Goal: Task Accomplishment & Management: Complete application form

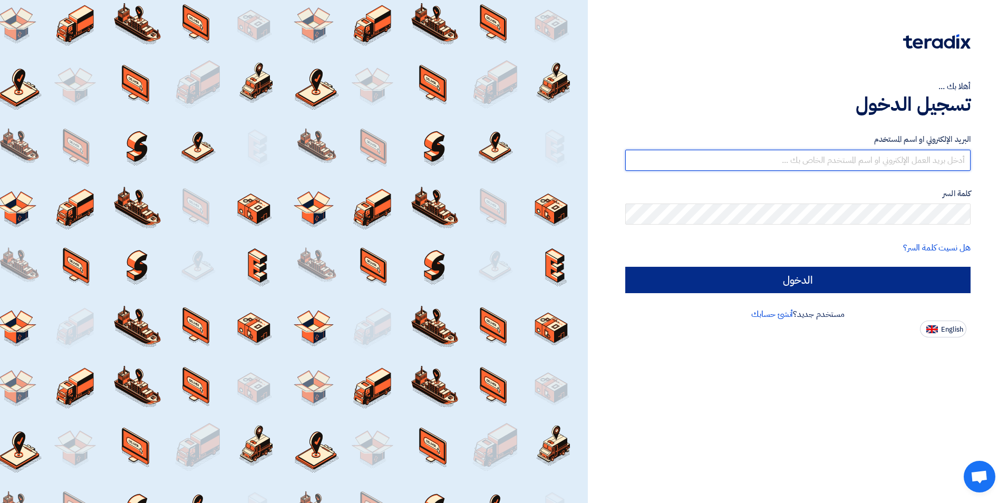
type input "[EMAIL_ADDRESS][DOMAIN_NAME]"
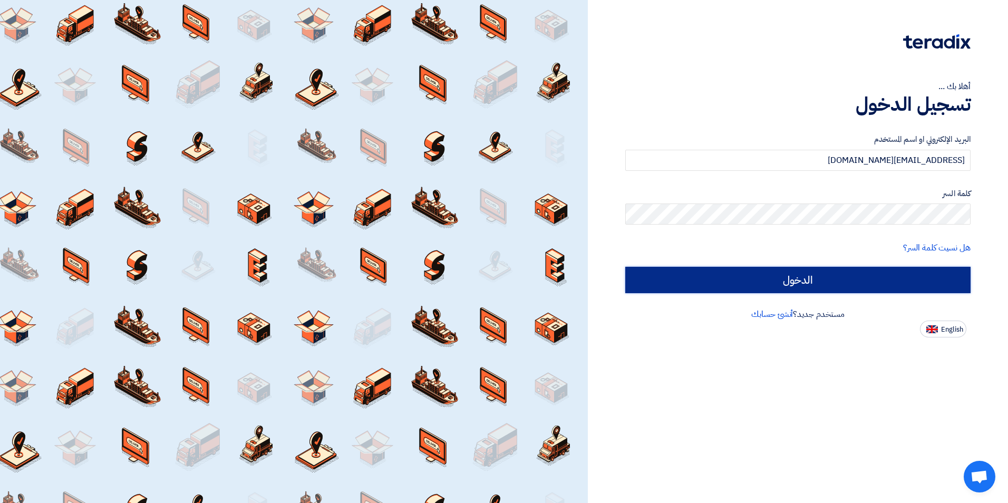
click at [733, 282] on input "الدخول" at bounding box center [798, 280] width 345 height 26
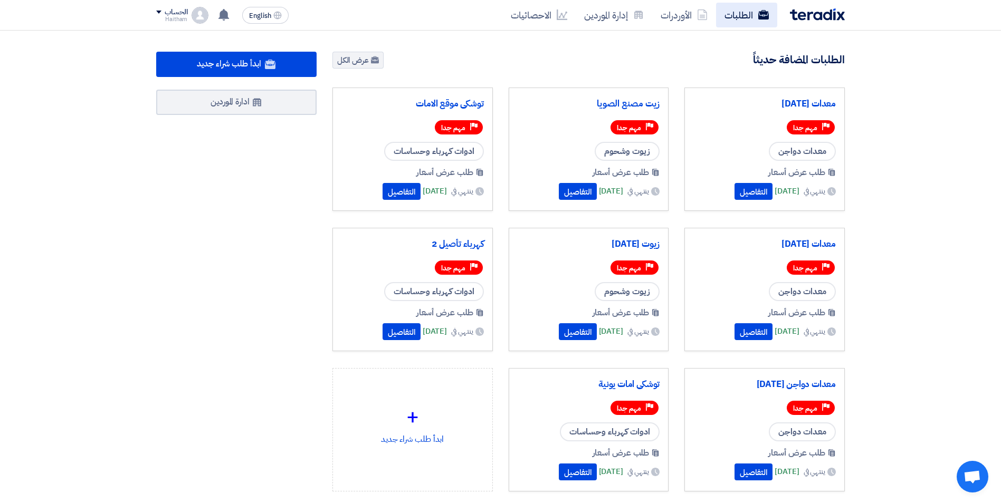
click at [737, 16] on link "الطلبات" at bounding box center [746, 15] width 61 height 25
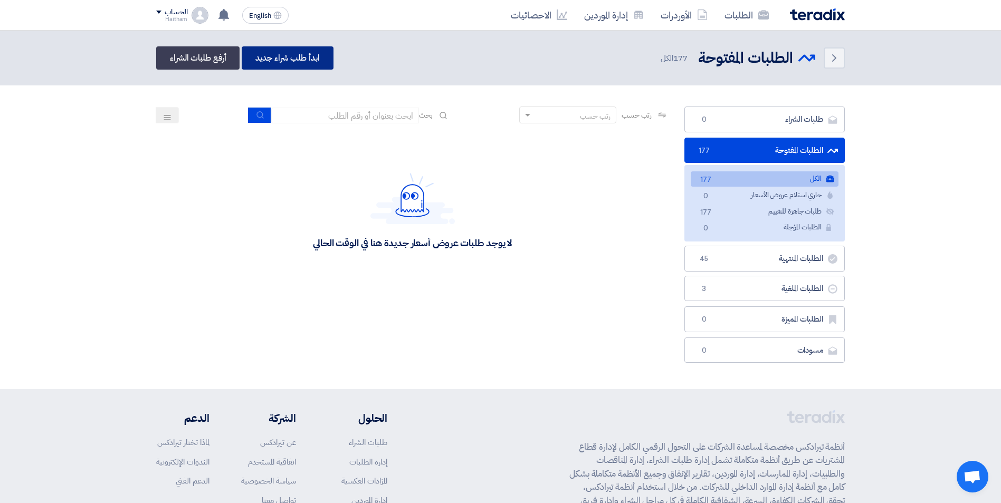
click at [300, 60] on link "ابدأ طلب شراء جديد" at bounding box center [287, 57] width 91 height 23
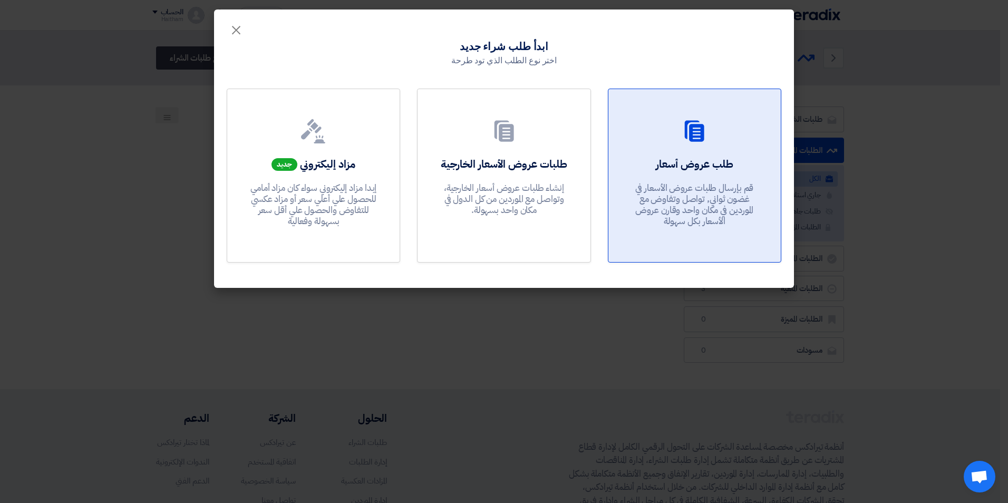
click at [654, 191] on p "قم بإرسال طلبات عروض الأسعار في غضون ثواني, تواصل وتفاوض مع الموردين في مكان وا…" at bounding box center [694, 204] width 127 height 45
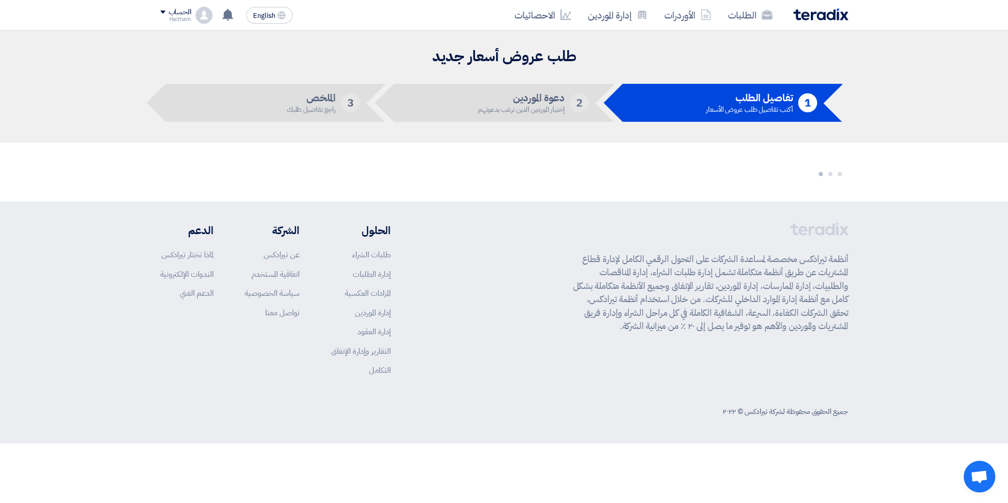
click at [736, 185] on section at bounding box center [504, 172] width 1008 height 59
click at [742, 12] on link "الطلبات" at bounding box center [750, 15] width 61 height 25
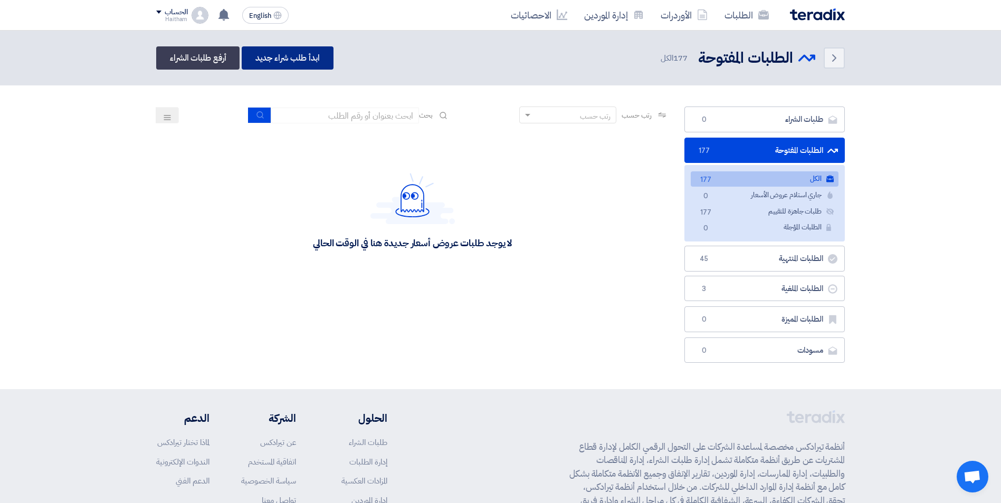
click at [304, 63] on link "ابدأ طلب شراء جديد" at bounding box center [287, 57] width 91 height 23
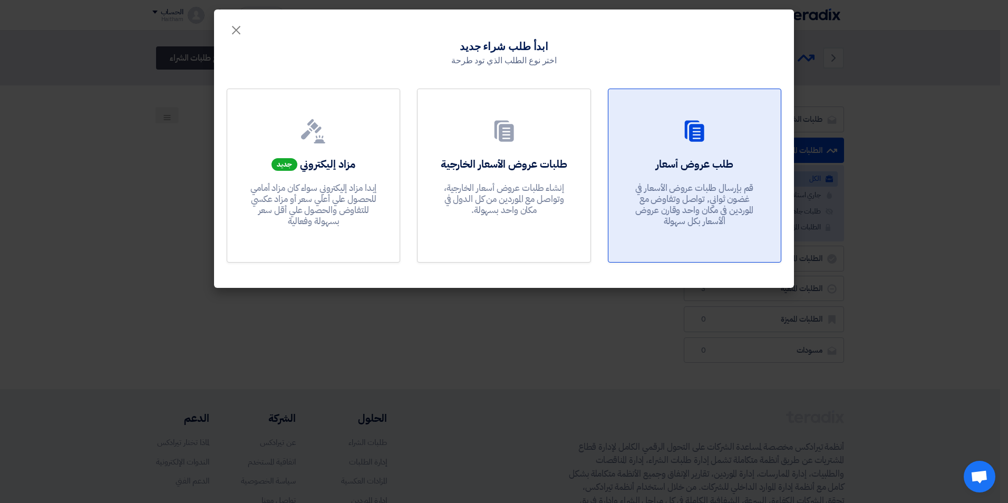
click at [650, 173] on div "طلب عروض أسعار قم بإرسال طلبات عروض الأسعار في غضون ثواني, تواصل وتفاوض مع المو…" at bounding box center [694, 195] width 147 height 76
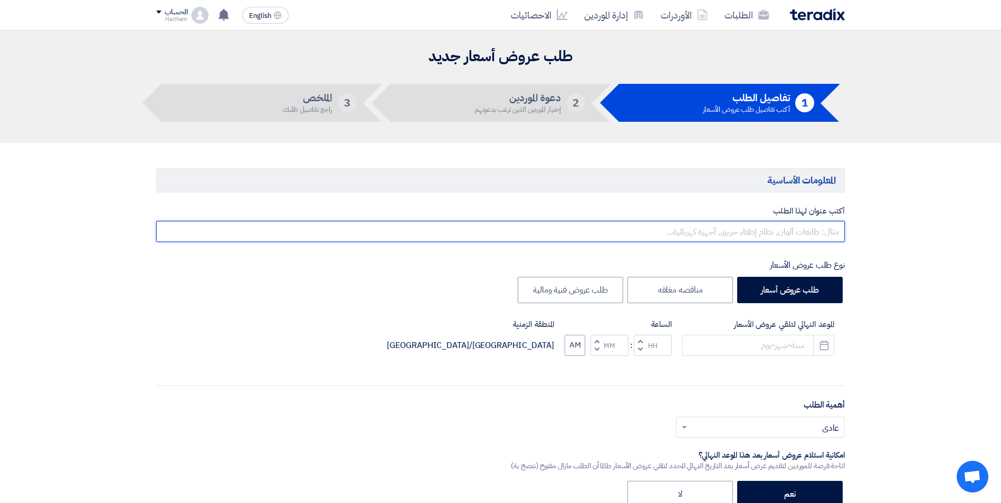
click at [781, 232] on input "text" at bounding box center [500, 231] width 688 height 21
type input "a"
type input "ABB & Shnider"
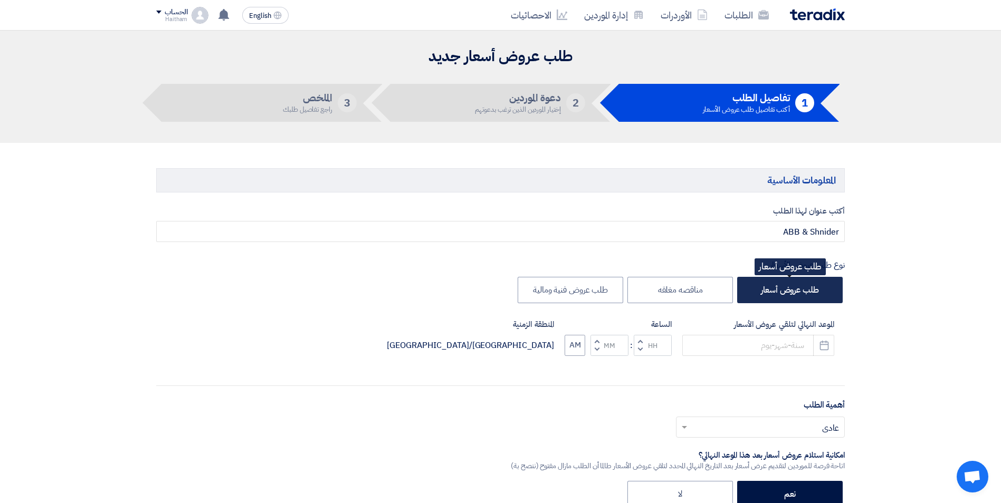
click at [771, 285] on label "طلب عروض أسعار" at bounding box center [789, 290] width 105 height 26
click at [812, 286] on input "طلب عروض أسعار" at bounding box center [815, 289] width 7 height 7
click at [830, 344] on button "Pick a date" at bounding box center [823, 345] width 21 height 21
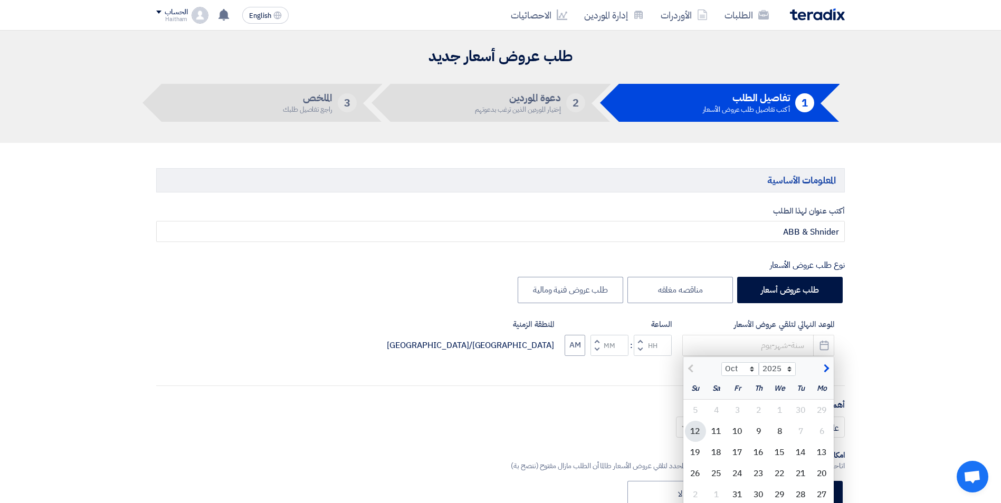
click at [698, 431] on div "12" at bounding box center [695, 431] width 21 height 21
type input "[DATE]"
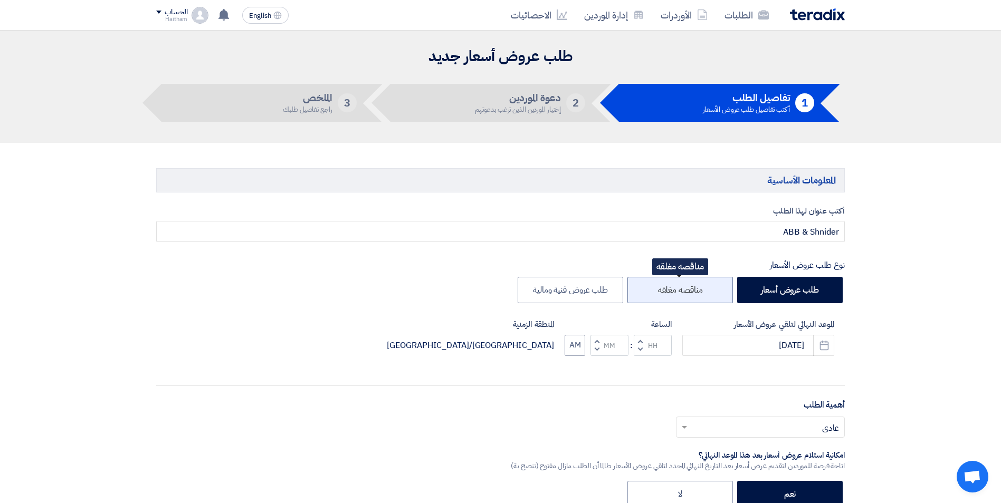
click at [647, 295] on label "مناقصه مغلقه" at bounding box center [679, 290] width 105 height 26
click at [696, 293] on input "مناقصه مغلقه" at bounding box center [699, 289] width 7 height 7
radio input "true"
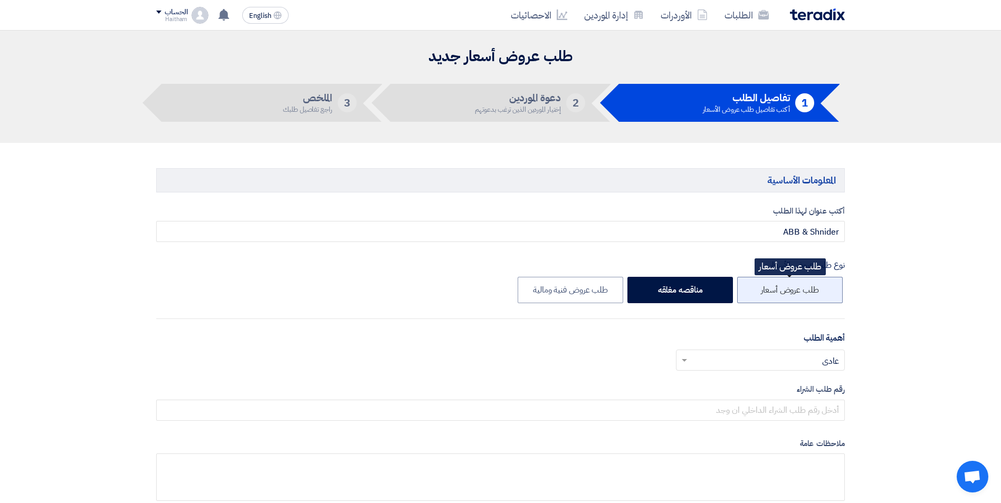
click at [787, 297] on label "طلب عروض أسعار" at bounding box center [789, 290] width 105 height 26
click at [812, 293] on input "طلب عروض أسعار" at bounding box center [815, 289] width 7 height 7
radio input "true"
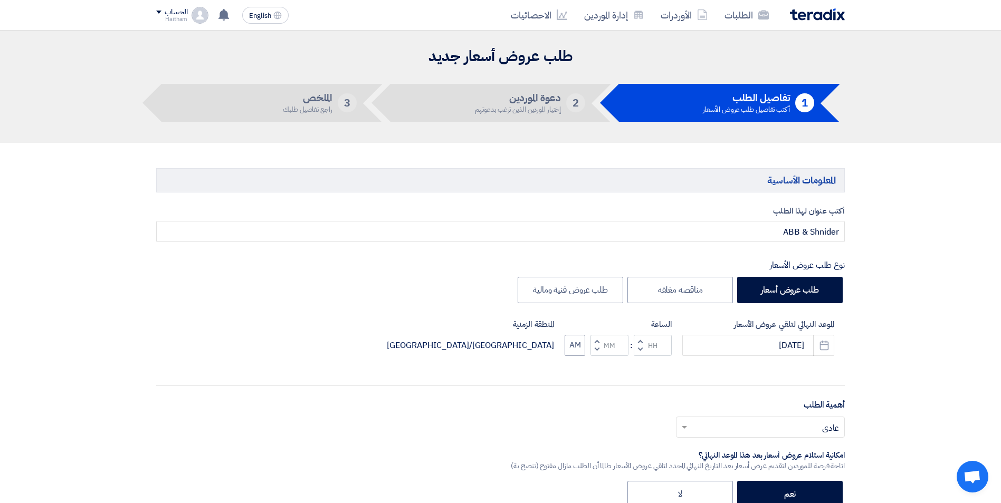
click at [640, 352] on span "button" at bounding box center [640, 349] width 4 height 8
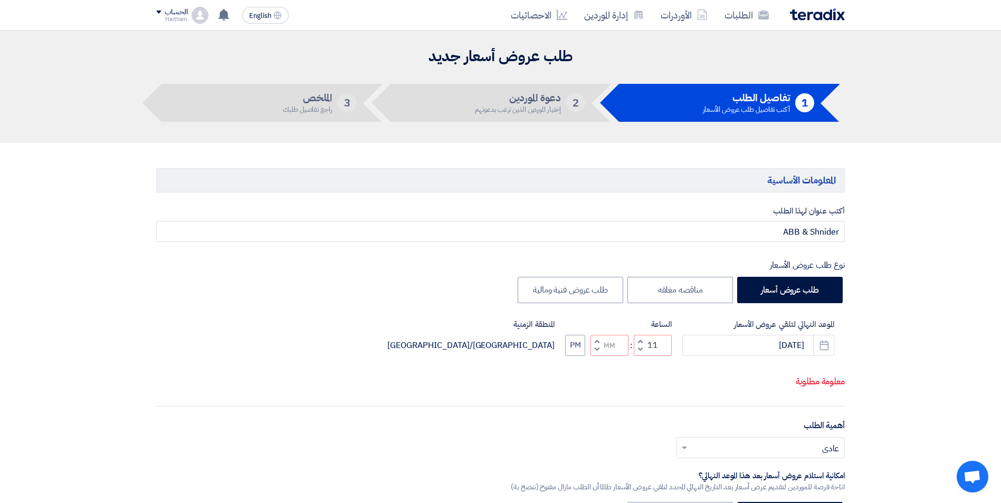
click at [639, 353] on span "button" at bounding box center [640, 349] width 4 height 8
click at [596, 353] on span "button" at bounding box center [597, 349] width 4 height 8
type input "09"
type input "59"
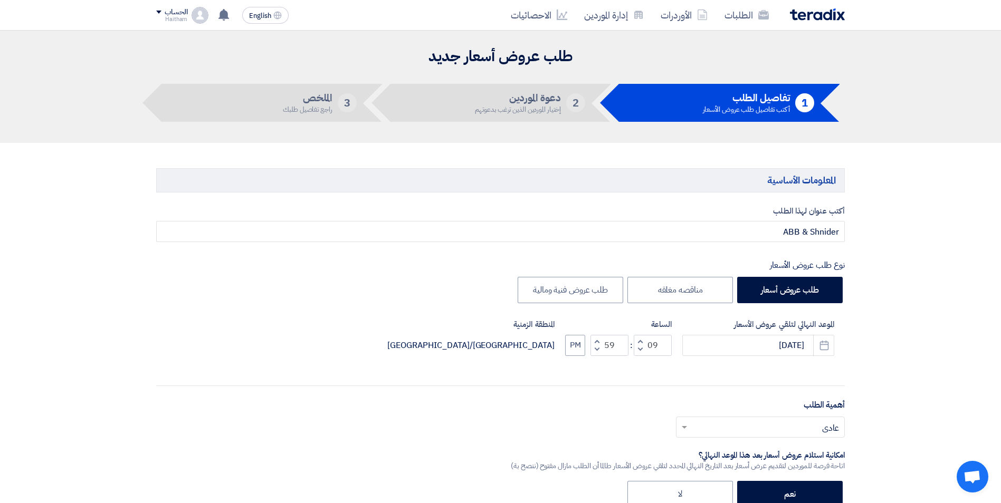
click at [812, 432] on input "text" at bounding box center [766, 427] width 148 height 17
click at [807, 341] on div "مهم جدا" at bounding box center [760, 341] width 168 height 22
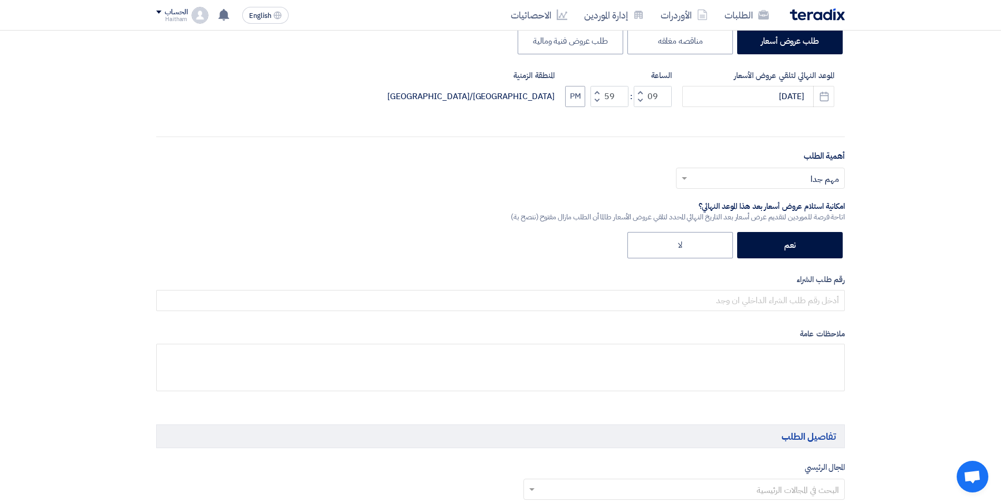
scroll to position [264, 0]
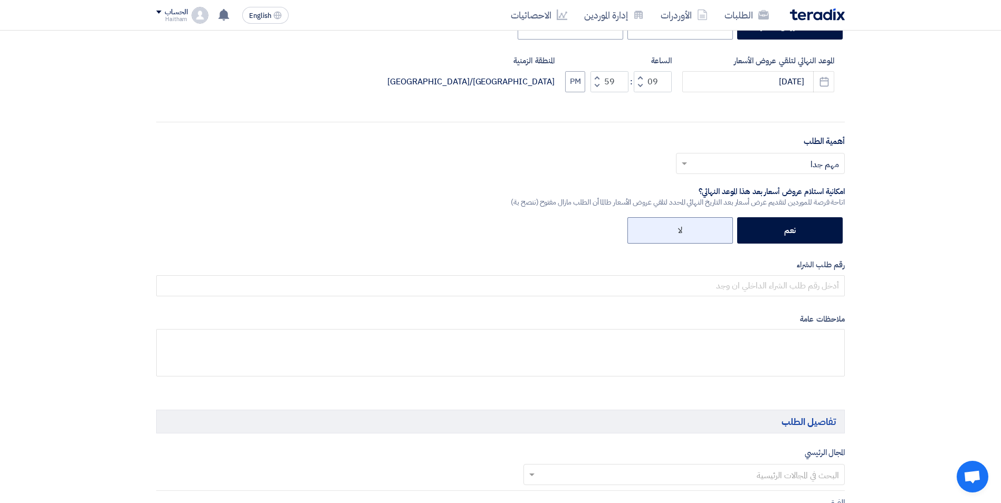
click at [699, 238] on label "لا" at bounding box center [679, 230] width 105 height 26
click at [682, 233] on input "لا" at bounding box center [678, 229] width 7 height 7
radio input "true"
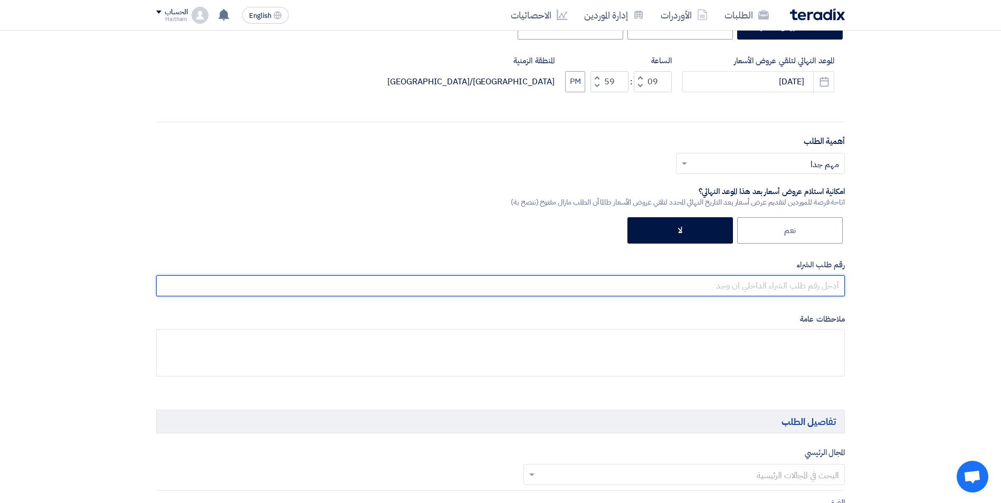
click at [769, 291] on input "text" at bounding box center [500, 285] width 688 height 21
paste input "163096"
type input "163096"
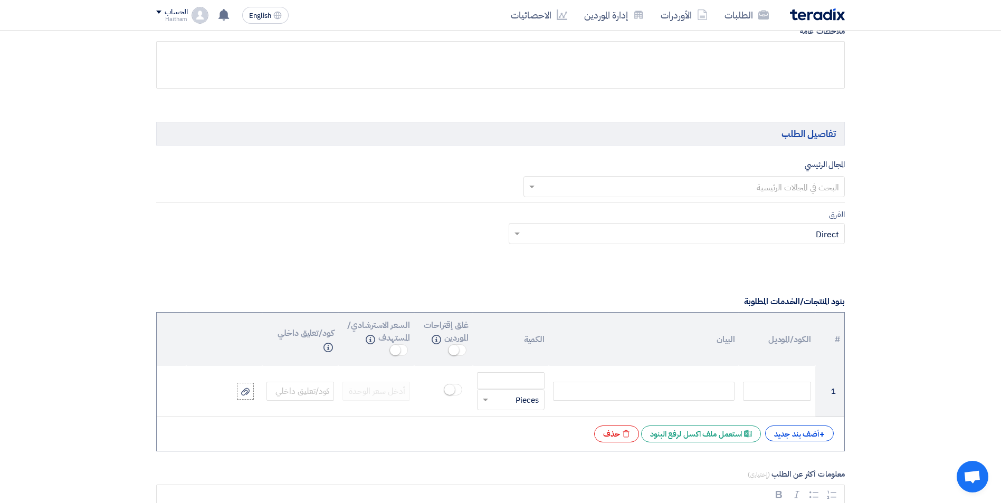
scroll to position [557, 0]
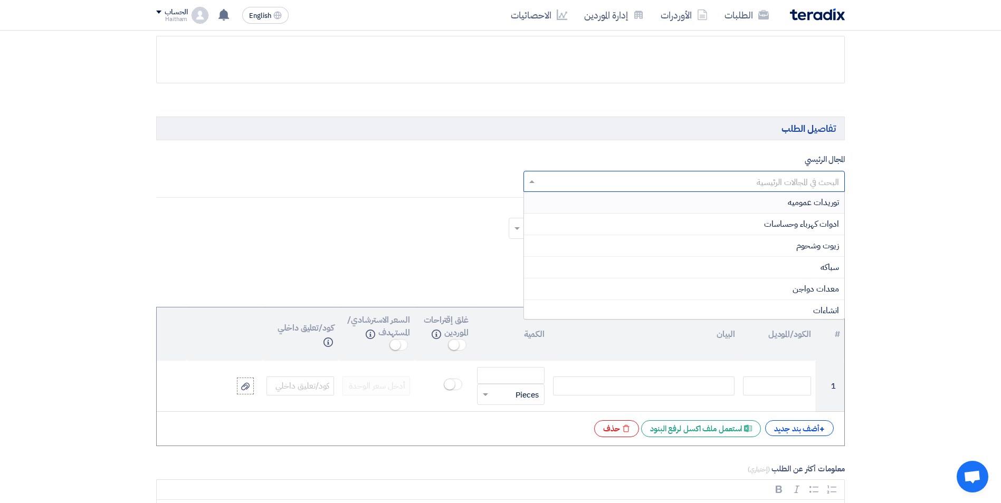
click at [794, 180] on input "text" at bounding box center [690, 182] width 301 height 17
click at [791, 223] on span "ادوات كهرباء وحساسات" at bounding box center [801, 224] width 75 height 13
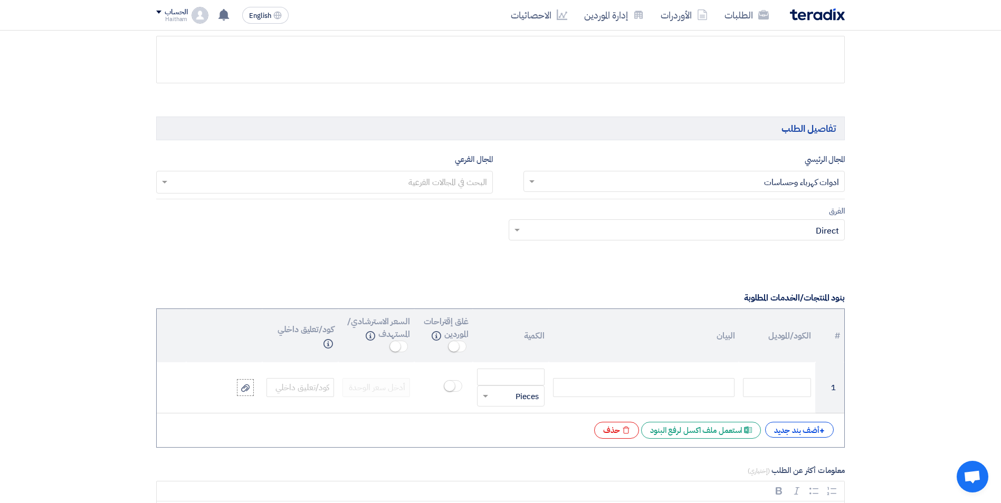
click at [389, 177] on input "text" at bounding box center [324, 183] width 326 height 17
click at [773, 244] on div "الفرق Teams.. × Direct ×" at bounding box center [500, 230] width 704 height 50
click at [761, 235] on input "text" at bounding box center [682, 231] width 315 height 17
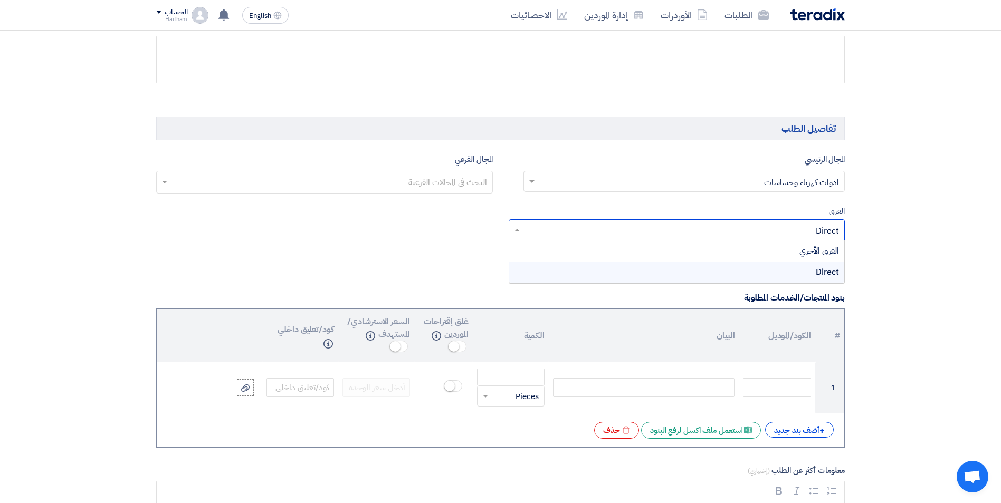
click at [765, 276] on div "Direct" at bounding box center [676, 272] width 335 height 21
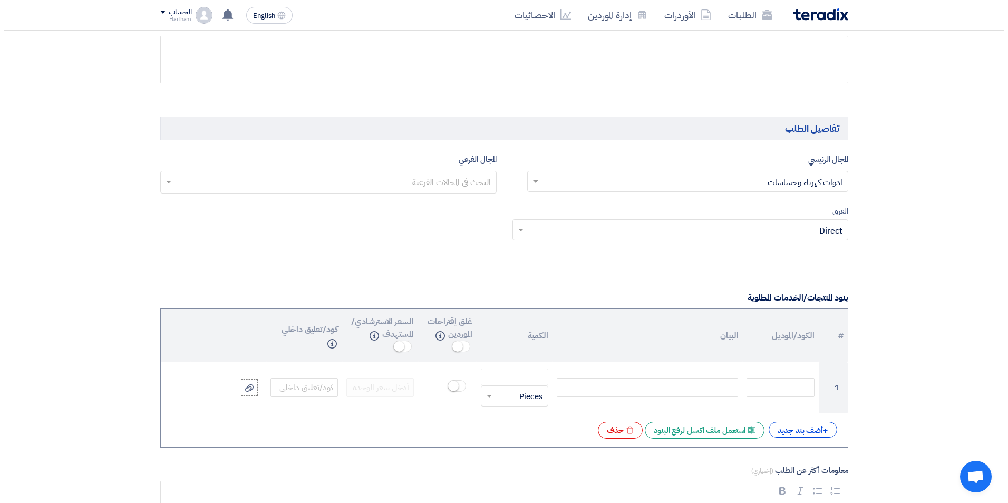
scroll to position [686, 0]
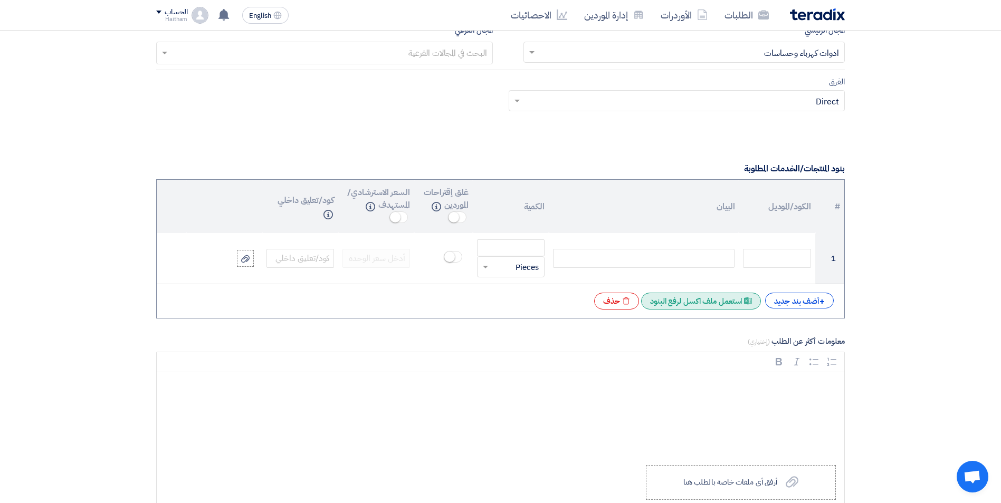
click at [722, 305] on div "Excel file استعمل ملف اكسل لرفع البنود" at bounding box center [701, 301] width 120 height 17
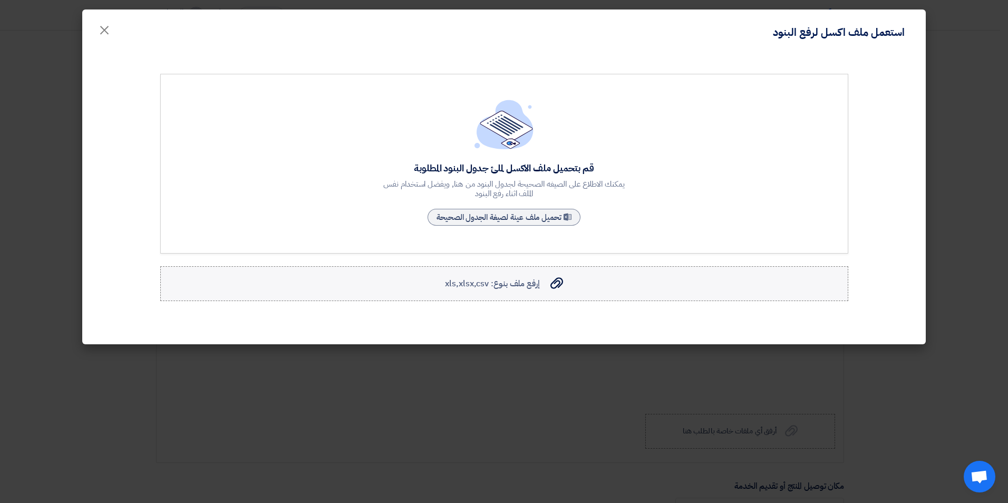
click at [523, 284] on span "إرفع ملف بنوع: xls,xlsx,csv" at bounding box center [492, 283] width 94 height 13
click at [0, 0] on input "إرفع ملف بنوع: xls,xlsx,csv إرفع ملف بنوع: xls,xlsx,csv" at bounding box center [0, 0] width 0 height 0
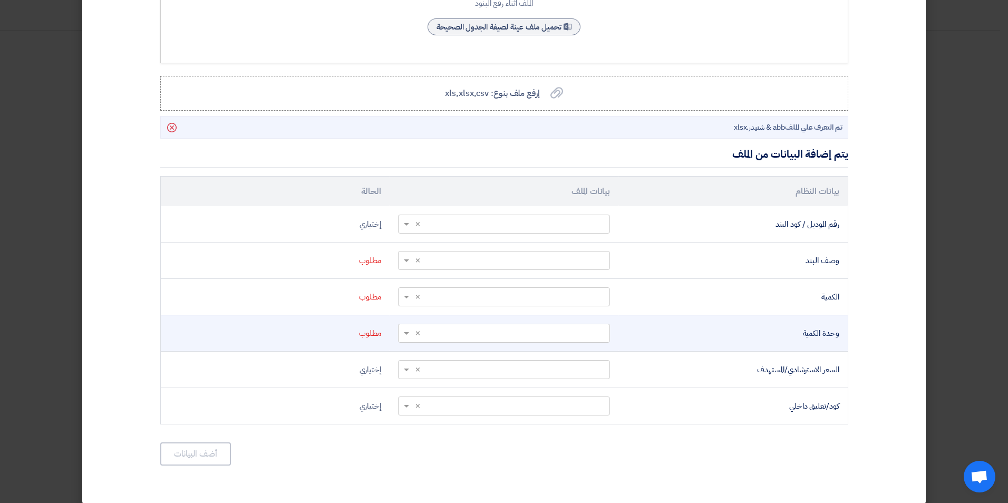
scroll to position [201, 0]
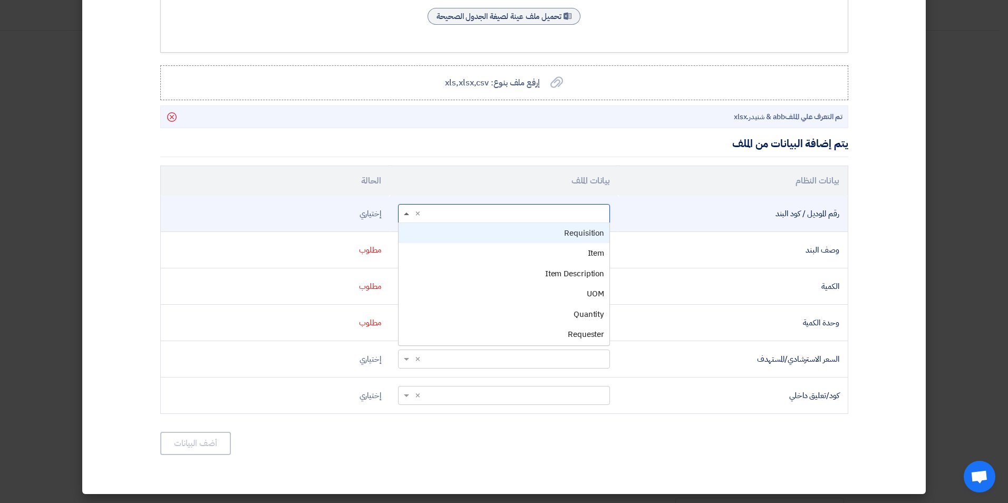
click at [409, 215] on span at bounding box center [406, 214] width 5 height 3
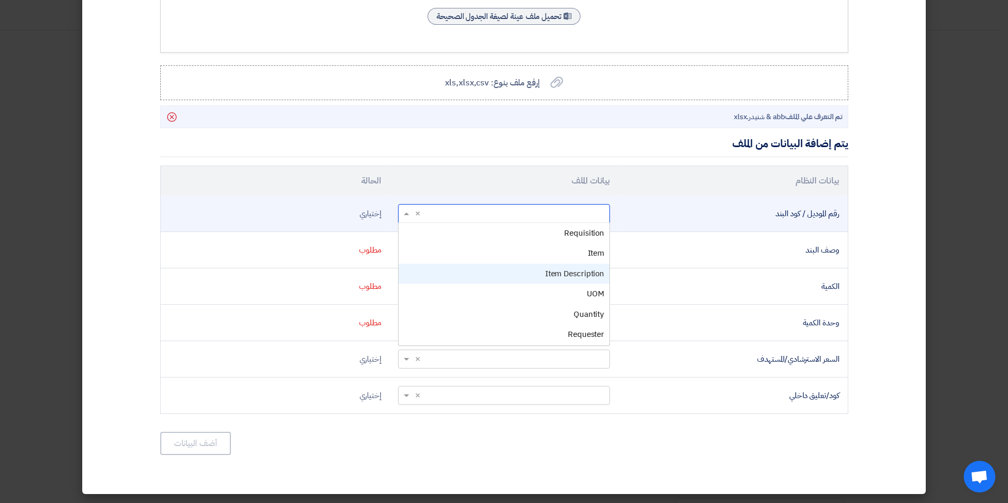
click at [453, 266] on div "Item Description" at bounding box center [504, 274] width 211 height 21
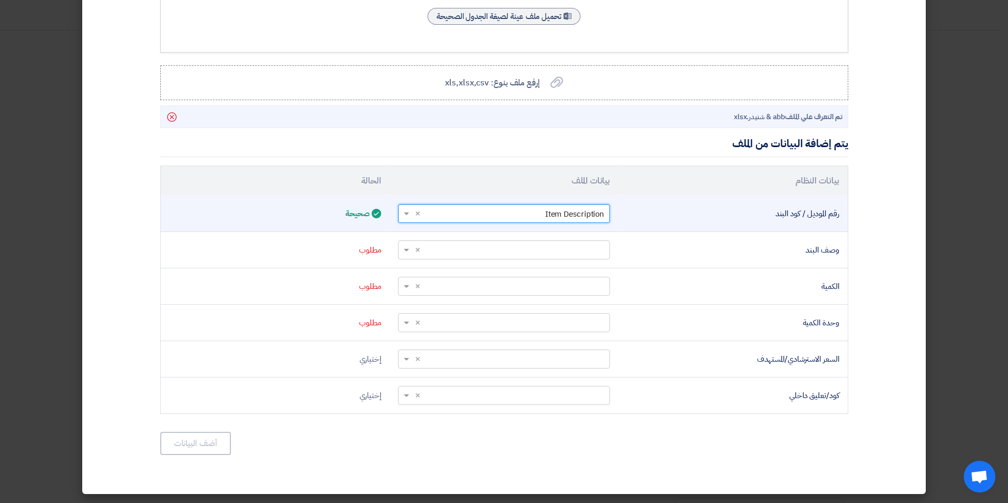
click at [409, 211] on span at bounding box center [405, 214] width 13 height 12
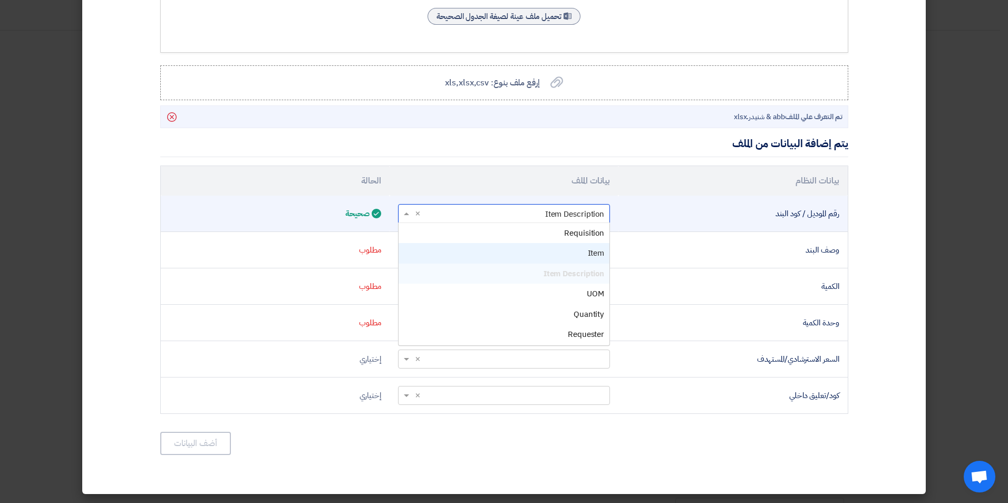
click at [454, 248] on div "Item" at bounding box center [504, 253] width 211 height 21
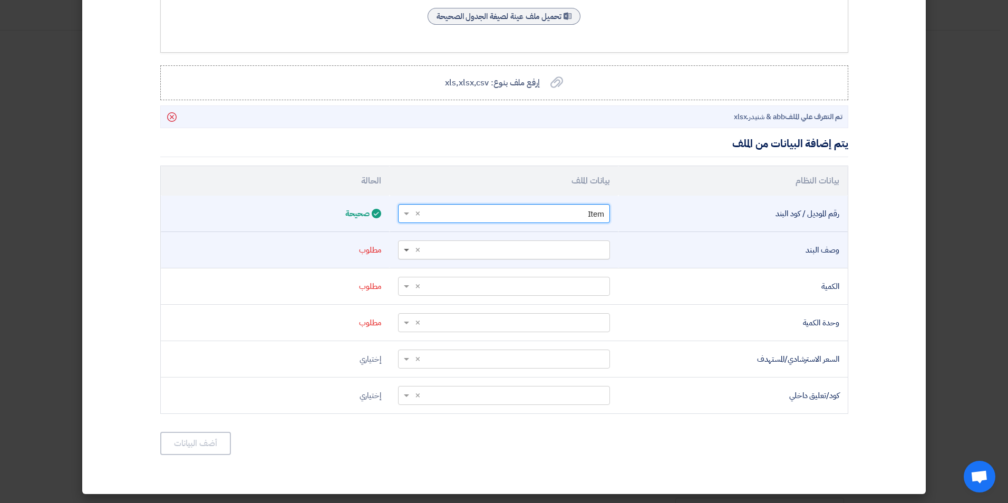
click at [409, 249] on span at bounding box center [406, 251] width 5 height 4
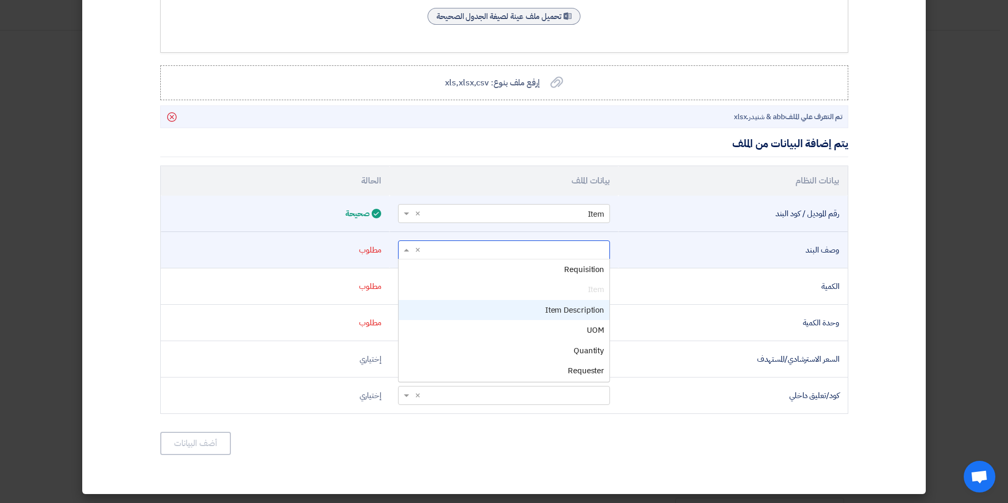
click at [455, 310] on div "Item Description" at bounding box center [504, 310] width 211 height 21
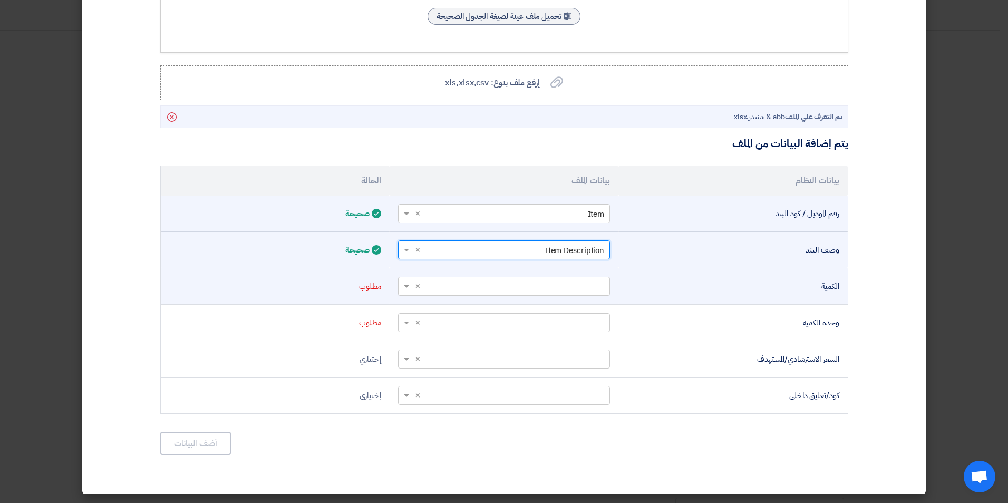
click at [409, 284] on span at bounding box center [405, 287] width 13 height 12
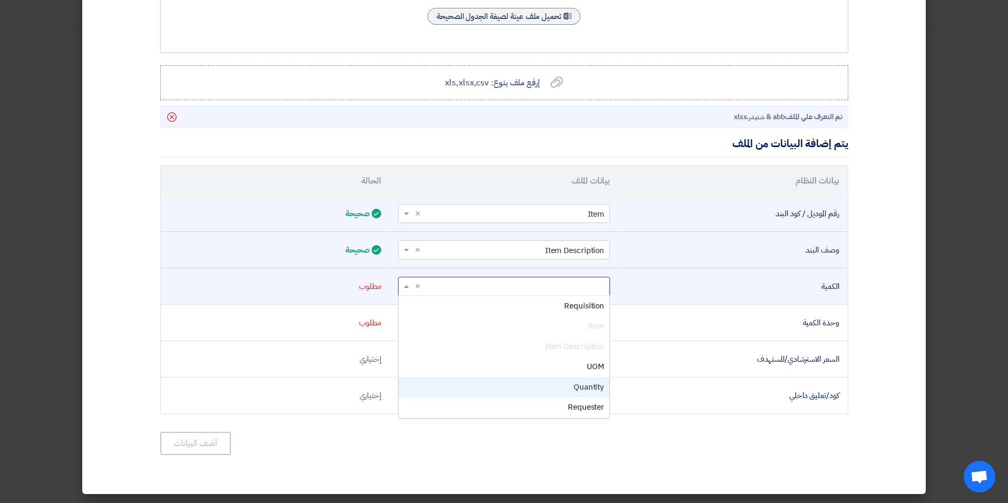
click at [422, 379] on div "Quantity" at bounding box center [504, 387] width 211 height 21
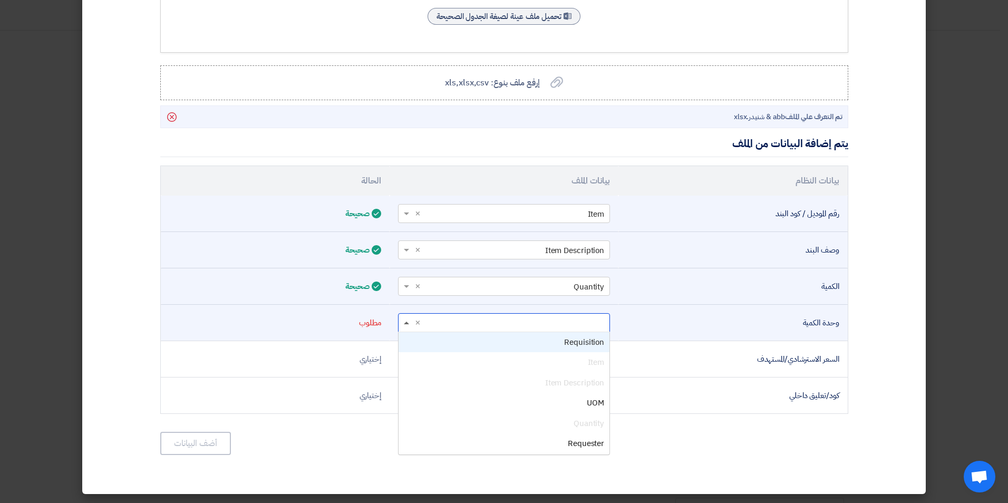
click at [409, 323] on span at bounding box center [406, 323] width 5 height 3
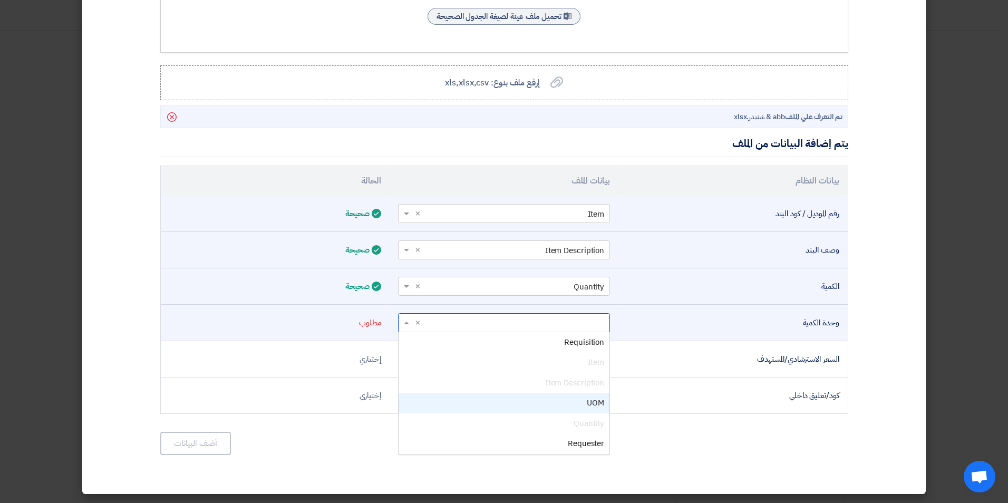
click at [472, 405] on div "UOM" at bounding box center [504, 403] width 211 height 21
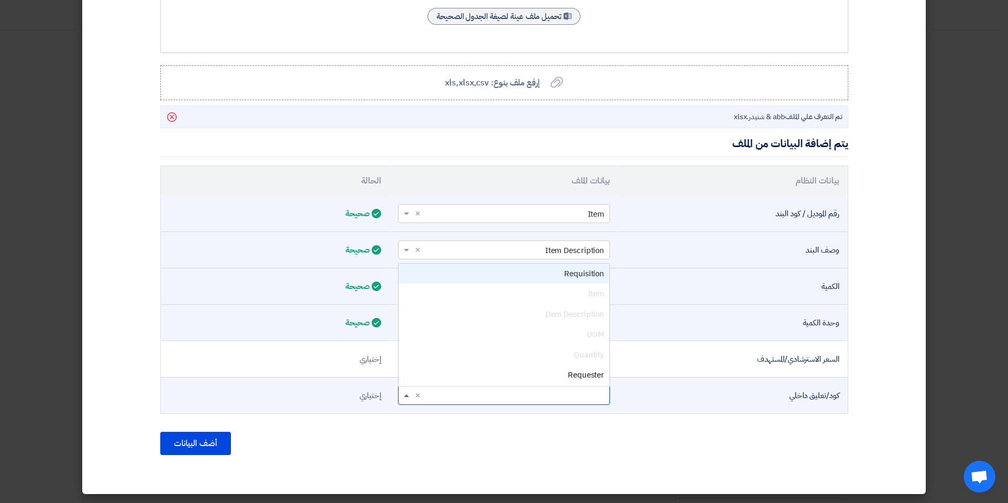
click at [409, 396] on span at bounding box center [406, 396] width 5 height 3
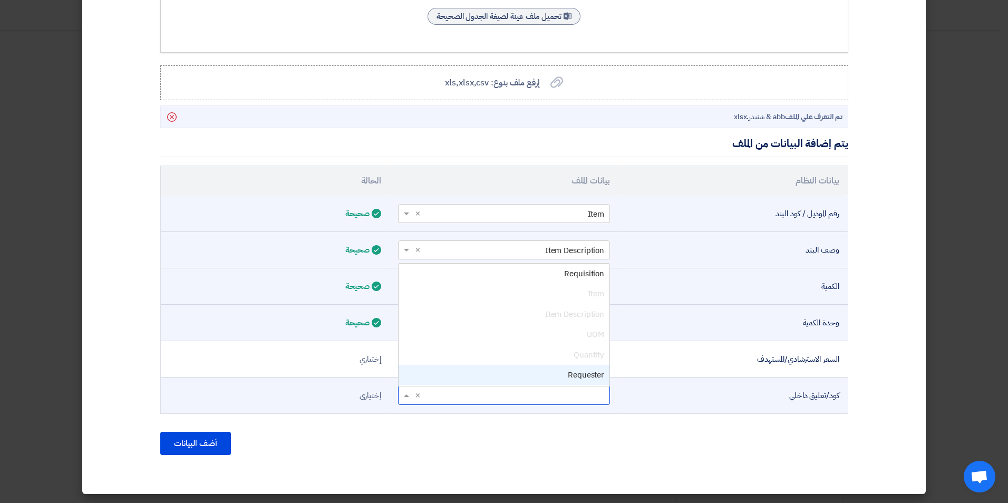
click at [422, 379] on div "Requester" at bounding box center [504, 375] width 211 height 21
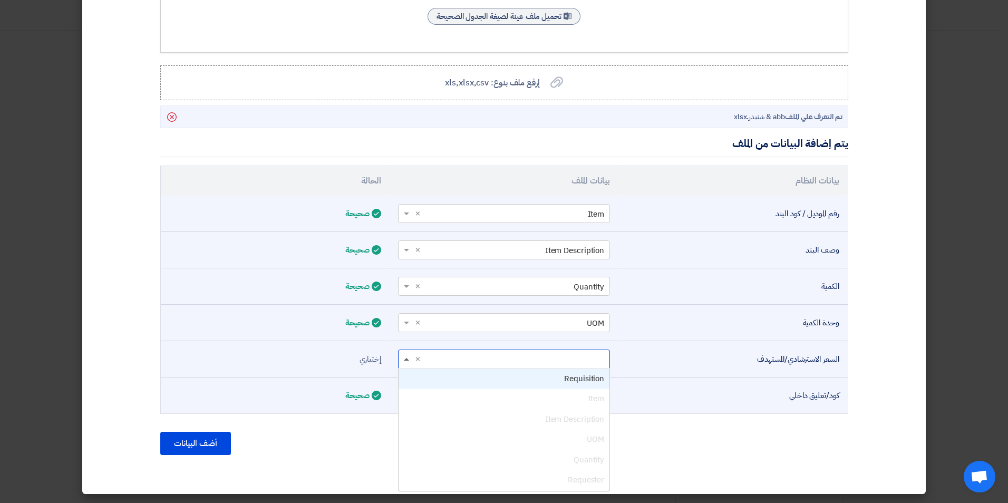
click at [409, 359] on span at bounding box center [406, 359] width 5 height 3
click at [418, 371] on div "Requisition" at bounding box center [504, 379] width 211 height 21
click at [195, 445] on button "أضف البيانات" at bounding box center [195, 443] width 71 height 23
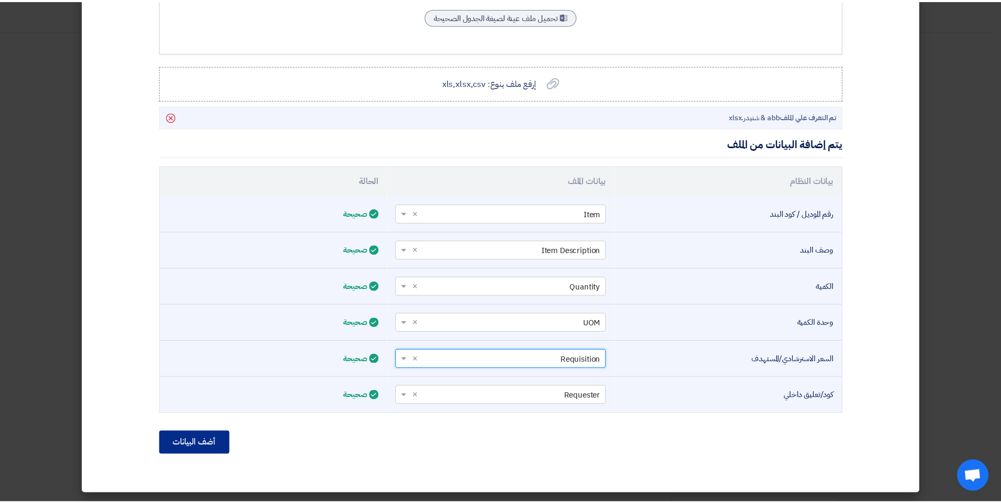
scroll to position [90, 0]
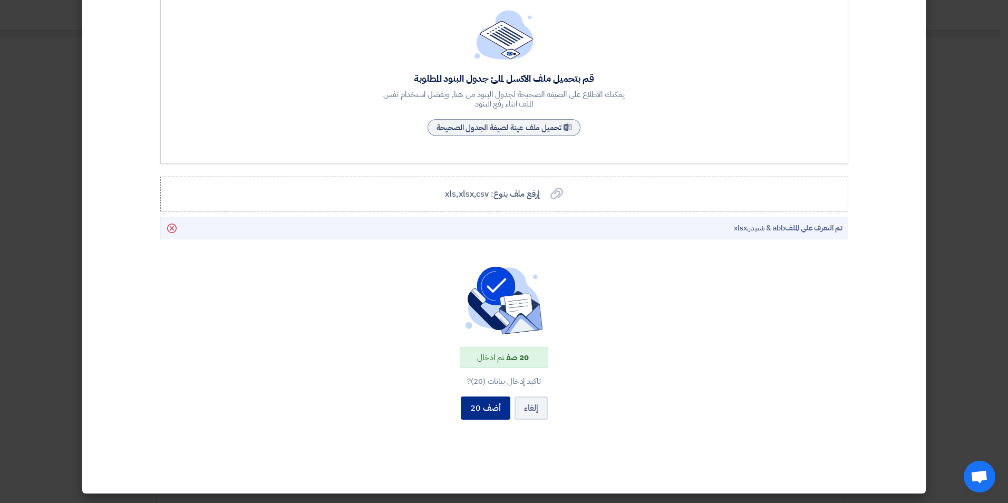
click at [490, 407] on button "أضف 20" at bounding box center [486, 408] width 50 height 23
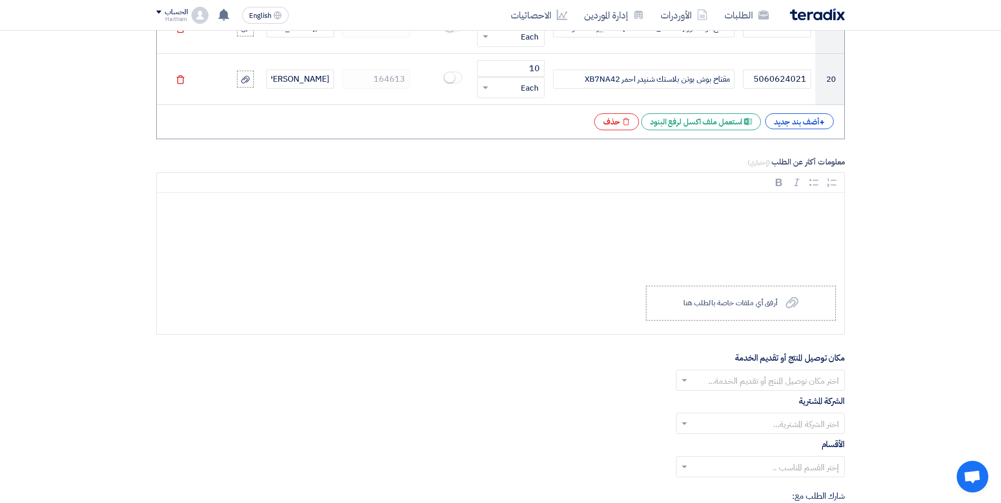
scroll to position [1848, 0]
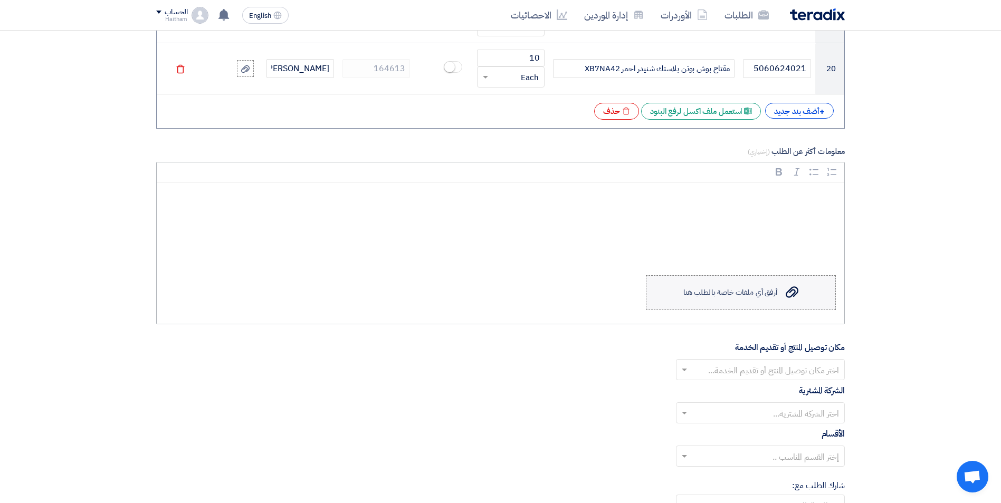
click at [758, 295] on div "أرفق أي ملفات خاصة بالطلب هنا" at bounding box center [730, 293] width 94 height 8
click at [0, 0] on input "Upload a file أرفق أي ملفات خاصة بالطلب هنا" at bounding box center [0, 0] width 0 height 0
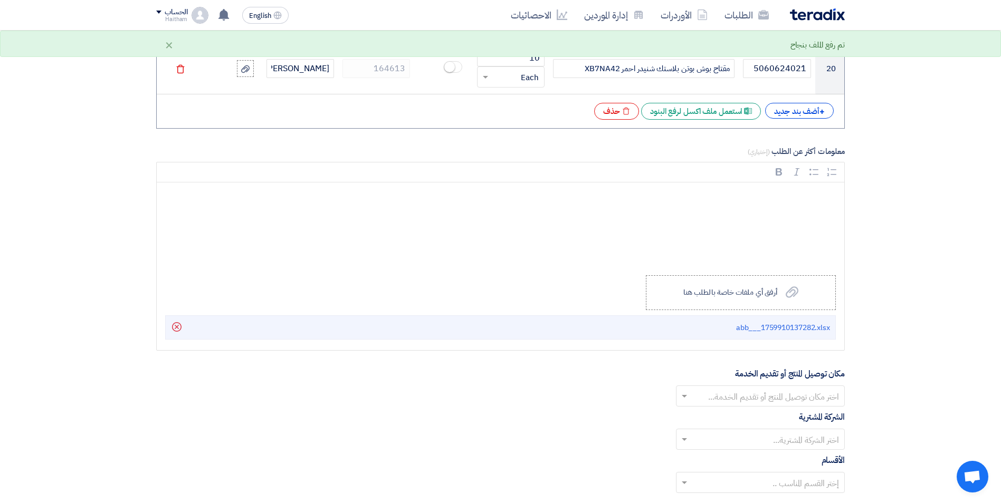
click at [774, 384] on div "مكان توصيل المنتج أو تقديم الخدمة اختر مكان توصيل المنتج أو تقديم الخدمة..." at bounding box center [500, 387] width 688 height 39
click at [802, 399] on input "text" at bounding box center [766, 397] width 148 height 17
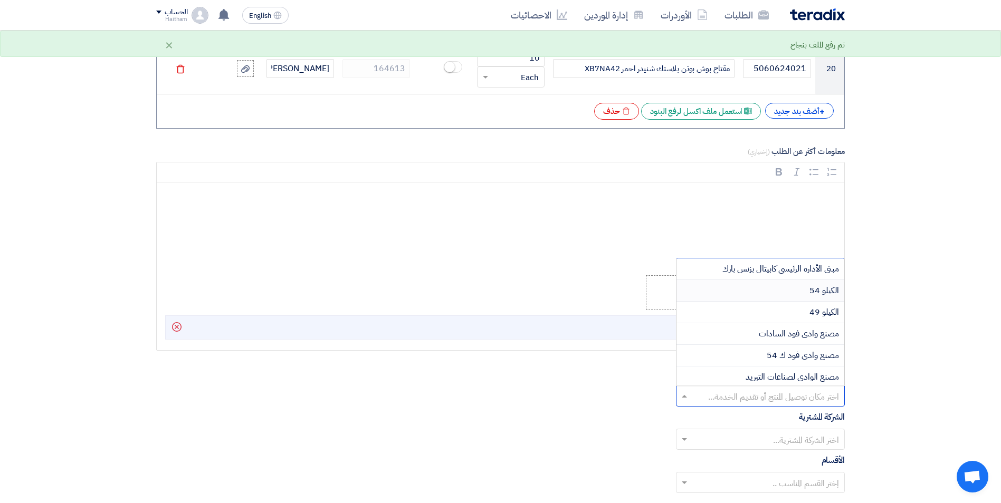
click at [790, 287] on div "الكيلو 54" at bounding box center [760, 291] width 168 height 22
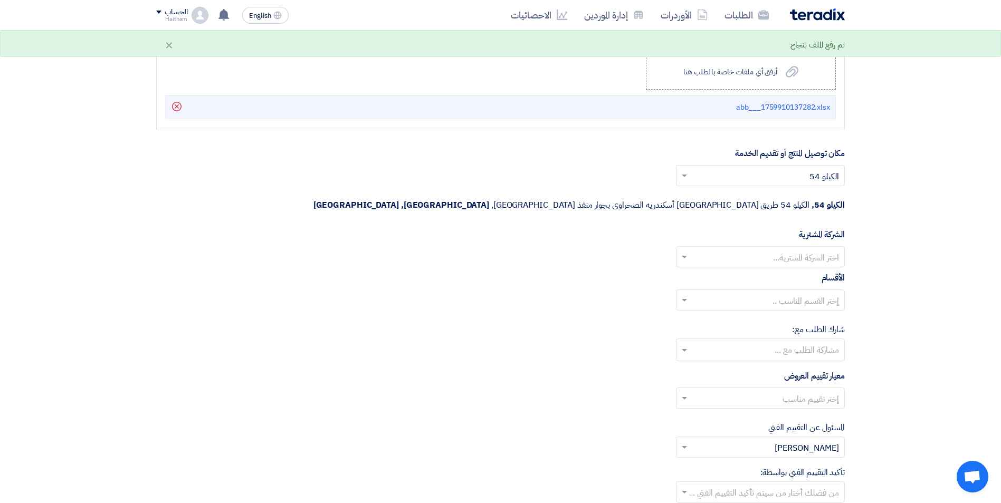
scroll to position [2076, 0]
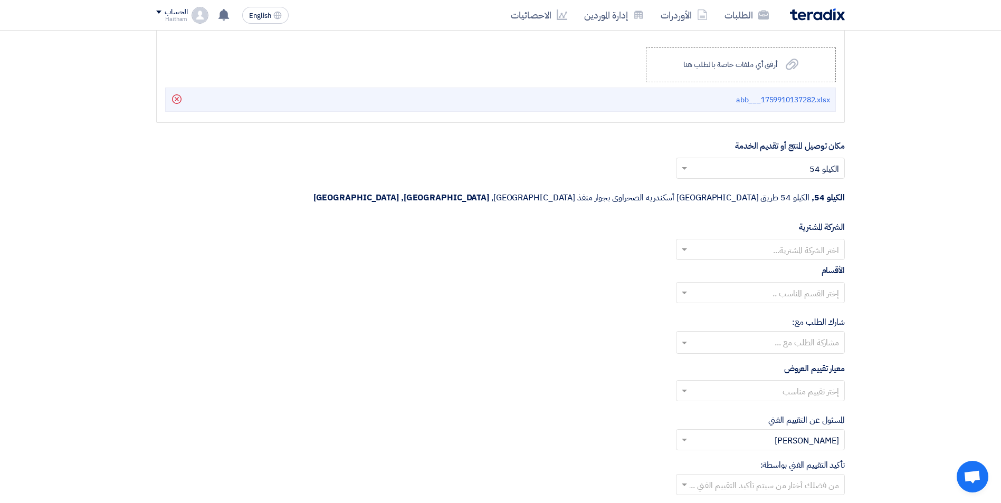
click at [800, 242] on input "text" at bounding box center [766, 250] width 148 height 17
click at [801, 264] on span "Wadi Group وادي جروب" at bounding box center [796, 270] width 84 height 13
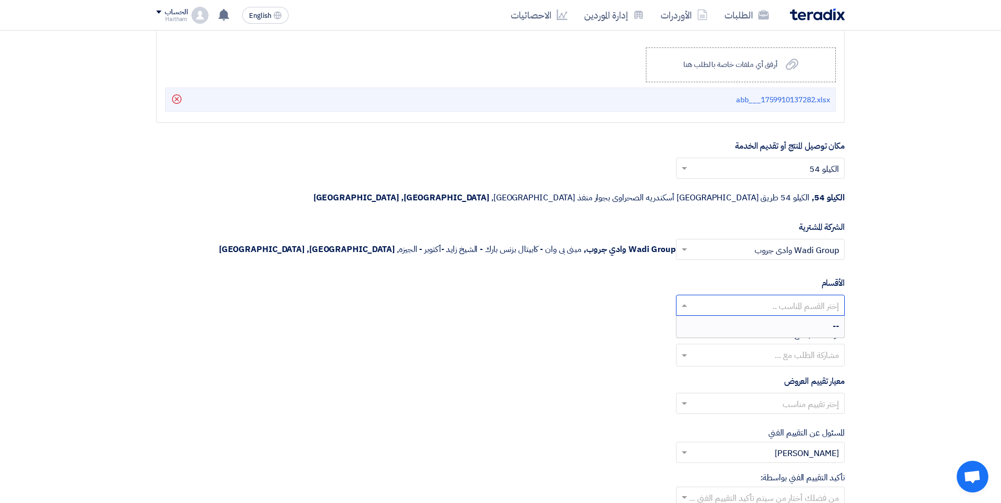
click at [797, 298] on input "text" at bounding box center [766, 306] width 148 height 17
click at [796, 316] on div "--" at bounding box center [760, 326] width 168 height 21
click at [796, 348] on input "text" at bounding box center [759, 356] width 158 height 17
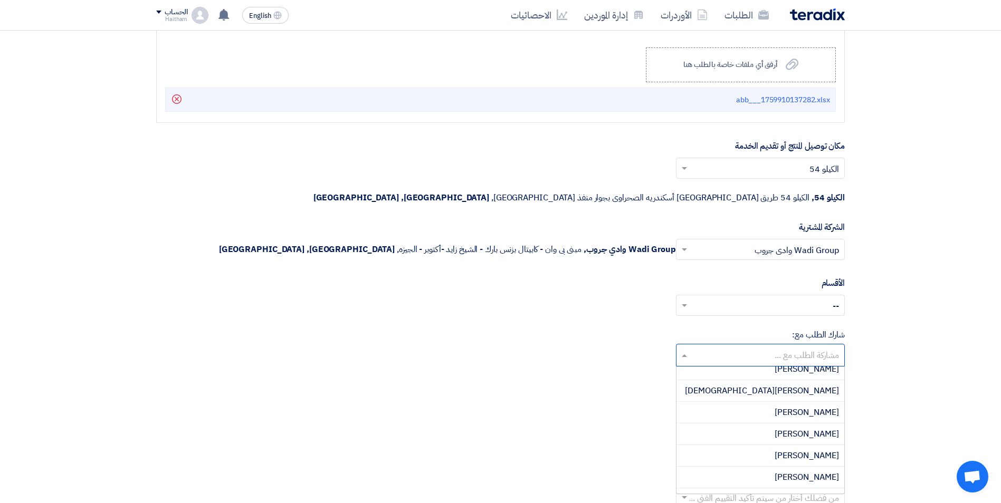
scroll to position [760, 0]
click at [703, 472] on div "[PERSON_NAME]" at bounding box center [760, 482] width 168 height 21
click at [686, 402] on span at bounding box center [683, 404] width 5 height 4
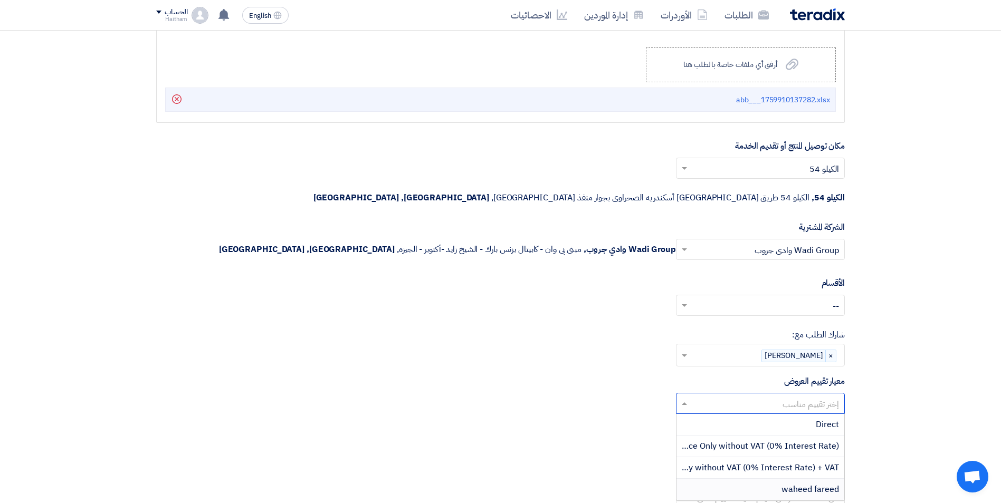
click at [751, 479] on div "waheed fareed" at bounding box center [760, 489] width 168 height 21
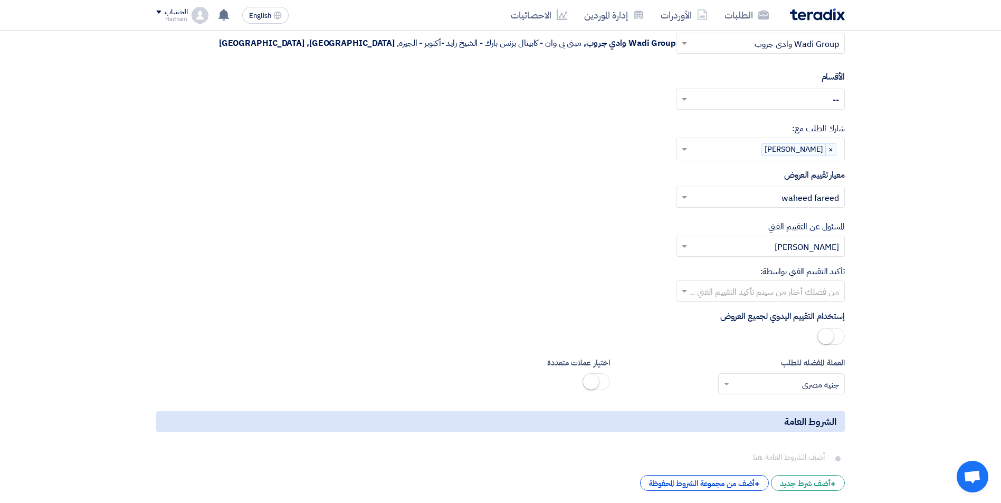
scroll to position [2279, 0]
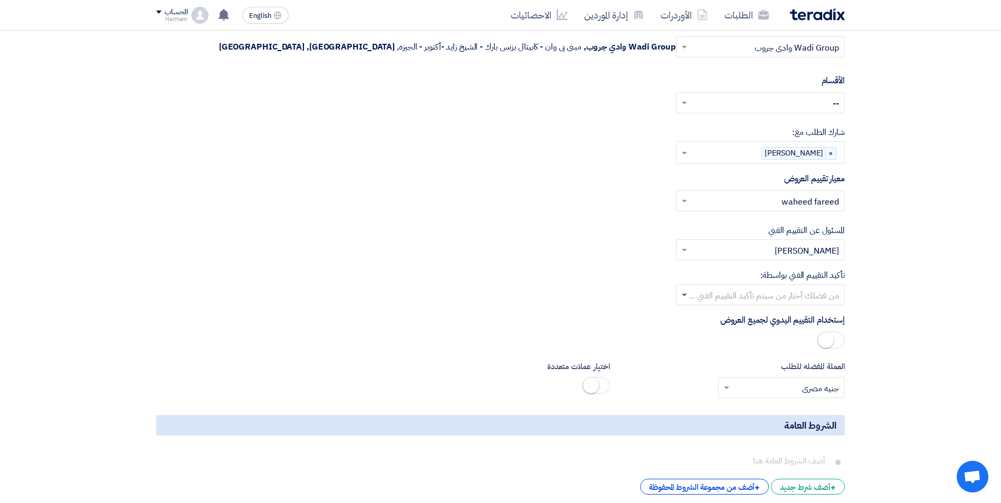
click at [682, 294] on span at bounding box center [683, 296] width 5 height 4
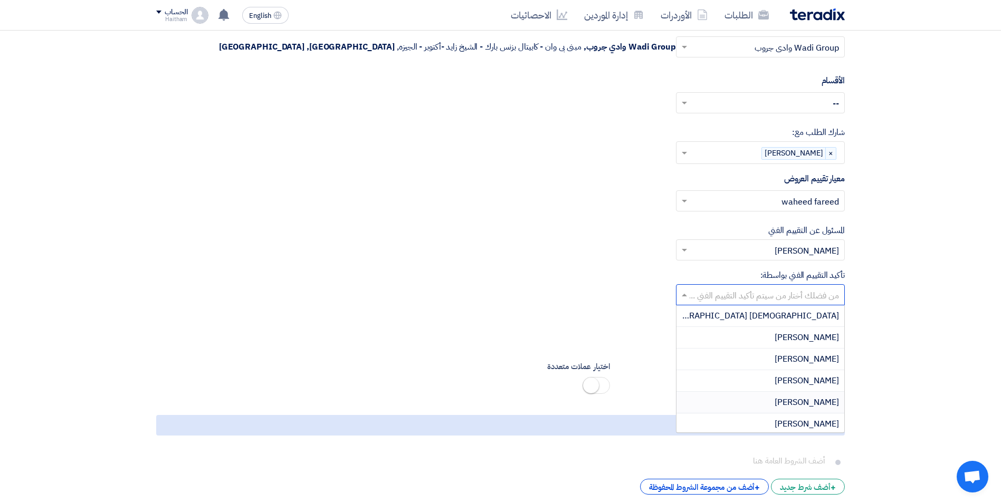
click at [730, 392] on div "[PERSON_NAME]" at bounding box center [760, 403] width 168 height 22
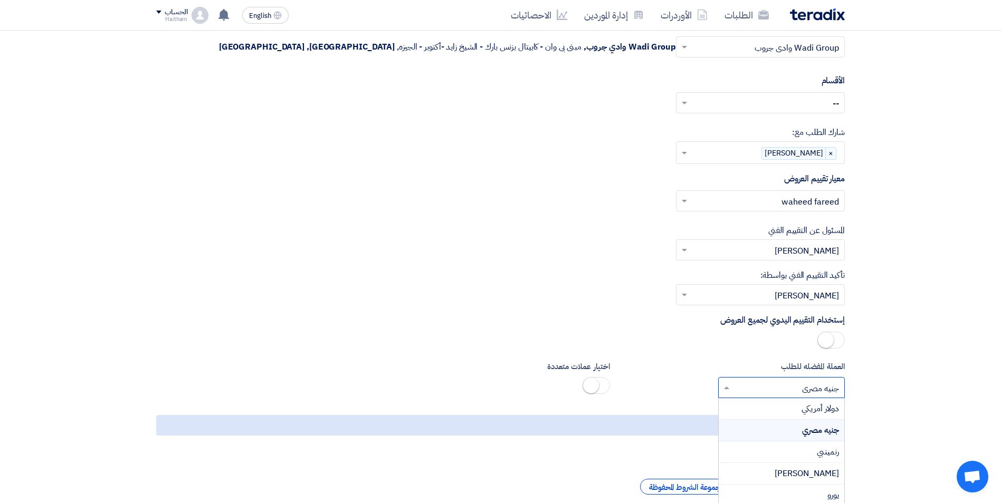
click at [729, 381] on span at bounding box center [724, 387] width 13 height 13
click at [742, 420] on div "جنيه مصري" at bounding box center [781, 431] width 126 height 22
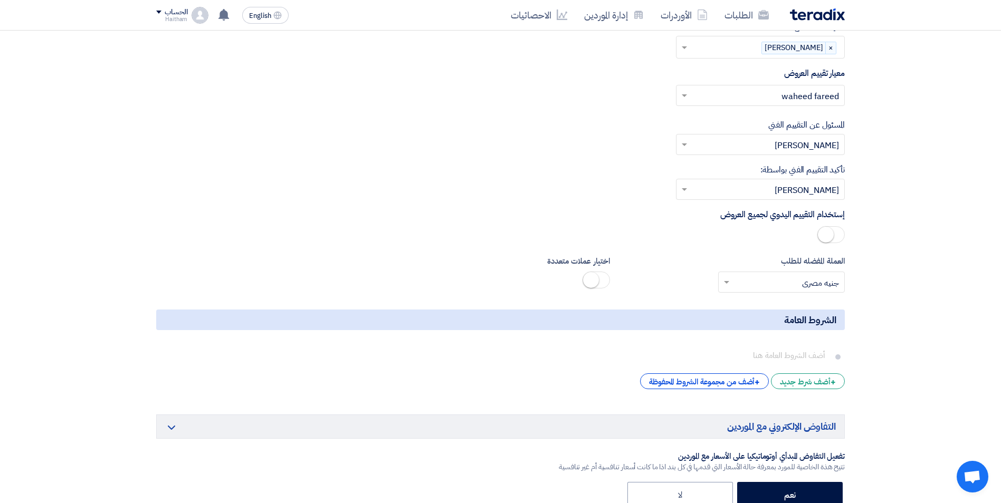
scroll to position [2437, 0]
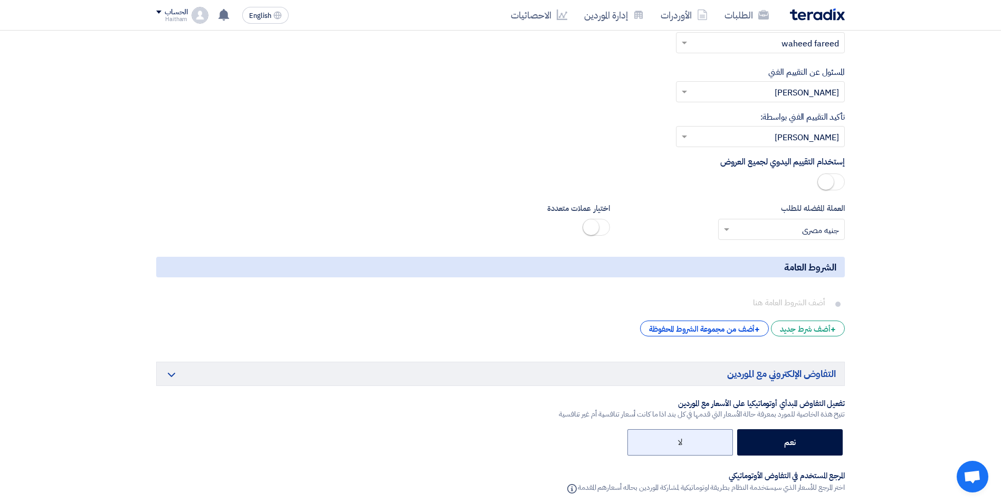
click at [697, 429] on label "لا" at bounding box center [679, 442] width 105 height 26
click at [682, 438] on input "لا" at bounding box center [678, 441] width 7 height 7
radio input "true"
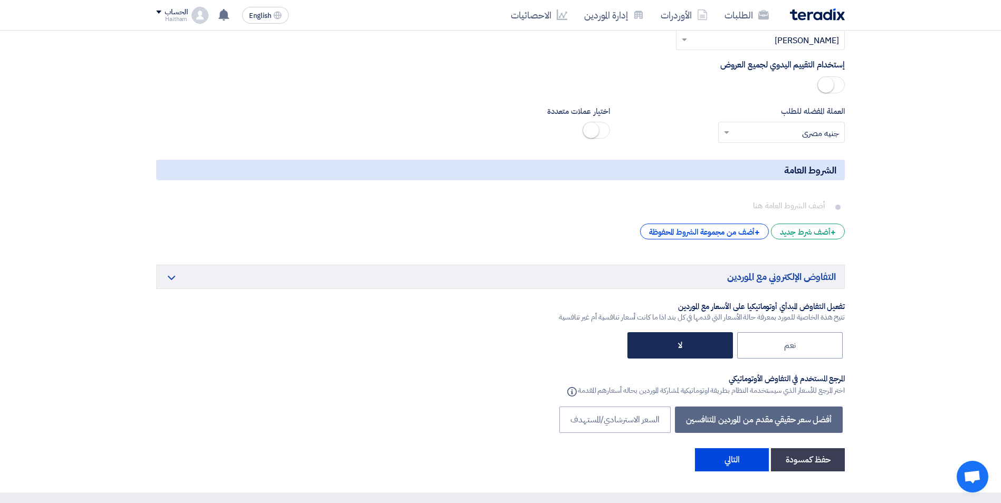
scroll to position [2542, 0]
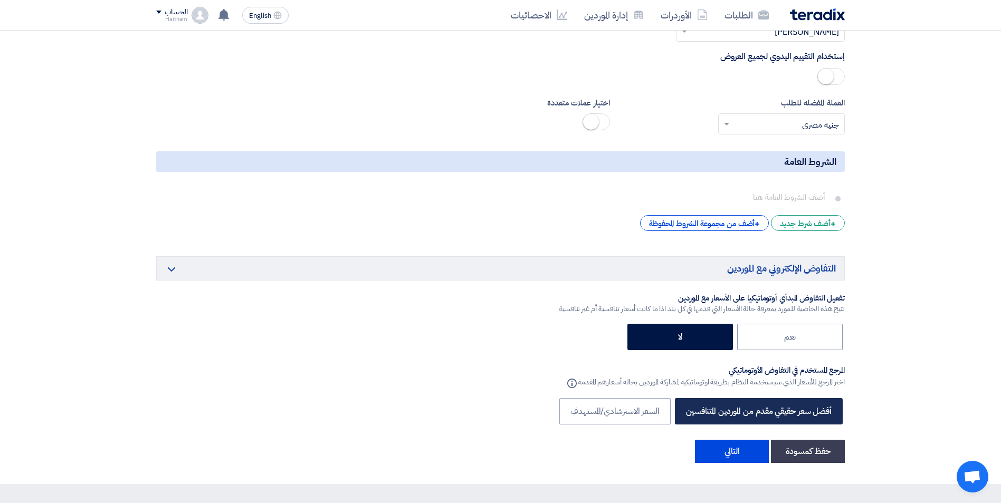
click at [715, 398] on label "أفضل سعر حقيقي مقدم من الموردين المتنافسين" at bounding box center [759, 411] width 168 height 26
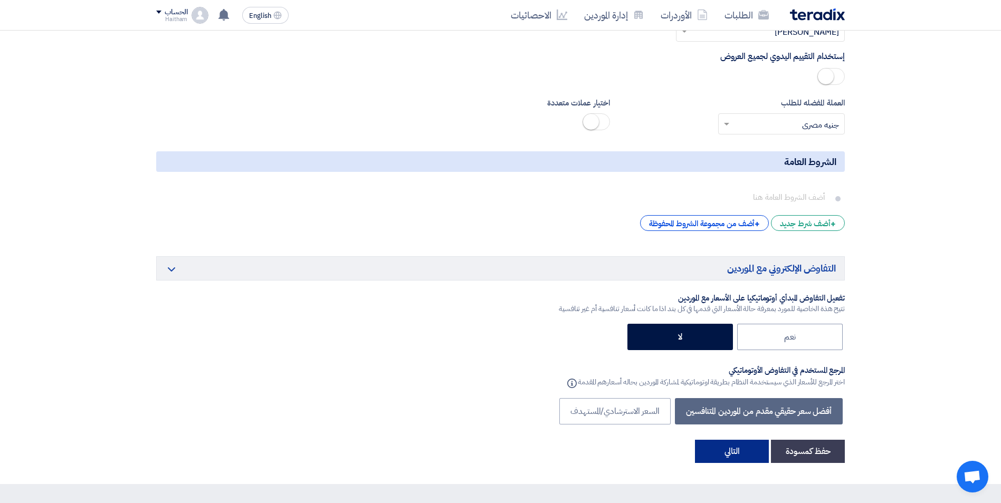
click at [722, 440] on button "التالي" at bounding box center [732, 451] width 74 height 23
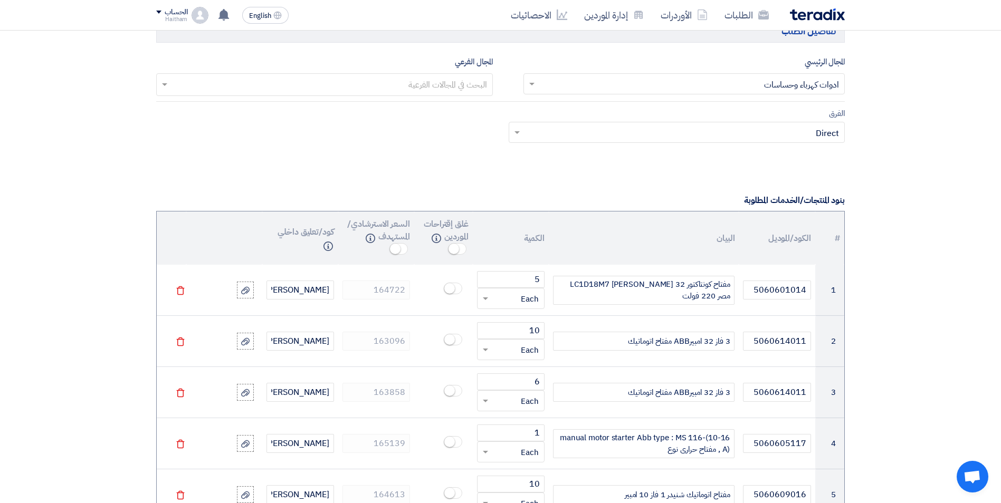
scroll to position [683, 0]
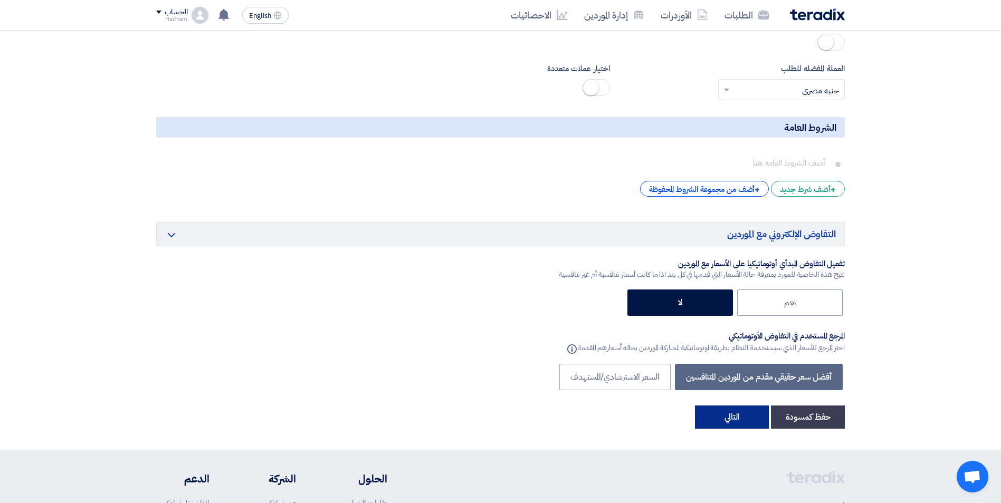
click at [729, 406] on button "التالي" at bounding box center [732, 417] width 74 height 23
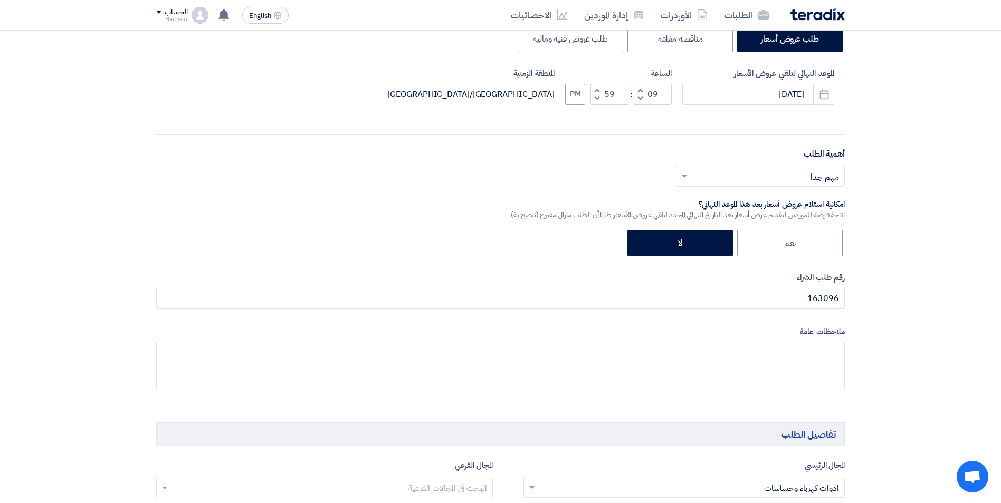
scroll to position [258, 0]
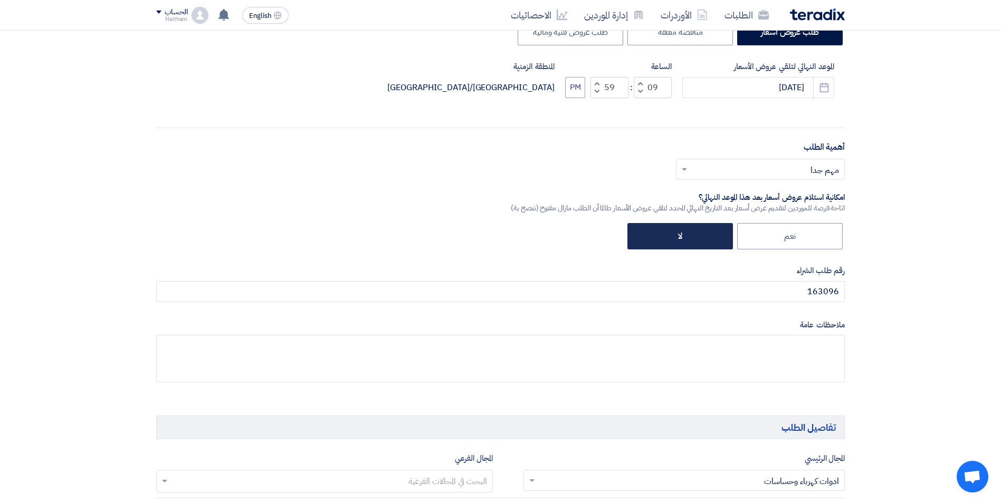
click at [703, 235] on label "لا" at bounding box center [679, 236] width 105 height 26
click at [682, 235] on input "لا" at bounding box center [678, 235] width 7 height 7
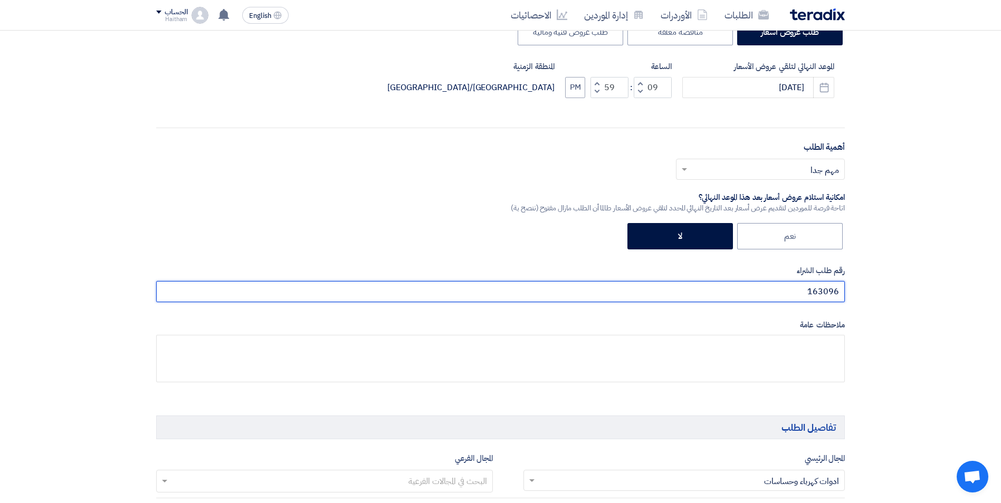
click at [746, 288] on input "163096" at bounding box center [500, 291] width 688 height 21
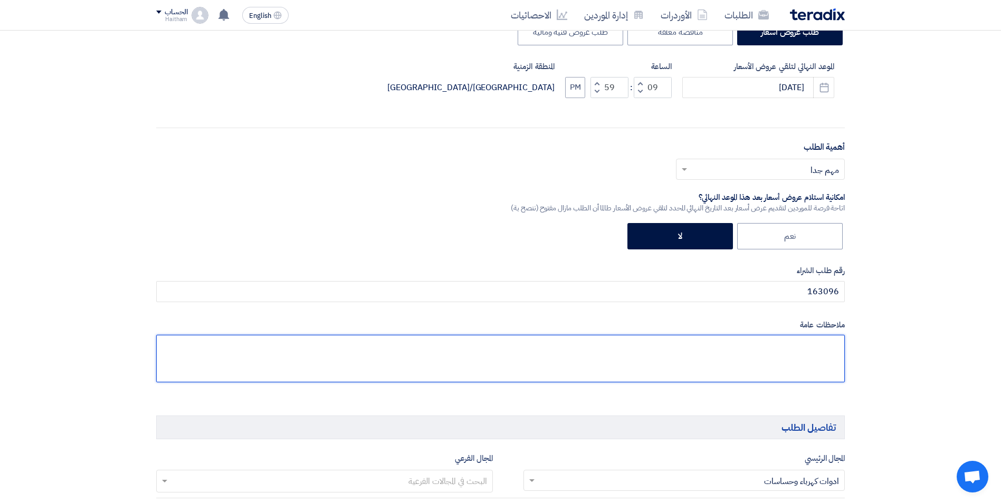
click at [759, 350] on textarea at bounding box center [500, 358] width 688 height 47
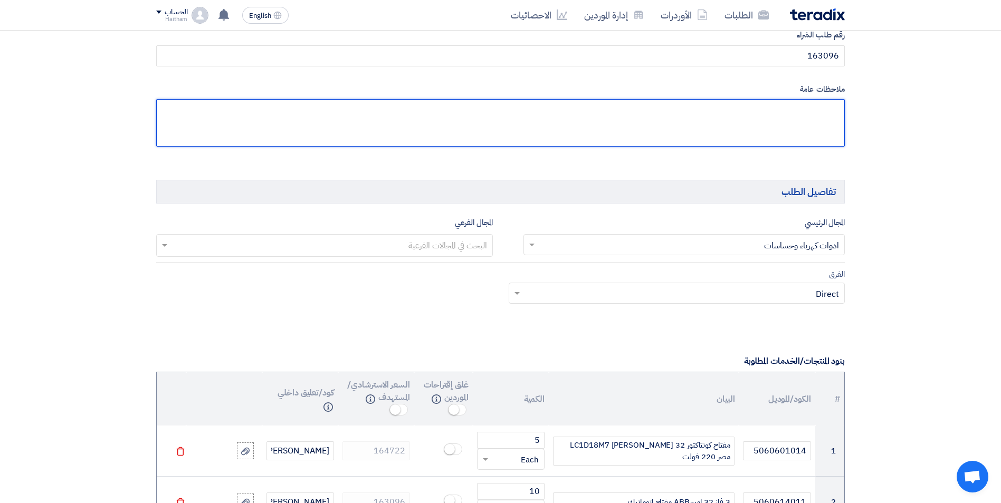
scroll to position [522, 0]
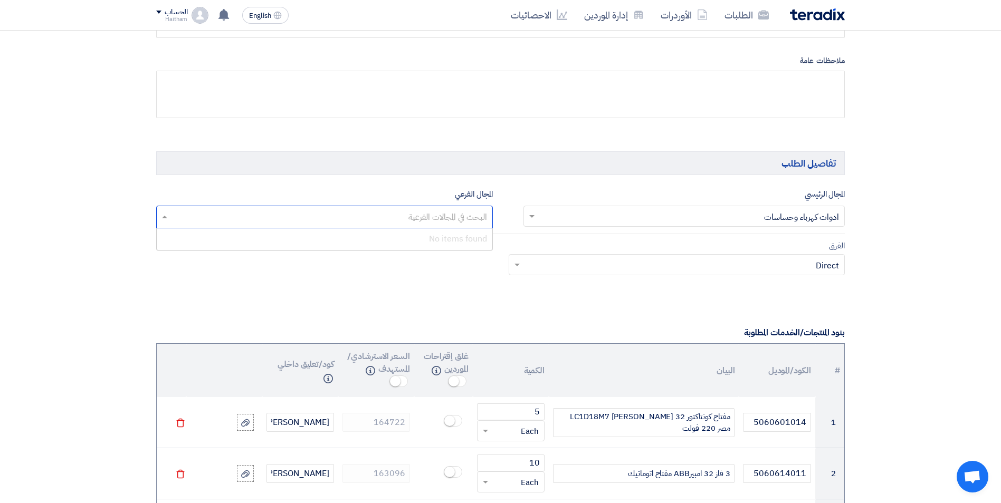
click at [450, 213] on input "text" at bounding box center [324, 217] width 326 height 17
click at [451, 235] on div "No items found" at bounding box center [324, 238] width 335 height 21
click at [552, 267] on input "text" at bounding box center [682, 265] width 315 height 17
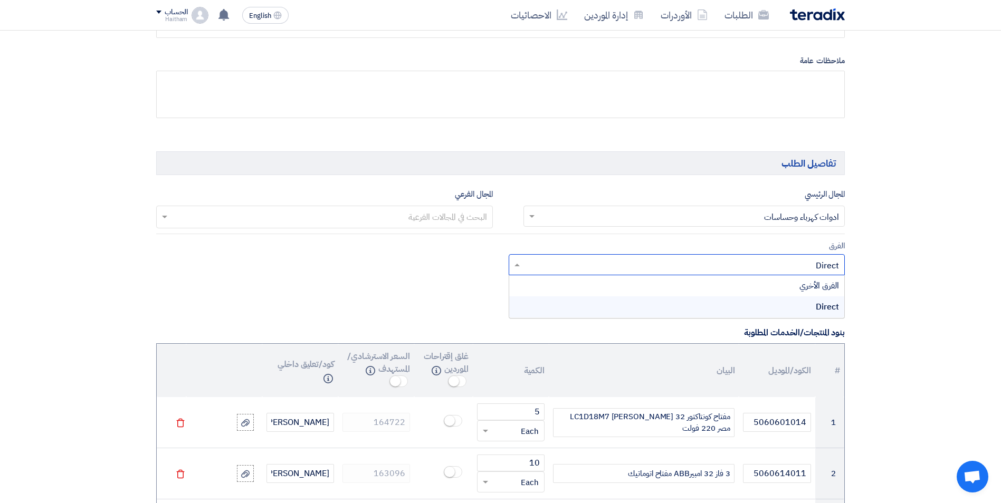
click at [570, 309] on div "Direct" at bounding box center [676, 306] width 335 height 21
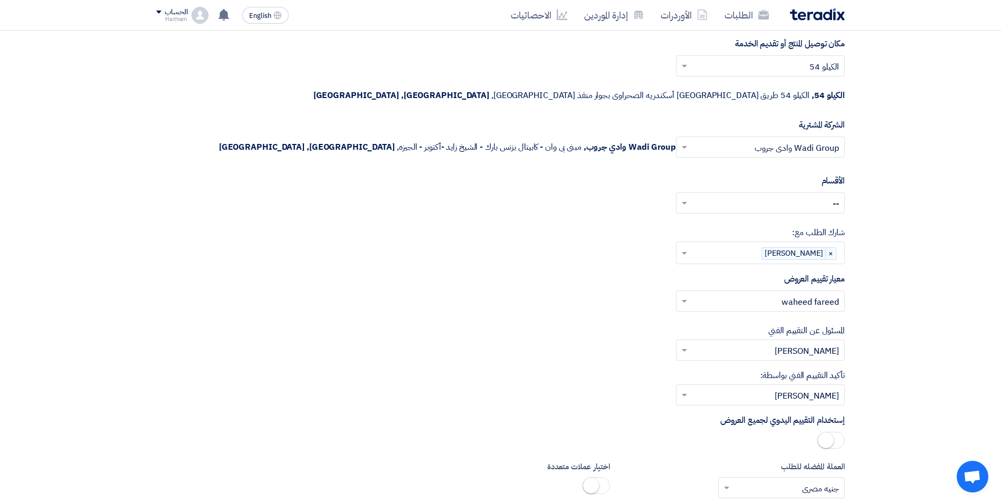
scroll to position [2189, 0]
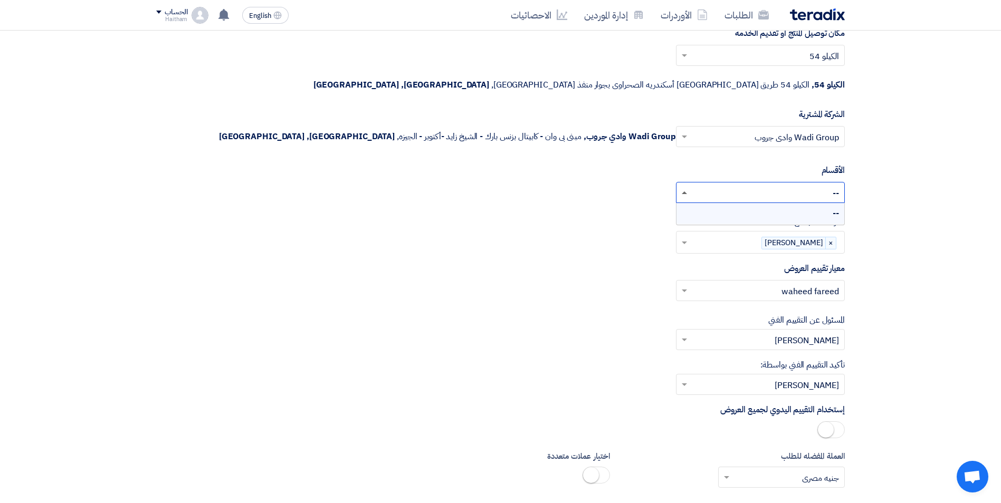
click at [684, 191] on span at bounding box center [683, 192] width 5 height 3
click at [699, 203] on div "--" at bounding box center [760, 213] width 168 height 21
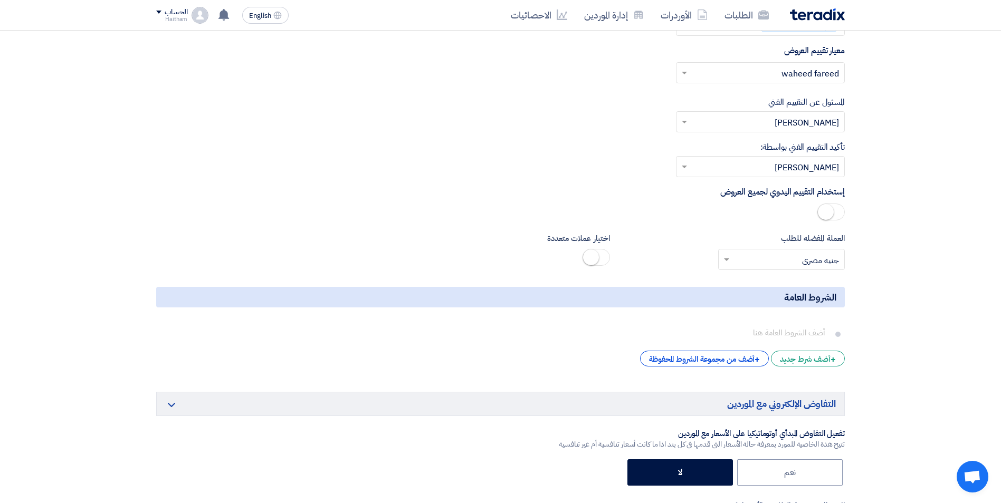
scroll to position [2428, 0]
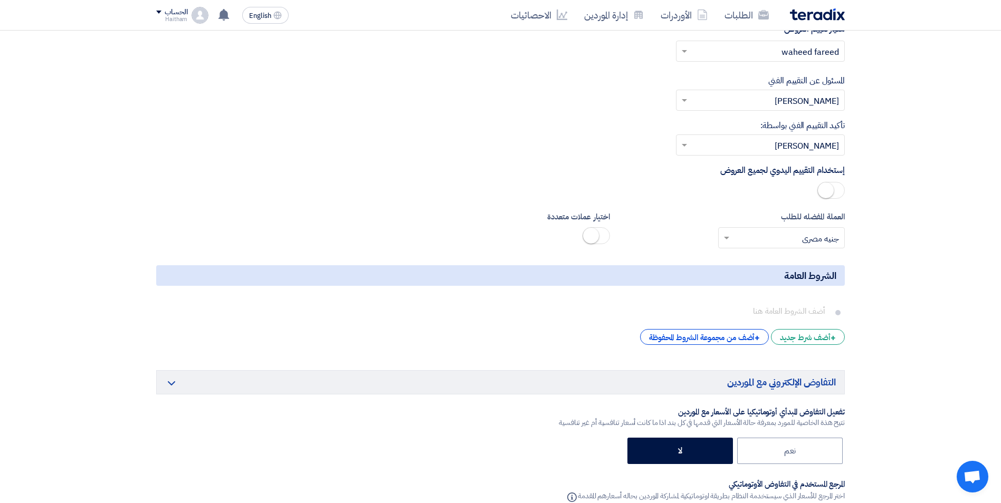
click at [840, 182] on span at bounding box center [830, 190] width 27 height 17
click at [824, 182] on span at bounding box center [830, 190] width 27 height 17
click at [595, 228] on small at bounding box center [591, 236] width 16 height 16
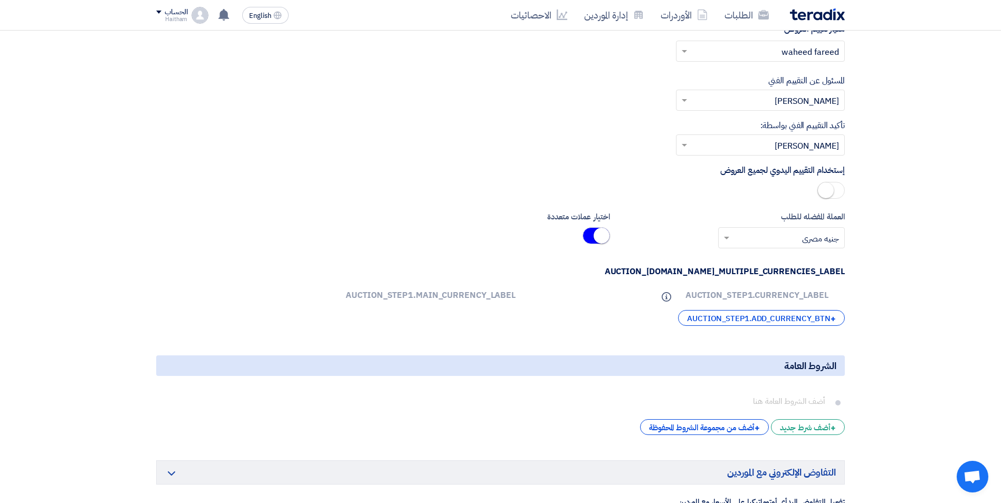
click at [589, 227] on span at bounding box center [595, 235] width 27 height 17
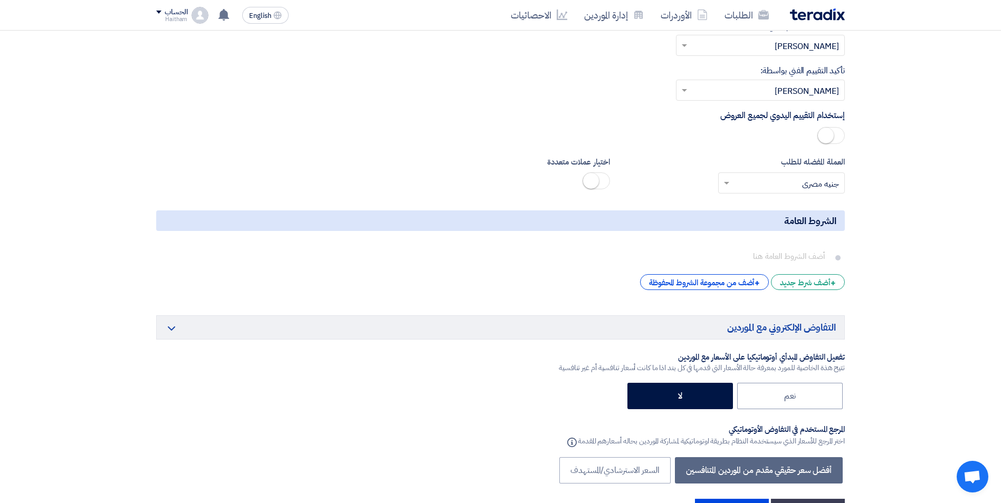
scroll to position [2534, 0]
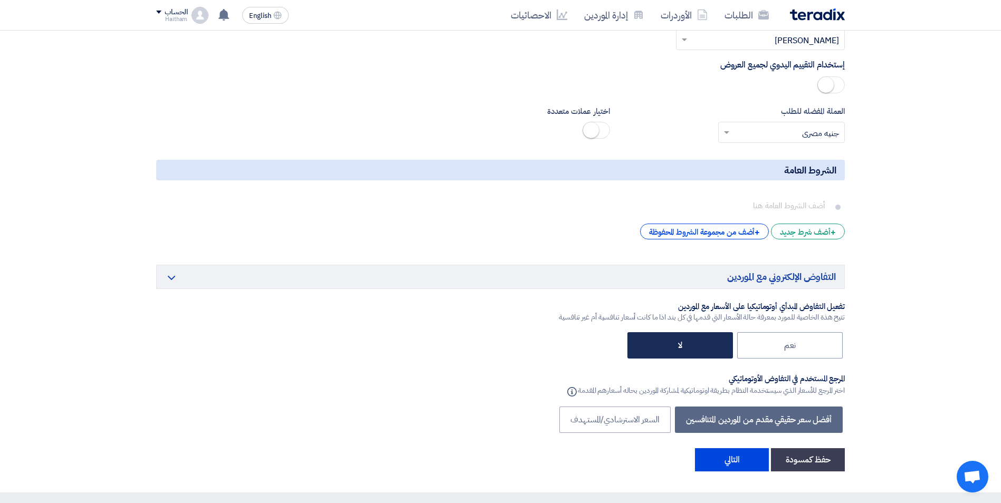
click at [705, 332] on label "لا" at bounding box center [679, 345] width 105 height 26
click at [682, 341] on input "لا" at bounding box center [678, 344] width 7 height 7
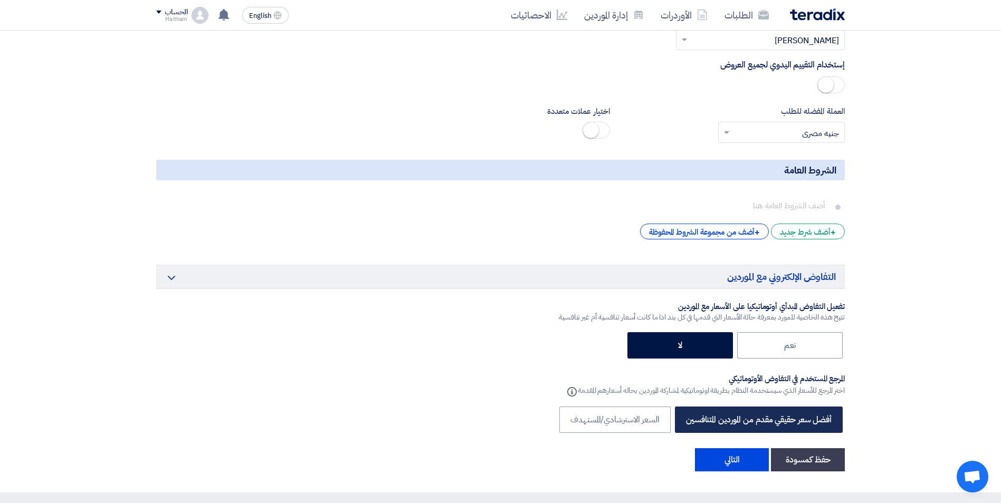
click at [733, 407] on label "أفضل سعر حقيقي مقدم من الموردين المتنافسين" at bounding box center [759, 420] width 168 height 26
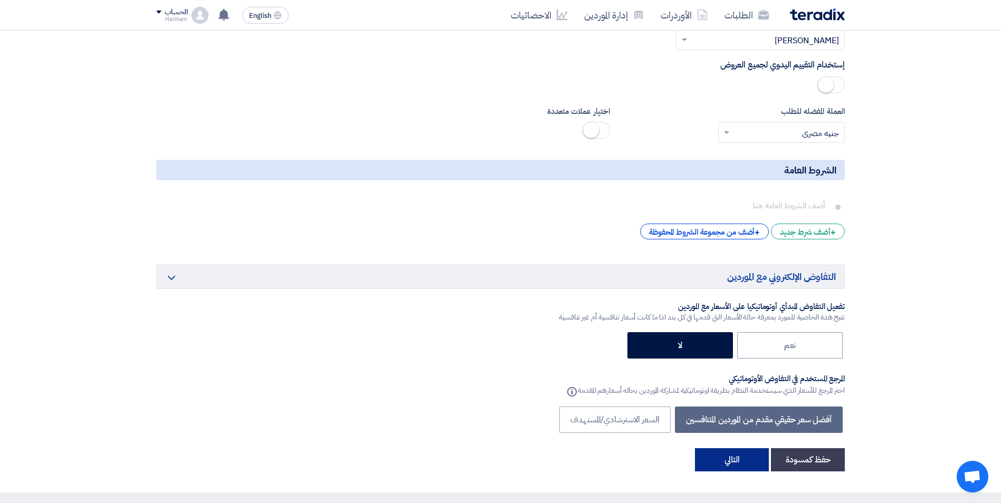
click at [735, 448] on button "التالي" at bounding box center [732, 459] width 74 height 23
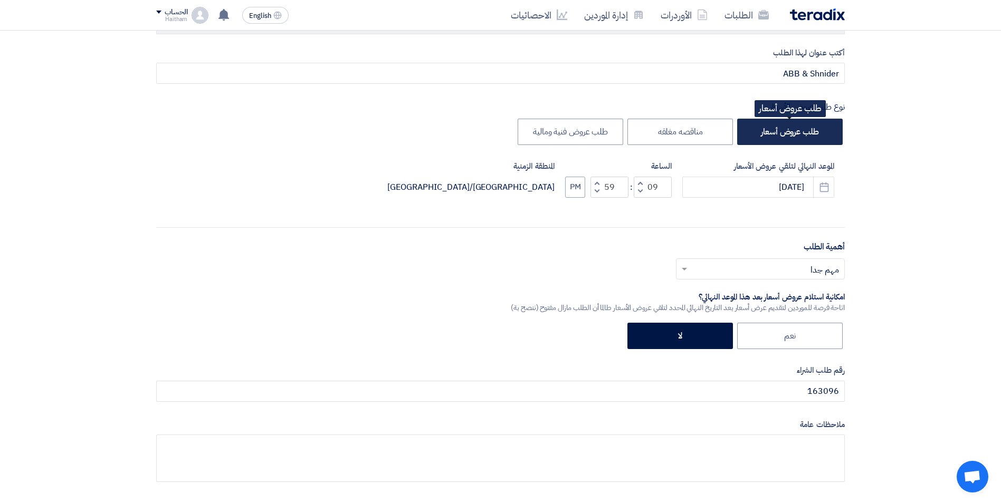
click at [793, 131] on label "طلب عروض أسعار" at bounding box center [789, 132] width 105 height 26
click at [812, 131] on input "طلب عروض أسعار" at bounding box center [815, 131] width 7 height 7
click at [821, 185] on icon "Pick a date" at bounding box center [824, 187] width 11 height 11
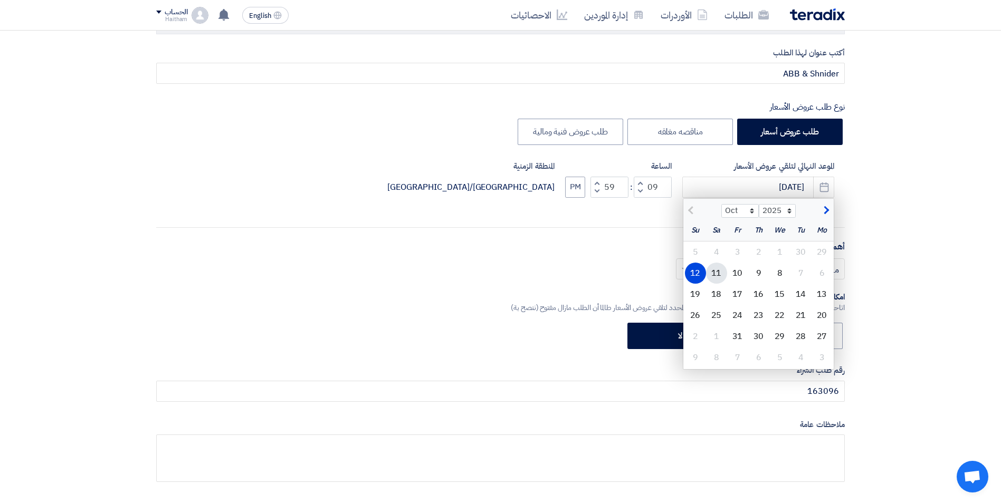
click at [716, 273] on div "11" at bounding box center [716, 273] width 21 height 21
type input "[DATE]"
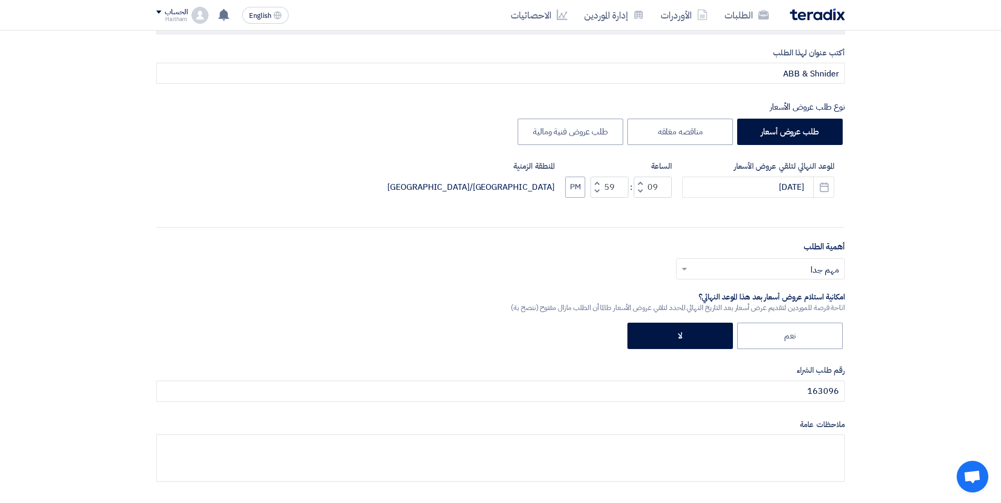
click at [641, 189] on span "button" at bounding box center [640, 191] width 4 height 8
click at [635, 179] on button "Increment hours" at bounding box center [639, 183] width 13 height 13
click at [637, 184] on button "Increment hours" at bounding box center [639, 183] width 13 height 13
type input "10"
click at [706, 270] on input "text" at bounding box center [766, 269] width 148 height 17
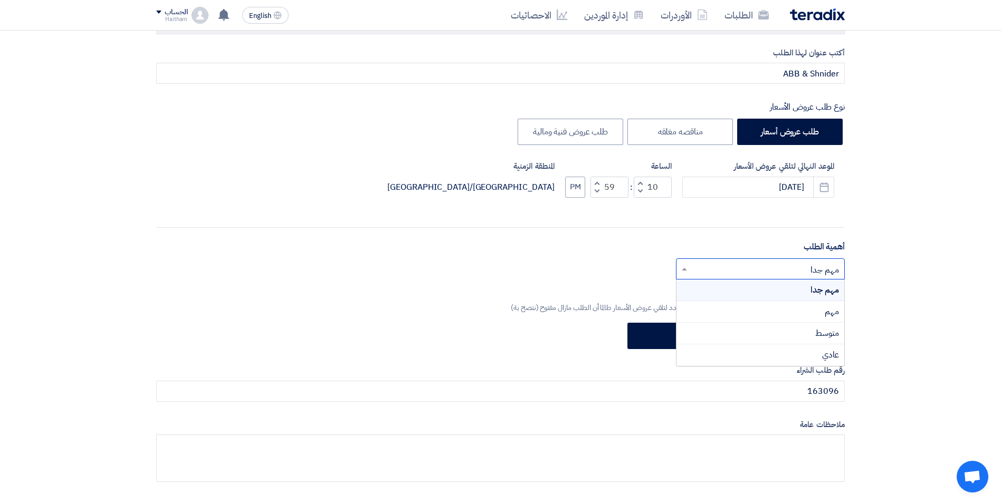
click at [709, 290] on div "مهم جدا" at bounding box center [760, 291] width 168 height 22
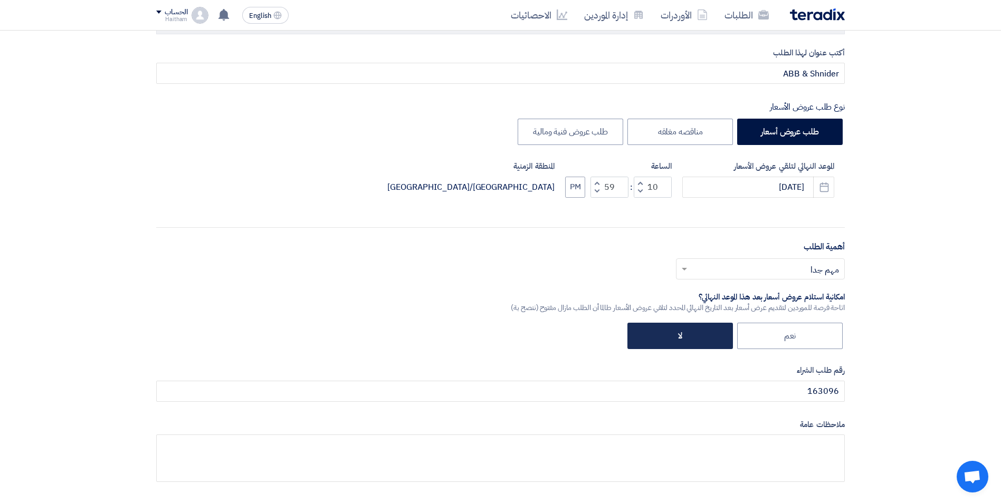
click at [681, 335] on label "لا" at bounding box center [679, 336] width 105 height 26
click at [681, 335] on input "لا" at bounding box center [678, 335] width 7 height 7
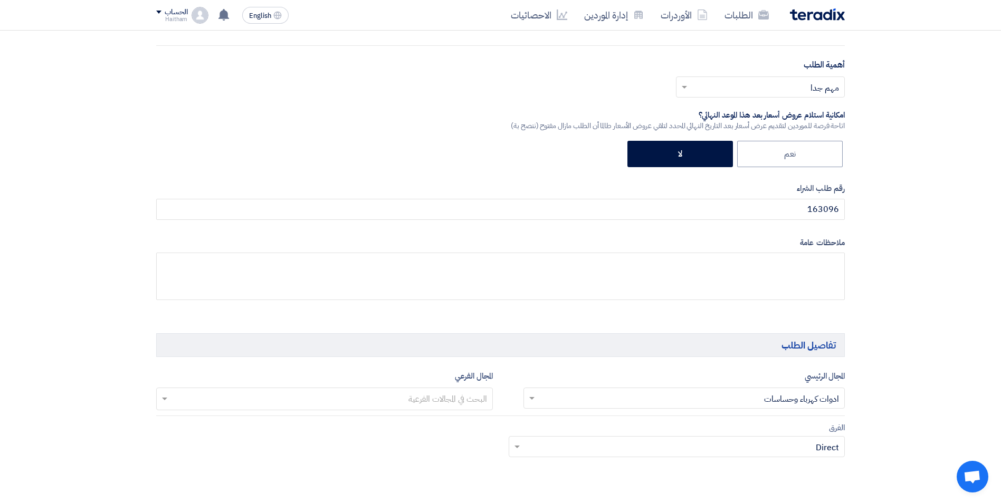
scroll to position [380, 0]
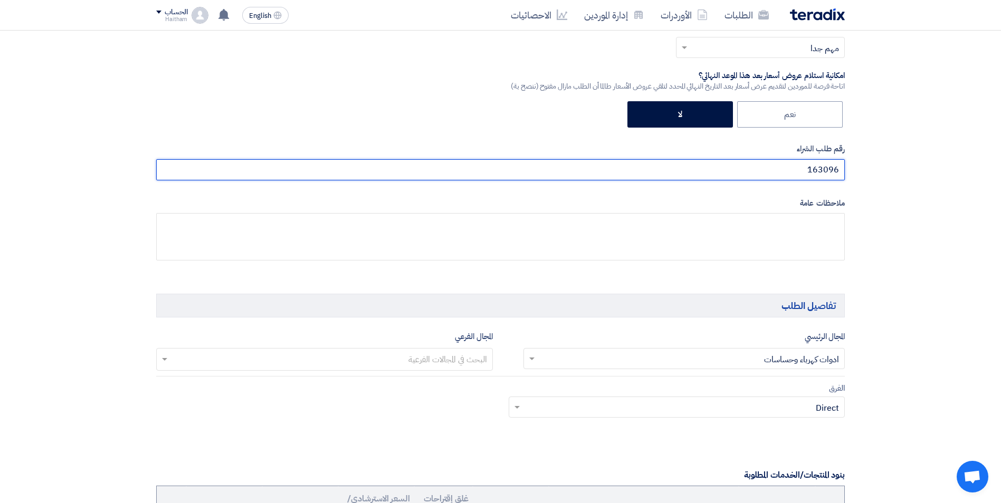
click at [781, 174] on input "163096" at bounding box center [500, 169] width 688 height 21
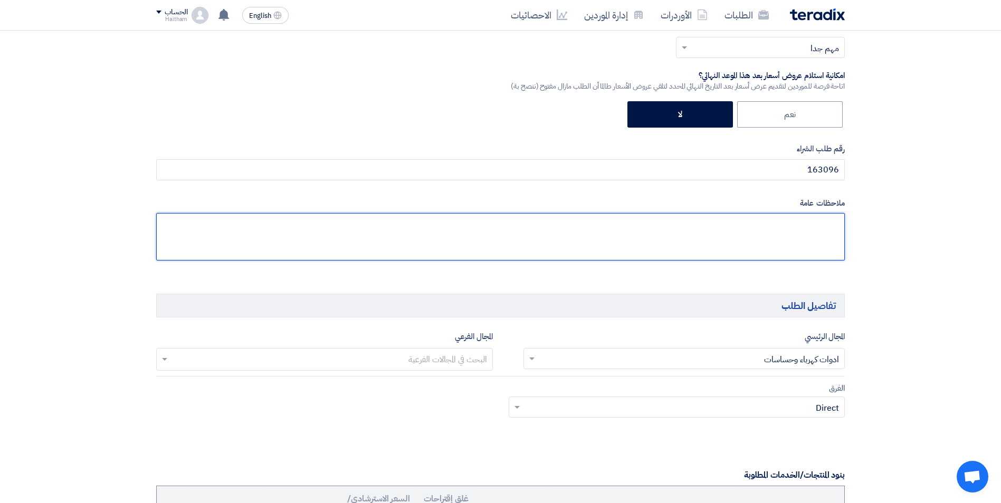
click at [771, 225] on textarea at bounding box center [500, 236] width 688 height 47
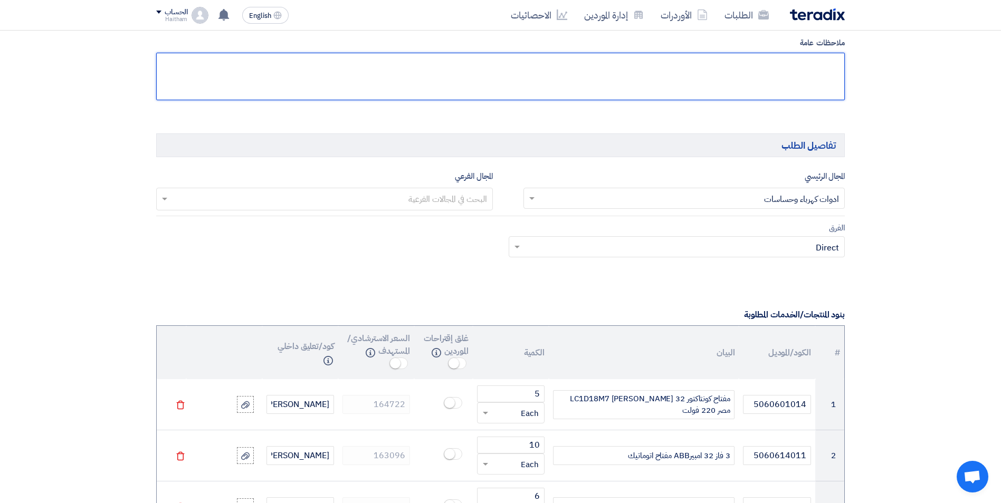
scroll to position [601, 0]
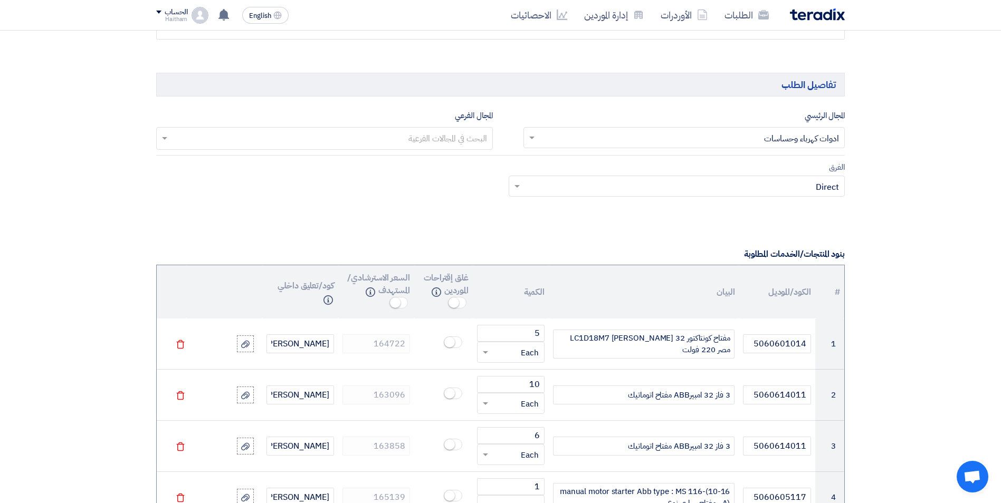
click at [824, 143] on input "text" at bounding box center [690, 138] width 301 height 17
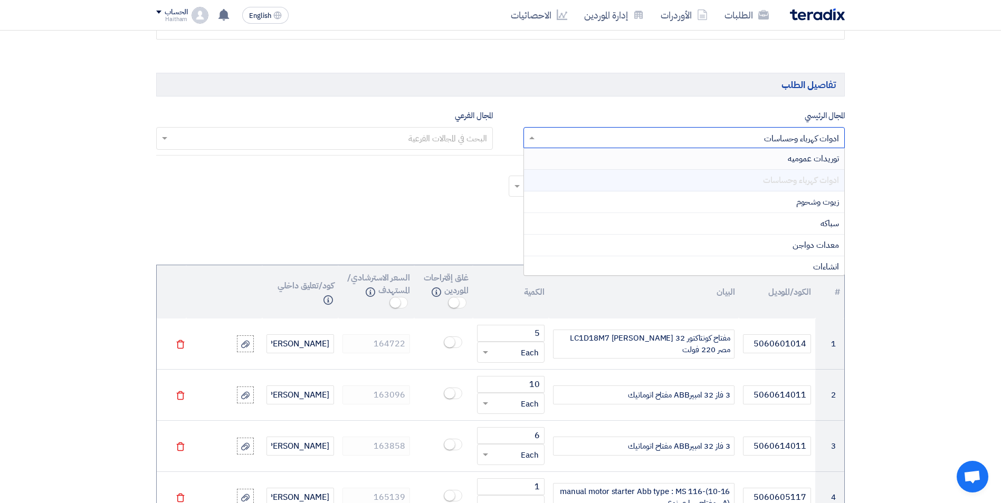
click at [813, 183] on span "ادوات كهرباء وحساسات" at bounding box center [801, 180] width 76 height 13
click at [736, 199] on div "زيوت وشحوم" at bounding box center [684, 202] width 321 height 22
click at [752, 141] on input "text" at bounding box center [690, 138] width 301 height 17
click at [762, 182] on div "ادوات كهرباء وحساسات" at bounding box center [684, 181] width 321 height 22
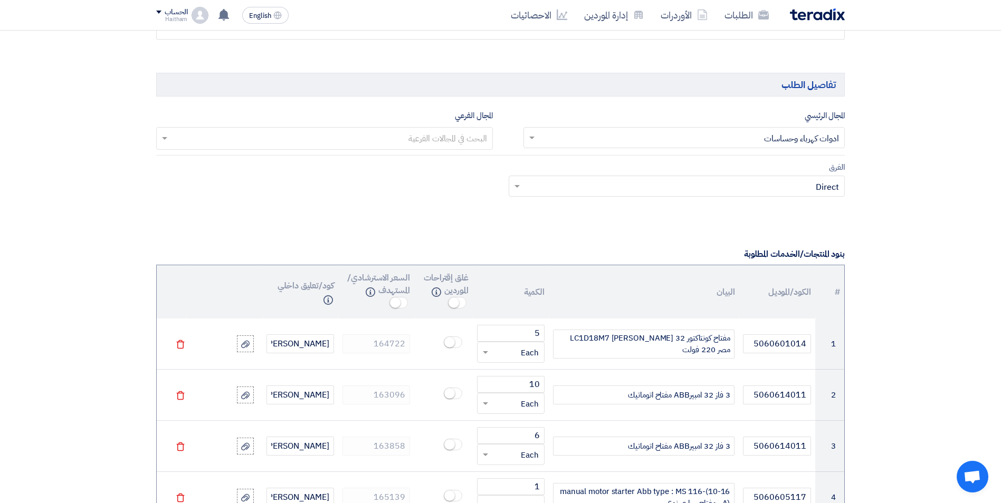
click at [443, 139] on input "text" at bounding box center [324, 139] width 326 height 17
drag, startPoint x: 399, startPoint y: 159, endPoint x: 405, endPoint y: 159, distance: 5.3
click at [401, 159] on div "No items found" at bounding box center [324, 160] width 335 height 21
click at [573, 189] on input "text" at bounding box center [682, 187] width 315 height 17
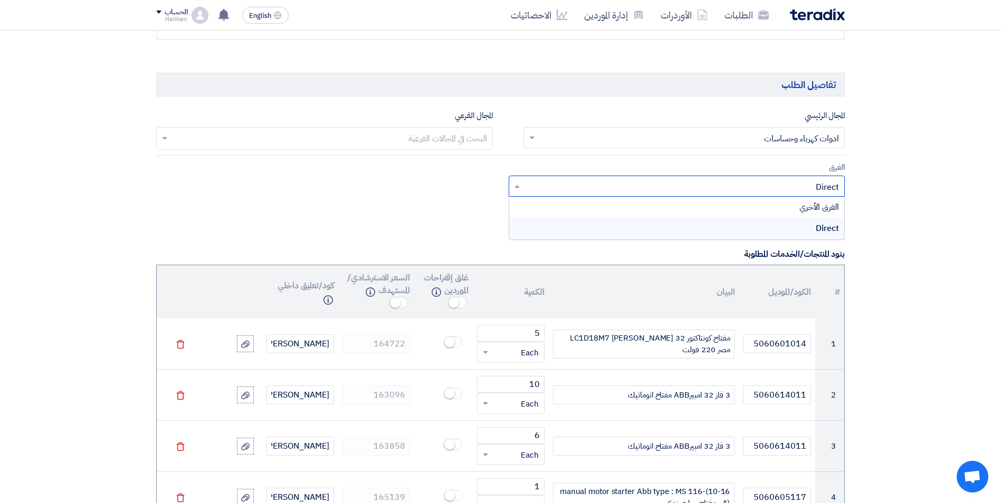
click at [587, 227] on div "Direct" at bounding box center [676, 228] width 335 height 21
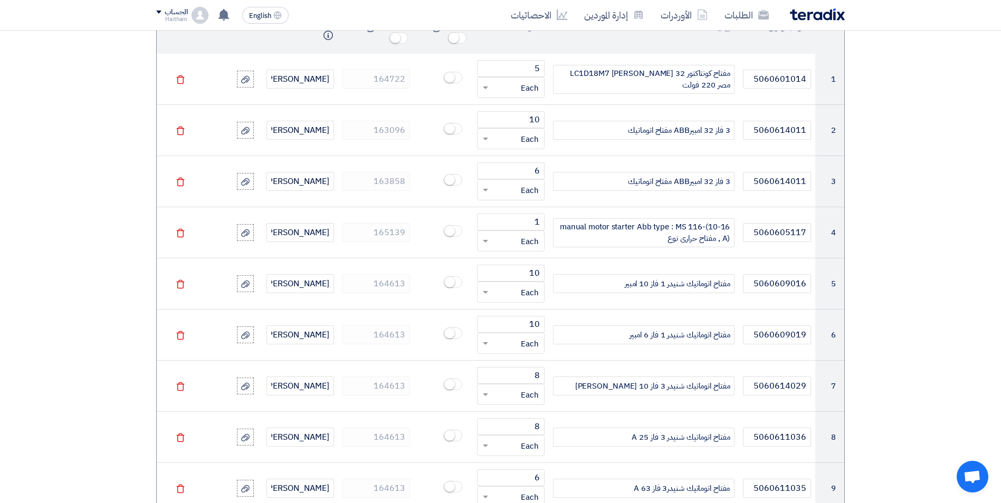
scroll to position [616, 0]
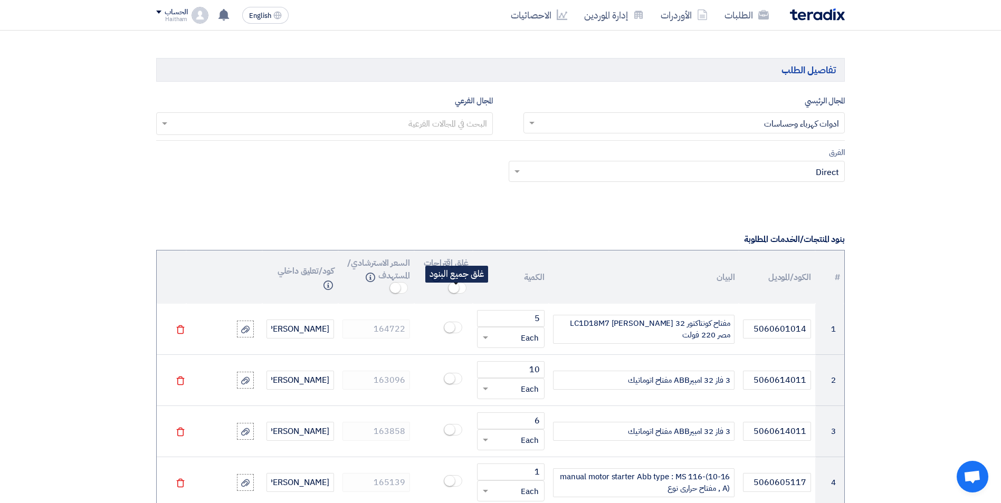
click at [461, 290] on span at bounding box center [457, 288] width 18 height 12
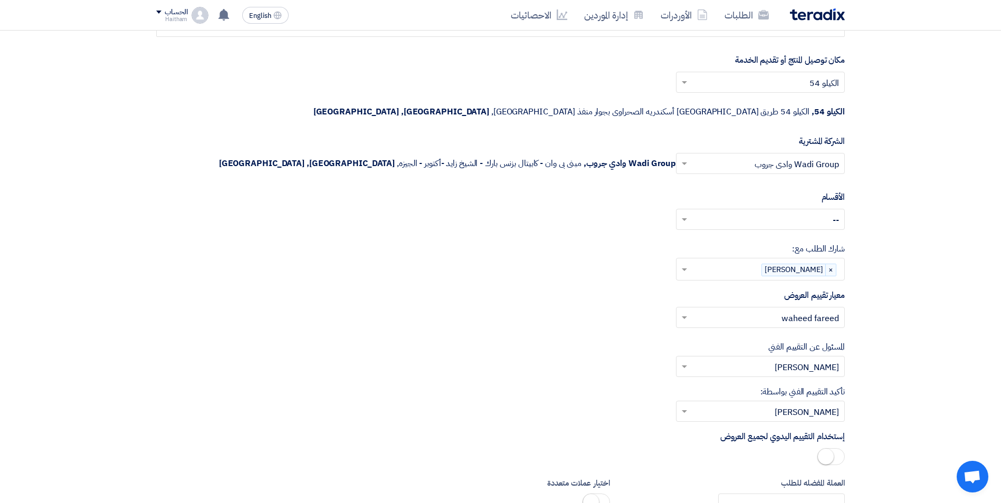
scroll to position [2194, 0]
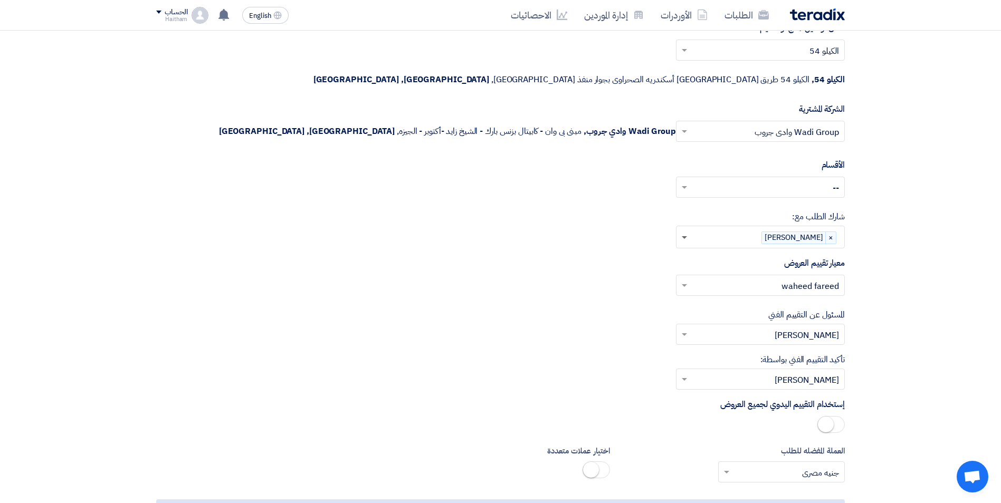
click at [686, 236] on span at bounding box center [683, 238] width 5 height 4
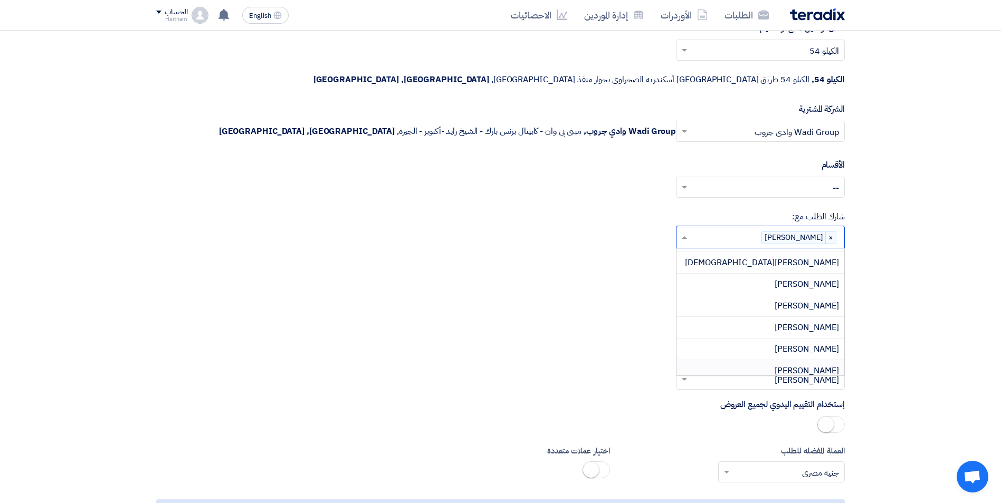
scroll to position [760, 0]
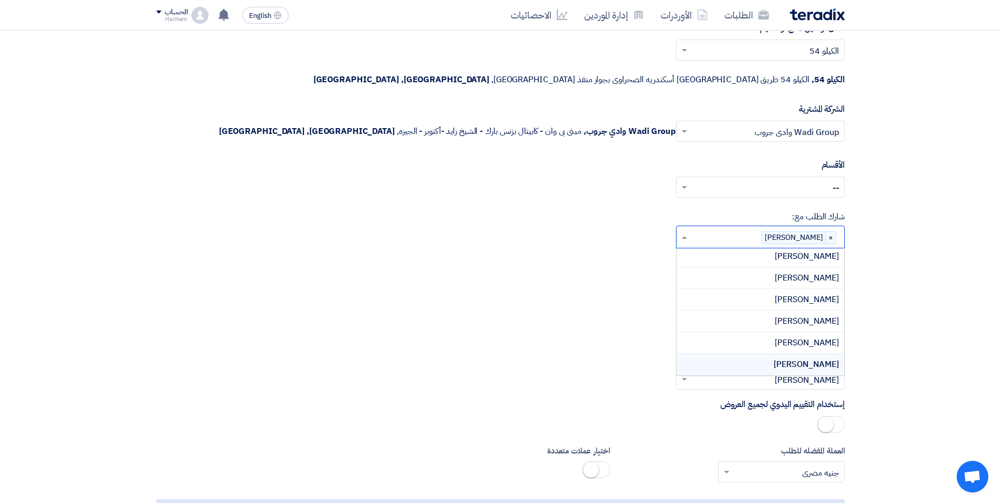
click at [611, 353] on div "تأكيد التقييم الفني بواسطة: من فضلك أختار من سيتم تأكيد التقييم الفني ... × [PE…" at bounding box center [500, 371] width 688 height 36
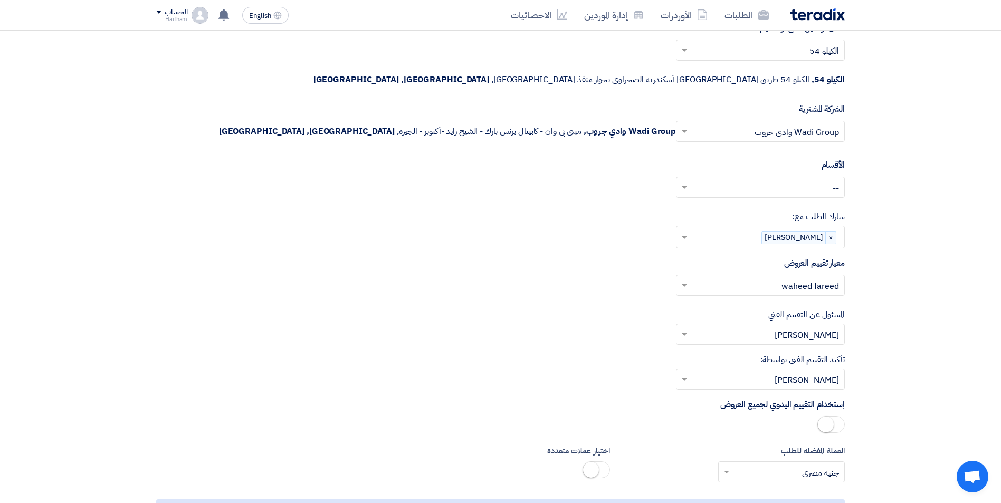
click at [834, 416] on span at bounding box center [830, 424] width 27 height 17
click at [822, 416] on span at bounding box center [830, 424] width 27 height 17
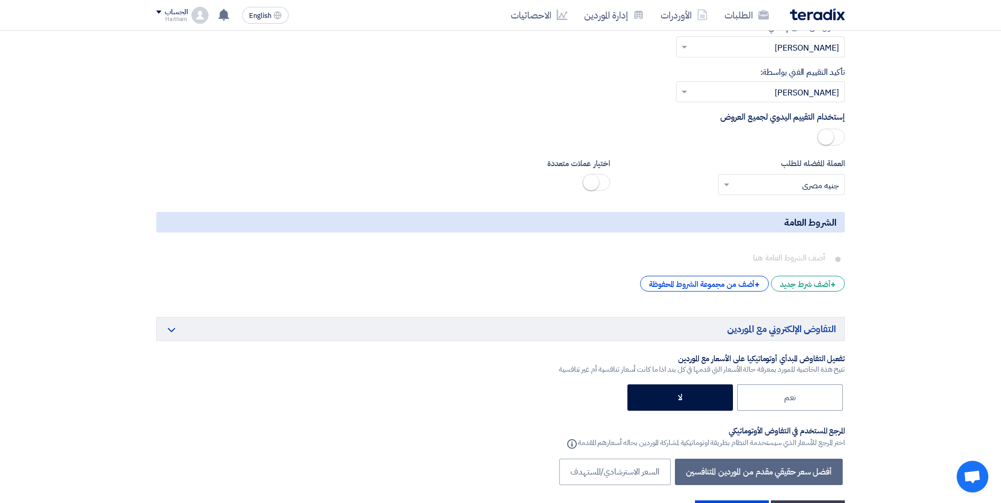
scroll to position [2458, 0]
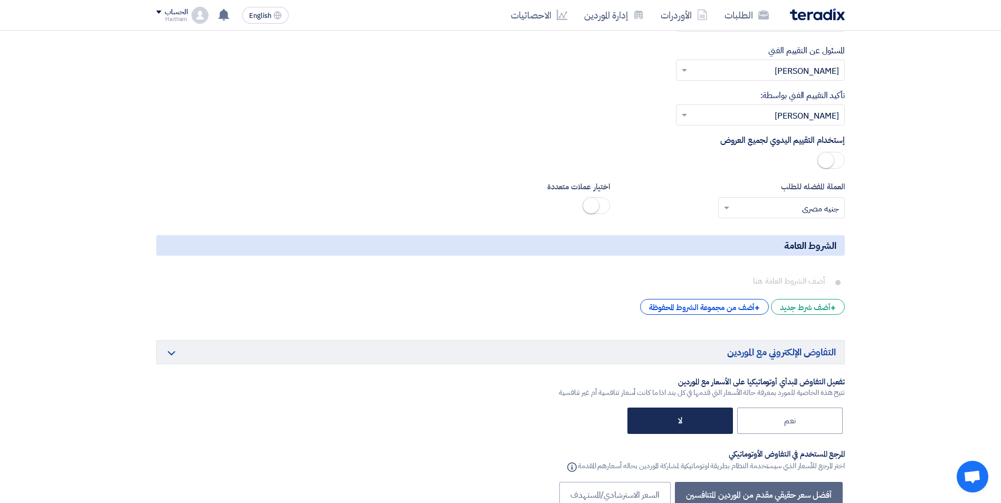
click at [715, 408] on label "لا" at bounding box center [679, 421] width 105 height 26
click at [682, 417] on input "لا" at bounding box center [678, 420] width 7 height 7
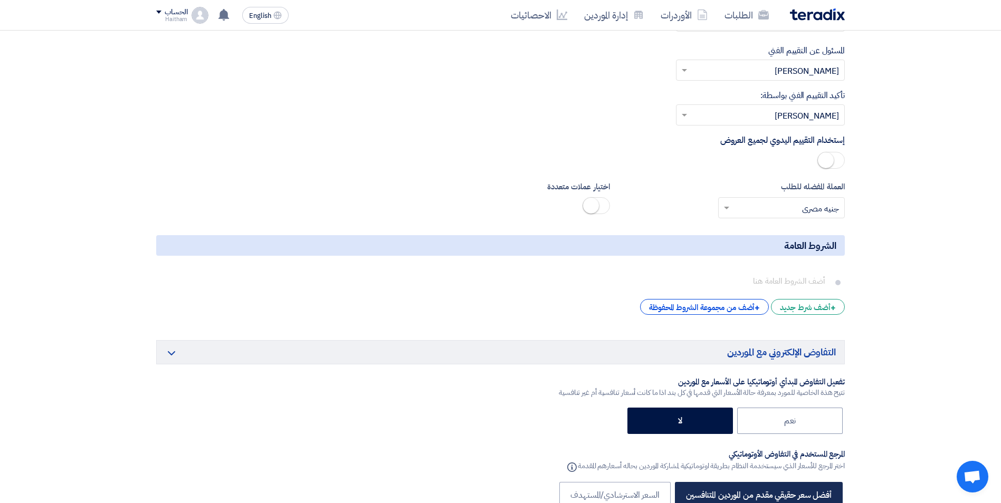
click at [738, 482] on label "أفضل سعر حقيقي مقدم من الموردين المتنافسين" at bounding box center [759, 495] width 168 height 26
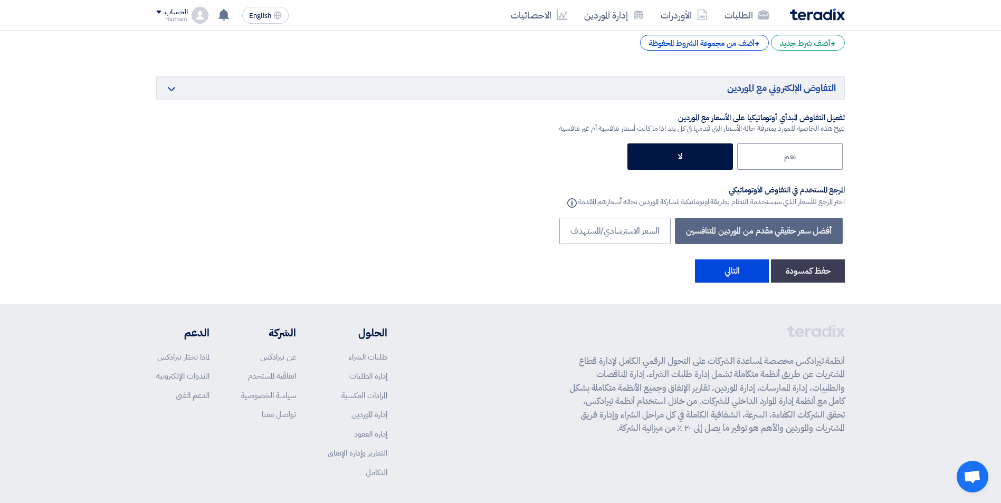
scroll to position [2737, 0]
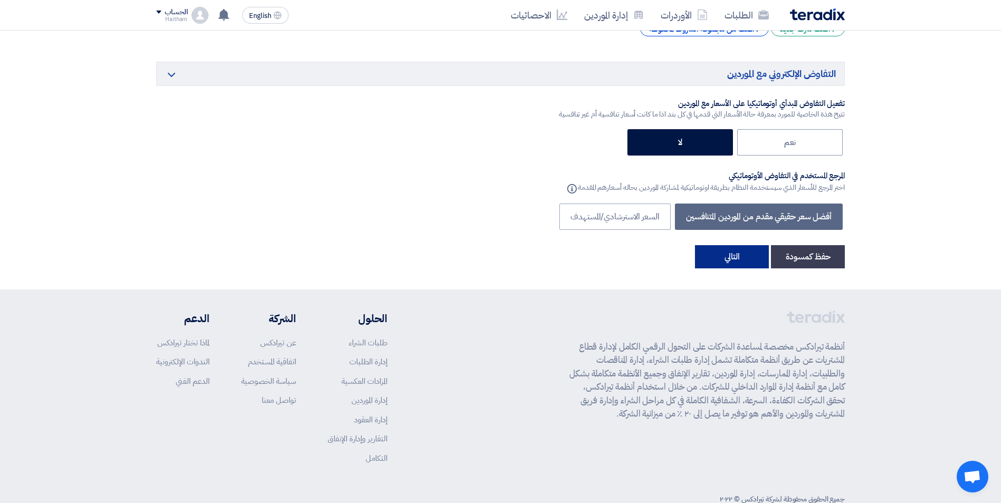
click at [739, 245] on button "التالي" at bounding box center [732, 256] width 74 height 23
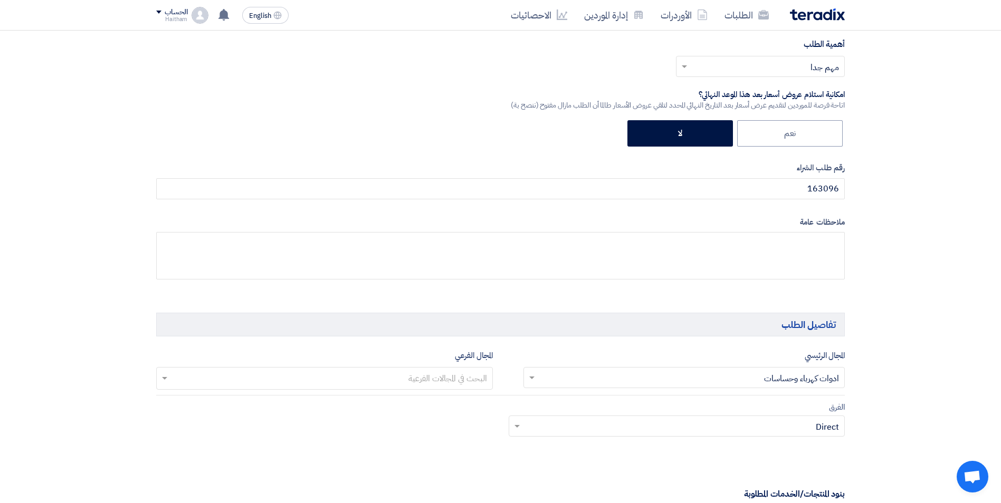
scroll to position [369, 0]
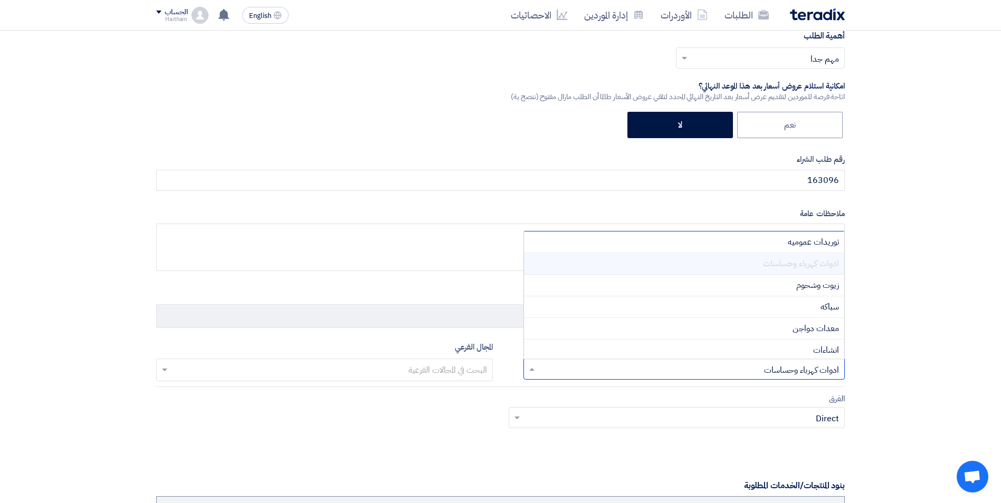
click at [831, 373] on input "text" at bounding box center [690, 369] width 301 height 17
click at [569, 286] on div "معدات دواجن" at bounding box center [684, 283] width 321 height 22
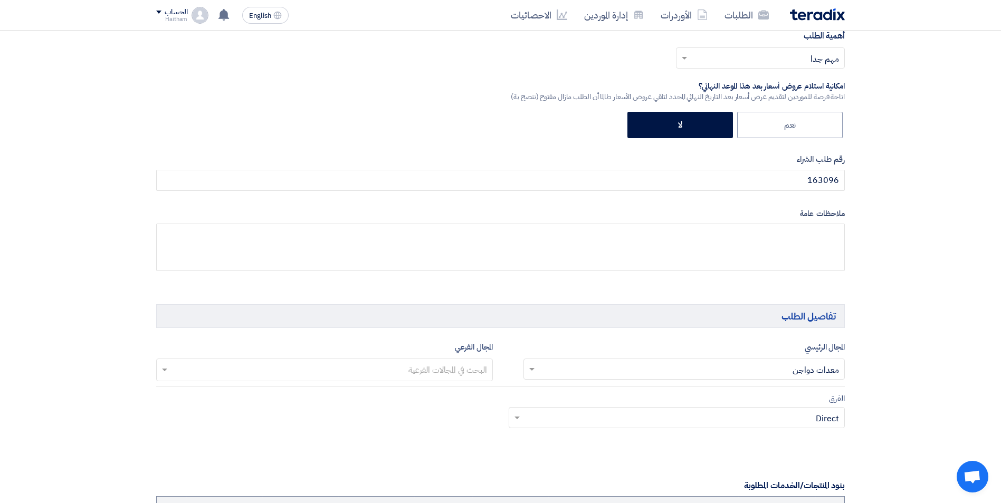
click at [402, 376] on input "text" at bounding box center [324, 370] width 326 height 17
click at [412, 392] on div "هيترات" at bounding box center [324, 392] width 335 height 22
click at [532, 415] on input "text" at bounding box center [682, 418] width 315 height 17
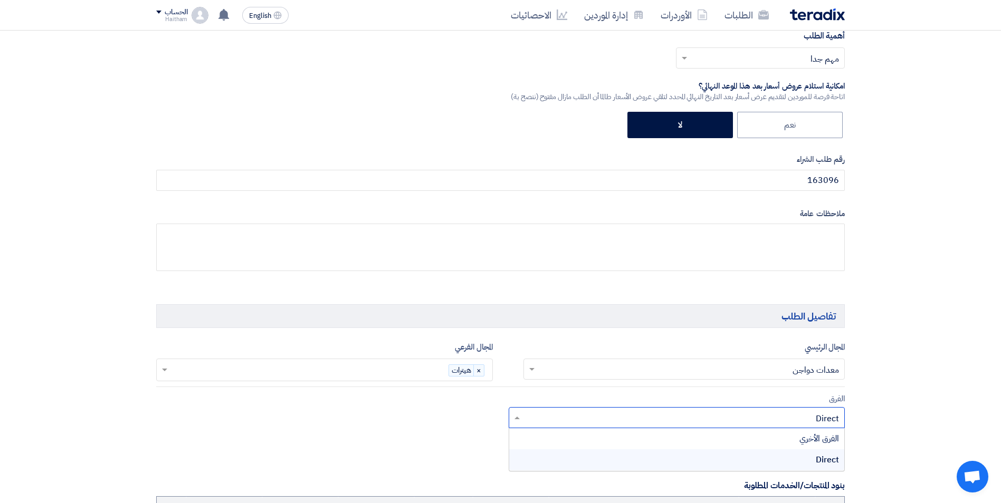
click at [564, 454] on div "Direct" at bounding box center [676, 459] width 335 height 21
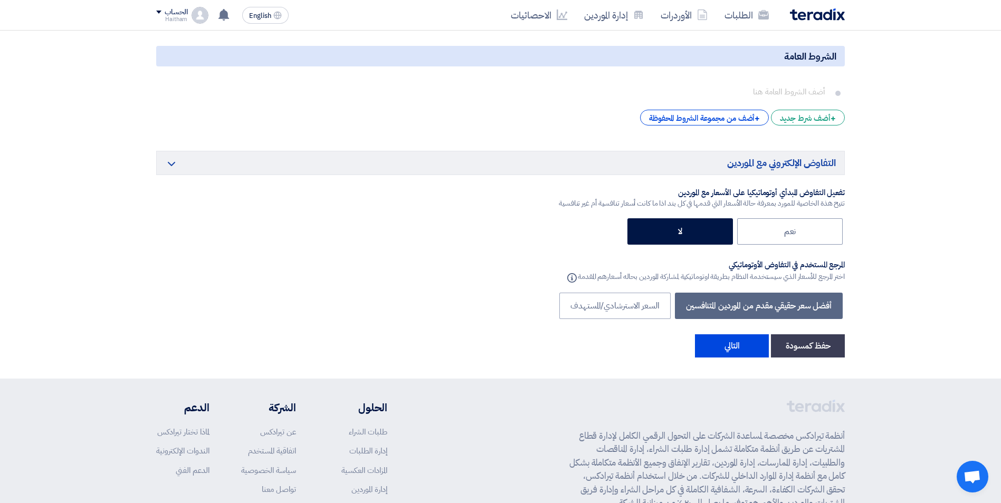
scroll to position [2673, 0]
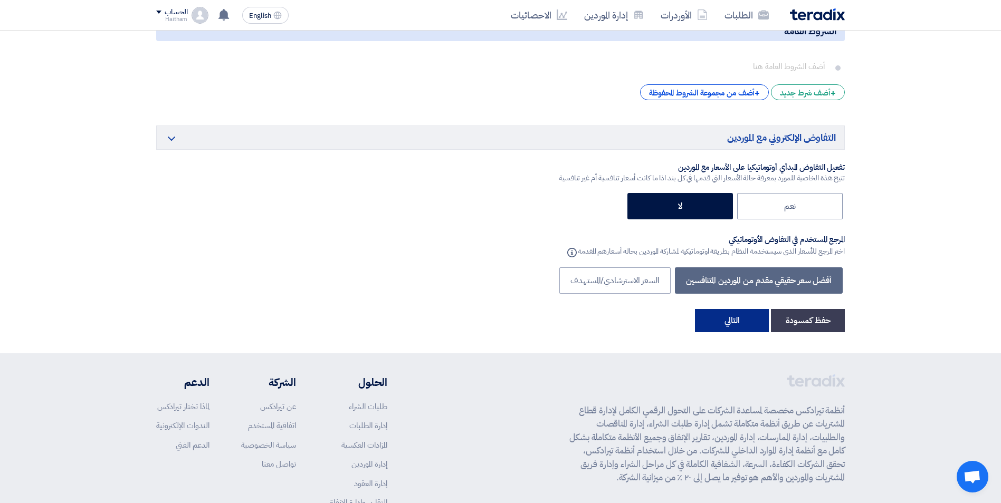
click at [720, 309] on button "التالي" at bounding box center [732, 320] width 74 height 23
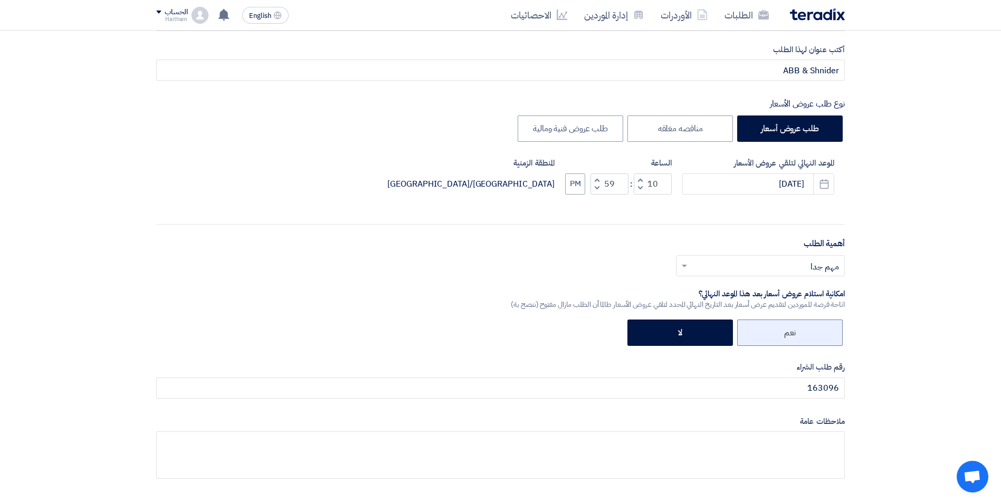
scroll to position [211, 0]
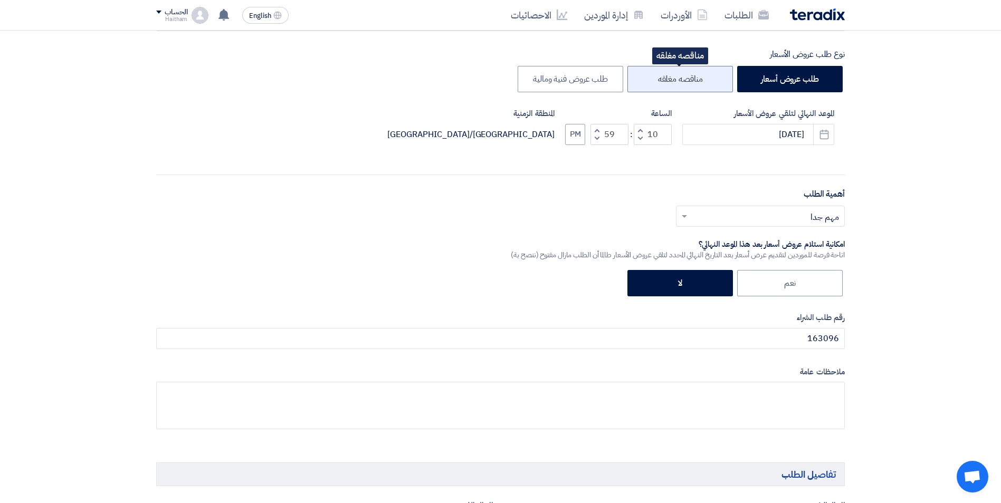
click at [687, 76] on label "مناقصه مغلقه" at bounding box center [679, 79] width 105 height 26
click at [696, 76] on input "مناقصه مغلقه" at bounding box center [699, 78] width 7 height 7
radio input "true"
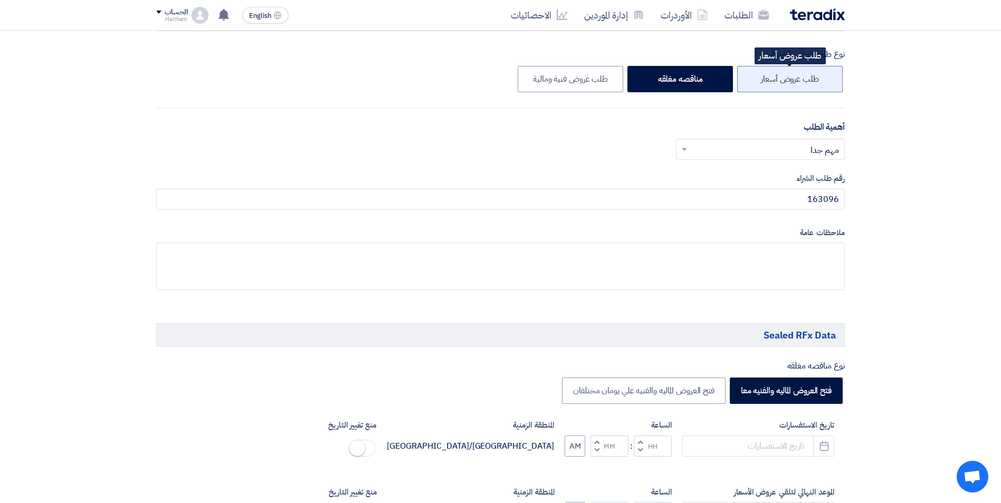
click at [772, 81] on label "طلب عروض أسعار" at bounding box center [789, 79] width 105 height 26
click at [812, 81] on input "طلب عروض أسعار" at bounding box center [815, 78] width 7 height 7
radio input "true"
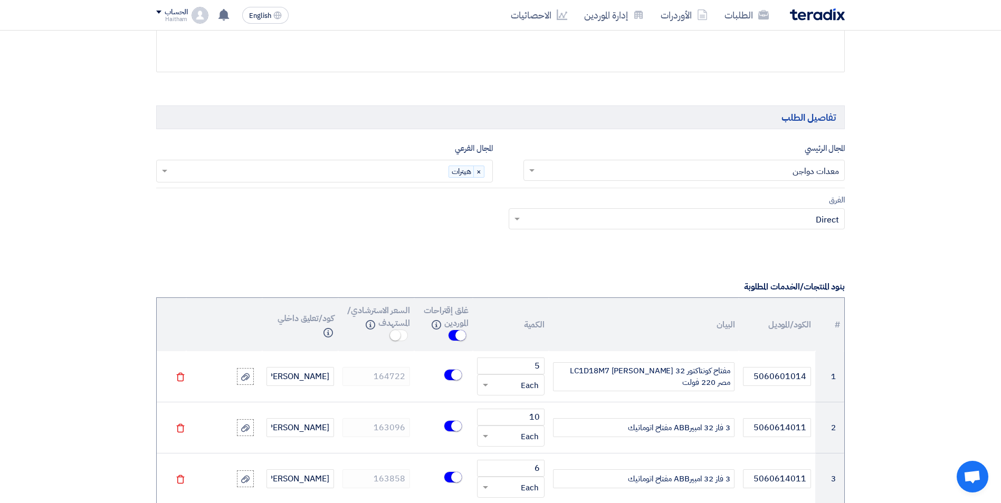
scroll to position [582, 0]
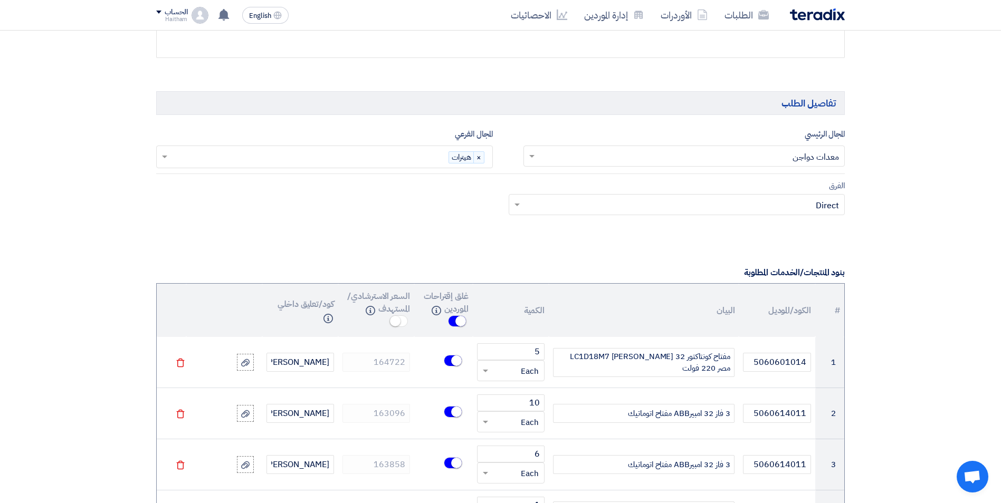
click at [815, 153] on input "text" at bounding box center [690, 156] width 301 height 17
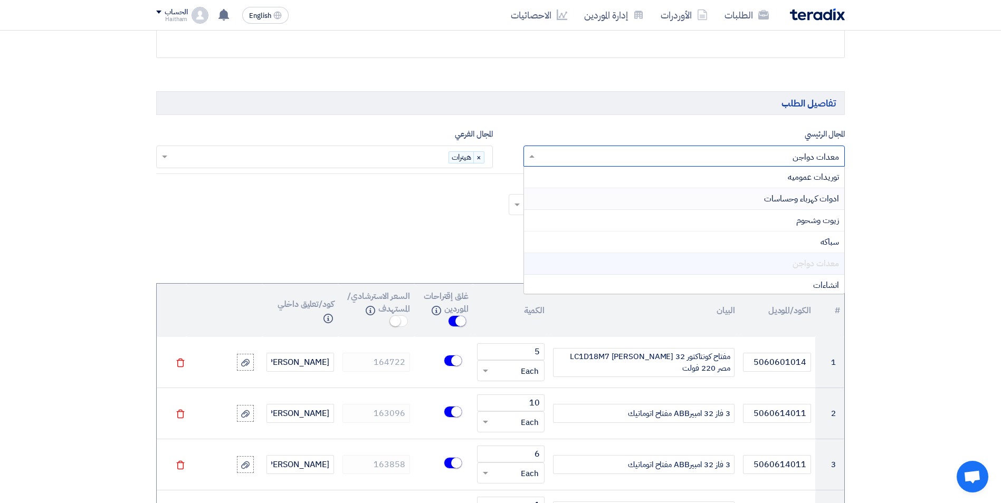
click at [818, 201] on span "ادوات كهرباء وحساسات" at bounding box center [801, 199] width 75 height 13
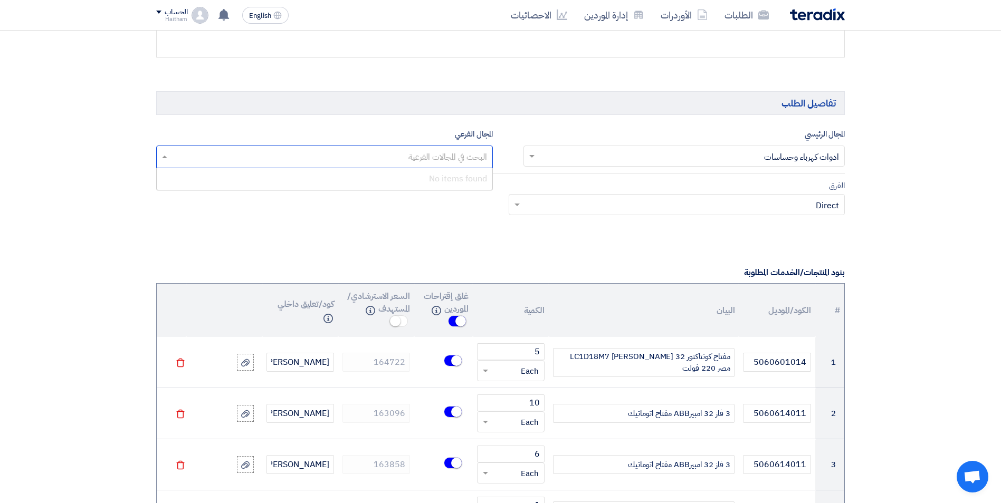
click at [456, 161] on input "text" at bounding box center [324, 157] width 326 height 17
click at [453, 178] on div "No items found" at bounding box center [324, 178] width 335 height 21
click at [539, 206] on input "text" at bounding box center [682, 205] width 315 height 17
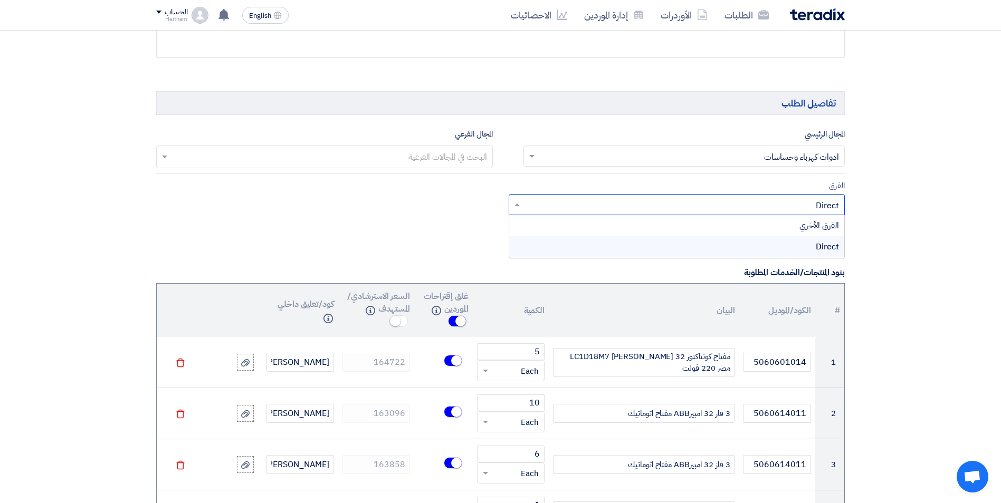
click at [561, 222] on div "الفرق الأخري" at bounding box center [676, 225] width 335 height 21
click at [576, 244] on div "Direct" at bounding box center [676, 246] width 335 height 21
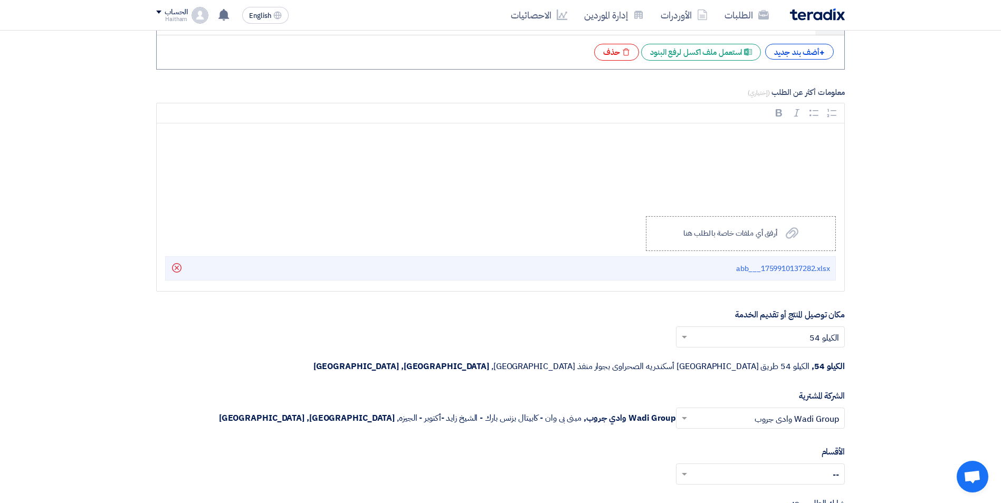
scroll to position [1925, 0]
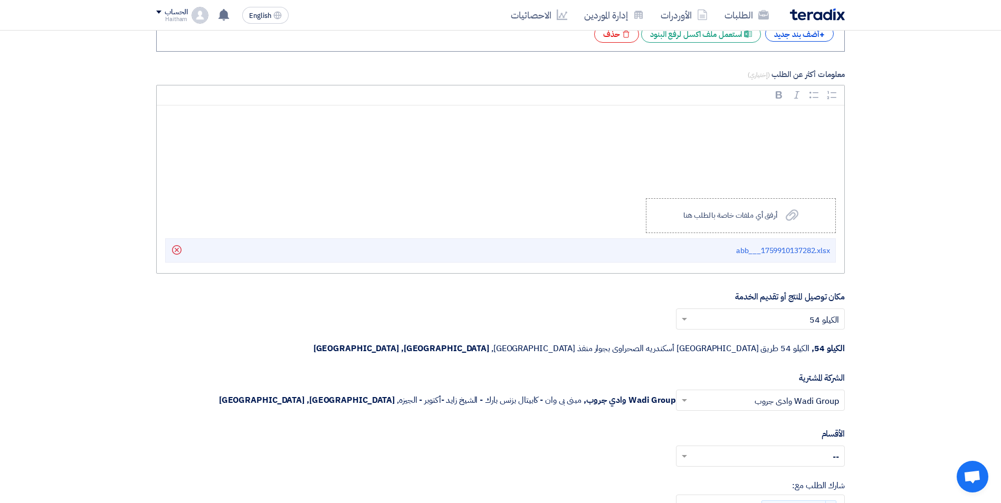
click at [810, 137] on div "Rich Text Editor, main" at bounding box center [500, 147] width 687 height 84
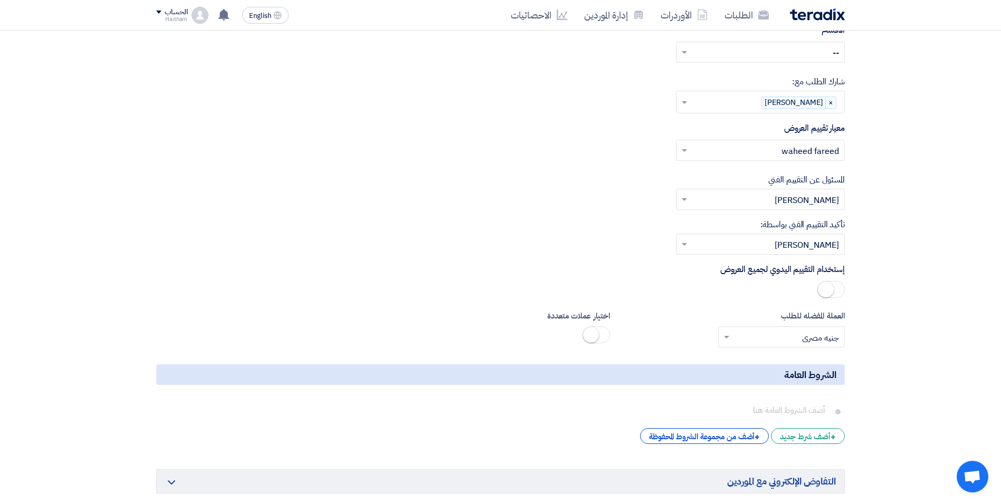
scroll to position [2332, 0]
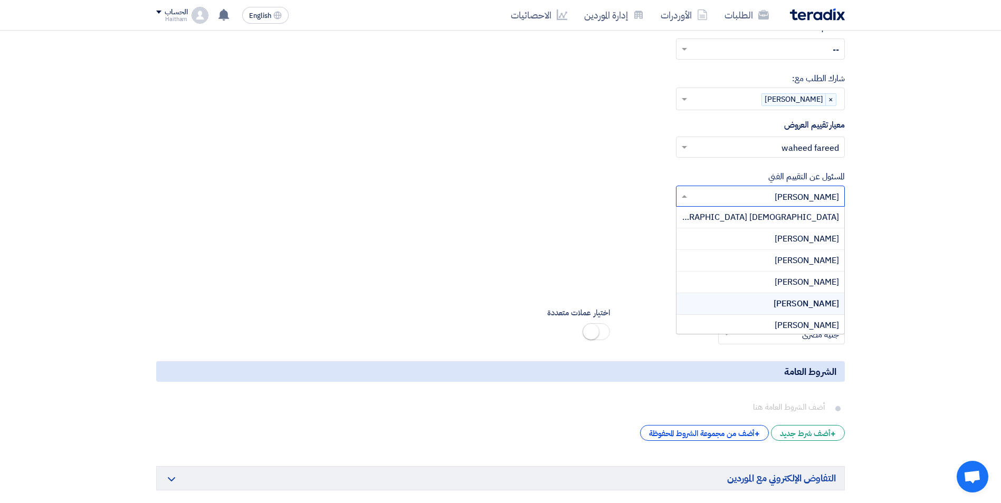
click at [806, 189] on input "text" at bounding box center [766, 197] width 148 height 17
click at [797, 276] on span "[PERSON_NAME]" at bounding box center [806, 282] width 64 height 13
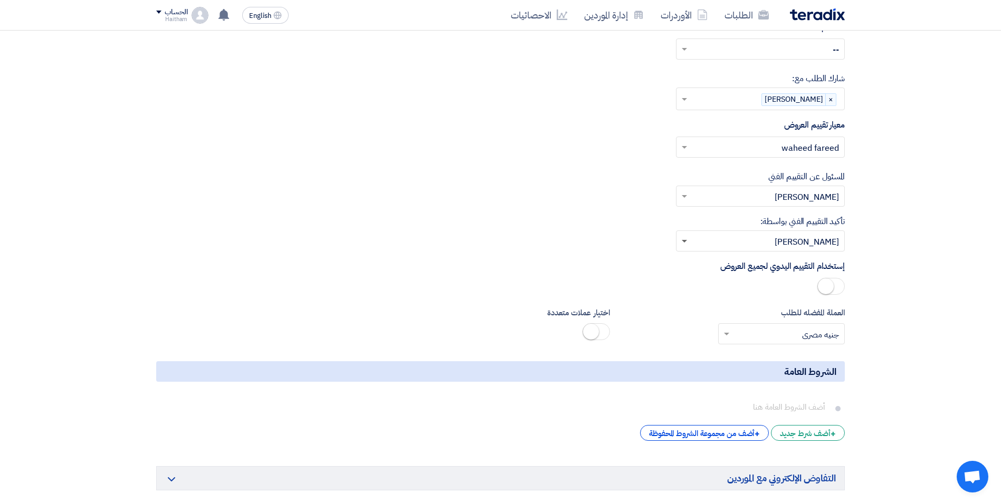
click at [684, 240] on span at bounding box center [683, 242] width 5 height 4
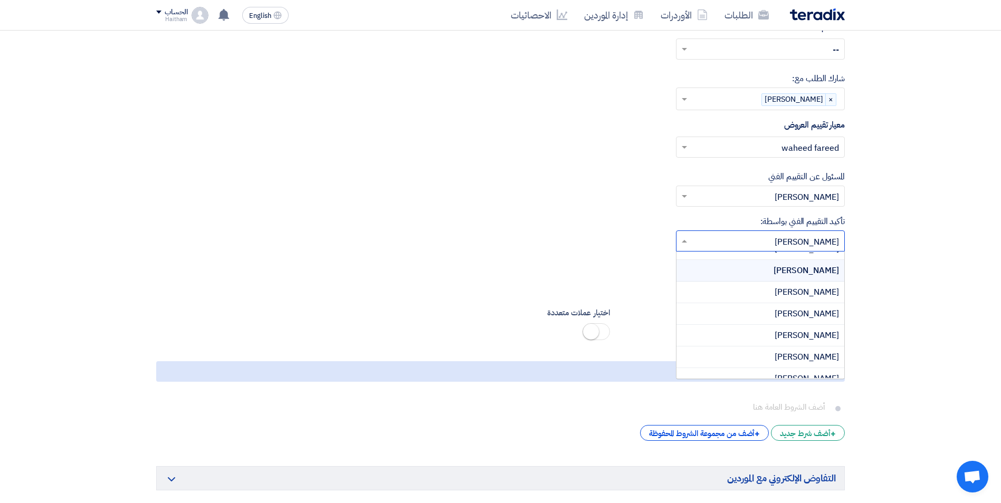
scroll to position [89, 0]
click at [719, 357] on div "[PERSON_NAME]" at bounding box center [760, 367] width 168 height 21
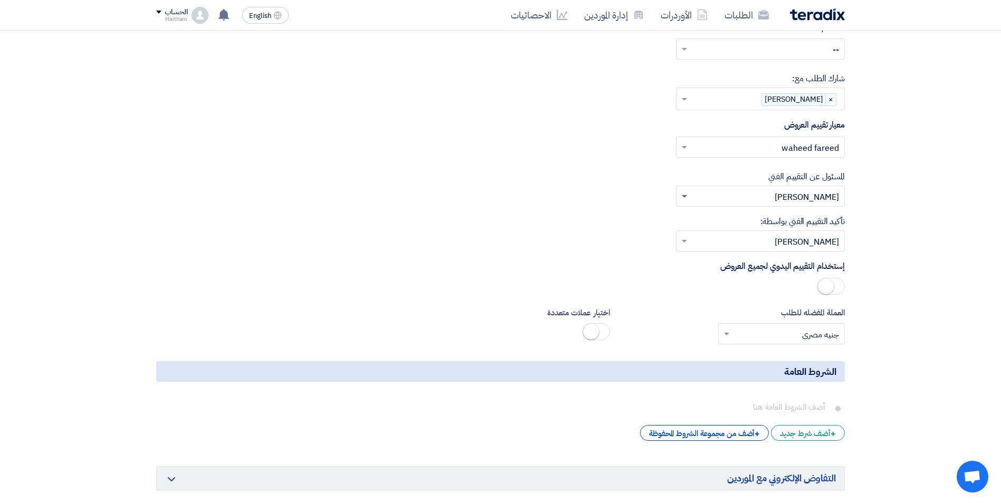
click at [685, 195] on span at bounding box center [683, 197] width 5 height 4
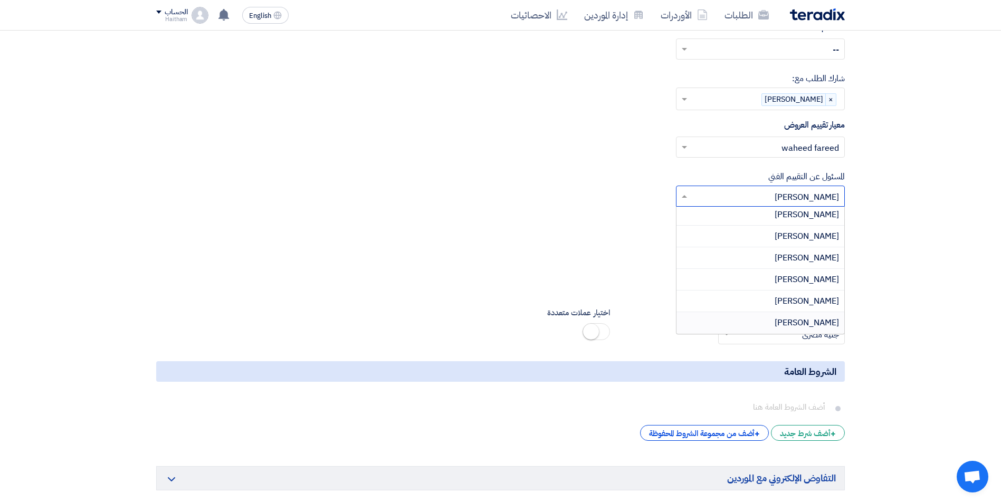
click at [707, 312] on div "[PERSON_NAME]" at bounding box center [760, 322] width 168 height 21
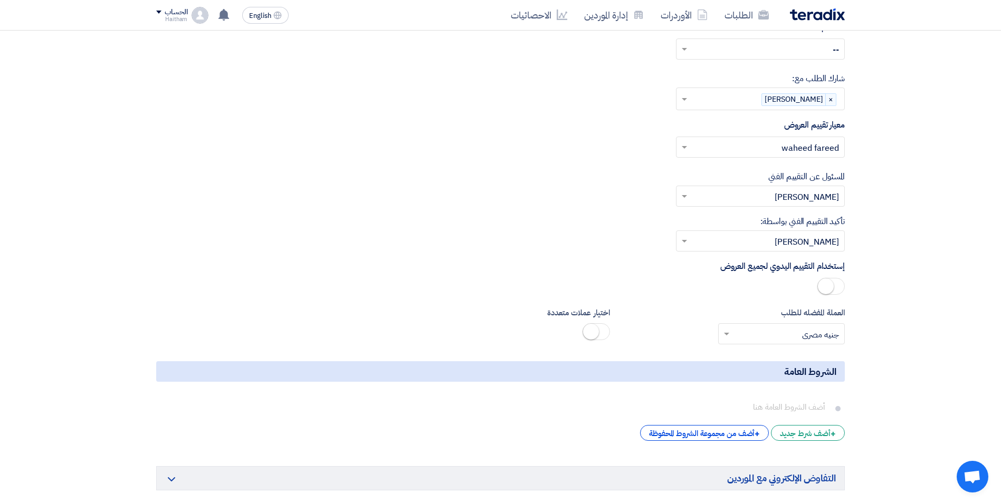
scroll to position [2385, 0]
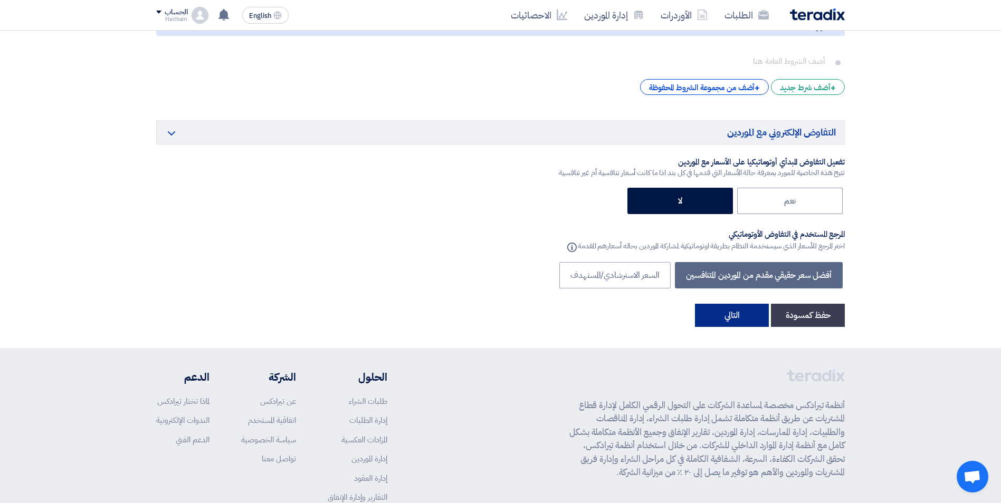
click at [722, 304] on button "التالي" at bounding box center [732, 315] width 74 height 23
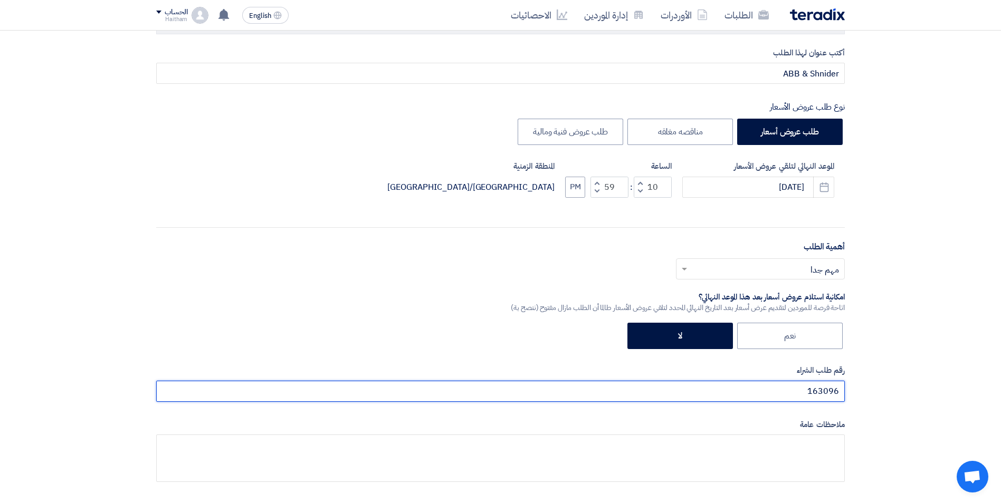
click at [787, 391] on input "163096" at bounding box center [500, 391] width 688 height 21
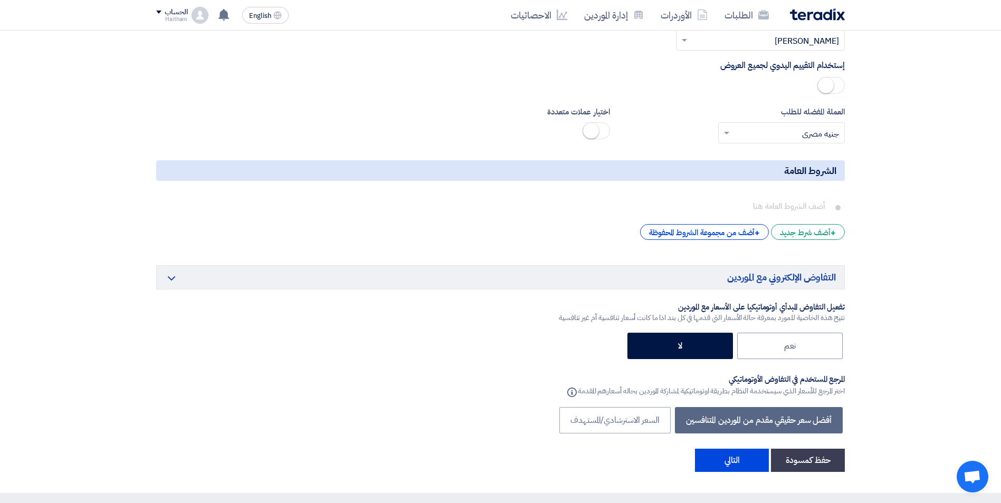
scroll to position [2551, 0]
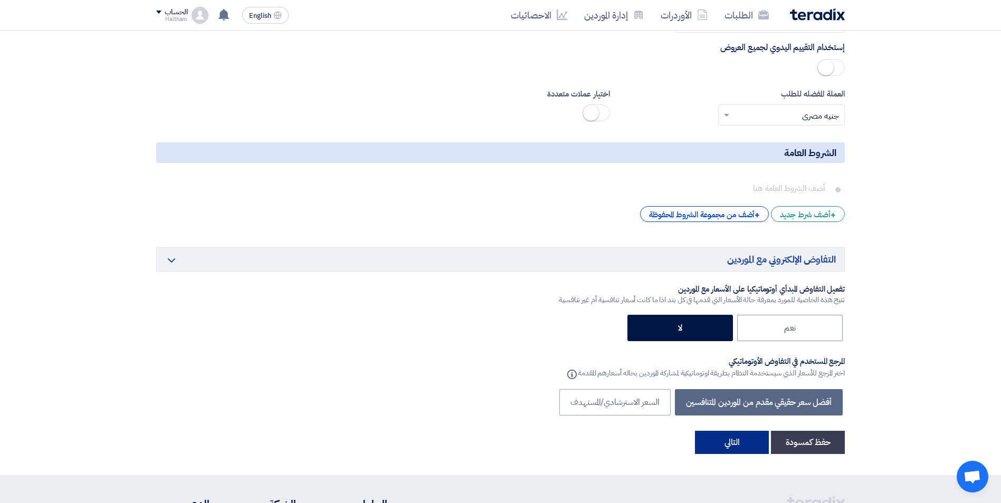
click at [743, 431] on button "التالي" at bounding box center [732, 442] width 74 height 23
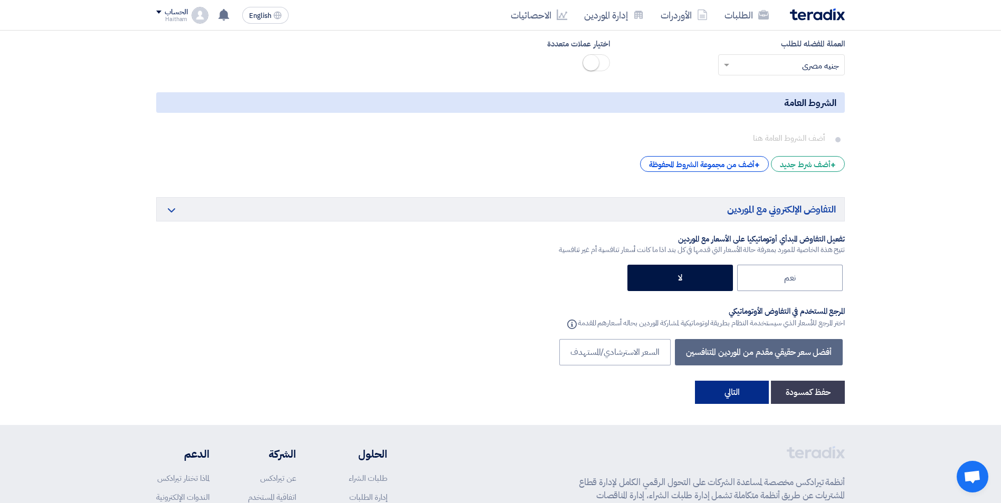
scroll to position [2604, 0]
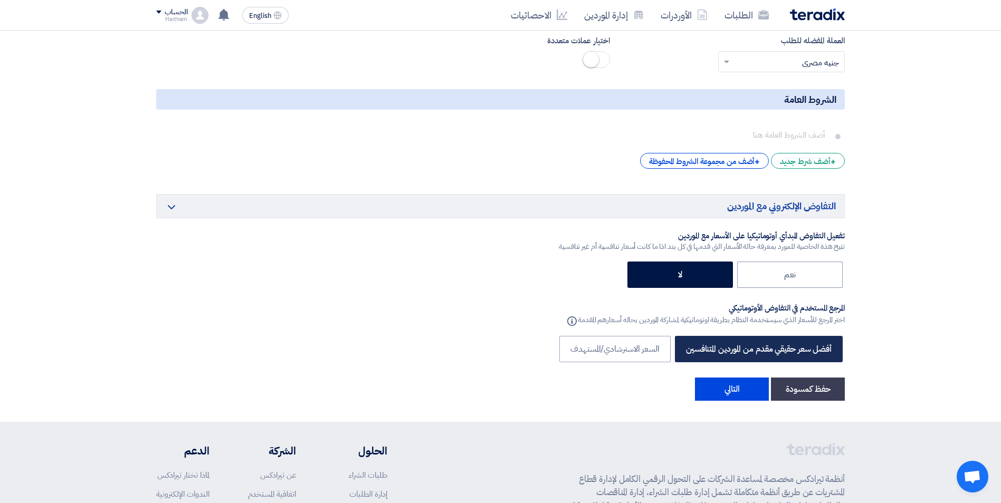
click at [800, 336] on label "أفضل سعر حقيقي مقدم من الموردين المتنافسين" at bounding box center [759, 349] width 168 height 26
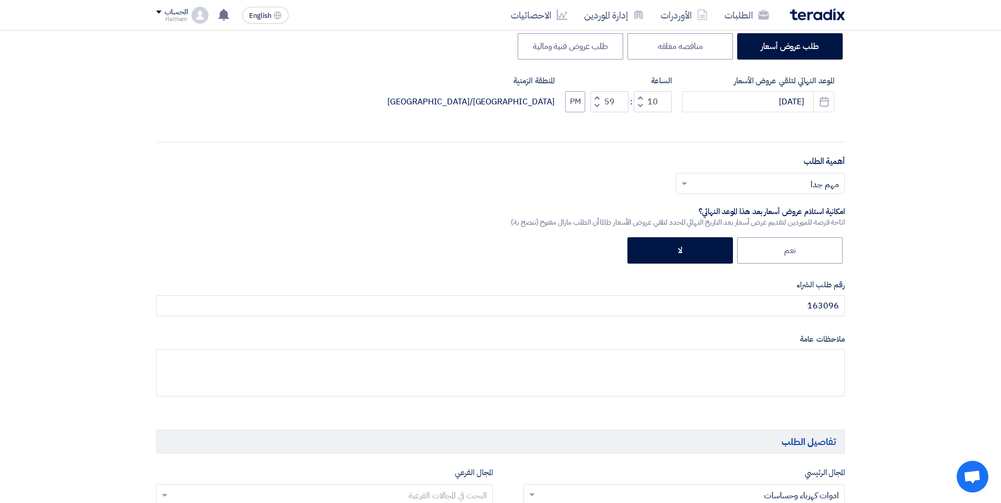
scroll to position [205, 0]
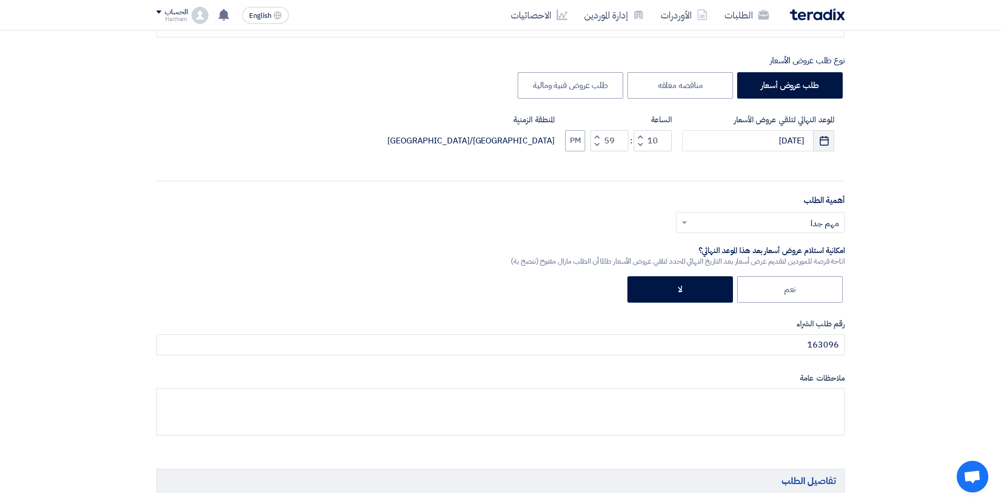
click at [823, 142] on icon "Pick a date" at bounding box center [824, 141] width 11 height 11
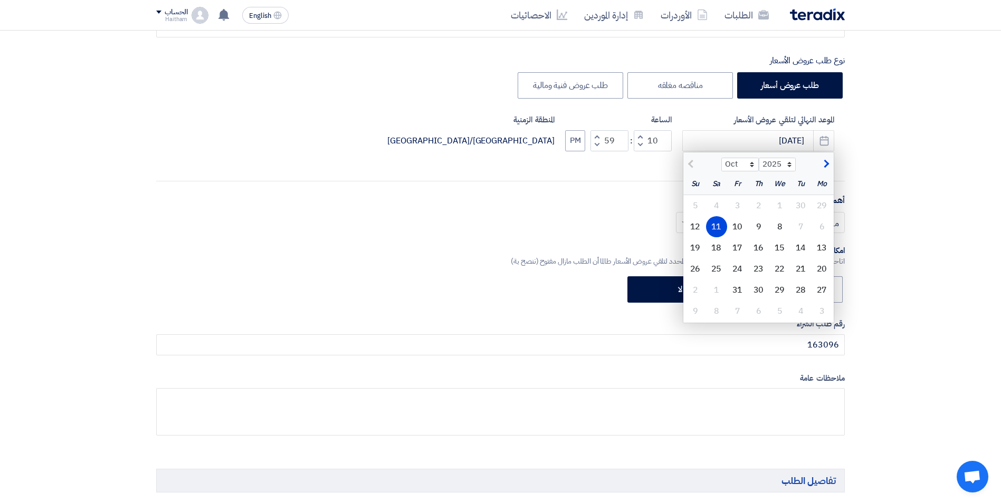
click at [716, 224] on div "11" at bounding box center [716, 226] width 21 height 21
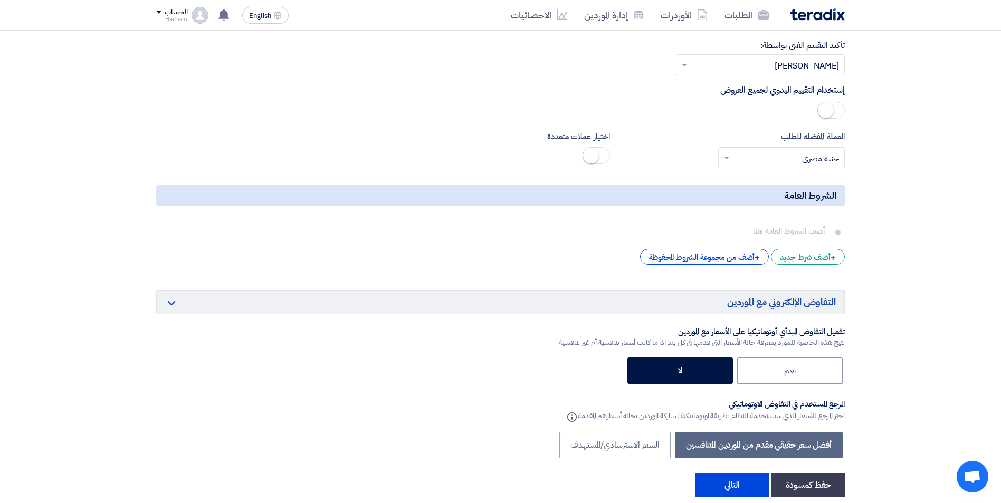
scroll to position [2541, 0]
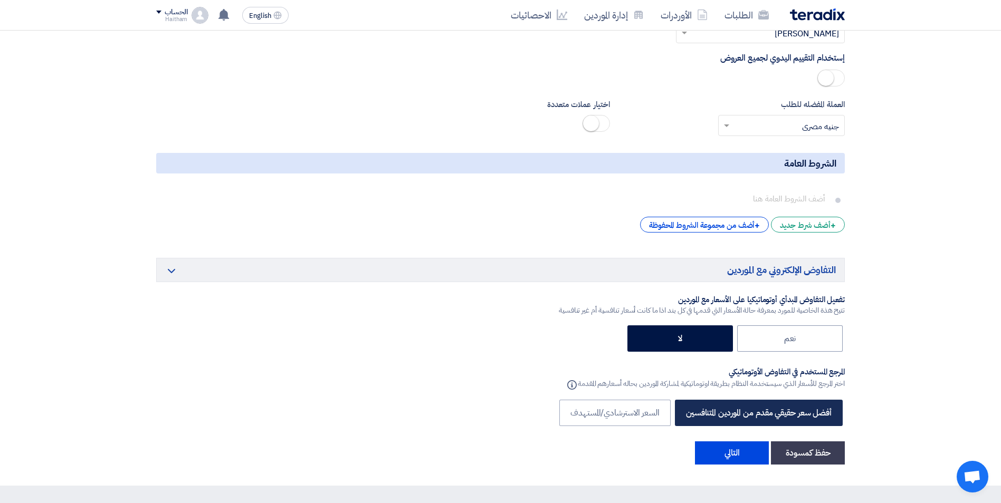
click at [744, 400] on label "أفضل سعر حقيقي مقدم من الموردين المتنافسين" at bounding box center [759, 413] width 168 height 26
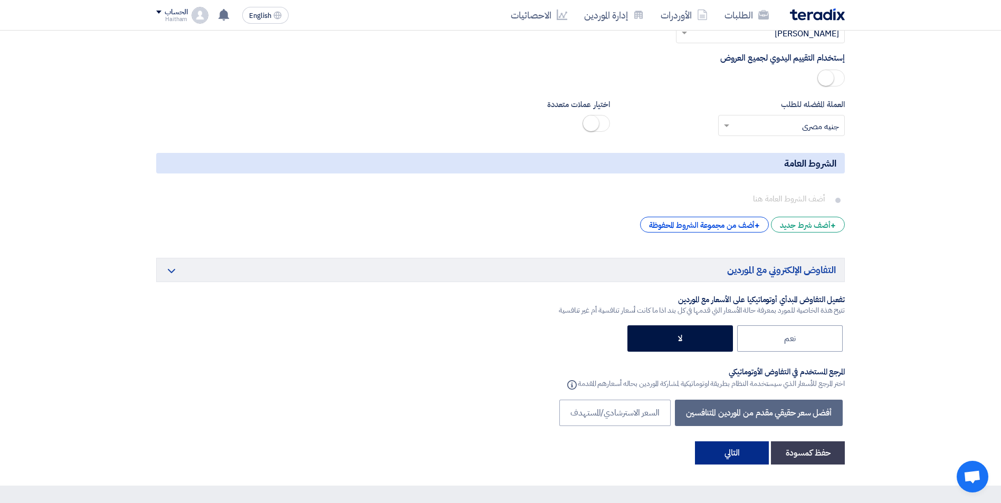
click at [748, 441] on button "التالي" at bounding box center [732, 452] width 74 height 23
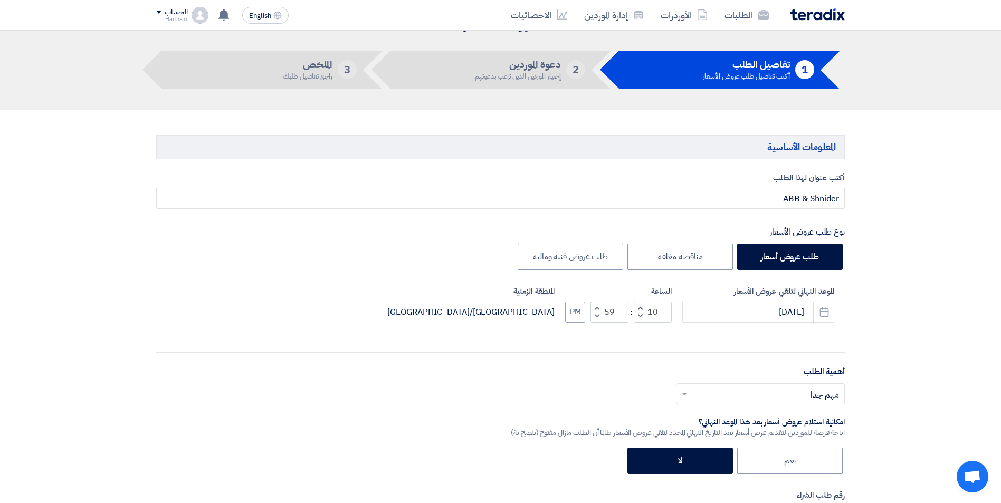
scroll to position [30, 0]
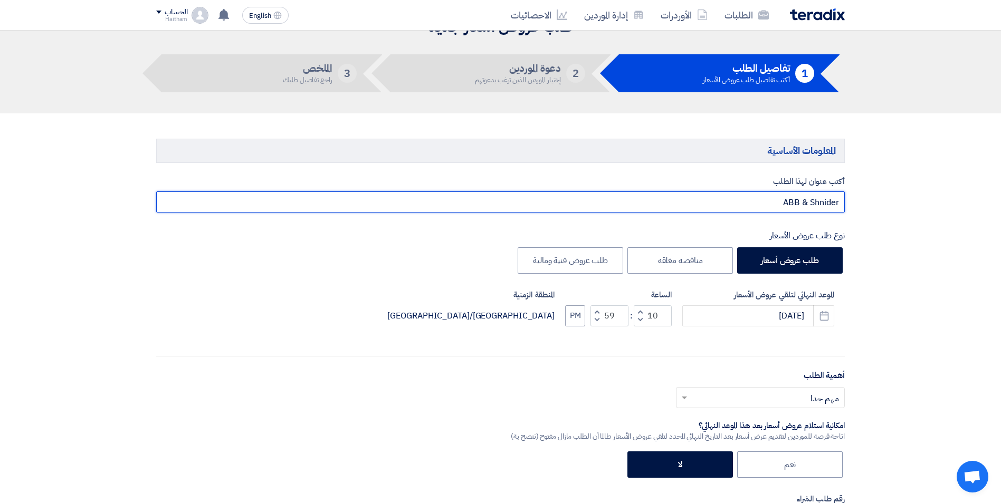
click at [762, 204] on input "ABB & Shnider" at bounding box center [500, 201] width 688 height 21
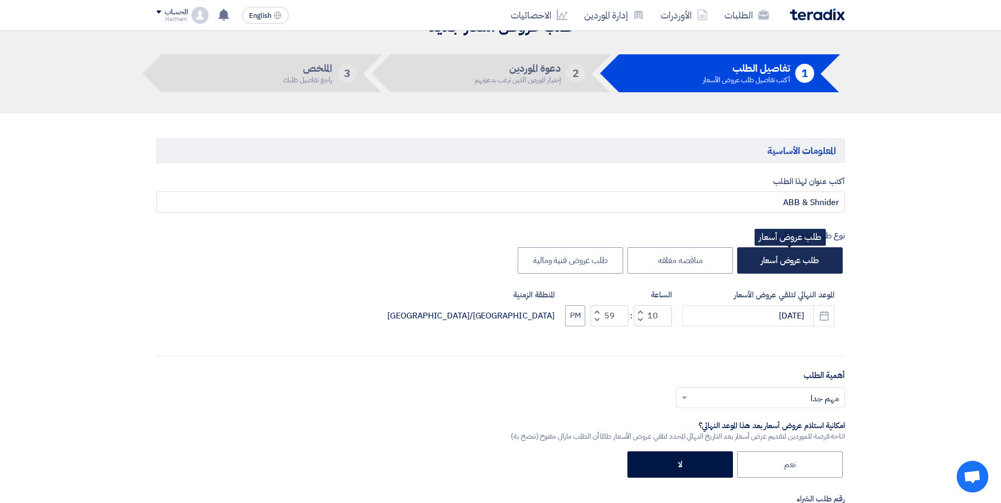
click at [820, 262] on label "طلب عروض أسعار" at bounding box center [789, 260] width 105 height 26
click at [819, 262] on input "طلب عروض أسعار" at bounding box center [815, 259] width 7 height 7
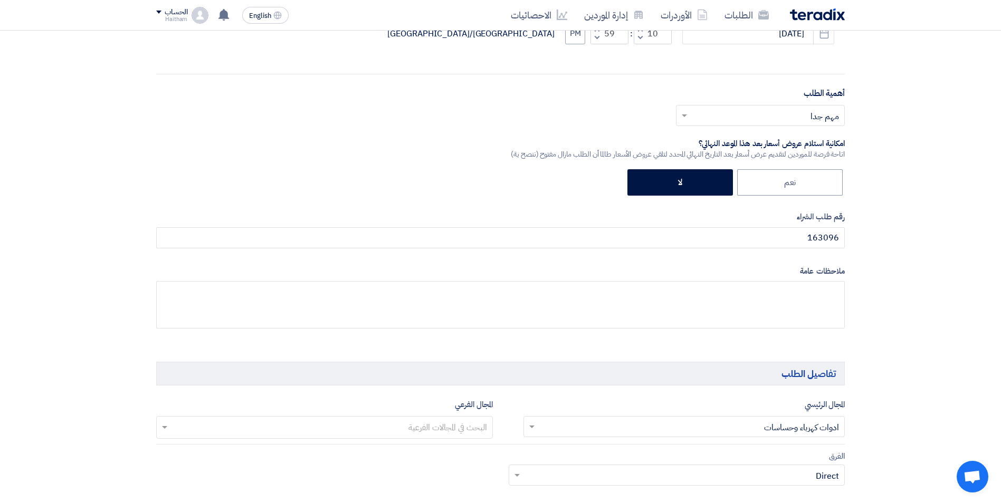
scroll to position [369, 0]
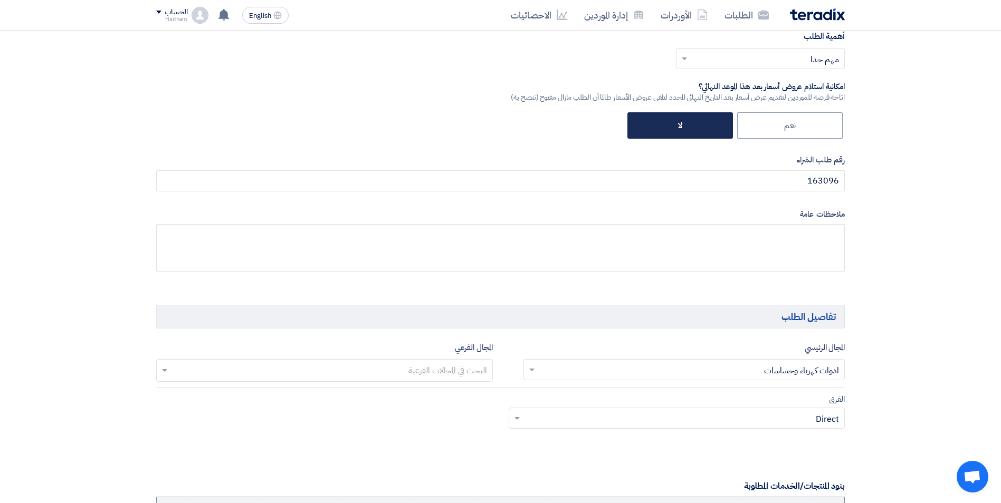
click at [707, 123] on label "لا" at bounding box center [679, 125] width 105 height 26
click at [682, 123] on input "لا" at bounding box center [678, 124] width 7 height 7
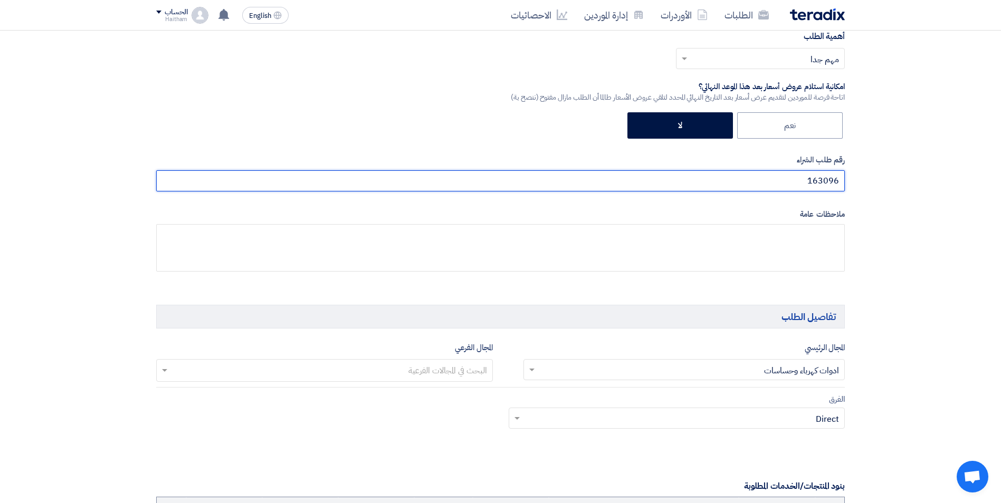
click at [785, 182] on input "163096" at bounding box center [500, 180] width 688 height 21
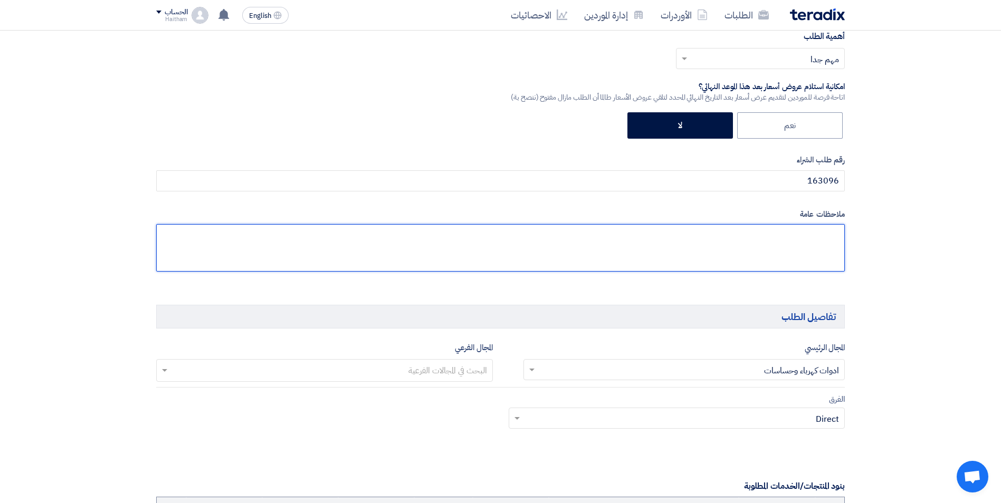
click at [788, 241] on textarea at bounding box center [500, 247] width 688 height 47
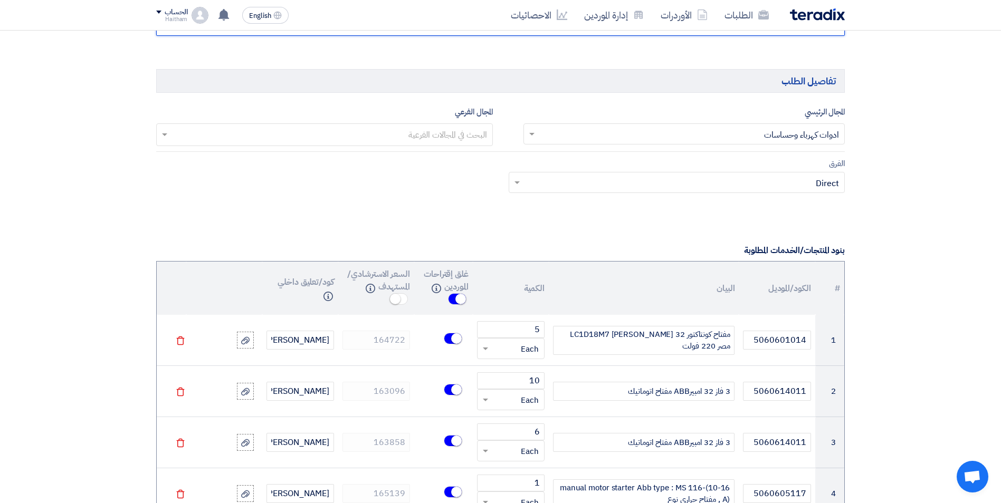
scroll to position [612, 0]
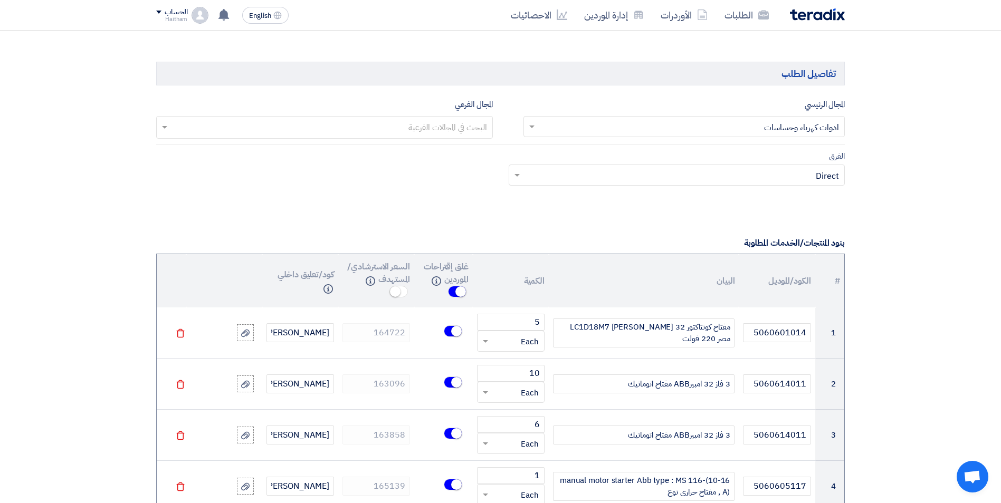
click at [823, 130] on input "text" at bounding box center [690, 127] width 301 height 17
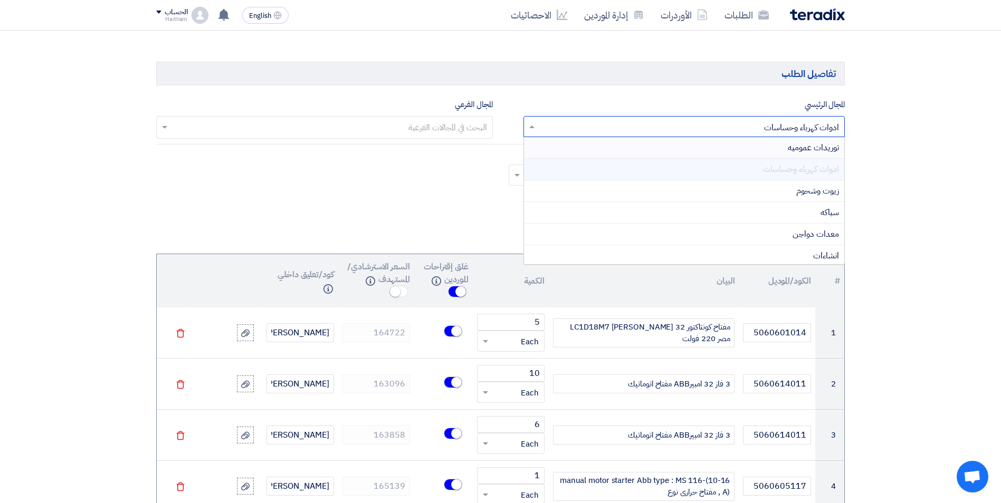
click at [814, 168] on span "ادوات كهرباء وحساسات" at bounding box center [801, 169] width 76 height 13
click at [699, 164] on div "ادوات كهرباء وحساسات" at bounding box center [684, 170] width 321 height 22
click at [457, 127] on input "text" at bounding box center [324, 128] width 326 height 17
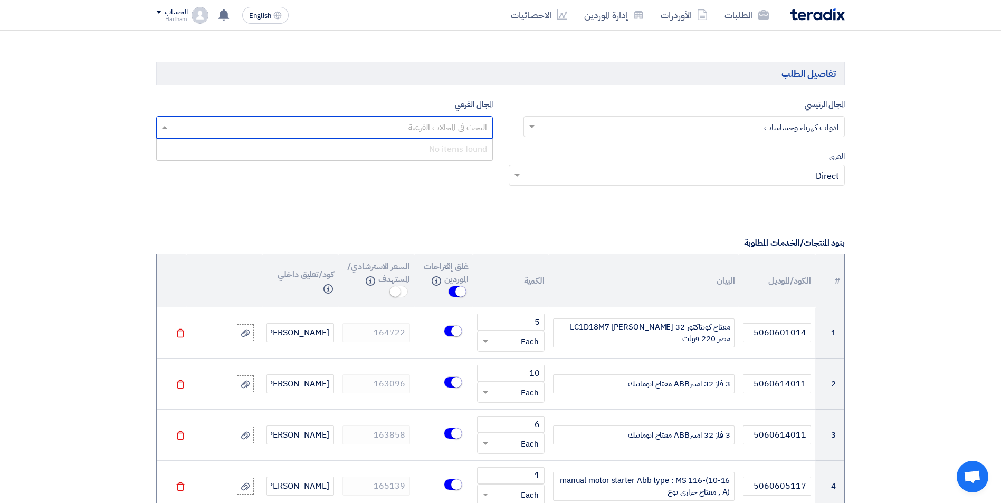
click at [443, 149] on div "No items found" at bounding box center [324, 149] width 335 height 21
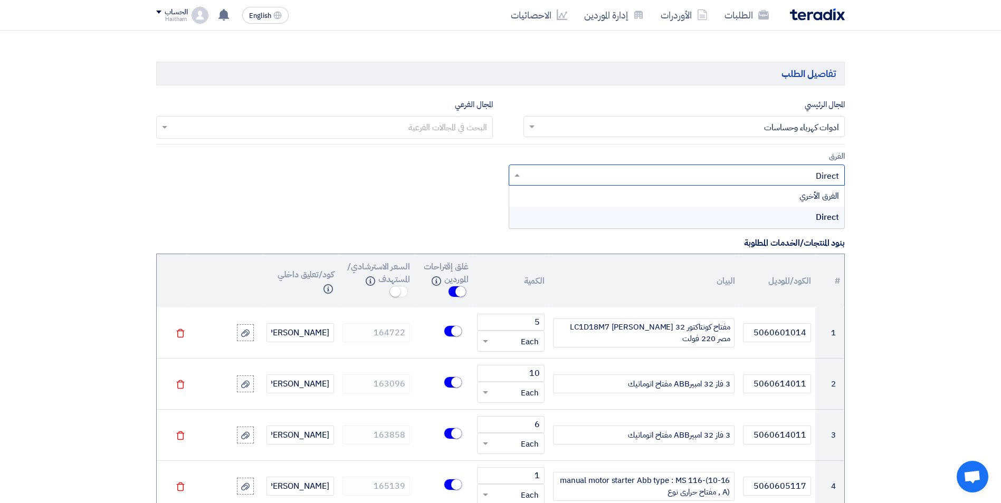
click at [539, 179] on input "text" at bounding box center [682, 176] width 315 height 17
click at [626, 214] on div "Direct" at bounding box center [676, 217] width 335 height 21
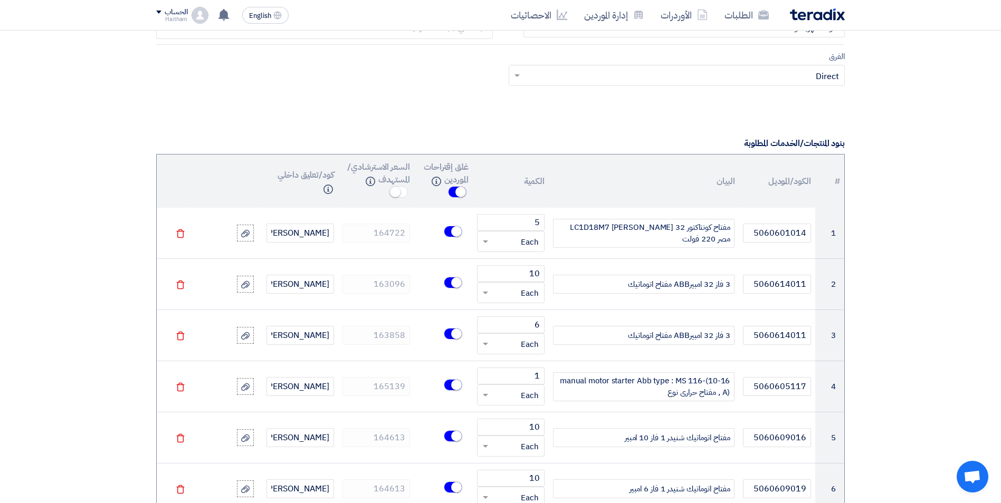
scroll to position [719, 0]
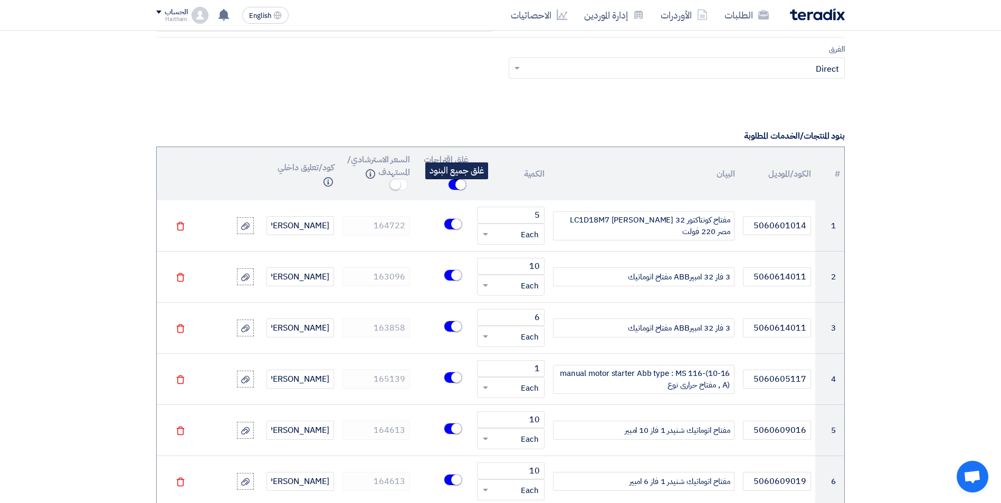
click at [456, 190] on span at bounding box center [457, 185] width 18 height 12
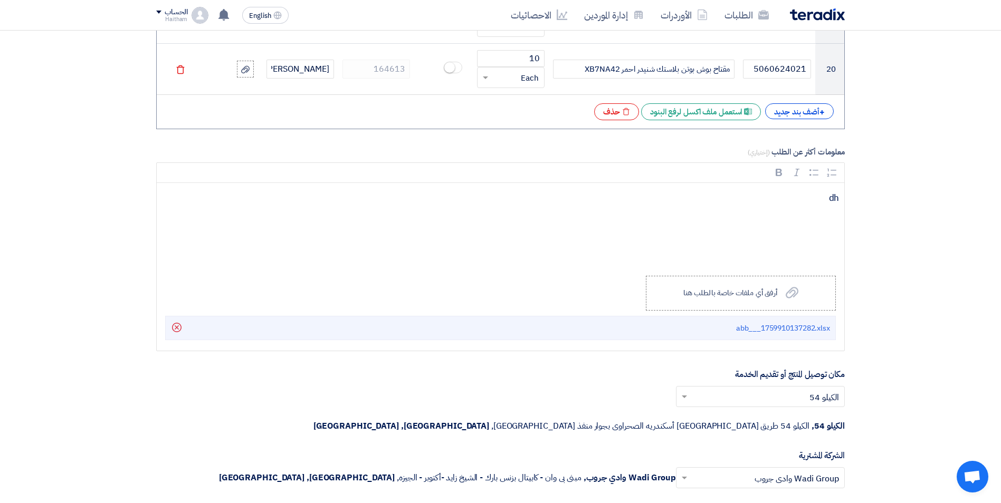
scroll to position [1851, 0]
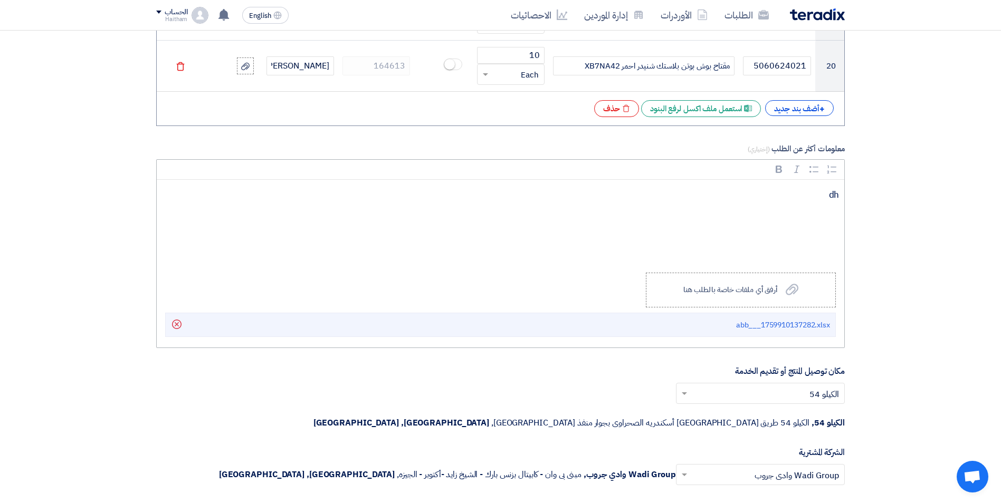
click at [797, 228] on div "dh" at bounding box center [500, 222] width 687 height 84
drag, startPoint x: 822, startPoint y: 198, endPoint x: 850, endPoint y: 199, distance: 28.5
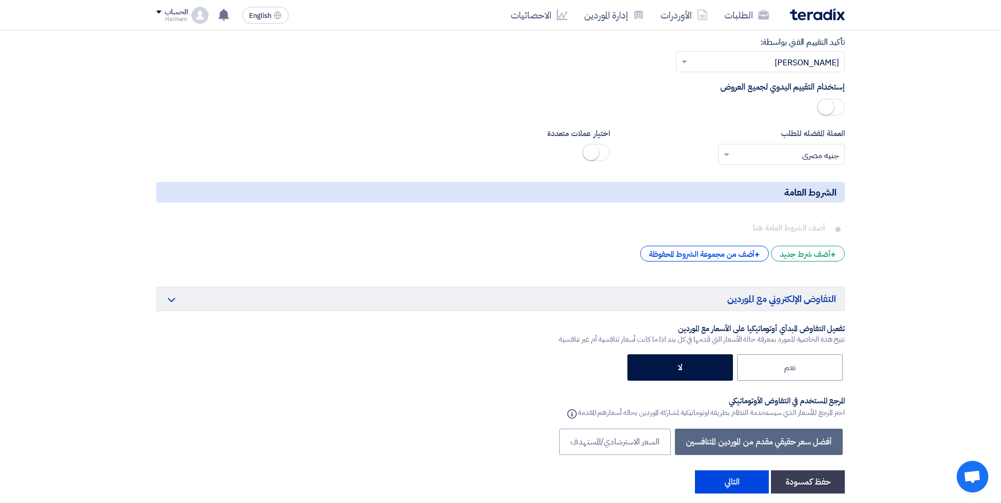
scroll to position [2569, 0]
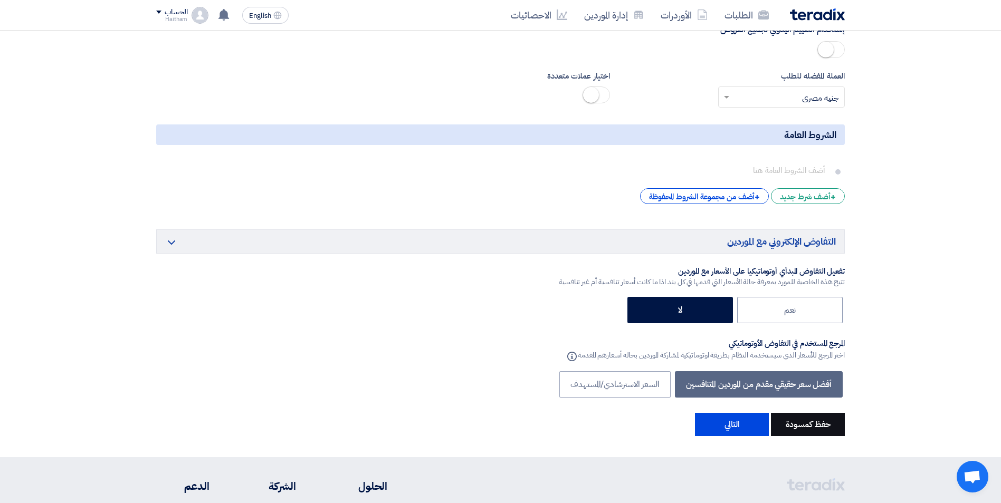
click at [816, 413] on button "حفظ كمسودة" at bounding box center [808, 424] width 74 height 23
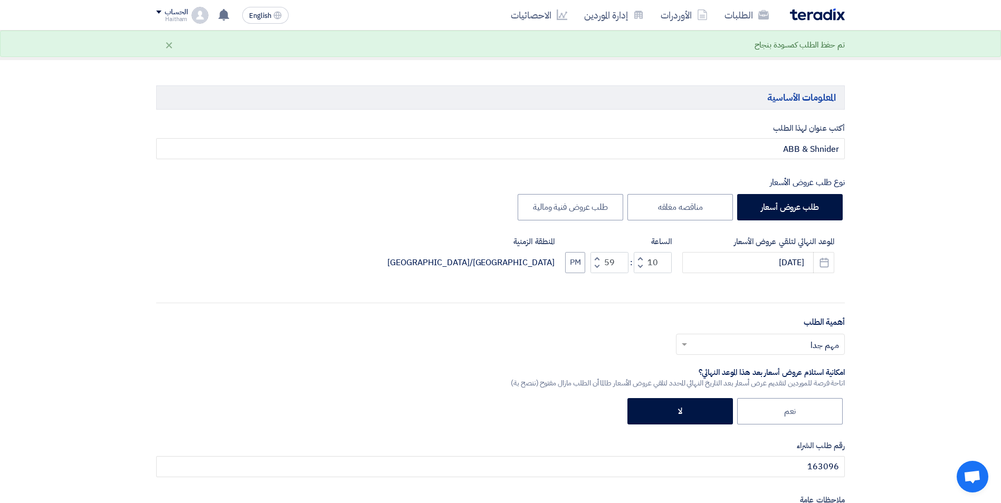
scroll to position [80, 0]
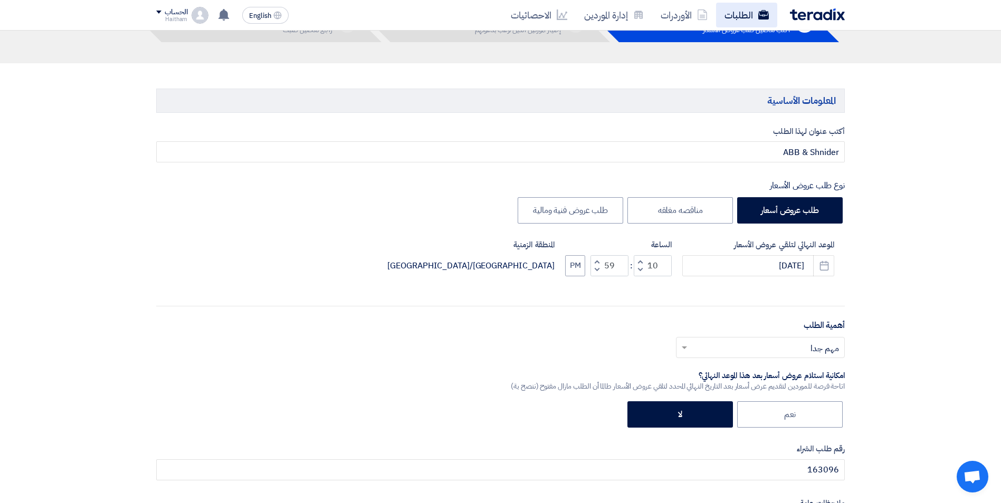
click at [746, 17] on link "الطلبات" at bounding box center [746, 15] width 61 height 25
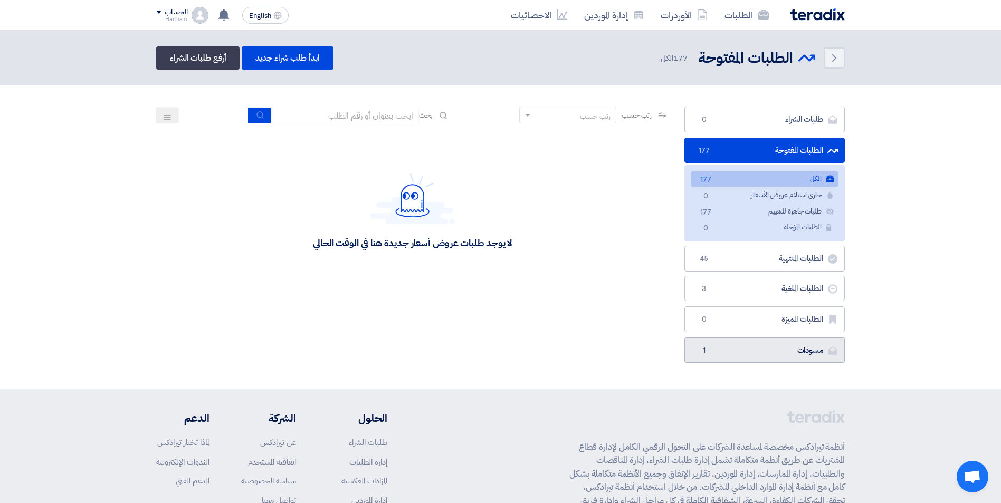
click at [780, 346] on link "مسودات [GEOGRAPHIC_DATA] 1" at bounding box center [764, 351] width 160 height 26
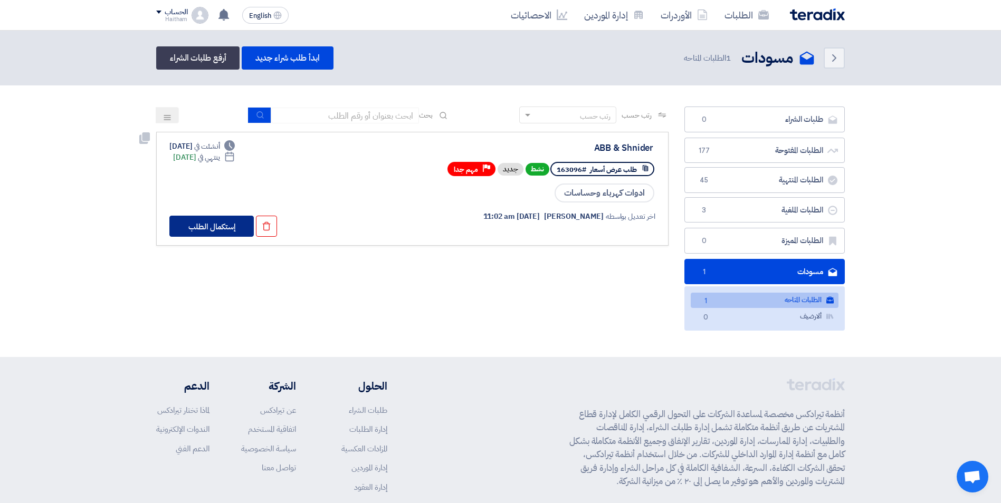
click at [212, 226] on button "إستكمال الطلب" at bounding box center [211, 226] width 84 height 21
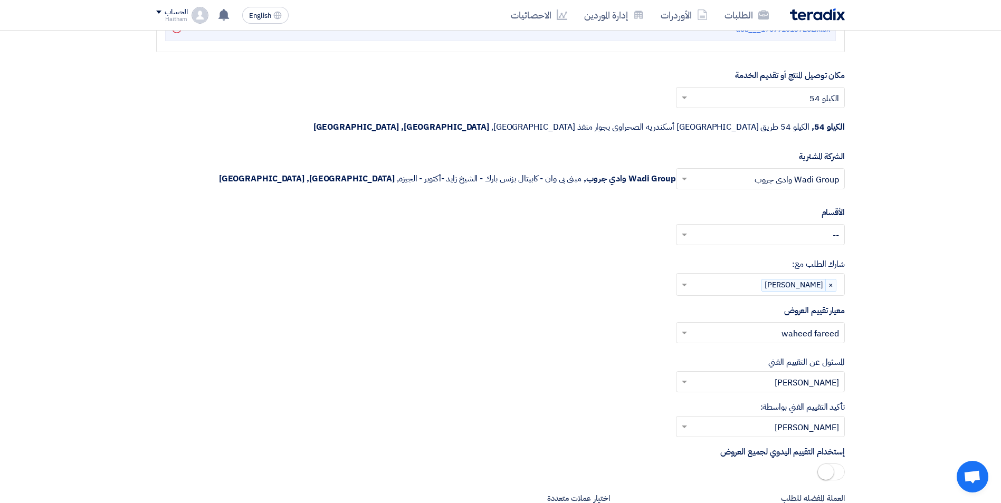
scroll to position [2143, 0]
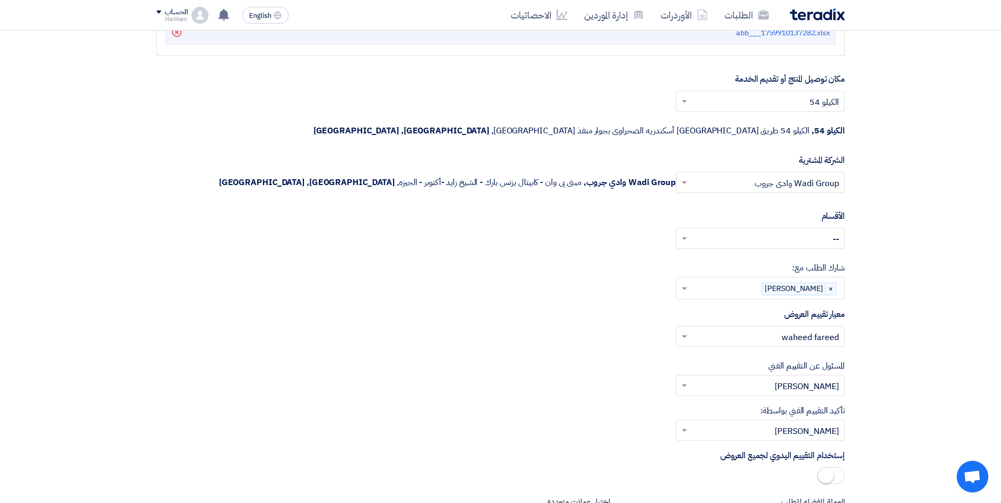
click at [699, 231] on input "text" at bounding box center [766, 239] width 148 height 17
click at [656, 229] on div "إختر القسم المناسب .. × -- × --" at bounding box center [500, 243] width 688 height 30
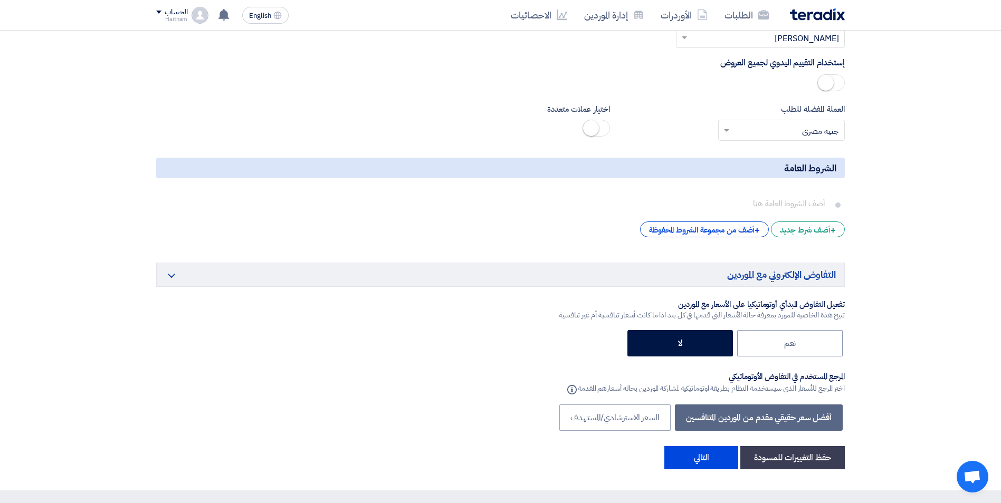
scroll to position [2561, 0]
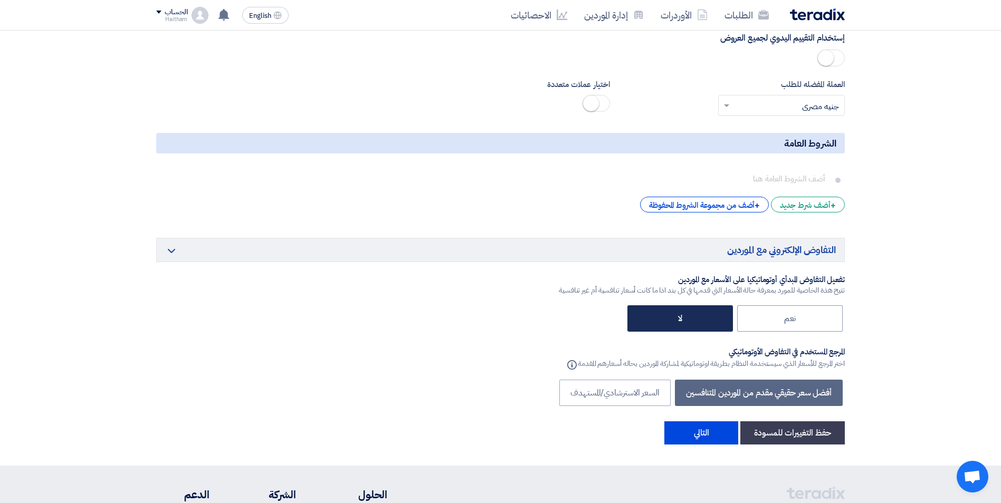
click at [691, 305] on label "لا" at bounding box center [679, 318] width 105 height 26
click at [682, 314] on input "لا" at bounding box center [678, 317] width 7 height 7
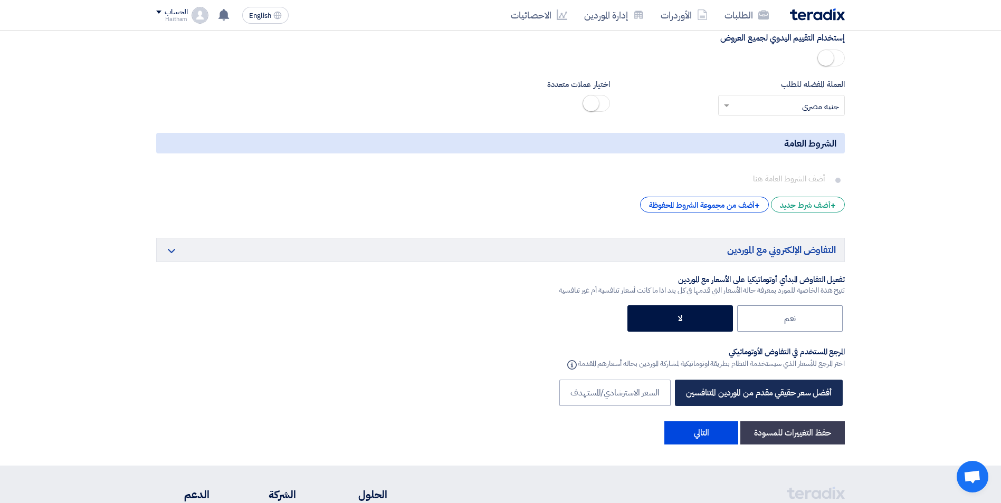
click at [743, 380] on label "أفضل سعر حقيقي مقدم من الموردين المتنافسين" at bounding box center [759, 393] width 168 height 26
click at [765, 380] on label "أفضل سعر حقيقي مقدم من الموردين المتنافسين" at bounding box center [759, 393] width 168 height 26
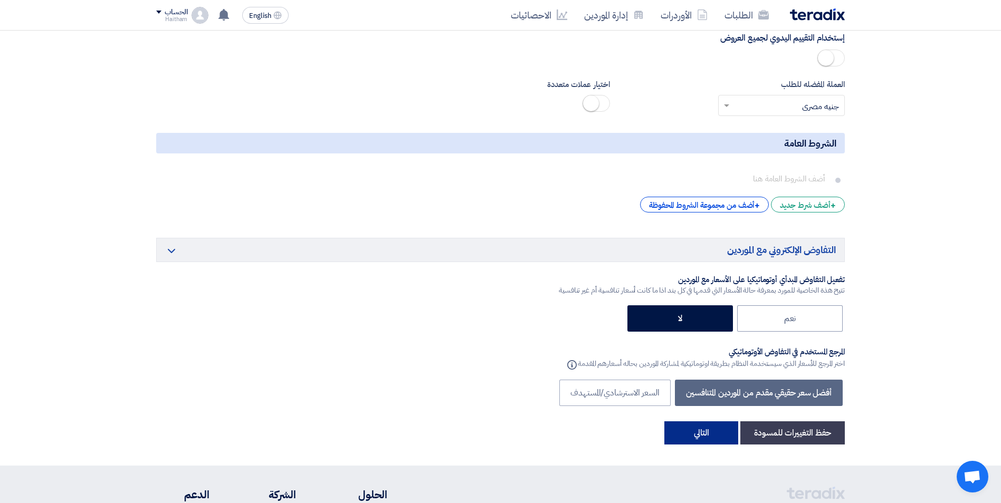
click at [714, 421] on button "التالي" at bounding box center [701, 432] width 74 height 23
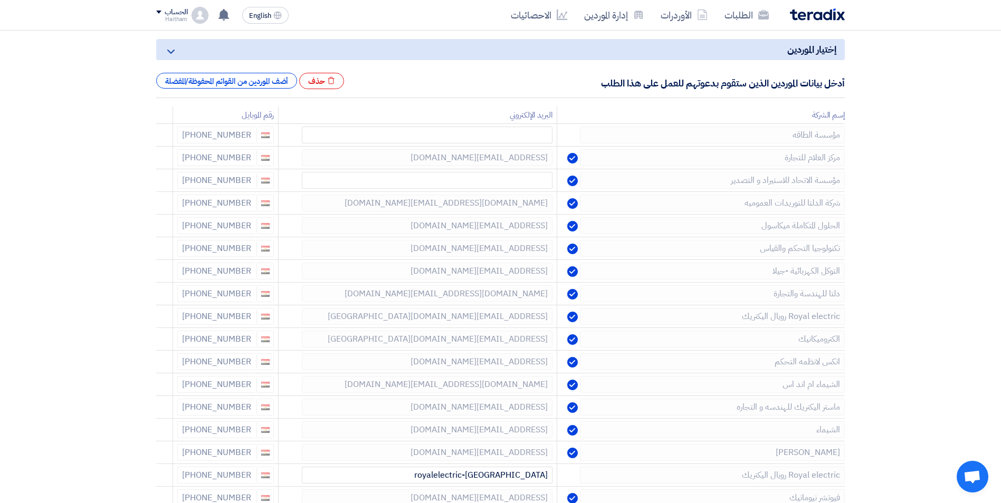
scroll to position [133, 0]
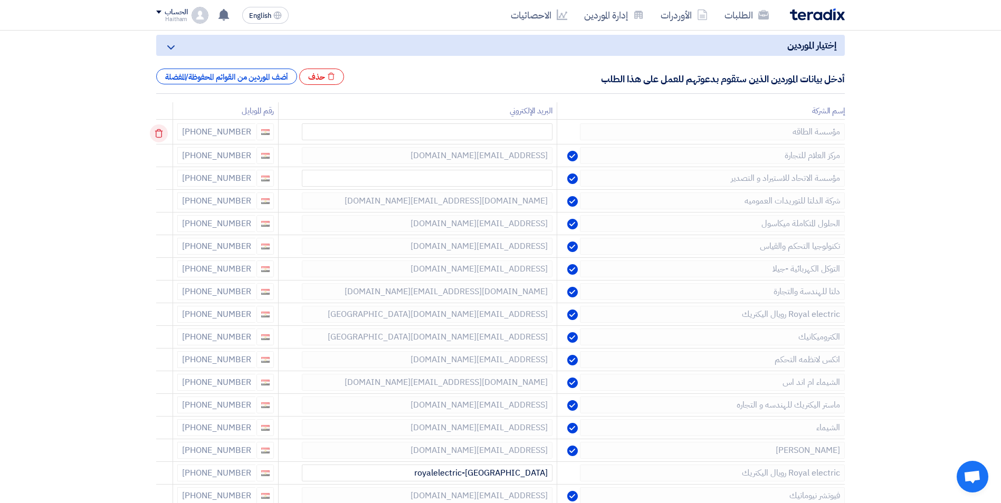
click at [163, 130] on icon at bounding box center [159, 133] width 18 height 18
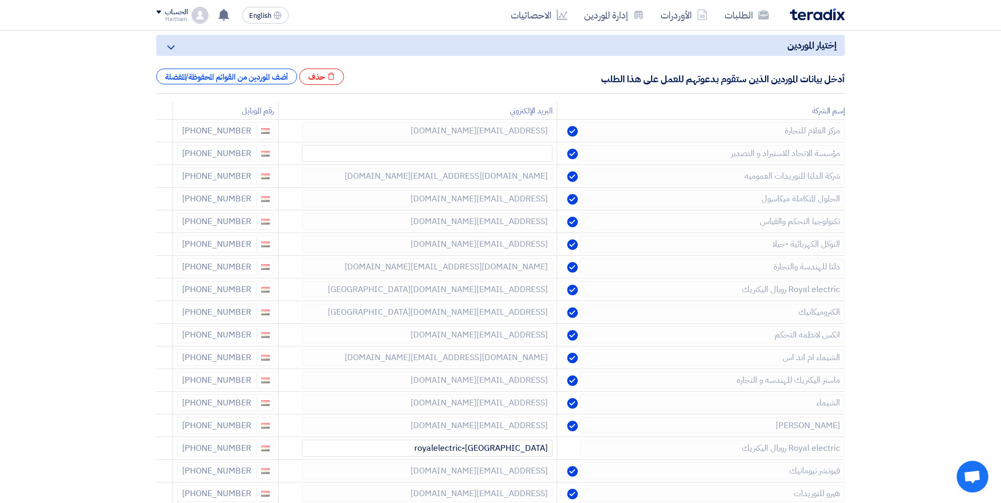
click at [0, 0] on icon at bounding box center [0, 0] width 0 height 0
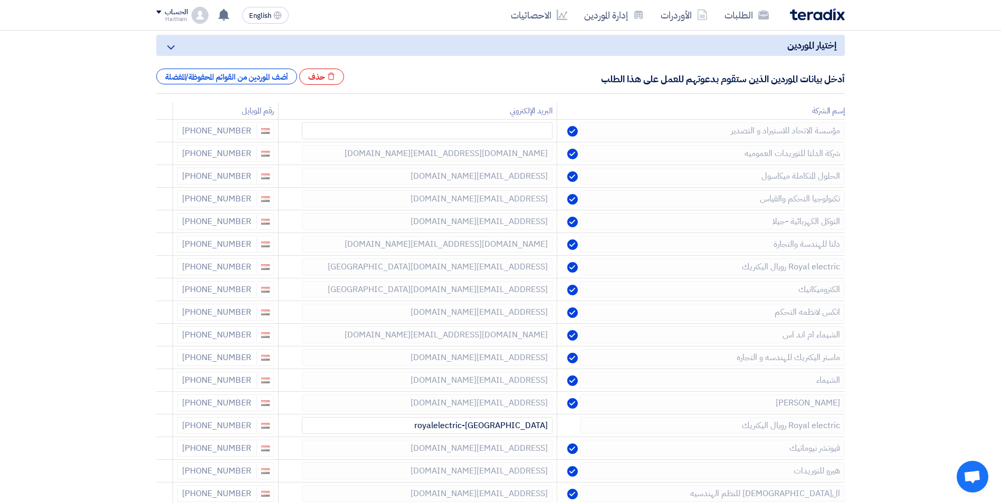
click at [0, 0] on icon at bounding box center [0, 0] width 0 height 0
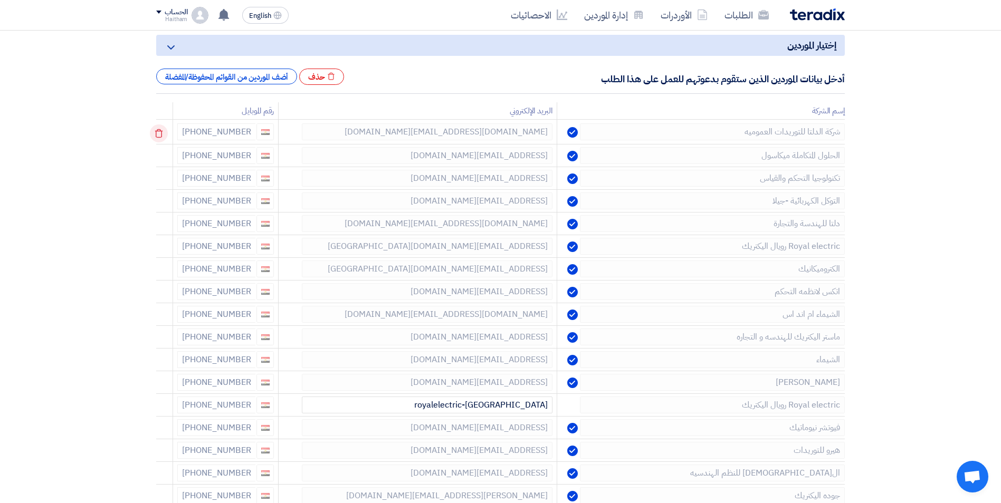
click at [164, 129] on icon at bounding box center [159, 133] width 18 height 18
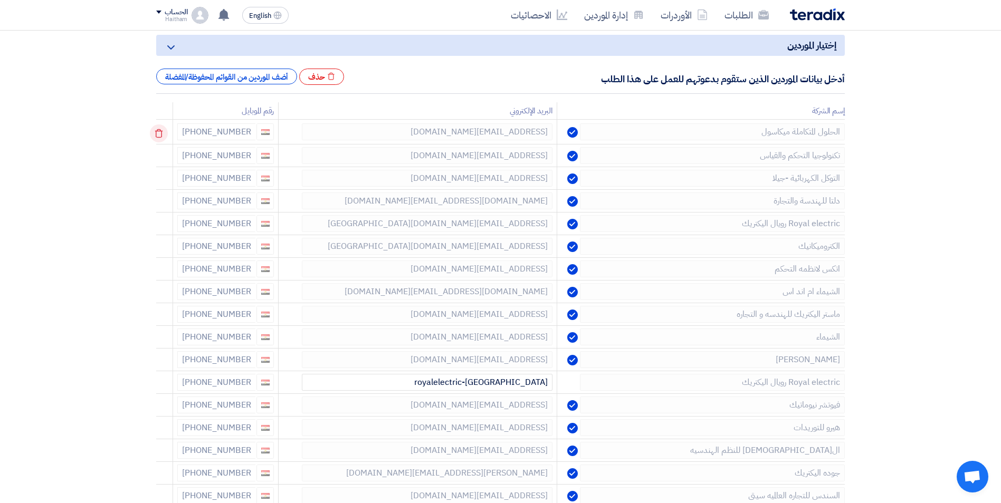
click at [165, 129] on icon at bounding box center [159, 133] width 18 height 18
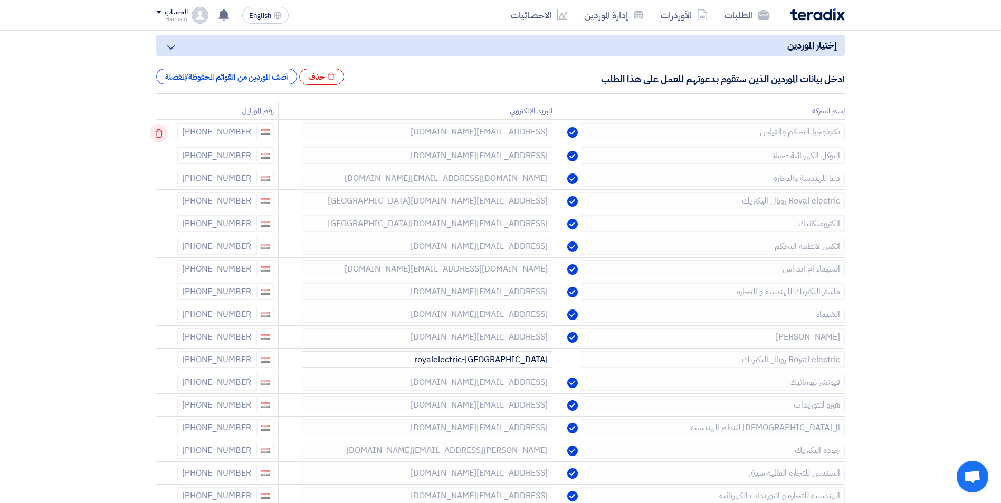
click at [165, 129] on icon at bounding box center [159, 133] width 18 height 18
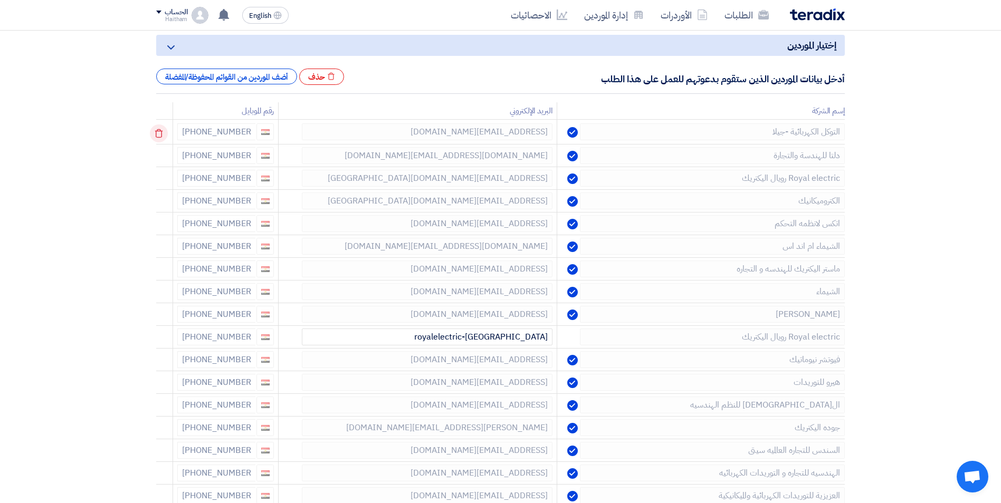
click at [165, 128] on icon at bounding box center [159, 133] width 18 height 18
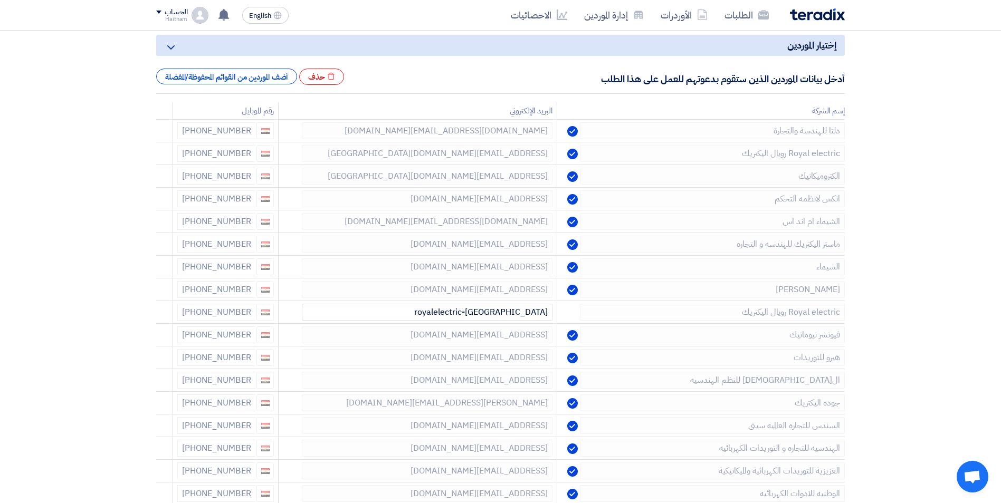
click at [0, 0] on icon at bounding box center [0, 0] width 0 height 0
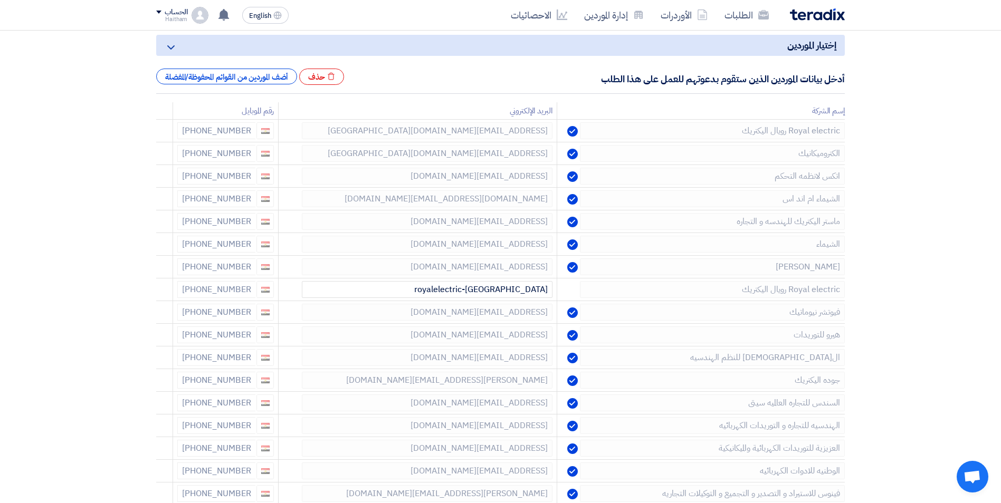
click at [0, 0] on icon at bounding box center [0, 0] width 0 height 0
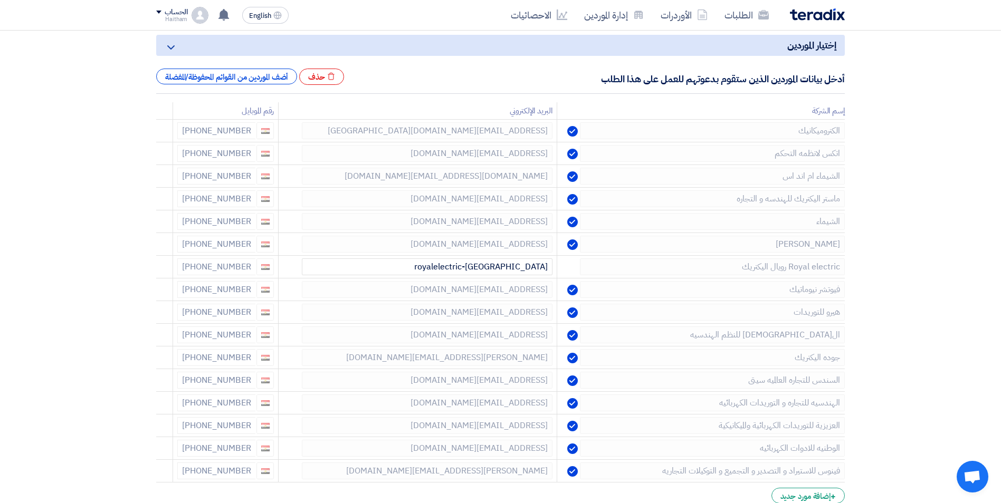
click at [0, 0] on icon at bounding box center [0, 0] width 0 height 0
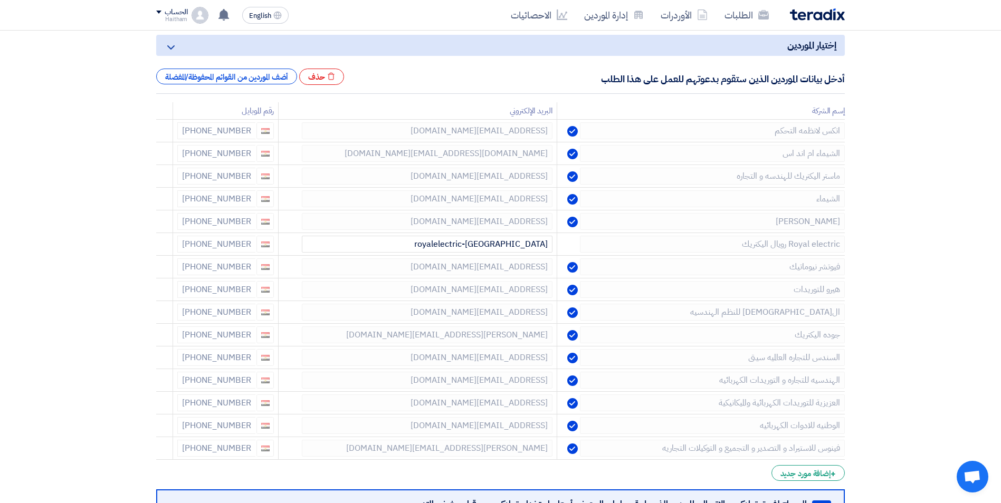
click at [0, 0] on icon at bounding box center [0, 0] width 0 height 0
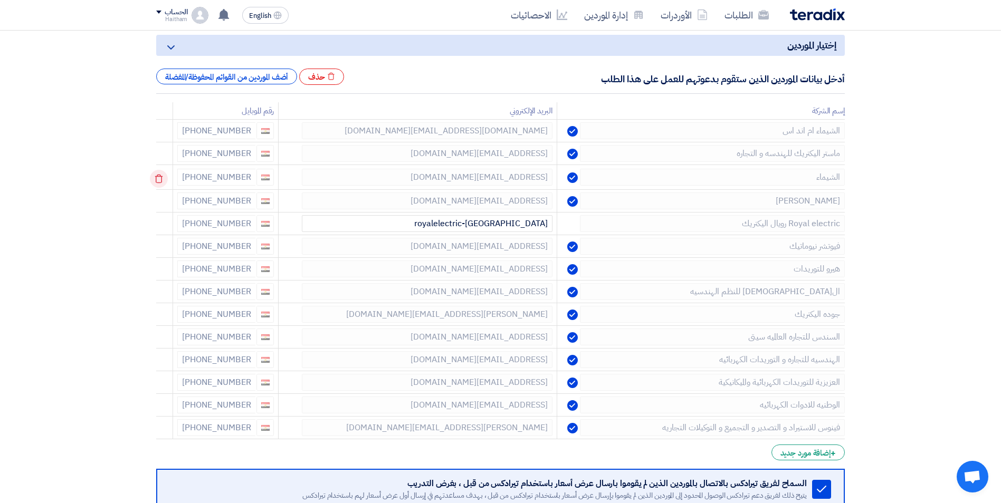
click at [166, 179] on icon at bounding box center [159, 179] width 18 height 18
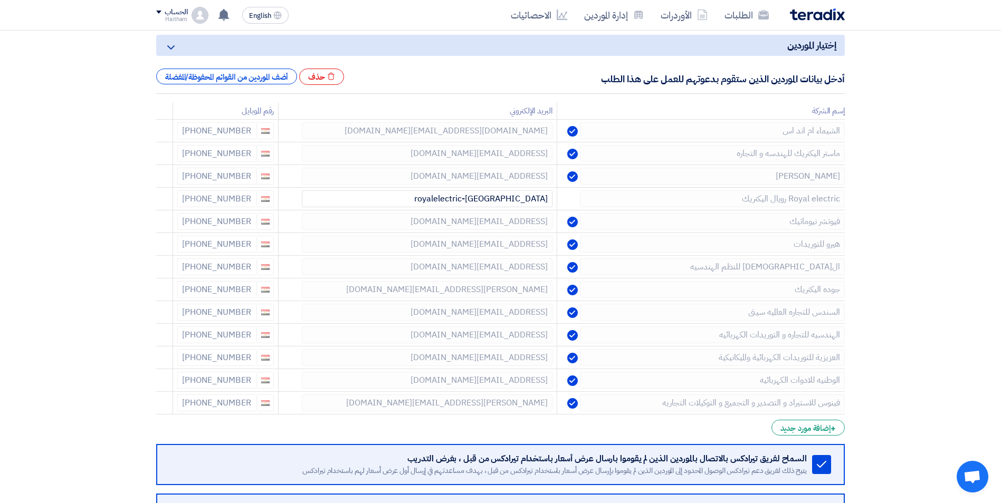
click at [0, 0] on icon at bounding box center [0, 0] width 0 height 0
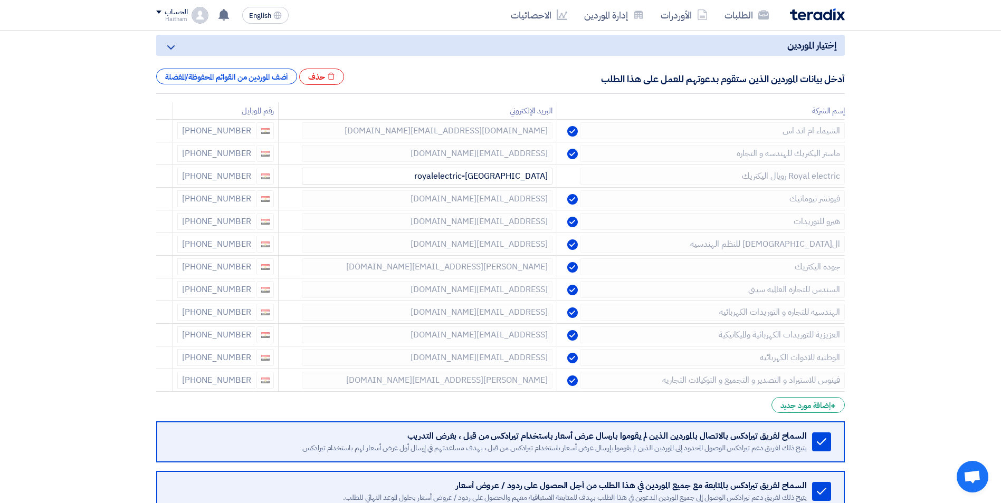
click at [0, 0] on icon at bounding box center [0, 0] width 0 height 0
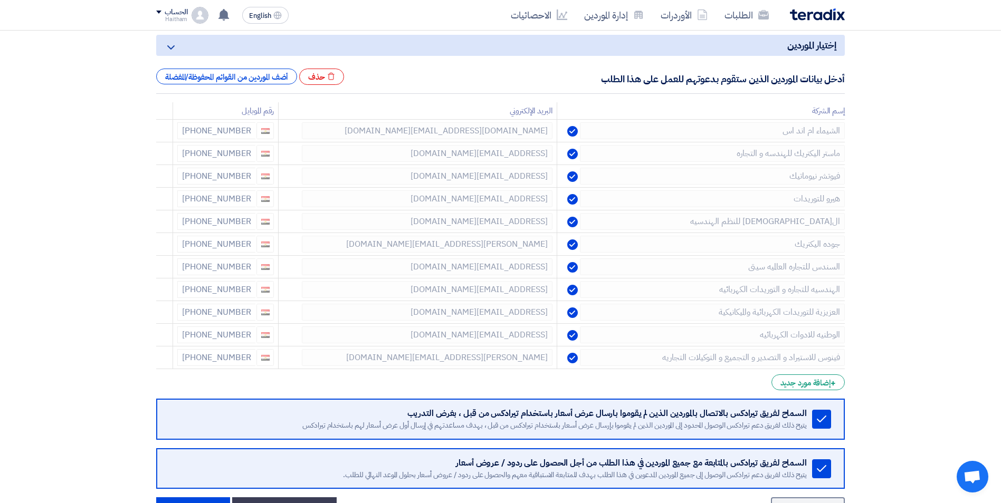
click at [0, 0] on icon at bounding box center [0, 0] width 0 height 0
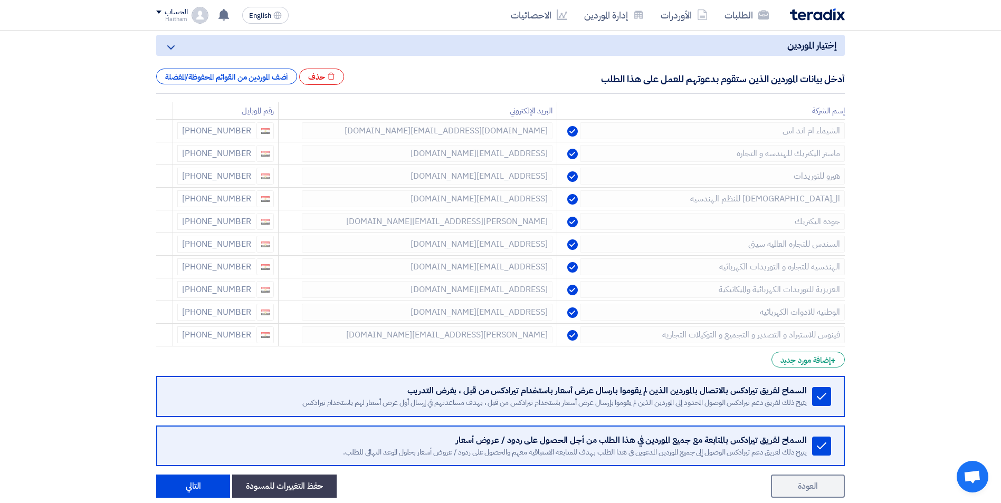
click at [0, 0] on icon at bounding box center [0, 0] width 0 height 0
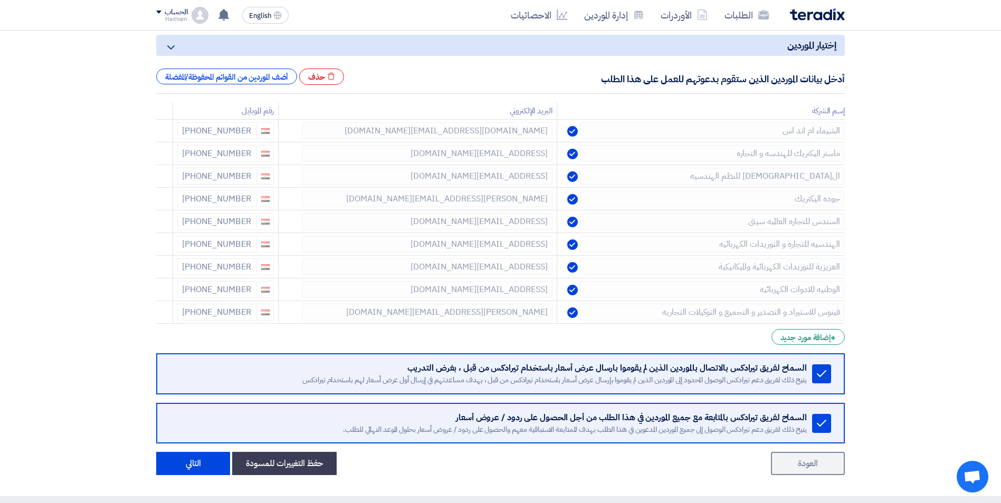
click at [0, 0] on icon at bounding box center [0, 0] width 0 height 0
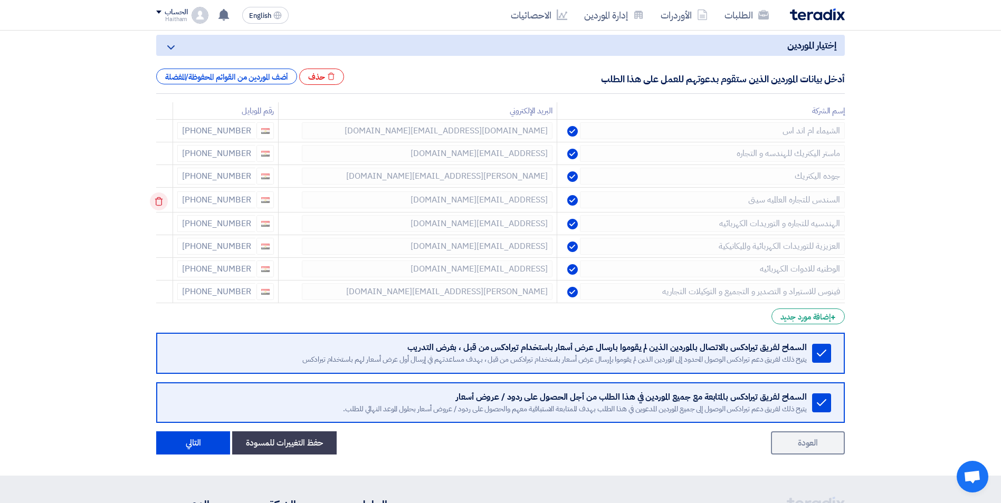
click at [163, 198] on icon at bounding box center [159, 202] width 18 height 18
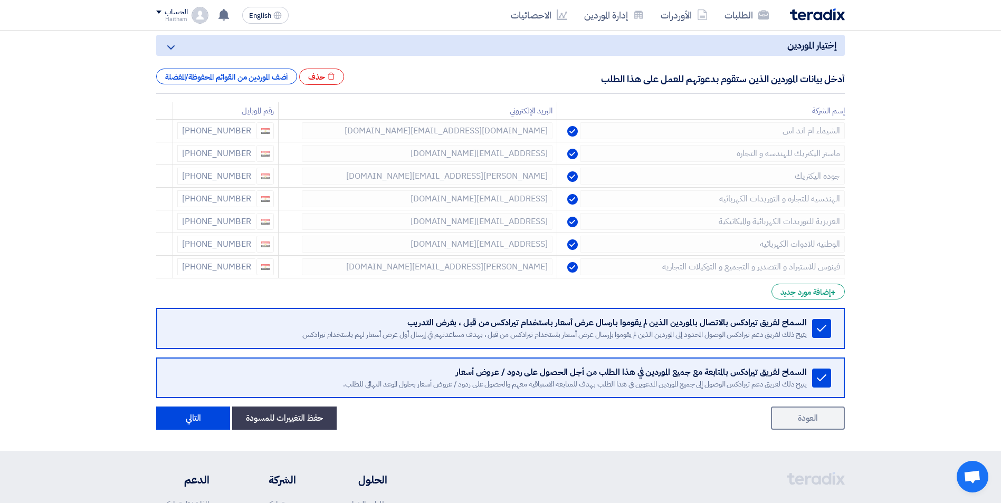
click at [0, 0] on icon at bounding box center [0, 0] width 0 height 0
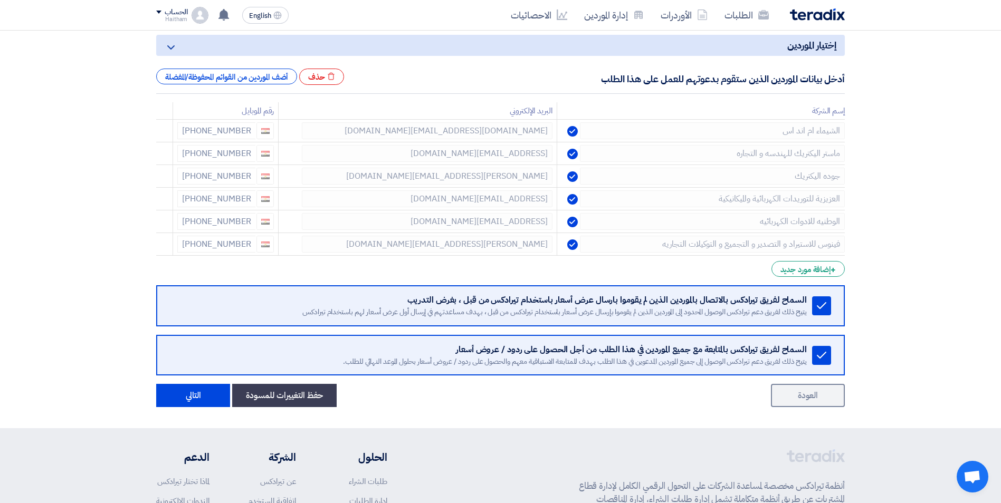
click at [0, 0] on icon at bounding box center [0, 0] width 0 height 0
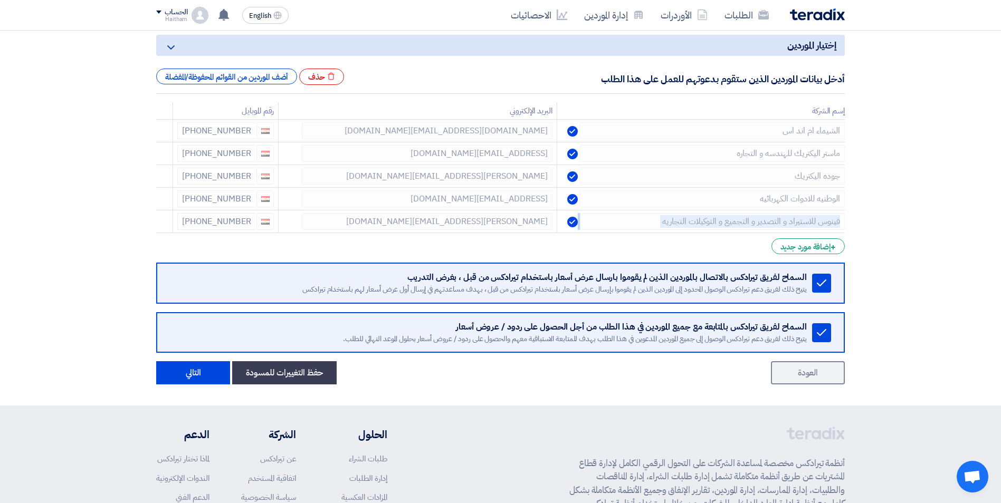
click at [0, 0] on icon at bounding box center [0, 0] width 0 height 0
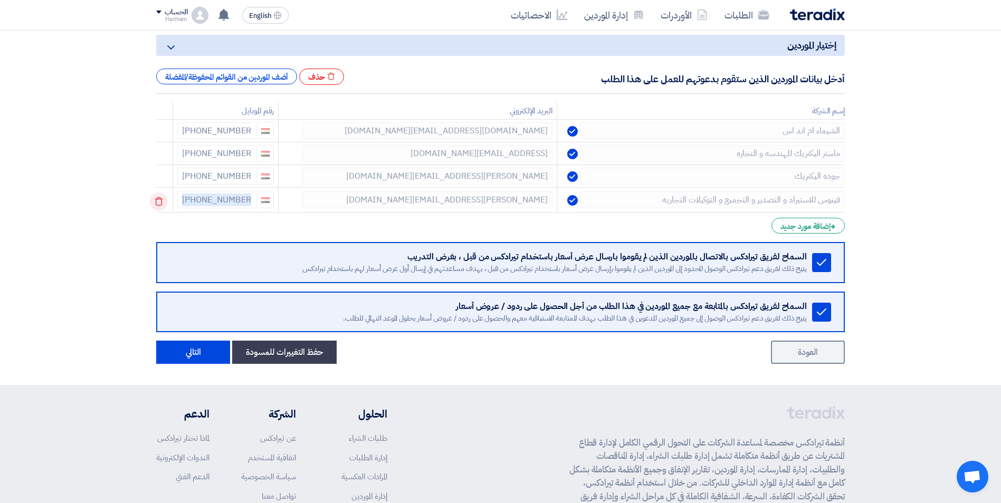
click at [163, 198] on icon at bounding box center [159, 202] width 18 height 18
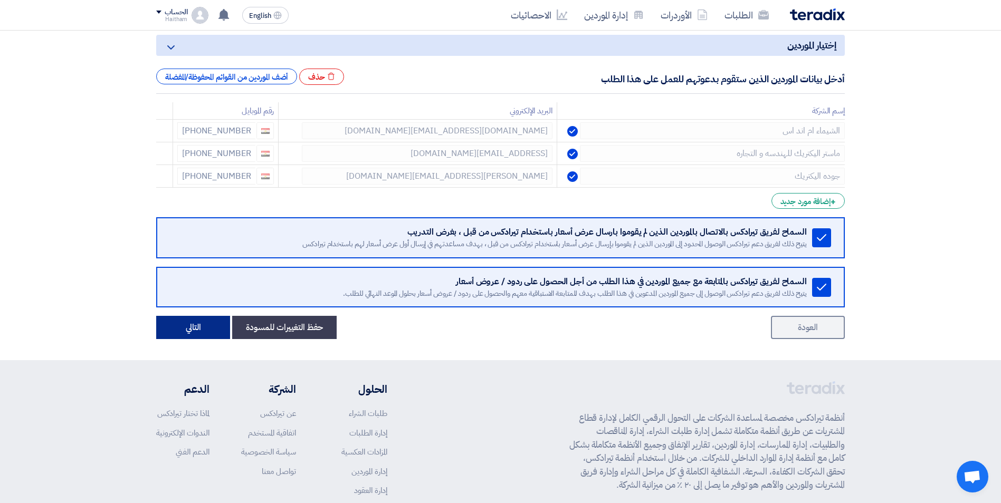
click at [178, 326] on button "التالي" at bounding box center [193, 327] width 74 height 23
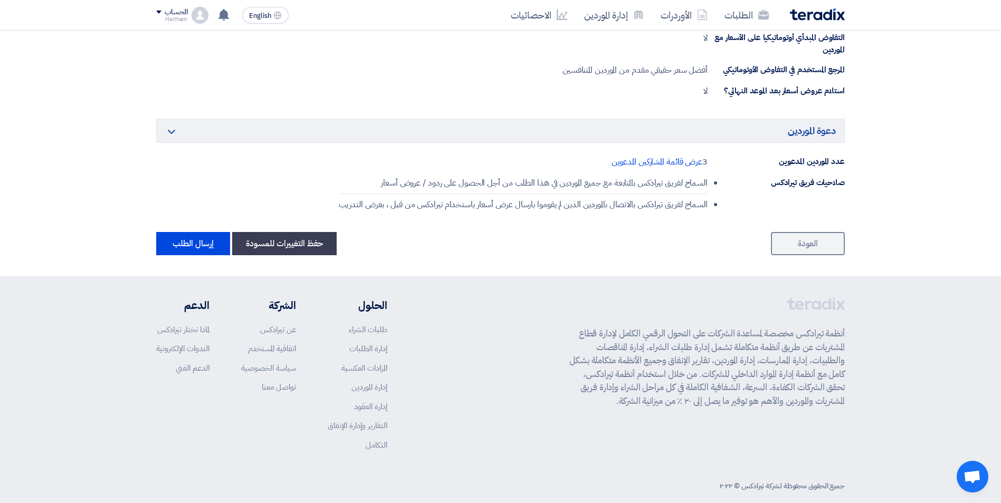
scroll to position [1165, 0]
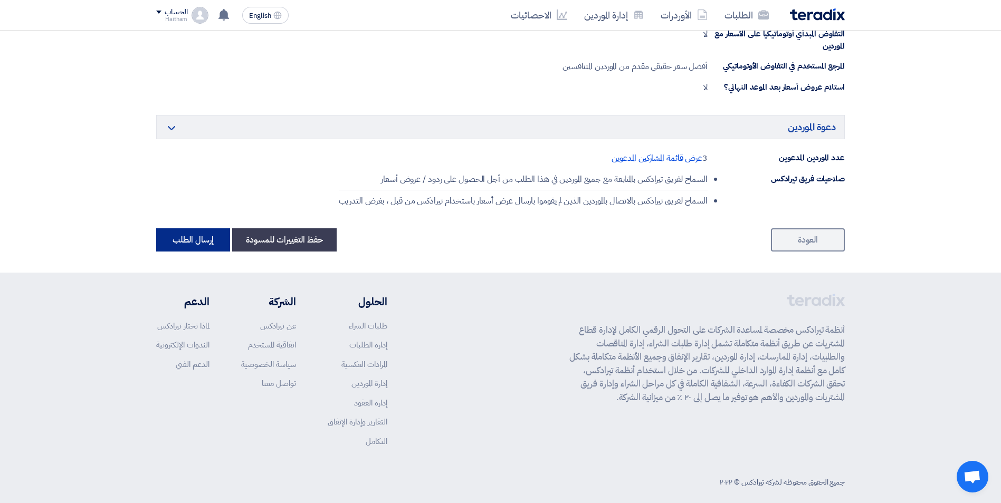
click at [195, 239] on button "إرسال الطلب" at bounding box center [193, 239] width 74 height 23
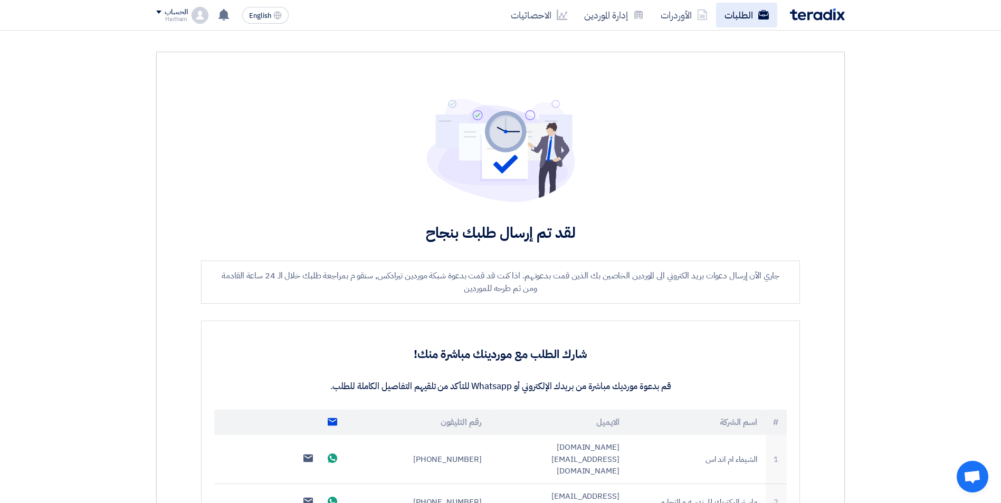
click at [734, 18] on link "الطلبات" at bounding box center [746, 15] width 61 height 25
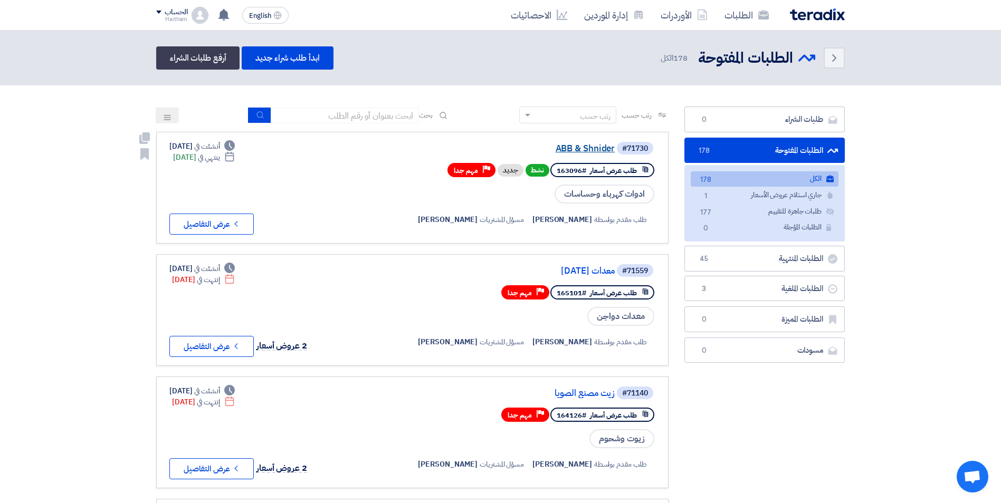
click at [573, 151] on link "ABB & Shnider" at bounding box center [508, 148] width 211 height 9
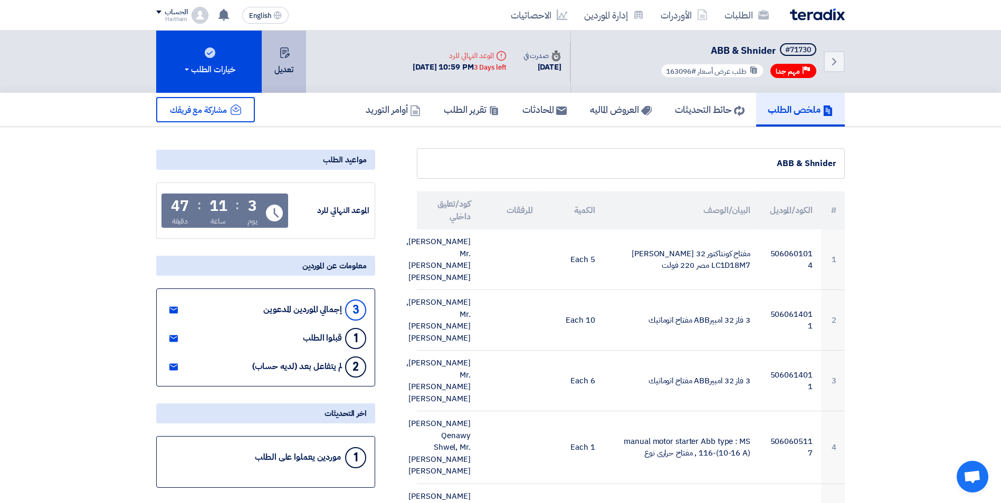
click at [286, 69] on button "تعديل" at bounding box center [284, 62] width 44 height 62
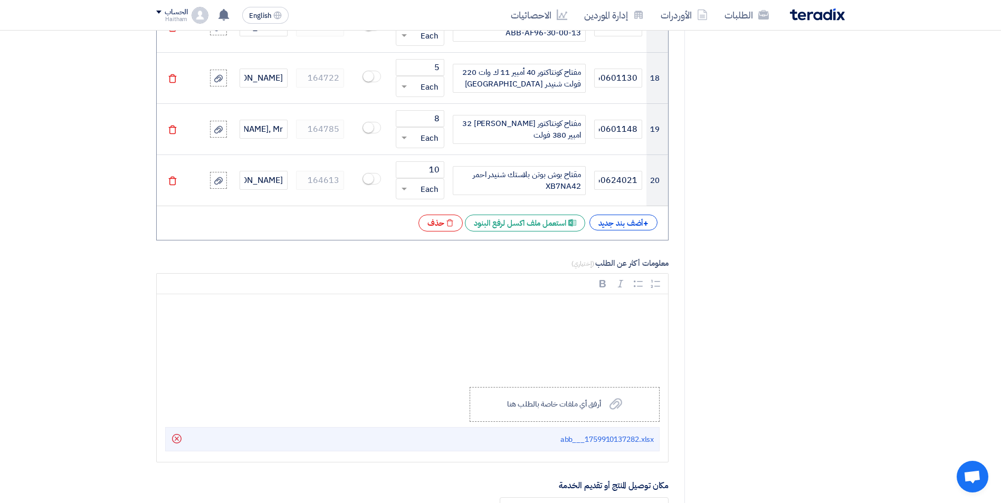
scroll to position [1743, 0]
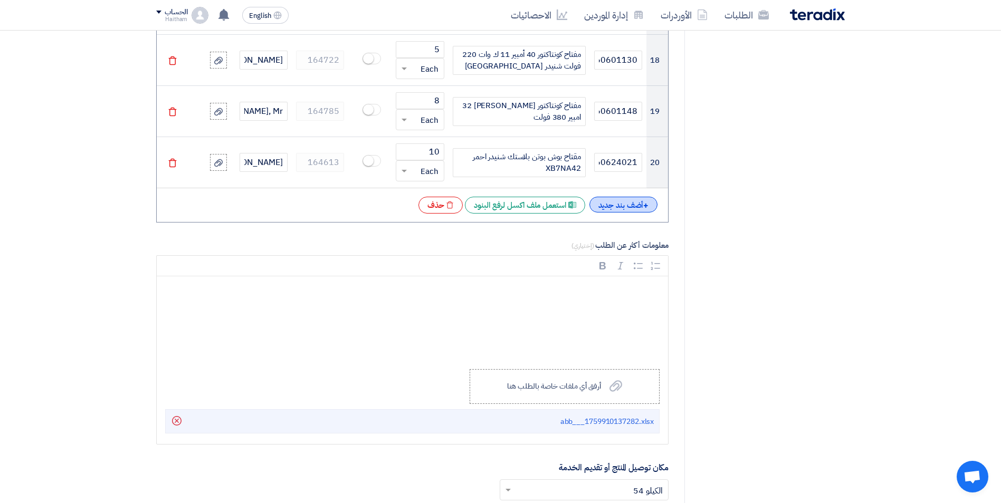
click at [630, 208] on div "+ أضف بند جديد" at bounding box center [623, 205] width 69 height 16
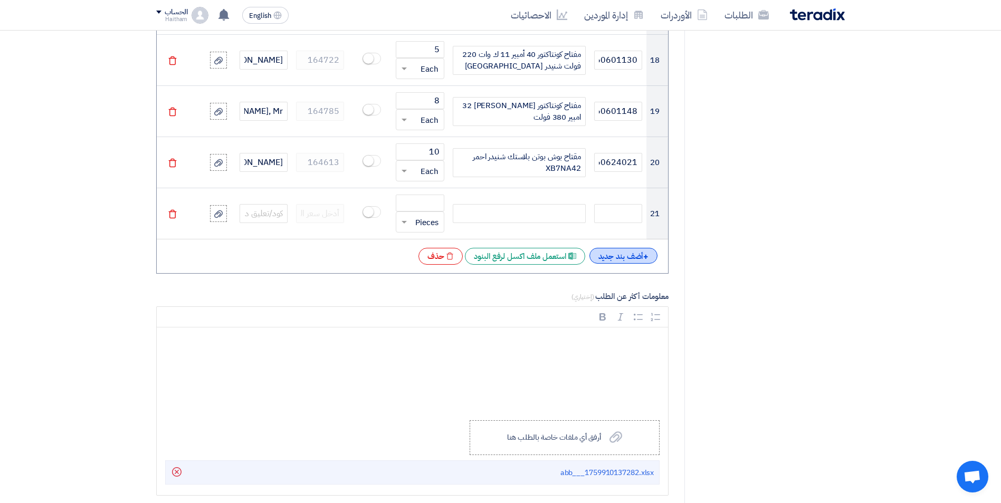
click at [624, 255] on div "+ أضف بند جديد" at bounding box center [623, 256] width 69 height 16
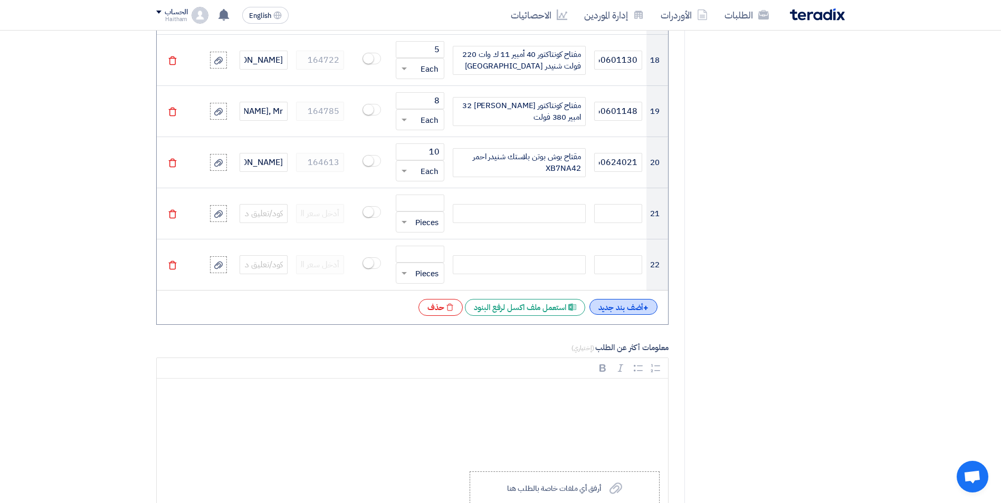
click at [625, 305] on div "+ أضف بند جديد" at bounding box center [623, 307] width 69 height 16
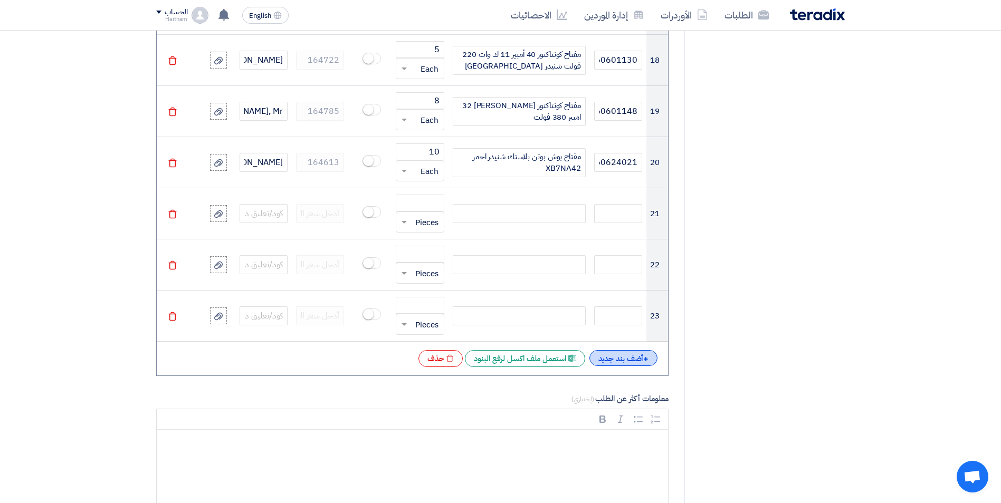
click at [625, 360] on div "+ أضف بند جديد" at bounding box center [623, 358] width 69 height 16
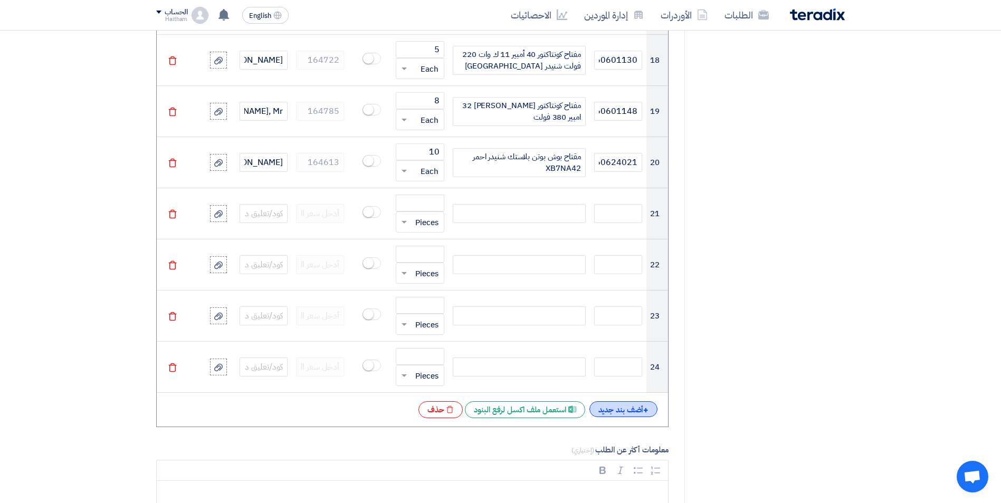
click at [628, 413] on div "+ أضف بند جديد" at bounding box center [623, 409] width 69 height 16
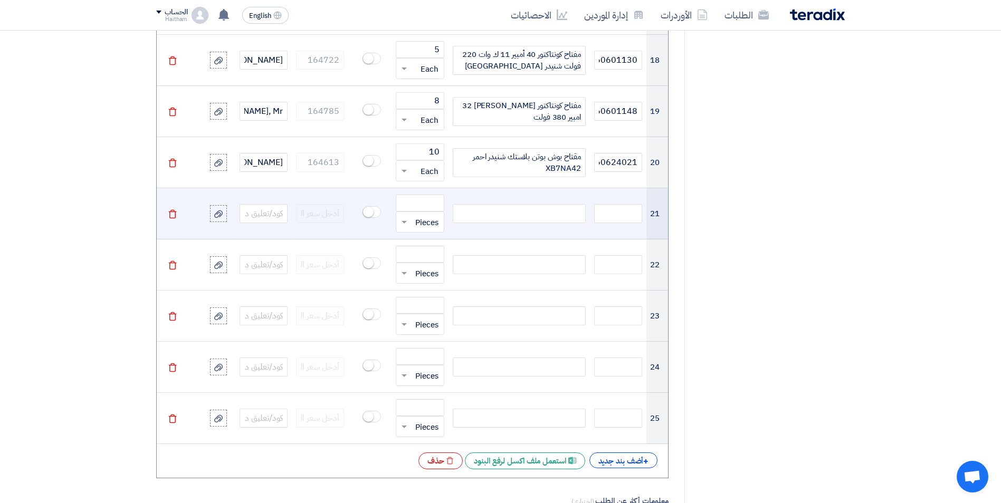
click at [550, 215] on div at bounding box center [519, 213] width 133 height 19
paste div
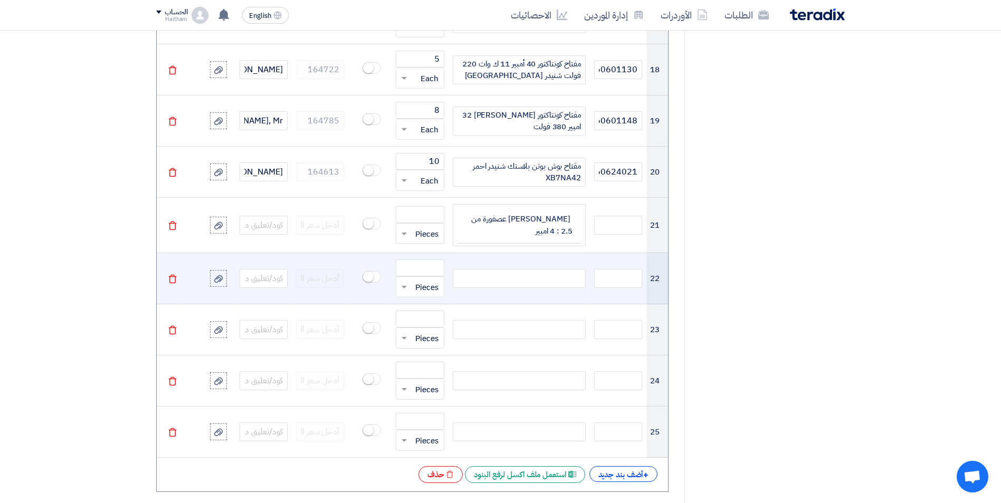
click at [506, 279] on div at bounding box center [519, 278] width 133 height 19
paste div
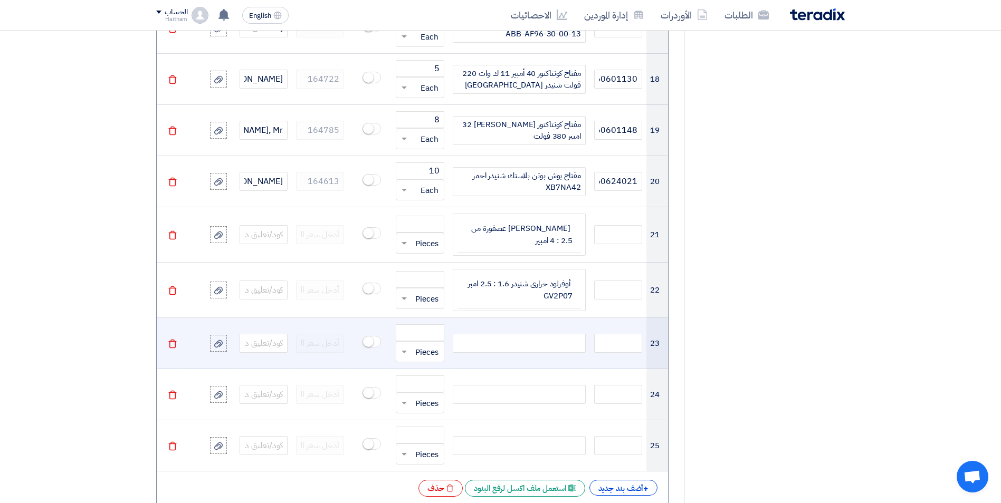
click at [548, 345] on div at bounding box center [519, 343] width 133 height 19
paste div
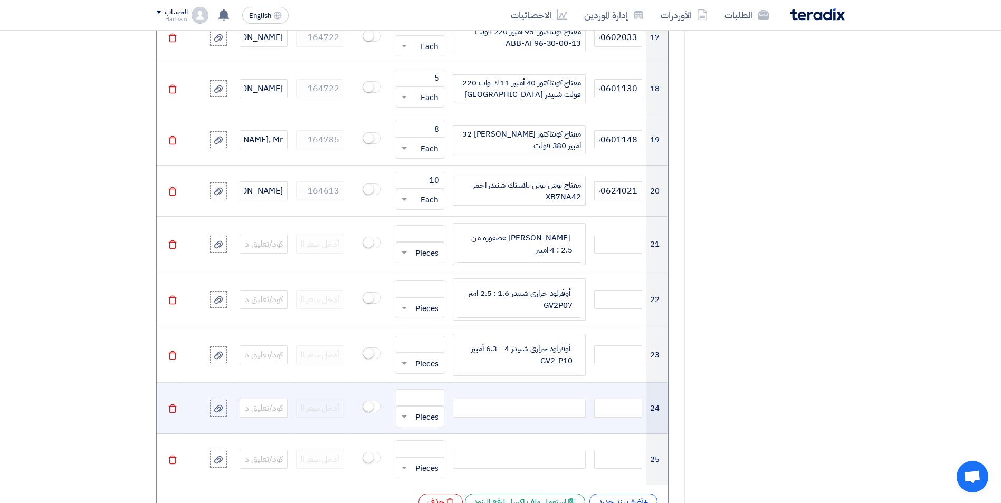
click at [553, 408] on div at bounding box center [519, 408] width 133 height 19
paste div
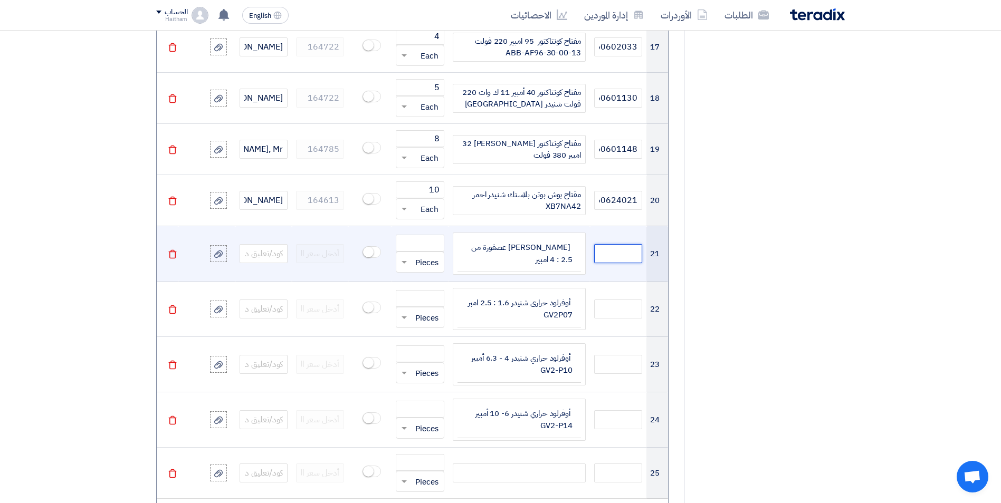
click at [612, 253] on input "text" at bounding box center [618, 253] width 48 height 19
paste input "5060605036"
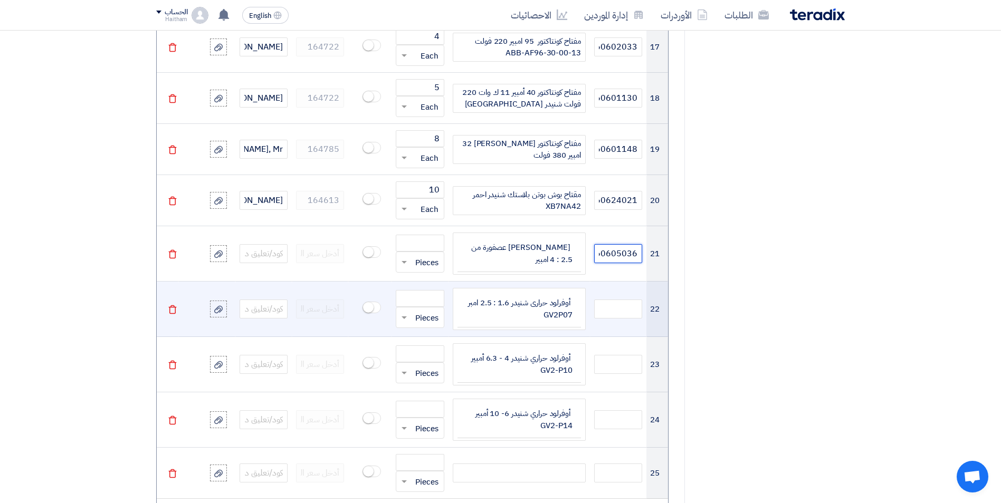
scroll to position [0, -12]
type input "5060605036"
click at [624, 310] on input "text" at bounding box center [618, 309] width 48 height 19
paste input "5060605033"
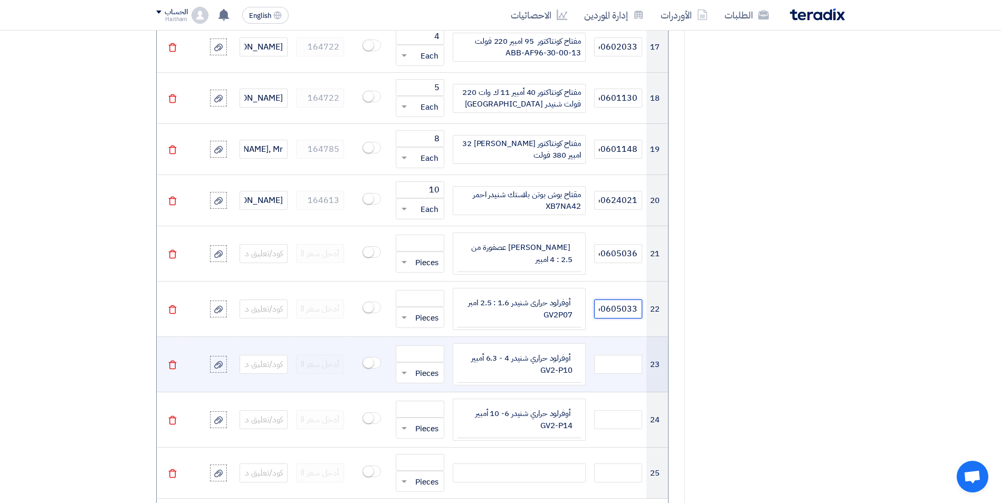
scroll to position [0, -12]
type input "5060605033"
click at [621, 364] on input "text" at bounding box center [618, 364] width 48 height 19
paste input "5060605044"
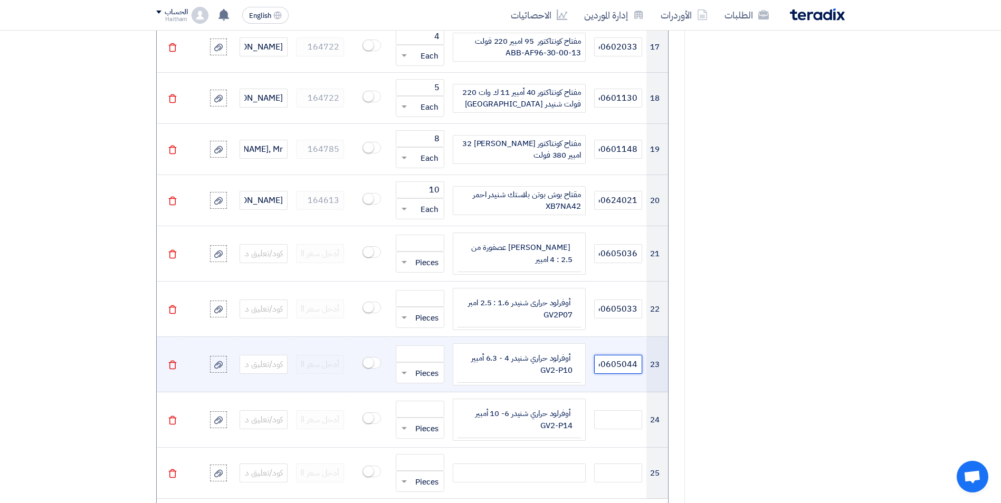
scroll to position [0, -12]
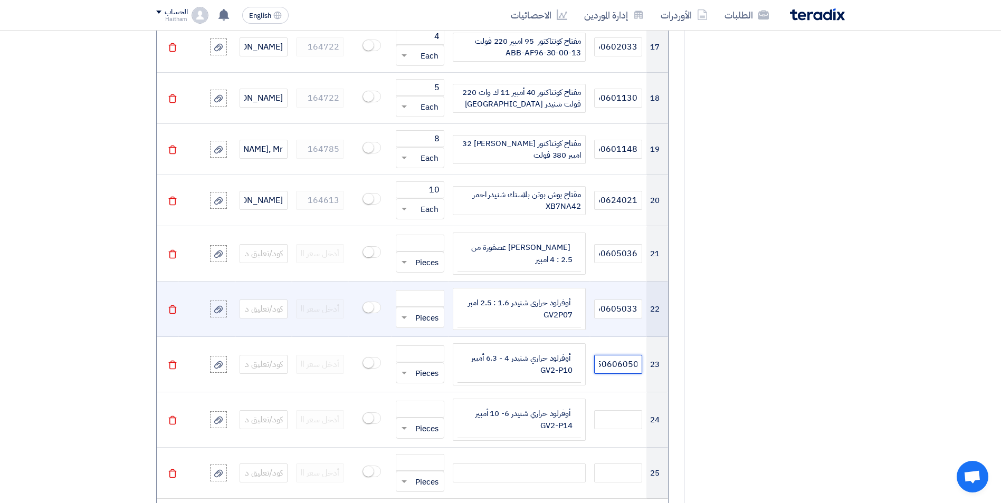
type input "5060605044"
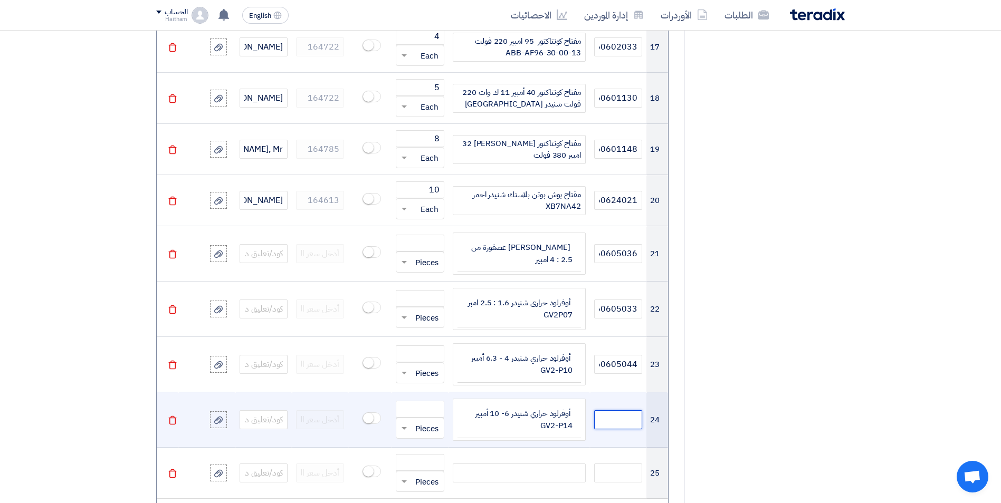
click at [623, 419] on input "text" at bounding box center [618, 419] width 48 height 19
paste input "5060605041"
type input "5060605041"
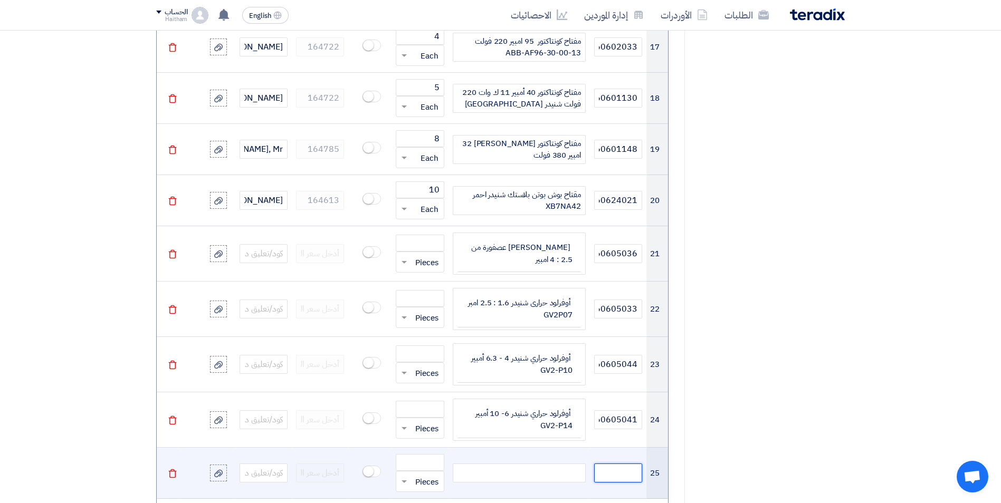
click at [633, 473] on input "text" at bounding box center [618, 473] width 48 height 19
paste input "5060605042"
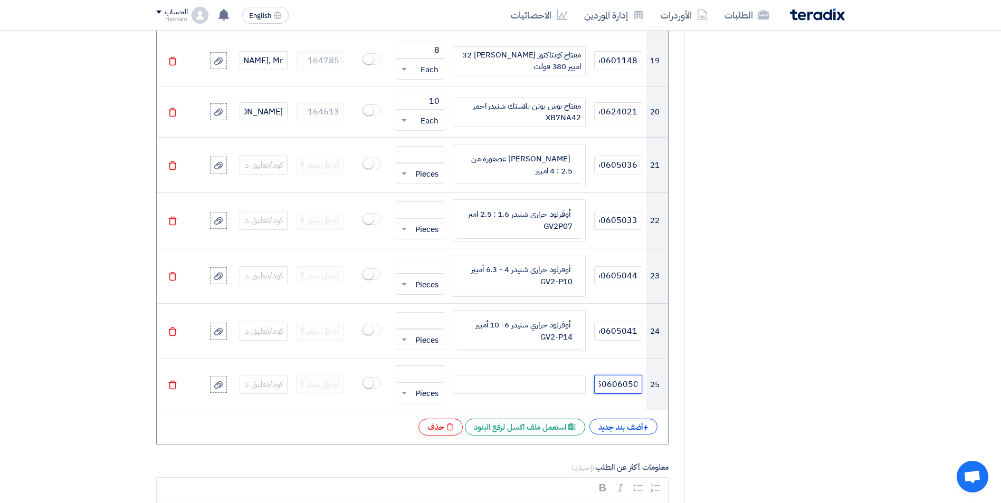
scroll to position [1809, 0]
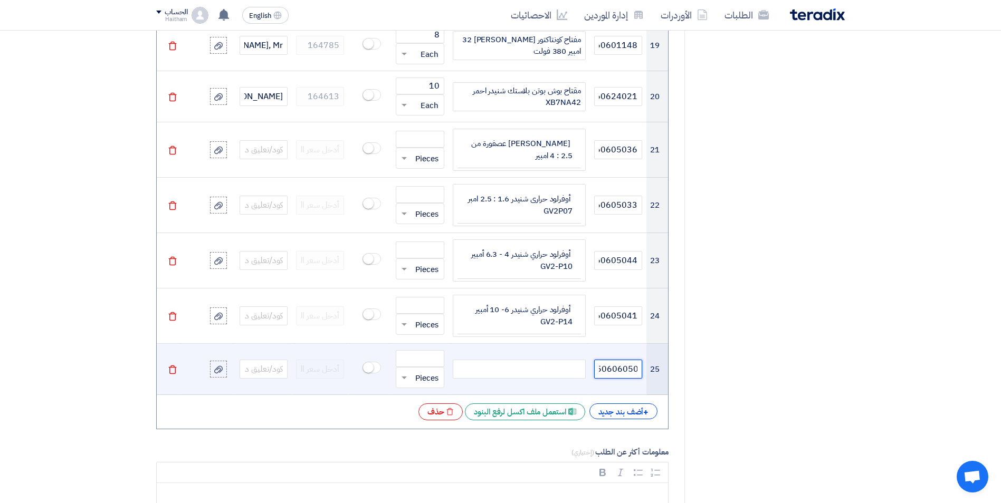
type input "5060605042"
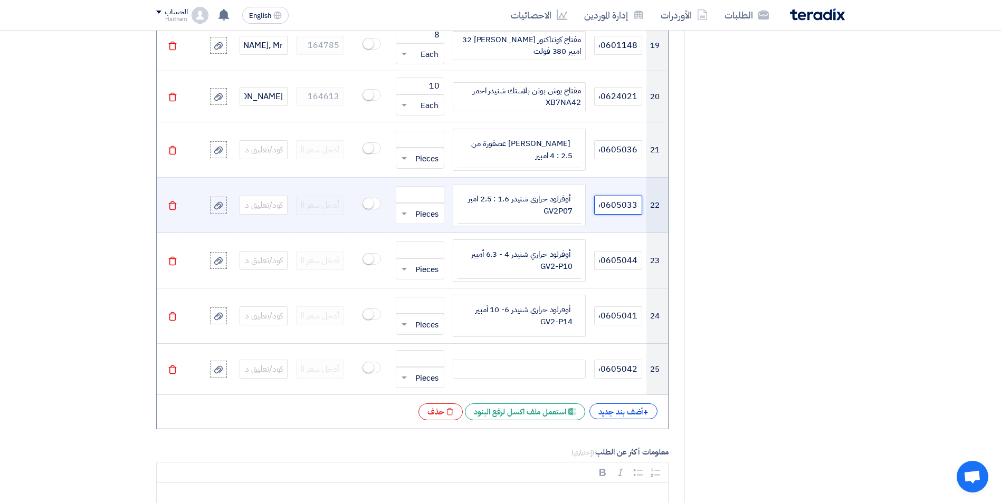
scroll to position [0, -12]
drag, startPoint x: 596, startPoint y: 210, endPoint x: 625, endPoint y: 210, distance: 29.0
click at [625, 210] on input "5060605033" at bounding box center [618, 205] width 48 height 19
drag, startPoint x: 594, startPoint y: 204, endPoint x: 642, endPoint y: 212, distance: 48.6
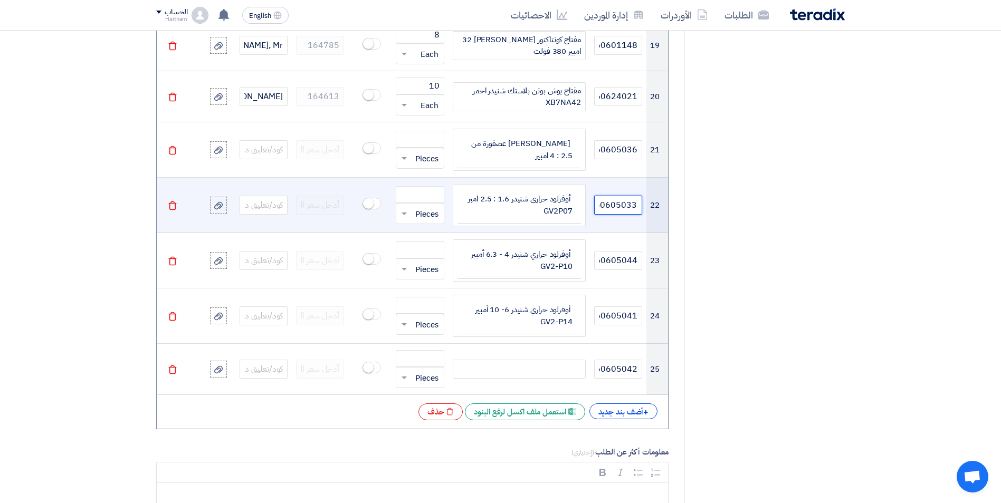
click at [642, 212] on input "5060605033" at bounding box center [618, 205] width 48 height 19
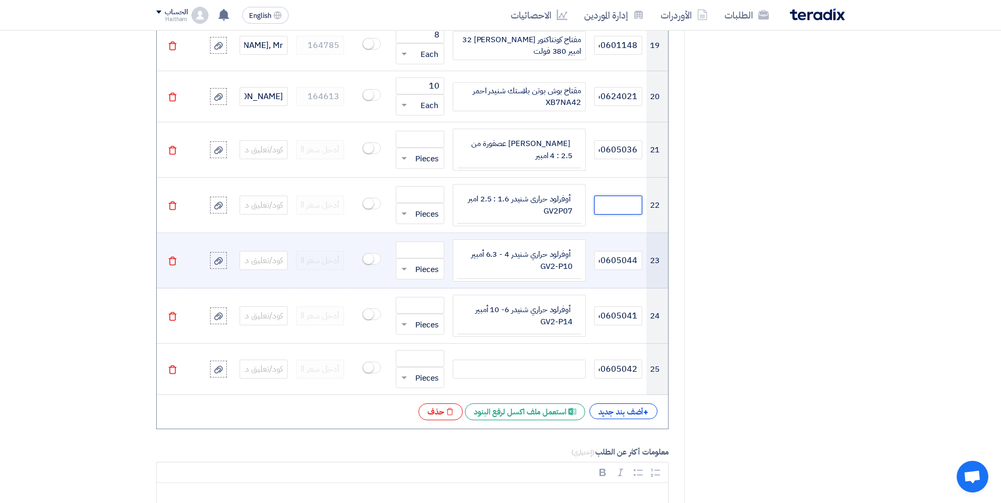
scroll to position [0, 0]
click at [624, 262] on input "5060605044" at bounding box center [618, 260] width 48 height 19
drag, startPoint x: 637, startPoint y: 260, endPoint x: 580, endPoint y: 259, distance: 57.0
click at [580, 259] on tr "23 5060605044 أوفرلود حراري شنيدر 4 - 6.3 أمبير GV2-P10 قطعة × Pieces" at bounding box center [412, 260] width 511 height 55
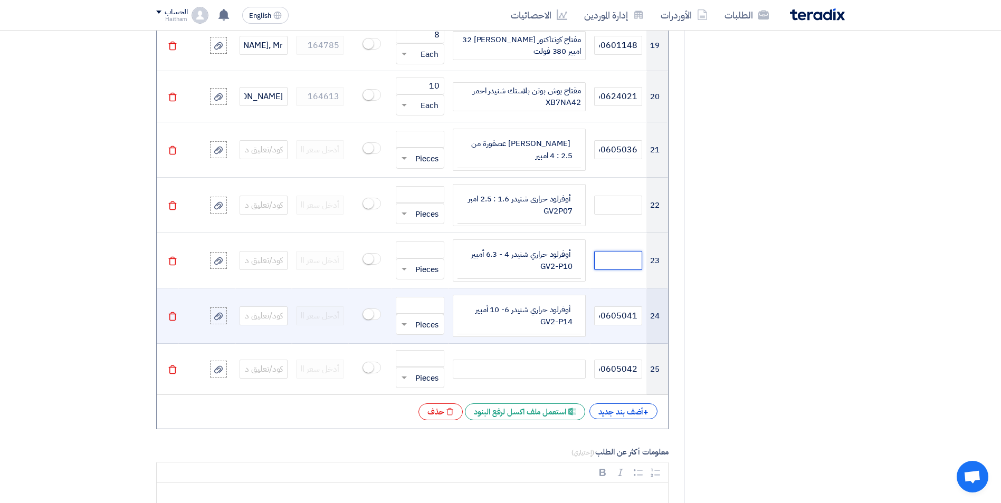
scroll to position [0, 0]
click at [624, 316] on input "5060605041" at bounding box center [618, 315] width 48 height 19
drag, startPoint x: 601, startPoint y: 318, endPoint x: 637, endPoint y: 321, distance: 36.5
click at [637, 321] on input "506060541" at bounding box center [618, 315] width 48 height 19
type input "50"
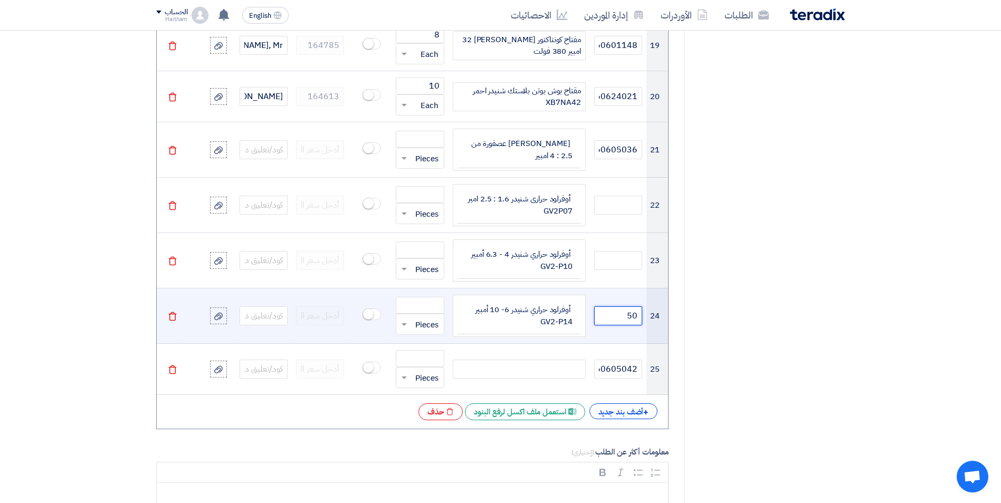
drag, startPoint x: 627, startPoint y: 319, endPoint x: 641, endPoint y: 318, distance: 14.3
click at [641, 318] on input "50" at bounding box center [618, 315] width 48 height 19
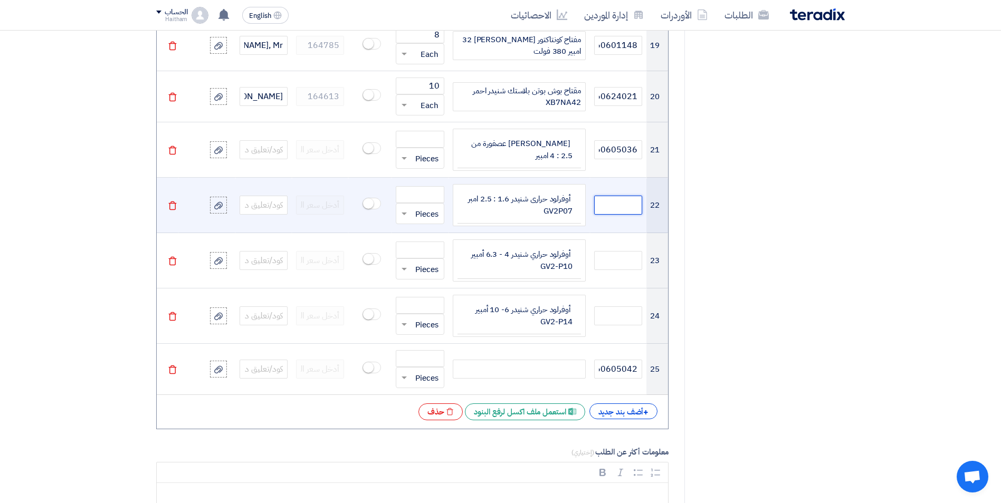
click at [618, 205] on input "text" at bounding box center [618, 205] width 48 height 19
paste input "5060605033"
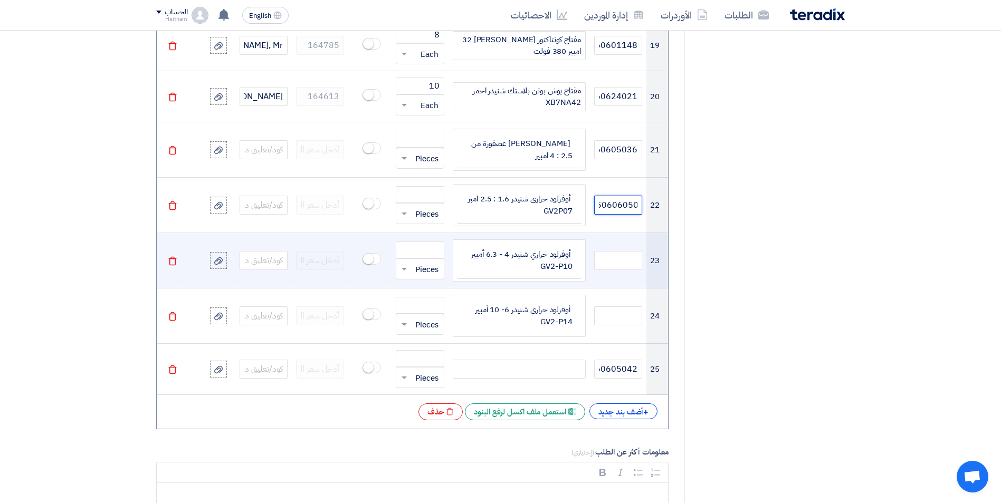
type input "5060605033"
click at [610, 258] on input "text" at bounding box center [618, 260] width 48 height 19
paste input "5060605044"
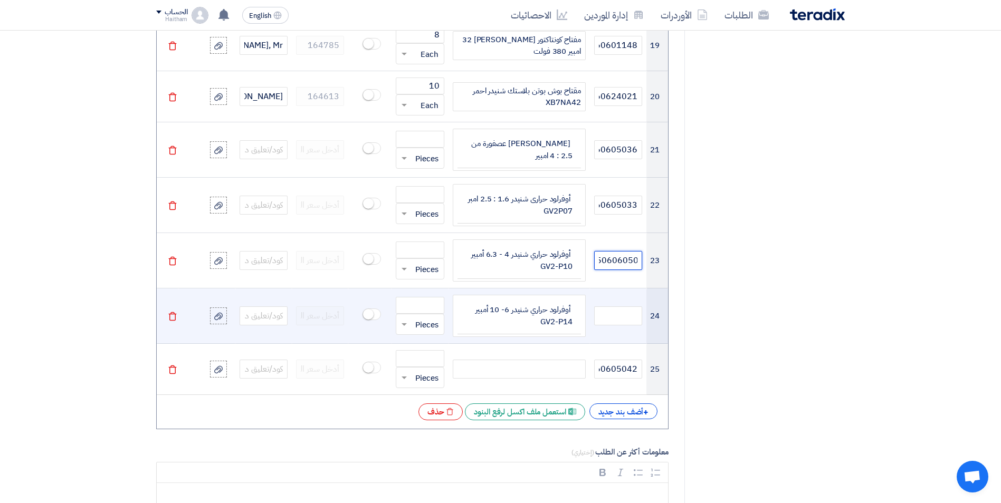
type input "5060605044"
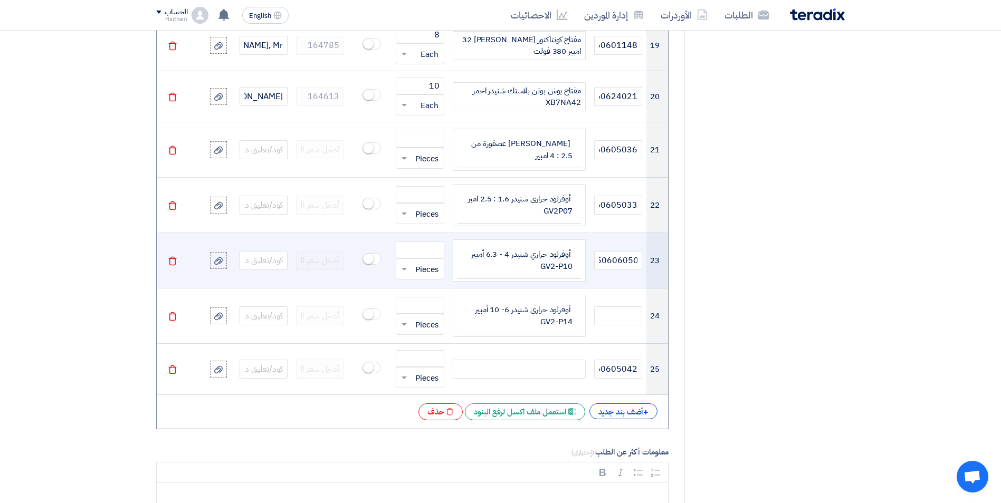
scroll to position [0, 0]
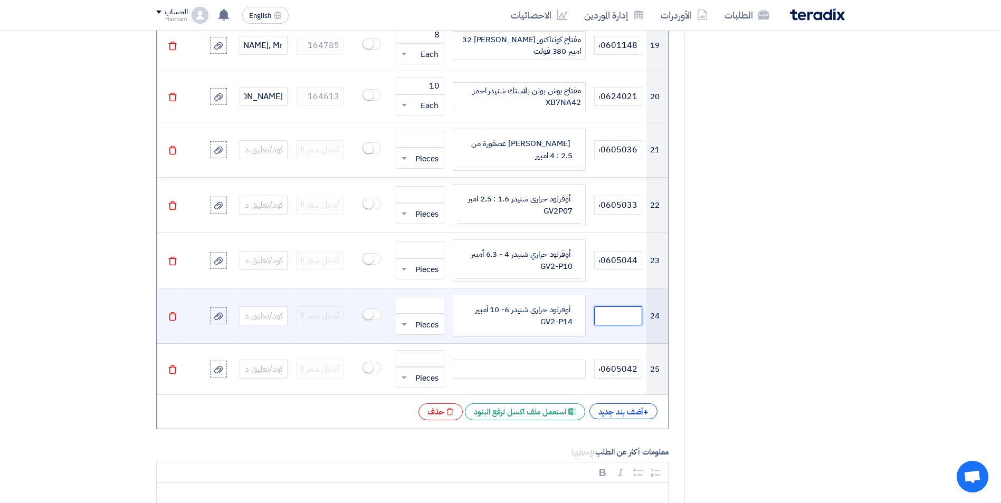
click at [615, 316] on input "text" at bounding box center [618, 315] width 48 height 19
paste input "5060605042"
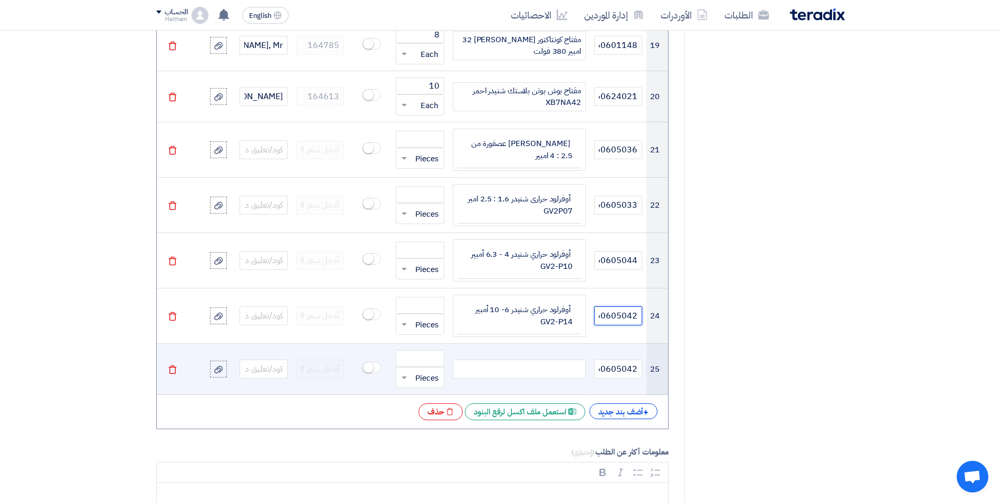
scroll to position [0, -12]
type input "5060605042"
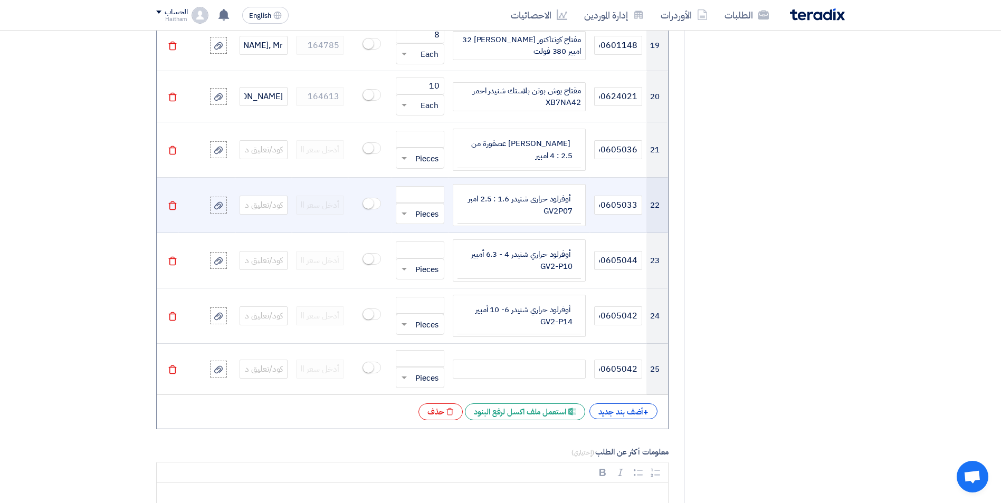
click at [540, 211] on td "أوفرلود حرارى شنيدر 1.6 : 2.5 امبر GV2P07" at bounding box center [518, 205] width 123 height 37
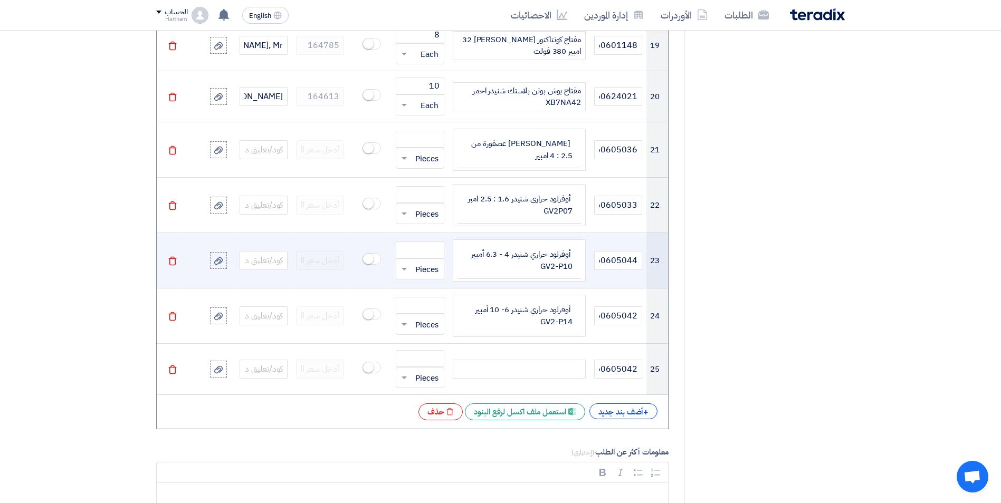
click at [536, 266] on td "أوفرلود حراري شنيدر 4 - 6.3 أمبير GV2-P10" at bounding box center [518, 260] width 123 height 37
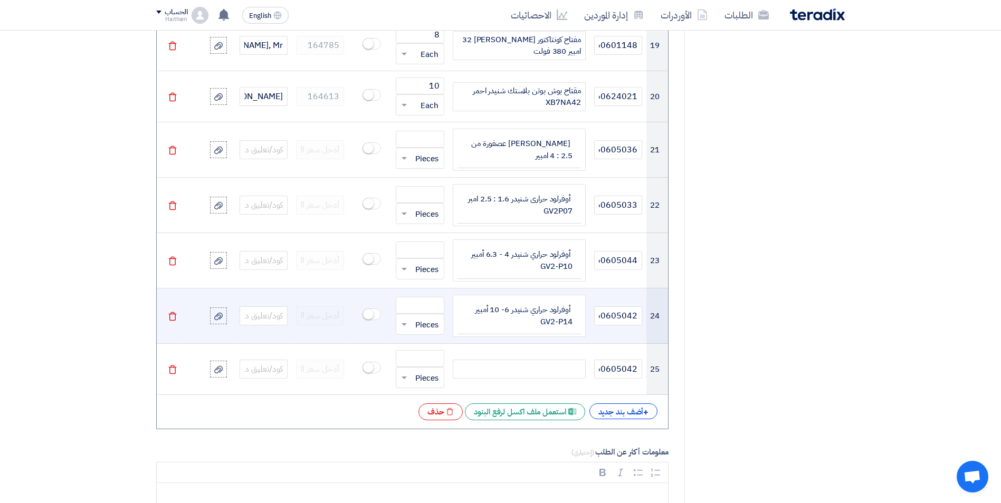
click at [534, 319] on td "أوفرلود حراري شنيدر 6- 10 أمبير GV2-P14" at bounding box center [518, 315] width 123 height 37
drag, startPoint x: 560, startPoint y: 326, endPoint x: 575, endPoint y: 311, distance: 22.0
click at [575, 311] on td "أوفرلود حراري شنيدر 6- 10 أمبير GV2-P14" at bounding box center [518, 315] width 123 height 37
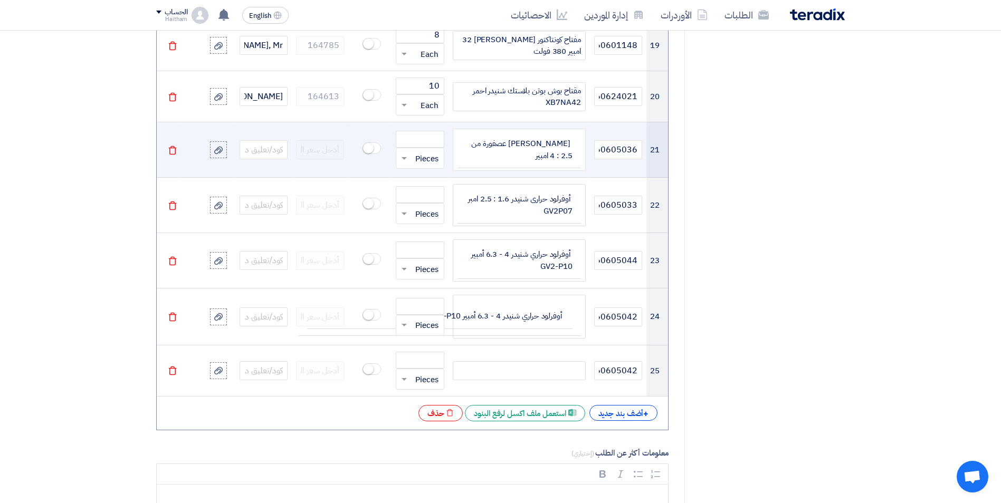
click at [176, 151] on icon "Delete" at bounding box center [172, 150] width 9 height 9
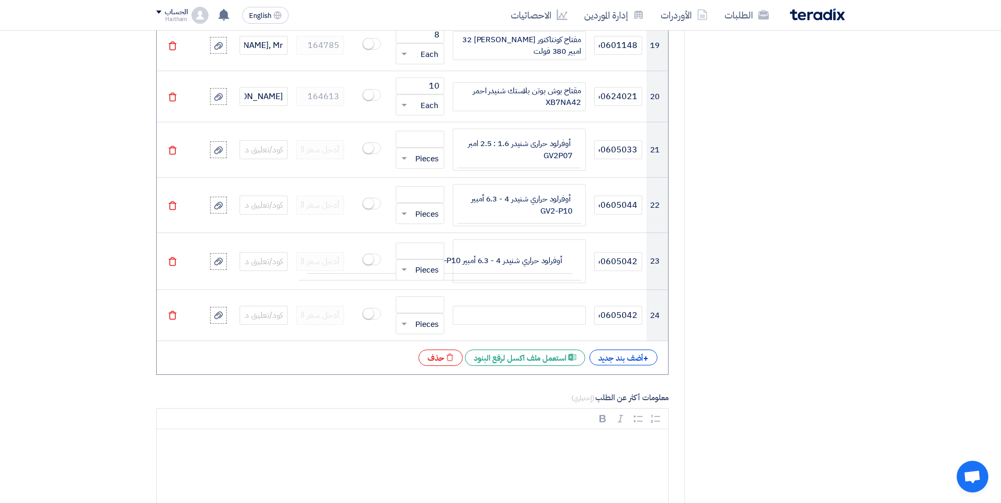
click at [176, 151] on icon "Delete" at bounding box center [172, 150] width 9 height 9
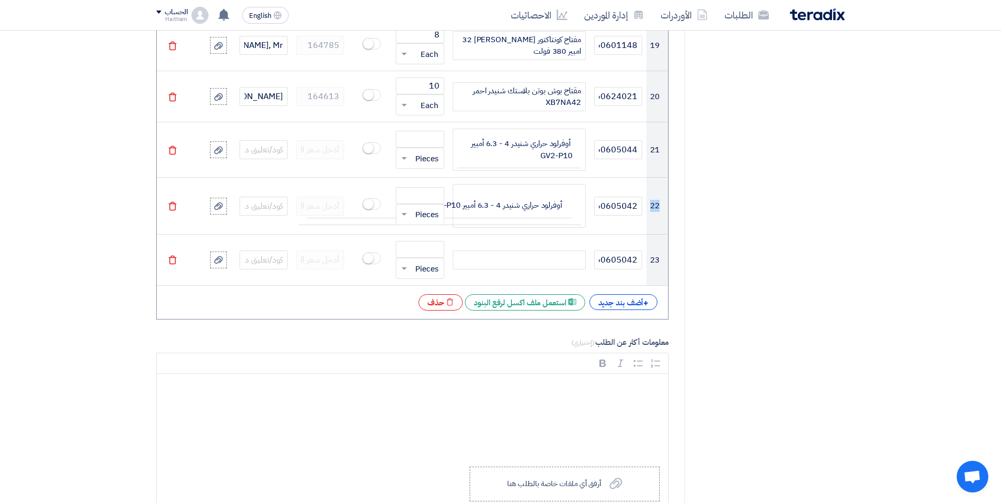
click at [176, 151] on icon "Delete" at bounding box center [172, 150] width 9 height 9
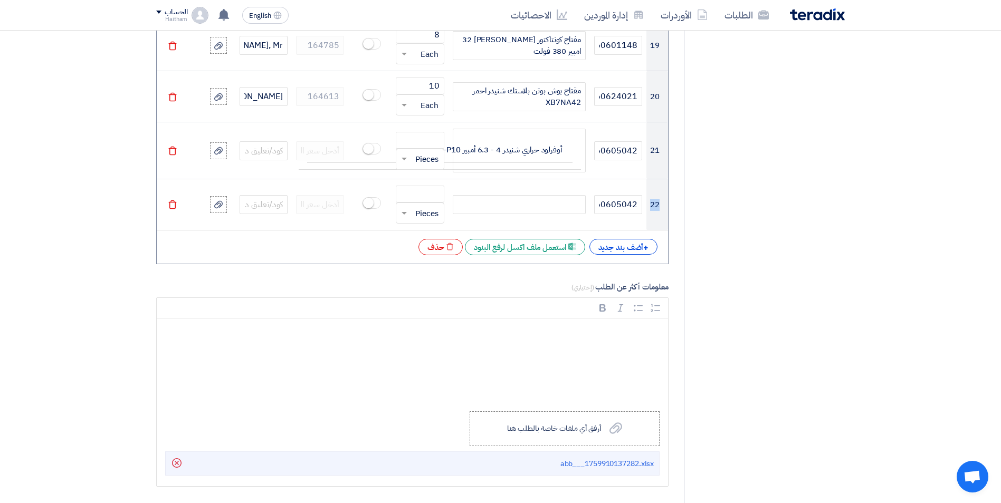
click at [176, 151] on icon "Delete" at bounding box center [172, 150] width 9 height 9
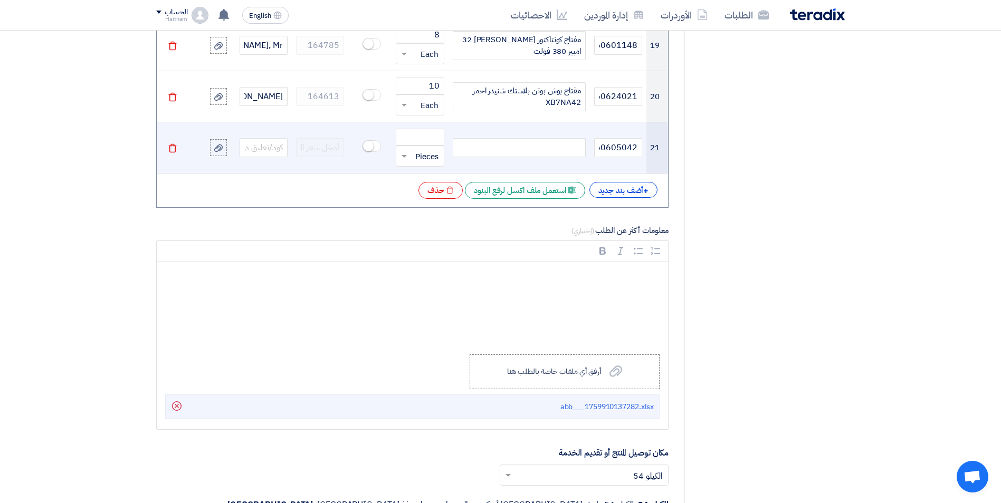
click at [176, 151] on icon "Delete" at bounding box center [172, 147] width 9 height 9
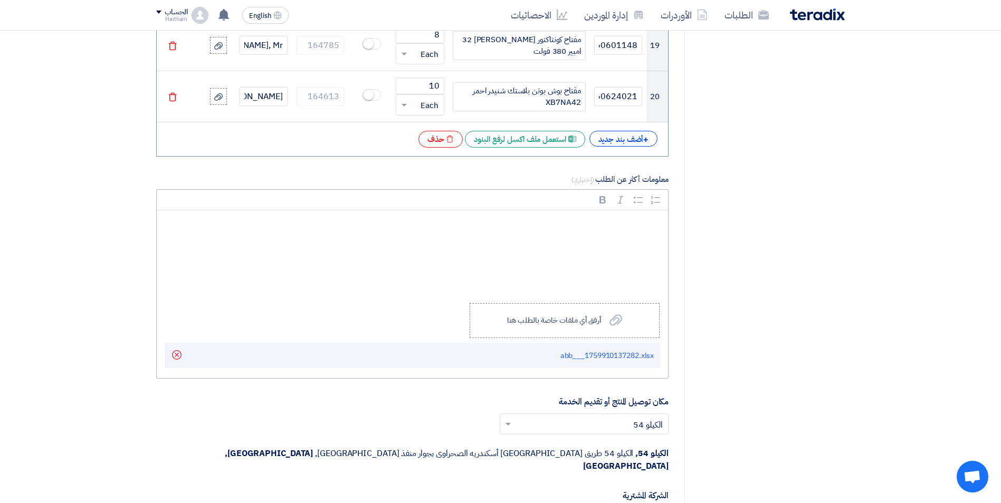
click at [621, 280] on div "Rich Text Editor, main" at bounding box center [412, 252] width 511 height 84
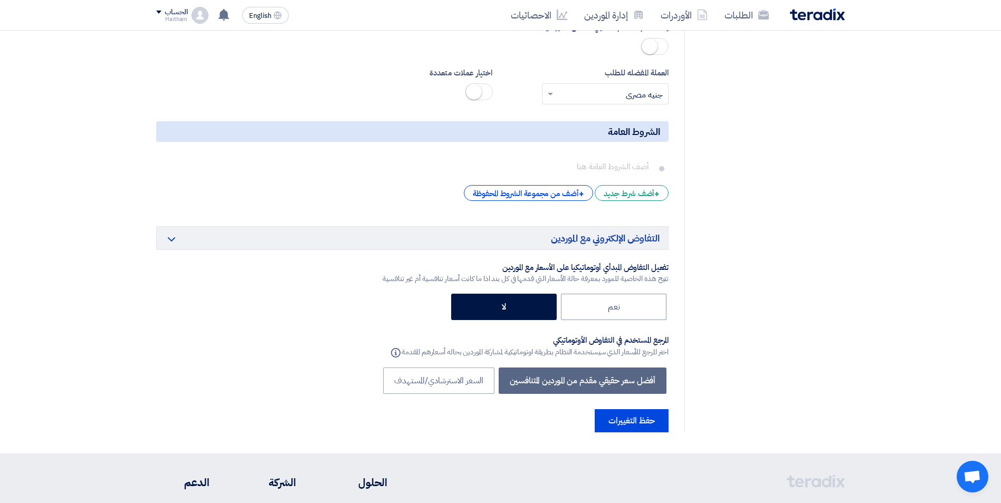
scroll to position [2720, 0]
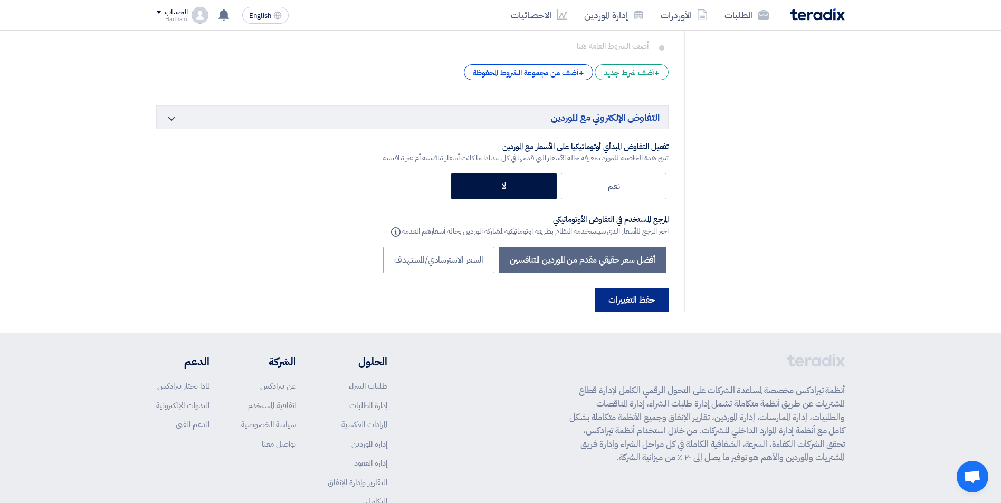
click at [637, 289] on button "حفظ التغييرات" at bounding box center [631, 300] width 74 height 23
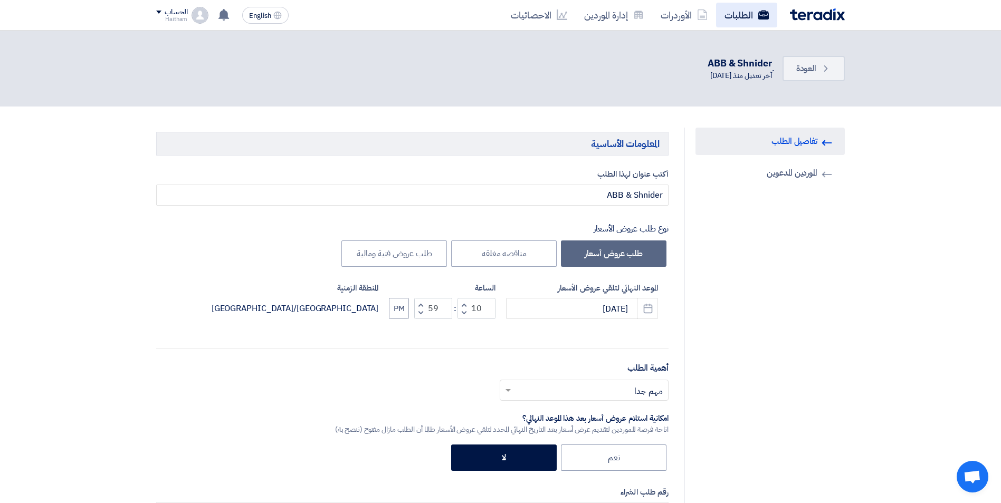
click at [735, 12] on link "الطلبات" at bounding box center [746, 15] width 61 height 25
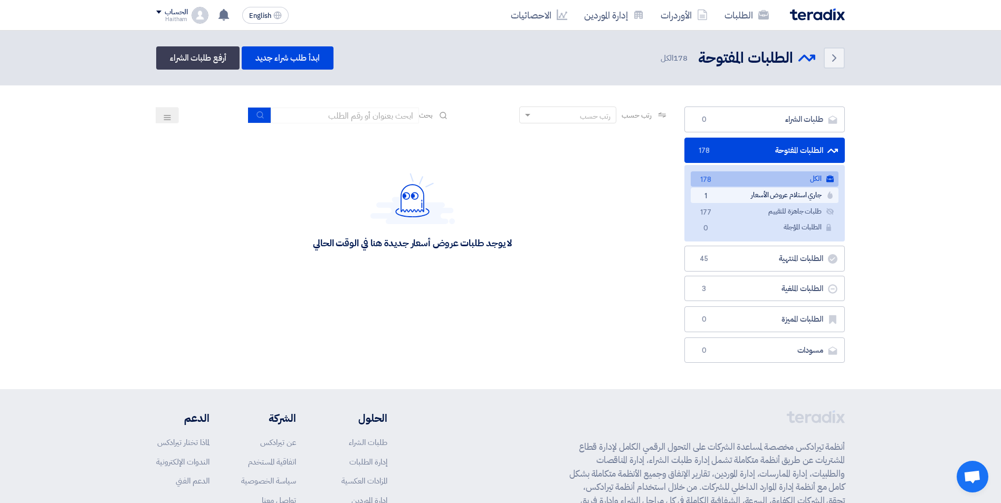
click at [768, 198] on link "جاري استلام عروض الأسعار جاري استلام عروض الأسعار 1" at bounding box center [764, 195] width 148 height 15
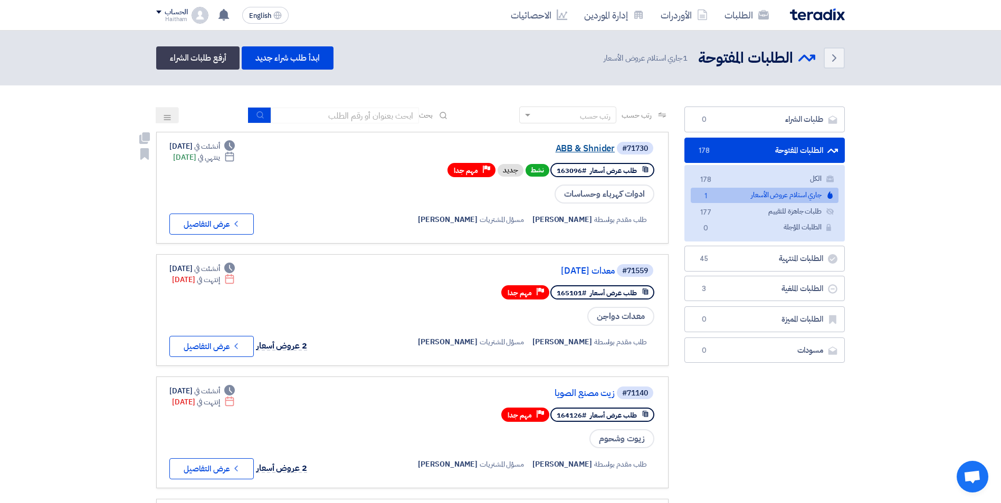
click at [584, 149] on link "ABB & Shnider" at bounding box center [508, 148] width 211 height 9
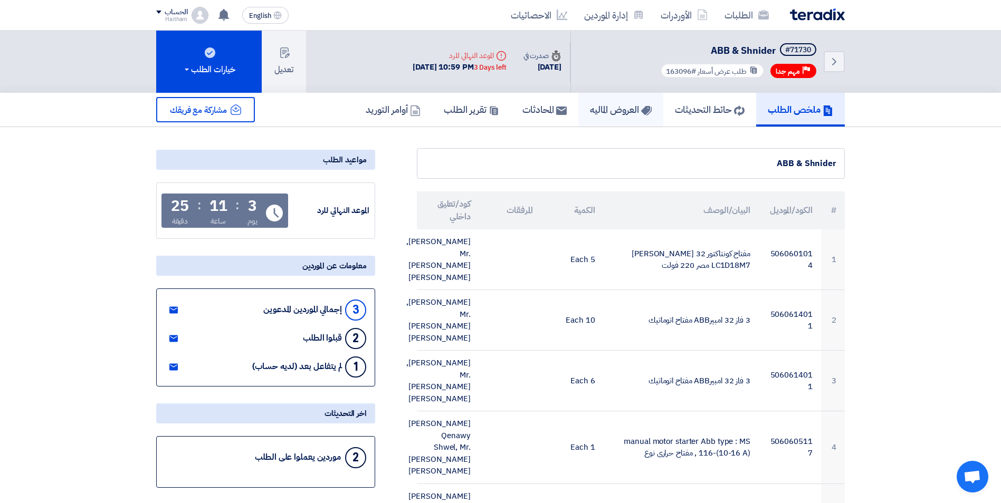
click at [613, 112] on h5 "العروض الماليه" at bounding box center [621, 109] width 62 height 12
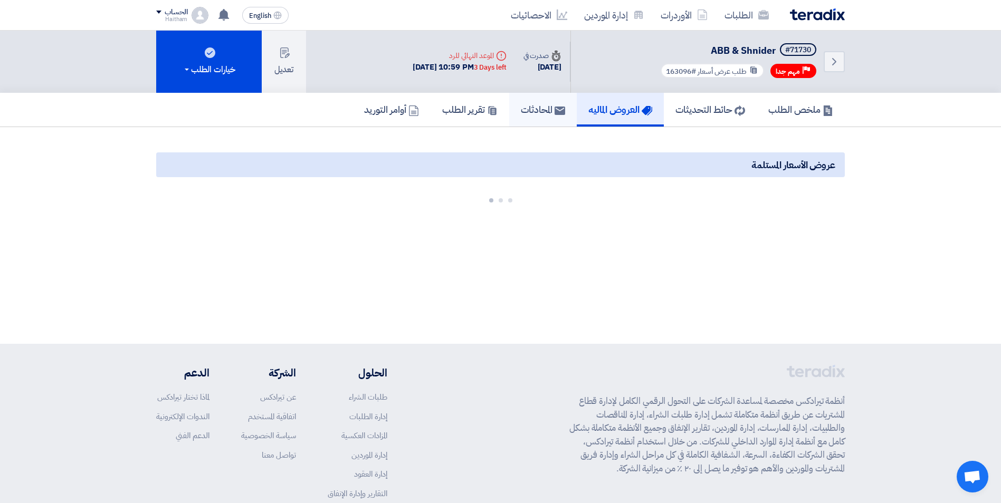
click at [534, 112] on h5 "المحادثات" at bounding box center [543, 109] width 44 height 12
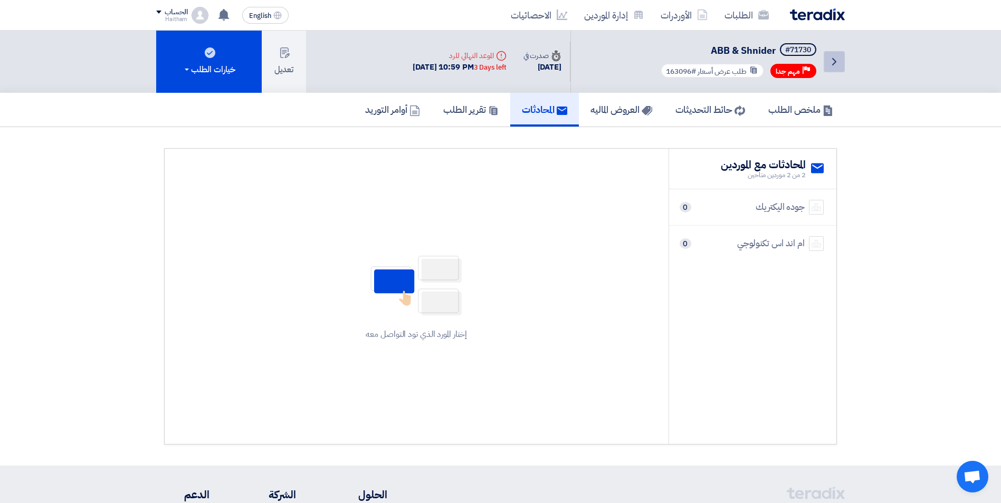
click at [828, 62] on icon "Back" at bounding box center [834, 61] width 13 height 13
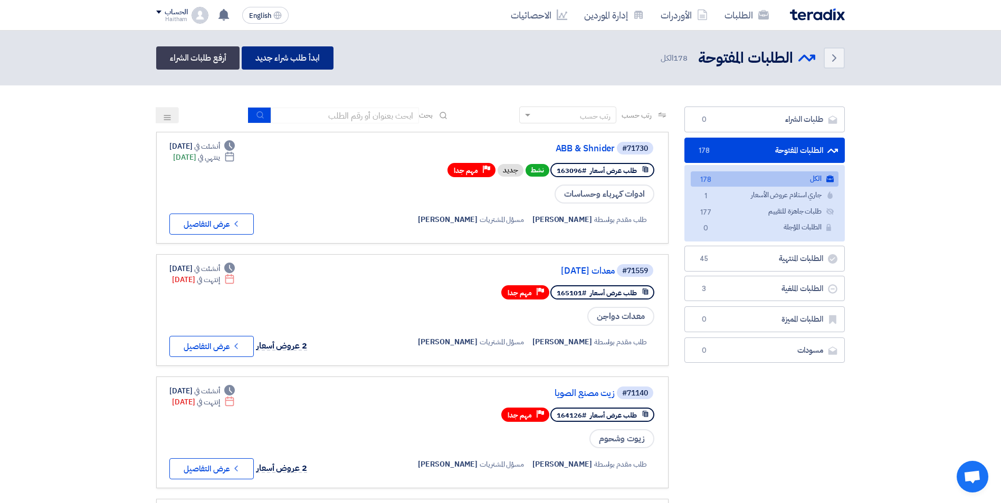
click at [291, 61] on link "ابدأ طلب شراء جديد" at bounding box center [287, 57] width 91 height 23
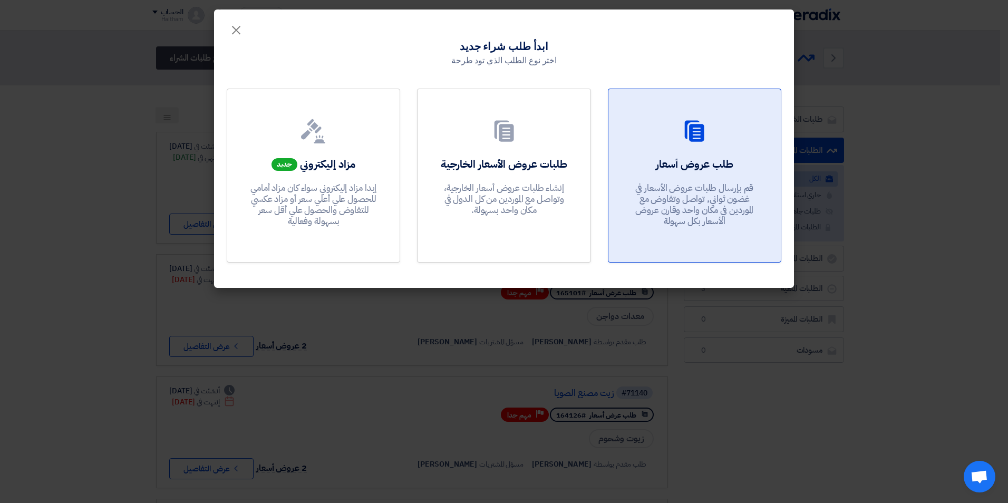
click at [687, 172] on div "طلب عروض أسعار قم بإرسال طلبات عروض الأسعار في غضون ثواني, تواصل وتفاوض مع المو…" at bounding box center [694, 195] width 147 height 76
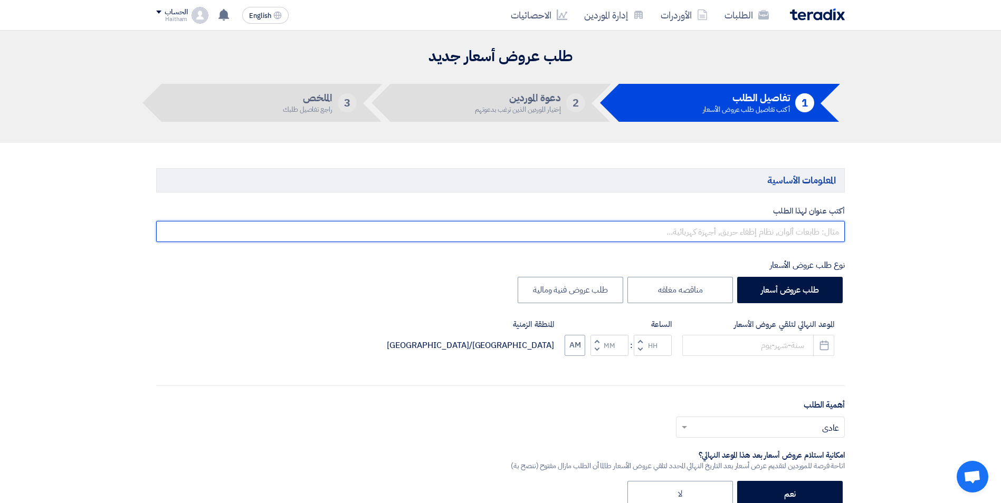
click at [781, 234] on input "text" at bounding box center [500, 231] width 688 height 21
type input "كهرباء اكتوبر 2025"
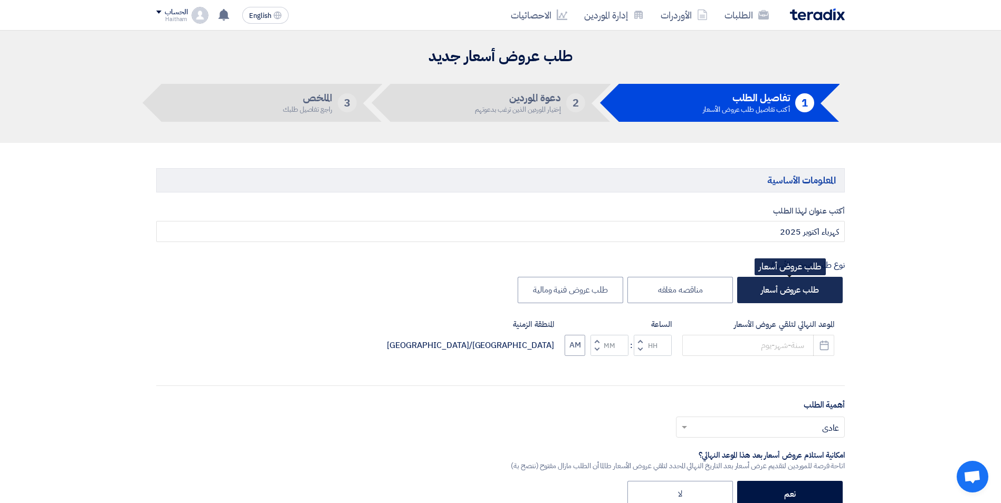
click at [802, 293] on label "طلب عروض أسعار" at bounding box center [789, 290] width 105 height 26
click at [812, 293] on input "طلب عروض أسعار" at bounding box center [815, 289] width 7 height 7
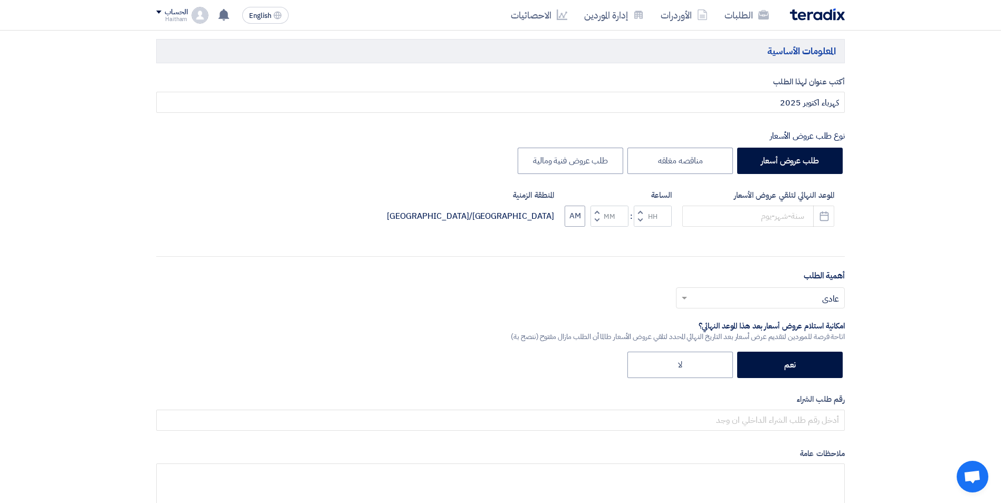
scroll to position [137, 0]
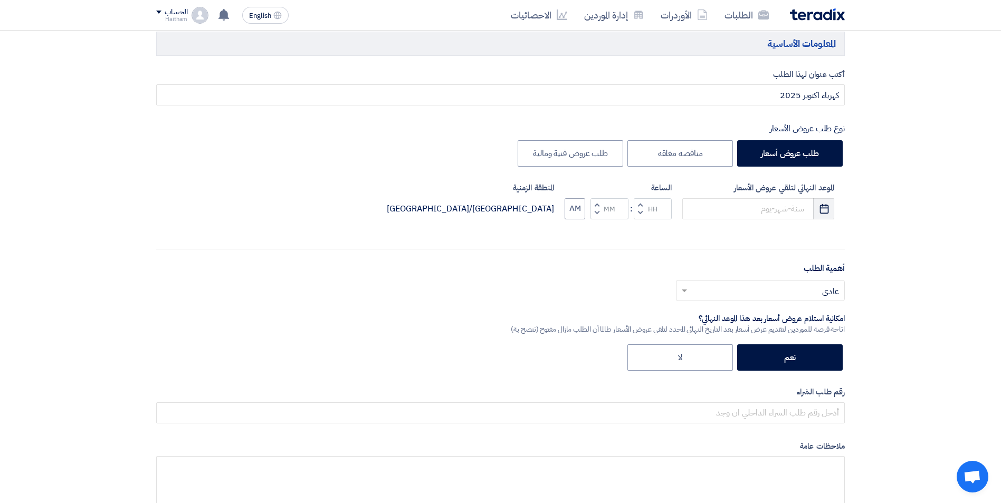
click at [825, 209] on icon "Pick a date" at bounding box center [824, 209] width 11 height 11
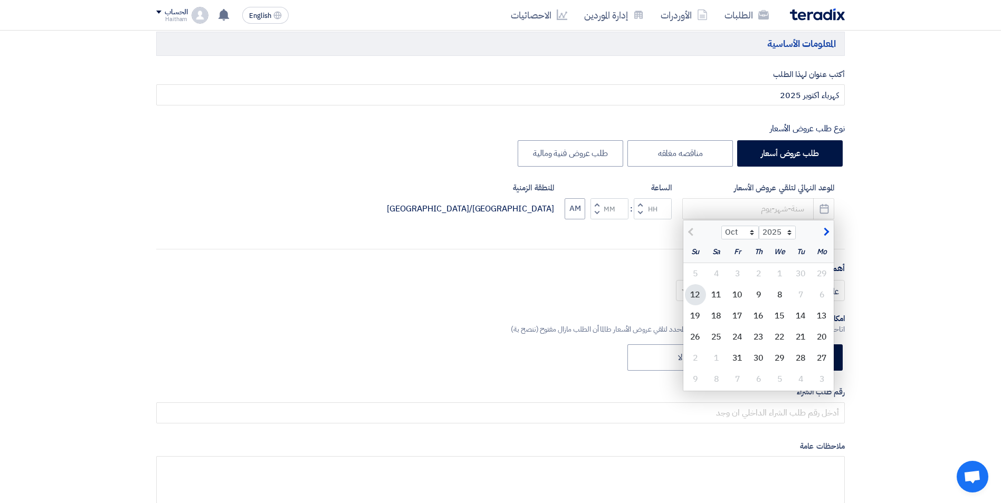
click at [696, 294] on div "12" at bounding box center [695, 294] width 21 height 21
type input "[DATE]"
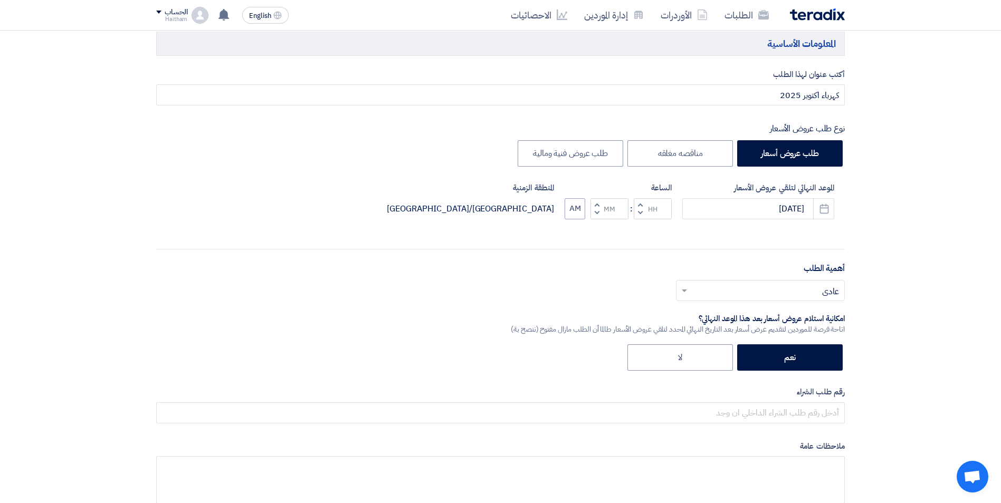
click at [640, 211] on span "button" at bounding box center [640, 213] width 4 height 8
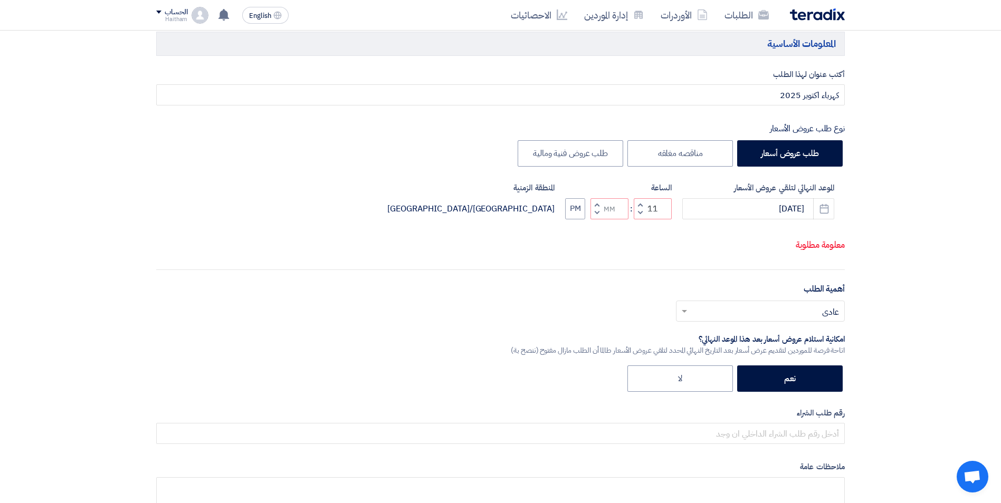
click at [597, 217] on span "button" at bounding box center [597, 213] width 4 height 8
type input "10"
type input "59"
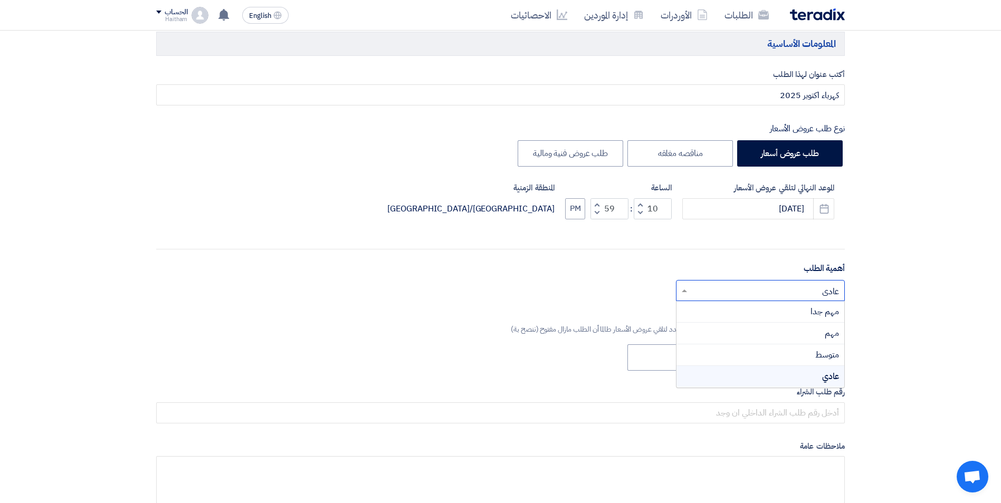
click at [791, 293] on input "text" at bounding box center [766, 291] width 148 height 17
click at [796, 315] on div "مهم جدا" at bounding box center [760, 312] width 168 height 22
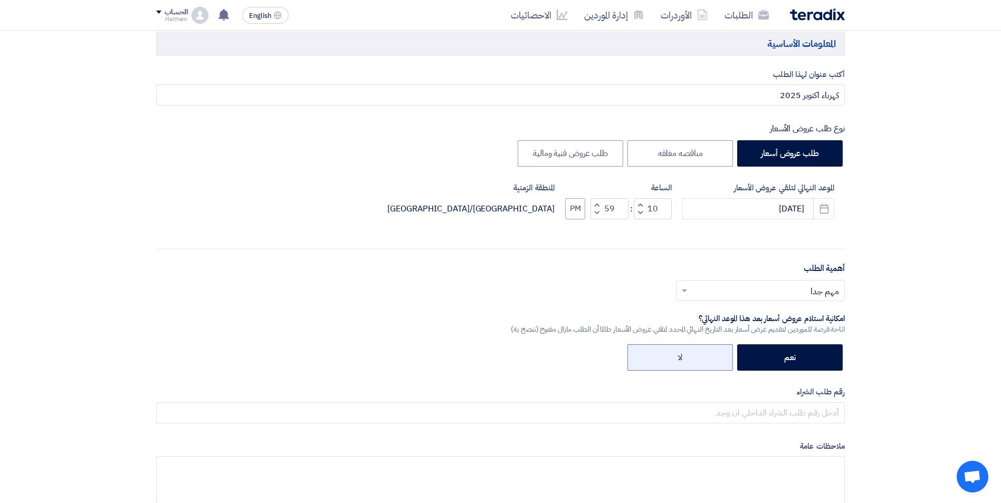
click at [717, 362] on label "لا" at bounding box center [679, 357] width 105 height 26
click at [682, 360] on input "لا" at bounding box center [678, 356] width 7 height 7
radio input "true"
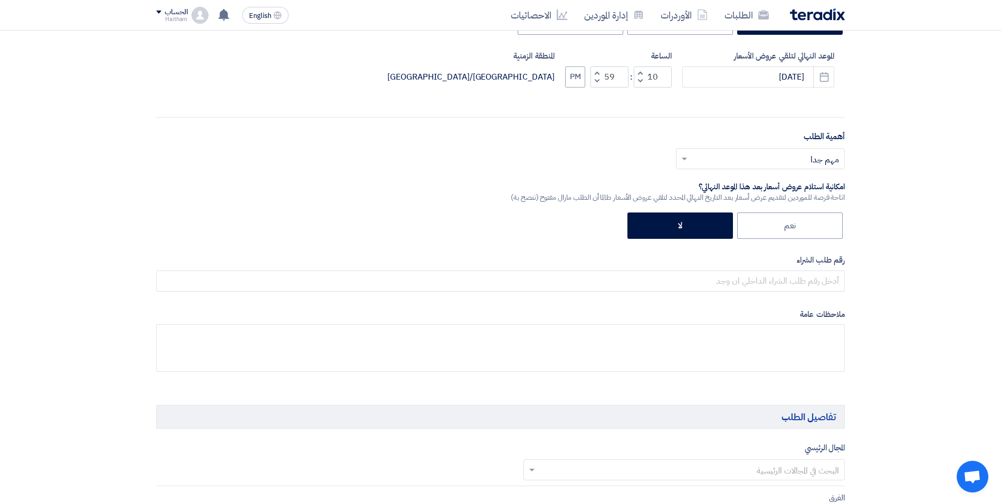
scroll to position [291, 0]
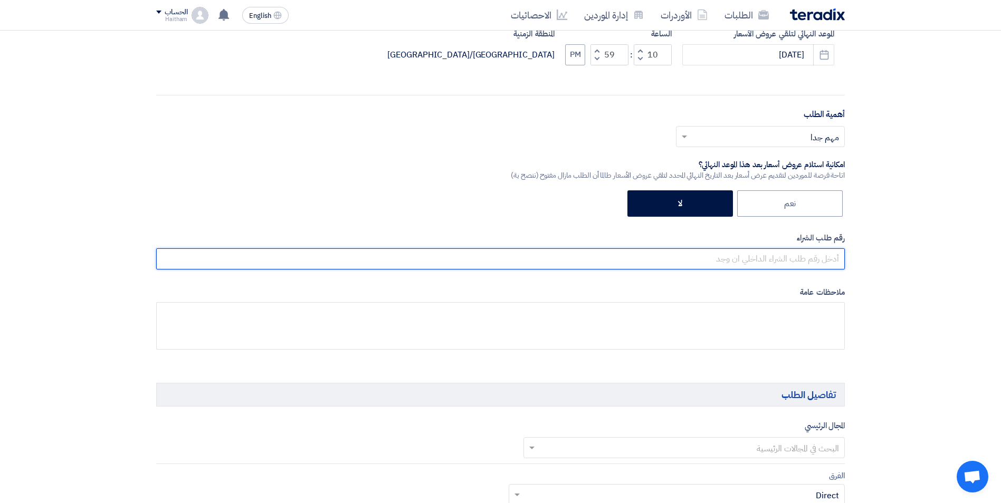
click at [826, 263] on input "text" at bounding box center [500, 258] width 688 height 21
type input "163099"
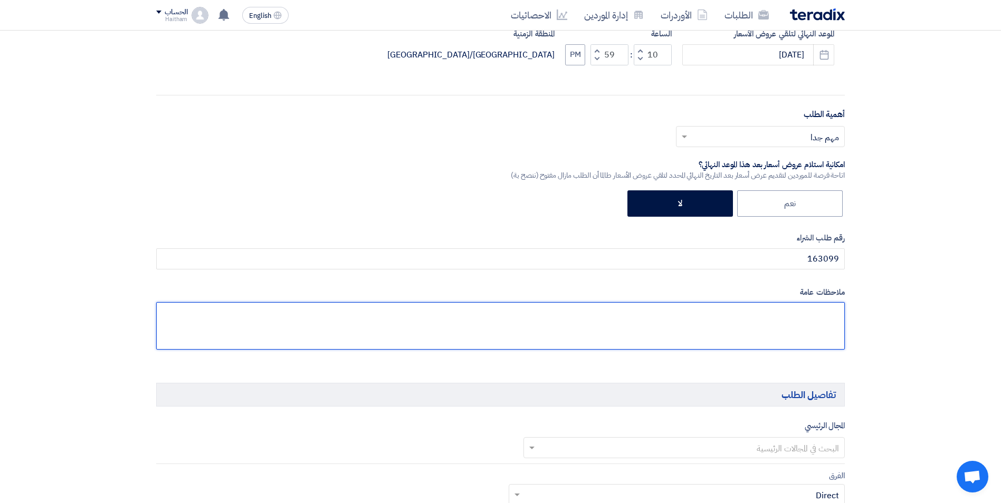
click at [806, 312] on textarea at bounding box center [500, 325] width 688 height 47
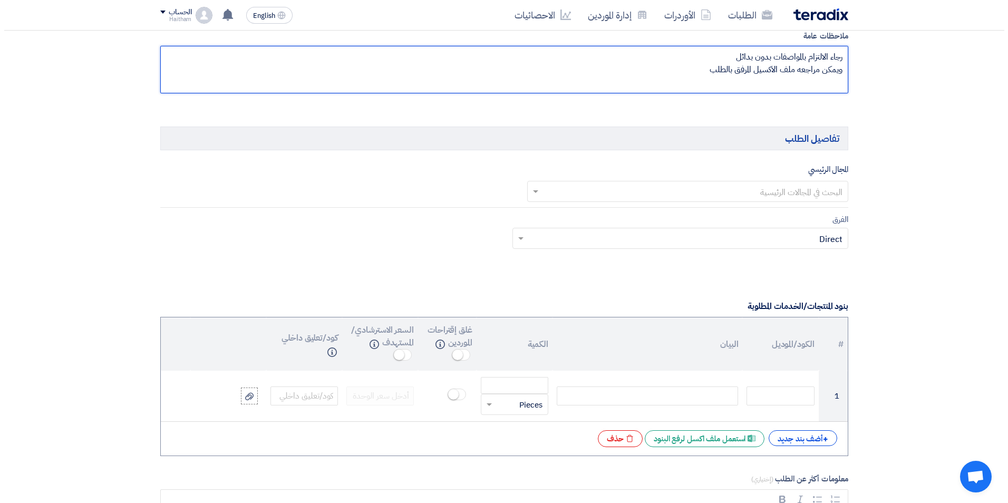
scroll to position [552, 0]
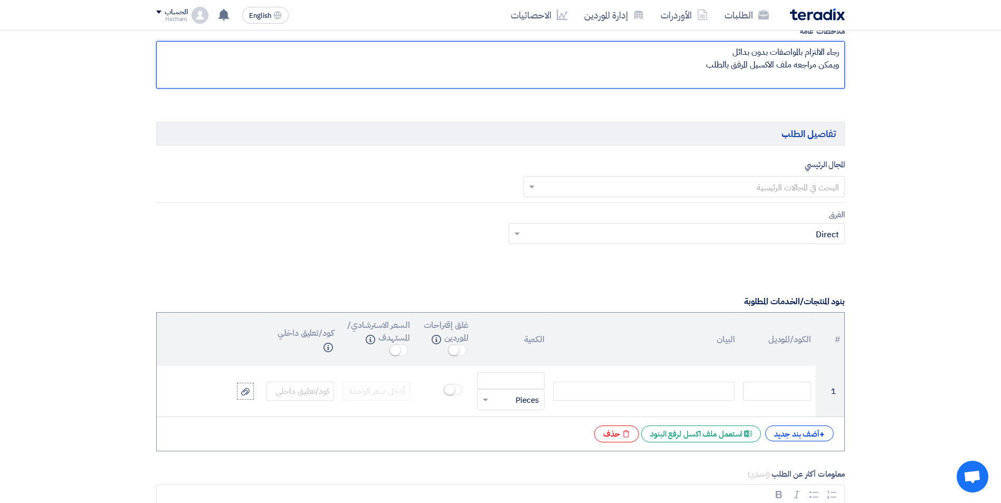
type textarea "رجاء الالتزام بالمواصفات بدون بدائل ويمكن مراجعه ملف الاكسيل المرفق بالطلب"
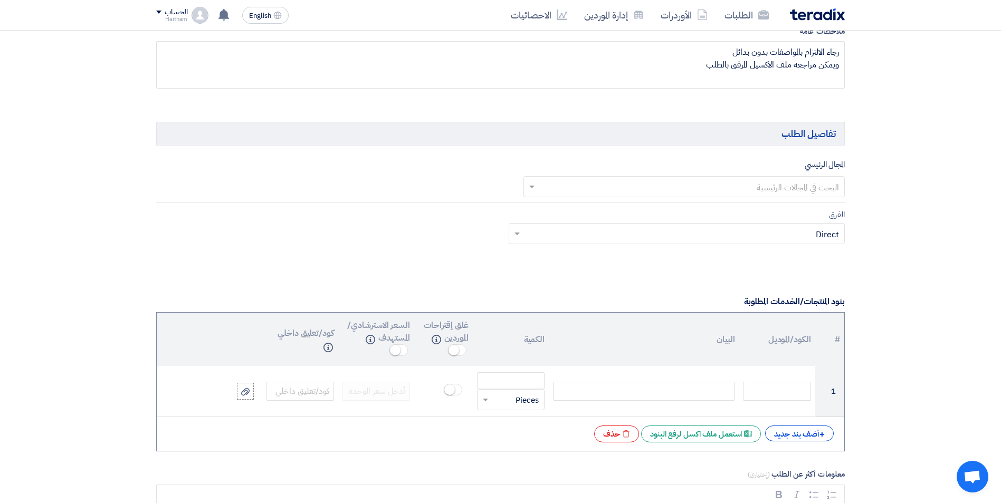
click at [825, 193] on input "text" at bounding box center [690, 187] width 301 height 17
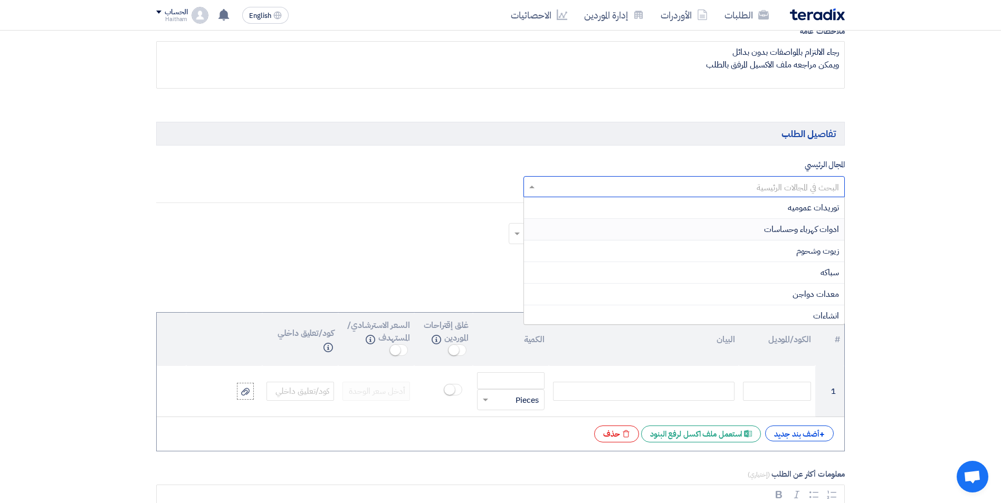
click at [821, 230] on span "ادوات كهرباء وحساسات" at bounding box center [801, 229] width 75 height 13
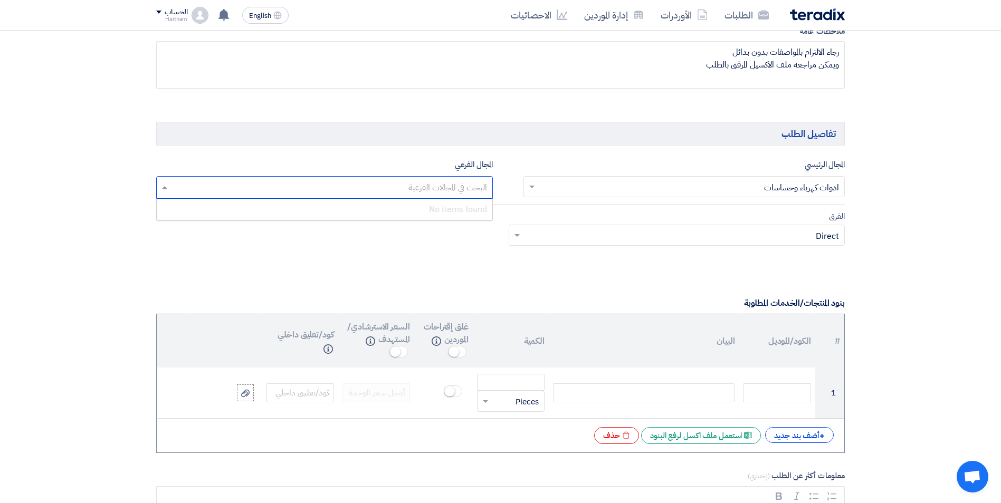
click at [424, 193] on input "text" at bounding box center [324, 188] width 326 height 17
click at [441, 213] on div "No items found" at bounding box center [324, 209] width 335 height 21
click at [571, 242] on input "text" at bounding box center [682, 236] width 315 height 17
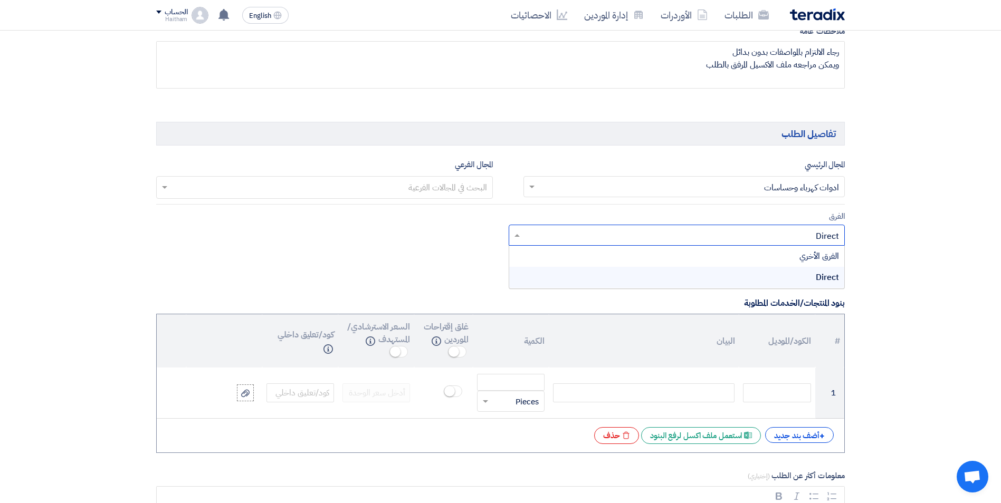
click at [583, 271] on div "Direct" at bounding box center [676, 277] width 335 height 21
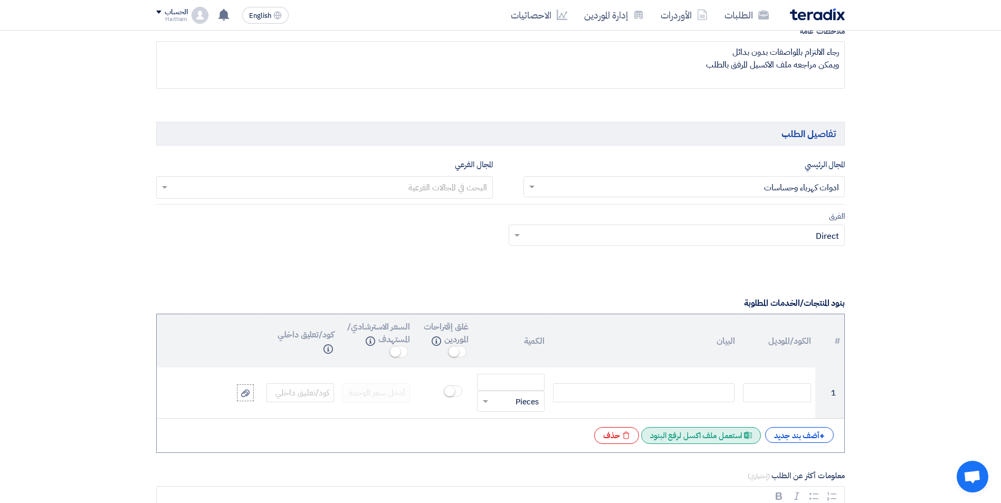
click at [706, 436] on div "Excel file استعمل ملف اكسل لرفع البنود" at bounding box center [701, 435] width 120 height 17
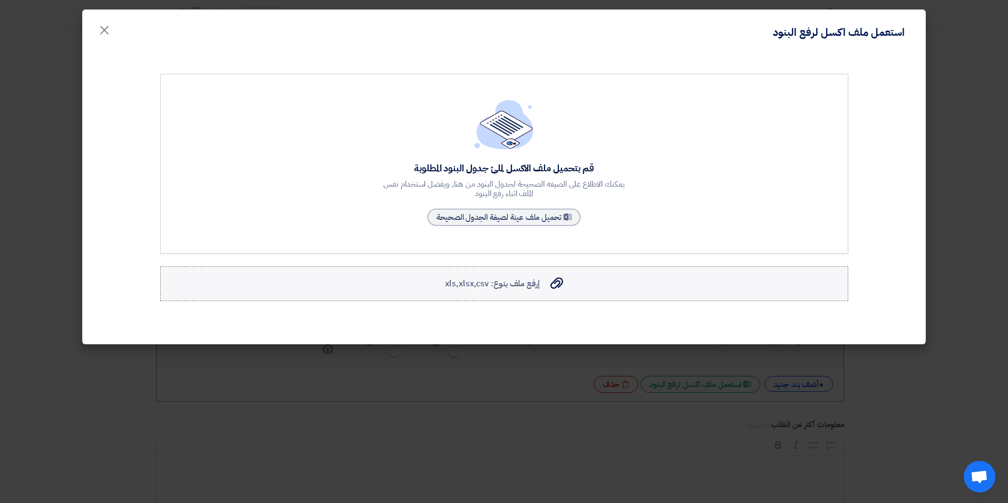
click at [512, 285] on span "إرفع ملف بنوع: xls,xlsx,csv" at bounding box center [492, 283] width 94 height 13
click at [0, 0] on input "إرفع ملف بنوع: xls,xlsx,csv إرفع ملف بنوع: xls,xlsx,csv" at bounding box center [0, 0] width 0 height 0
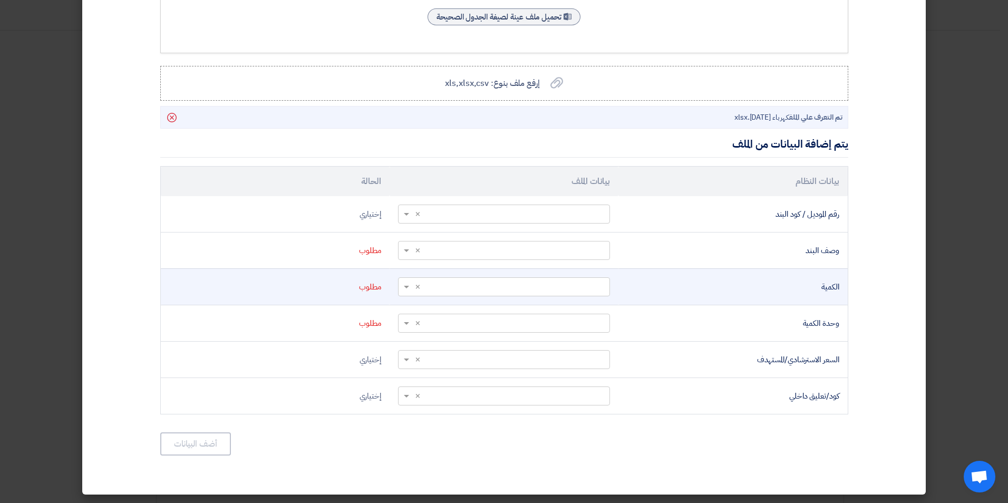
scroll to position [201, 0]
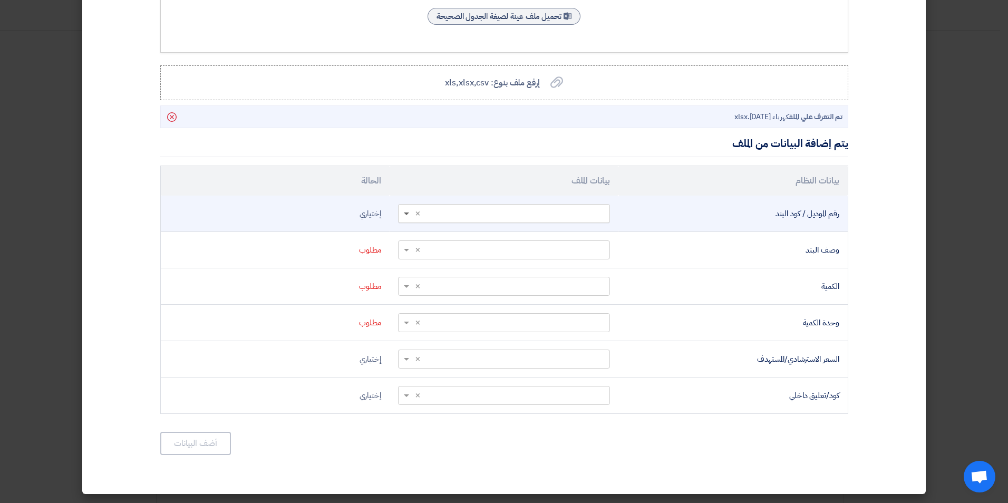
click at [409, 213] on span at bounding box center [406, 215] width 5 height 4
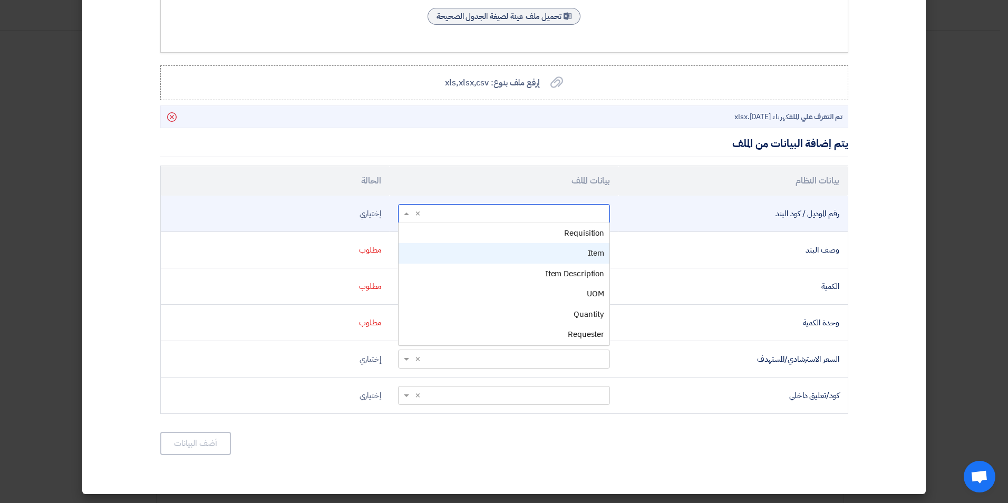
click at [488, 255] on div "Item" at bounding box center [504, 253] width 211 height 21
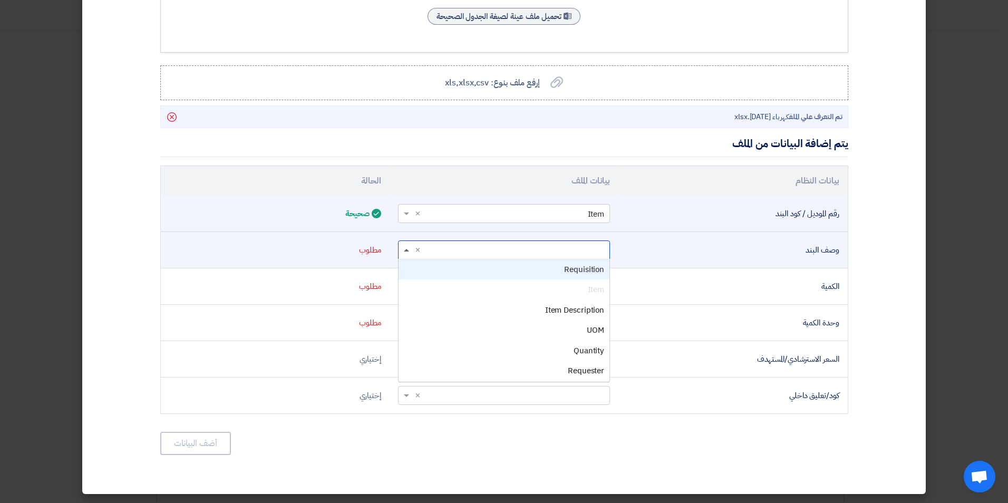
click at [409, 251] on span at bounding box center [406, 250] width 5 height 3
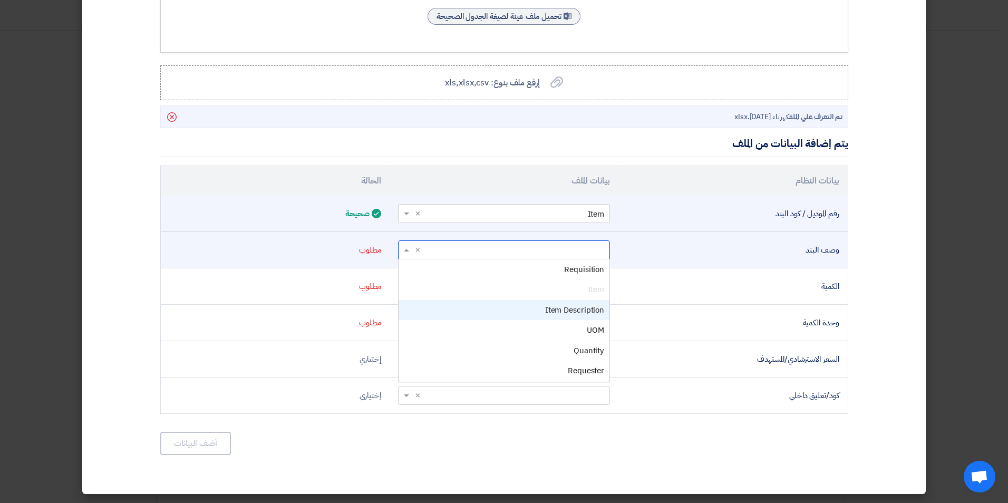
click at [459, 306] on div "Item Description" at bounding box center [504, 310] width 211 height 21
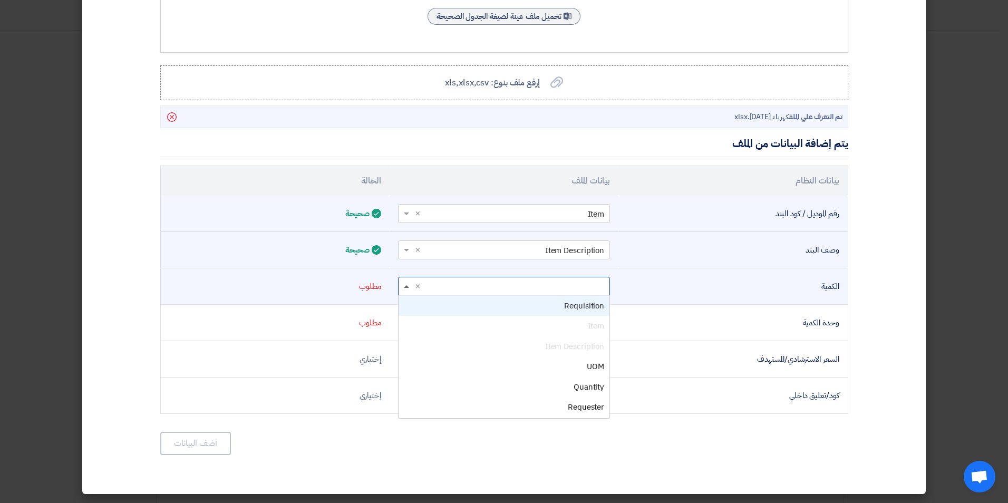
click at [408, 287] on span at bounding box center [406, 286] width 5 height 3
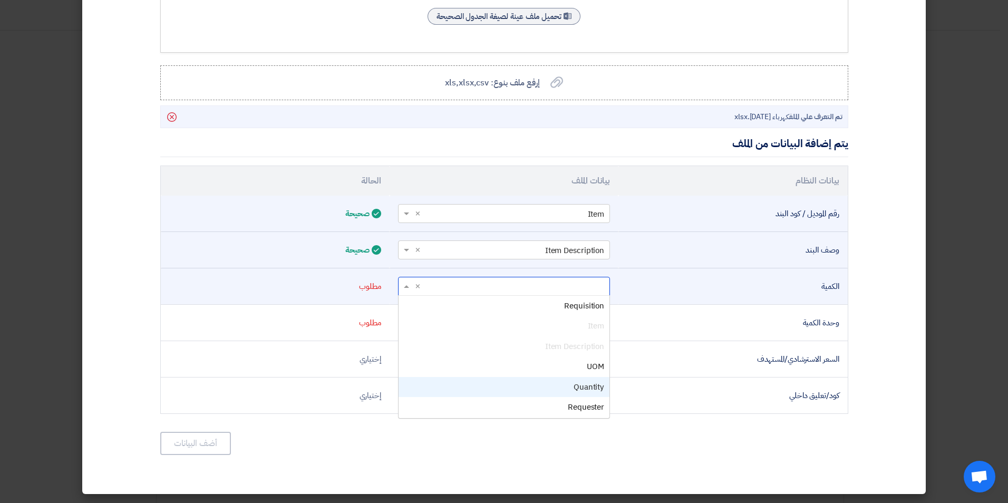
click at [484, 388] on div "Quantity" at bounding box center [504, 387] width 211 height 21
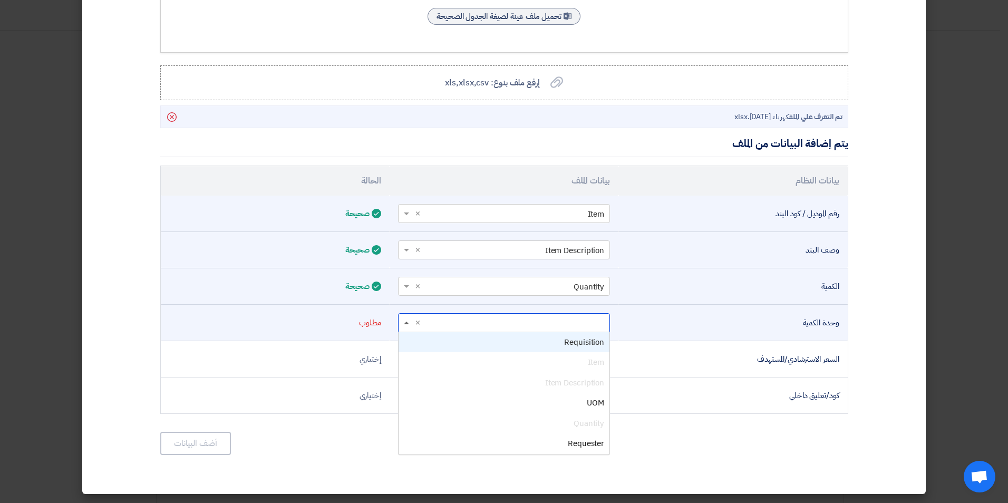
click at [409, 324] on span at bounding box center [406, 323] width 5 height 3
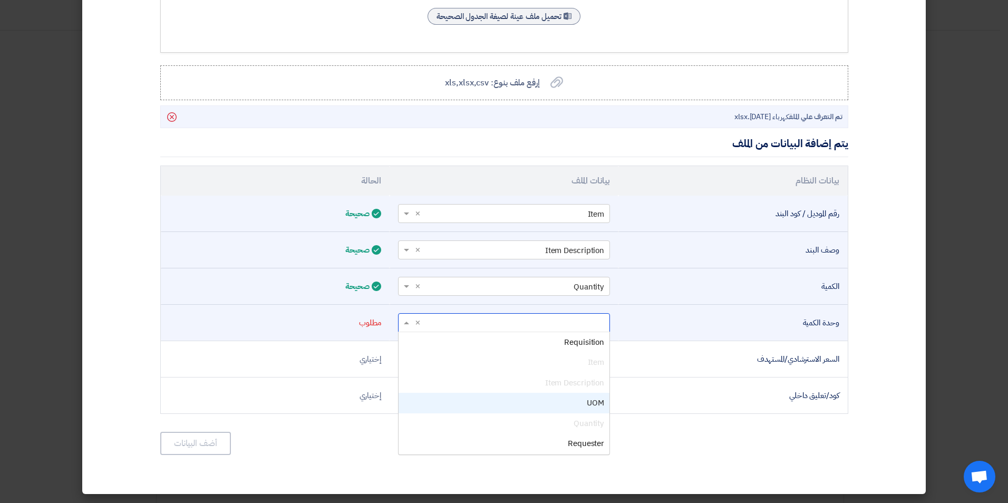
click at [488, 402] on div "UOM" at bounding box center [504, 403] width 211 height 21
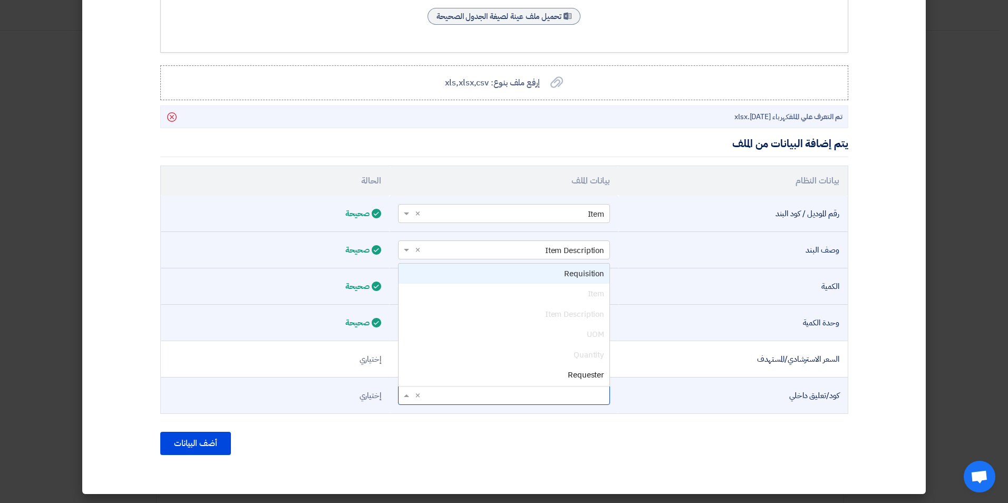
click at [410, 399] on span at bounding box center [405, 396] width 13 height 12
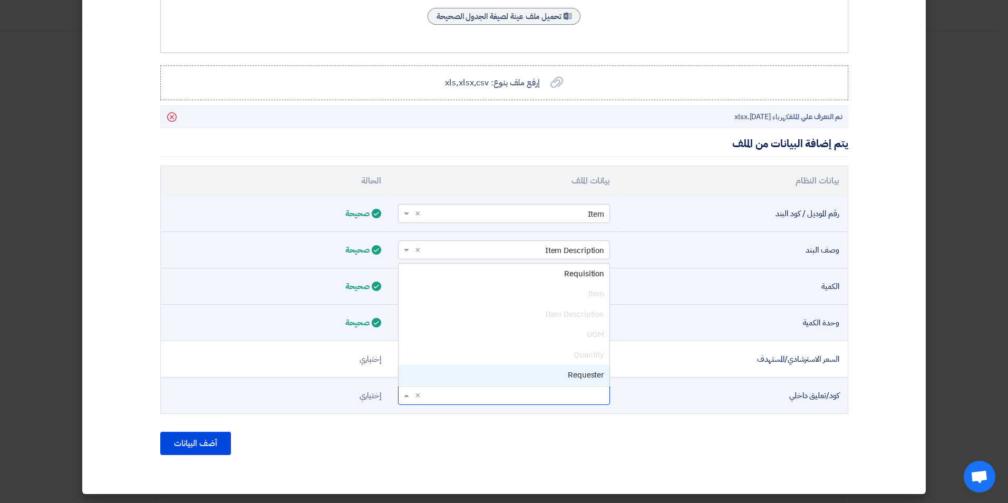
click at [486, 373] on div "Requester" at bounding box center [504, 375] width 211 height 21
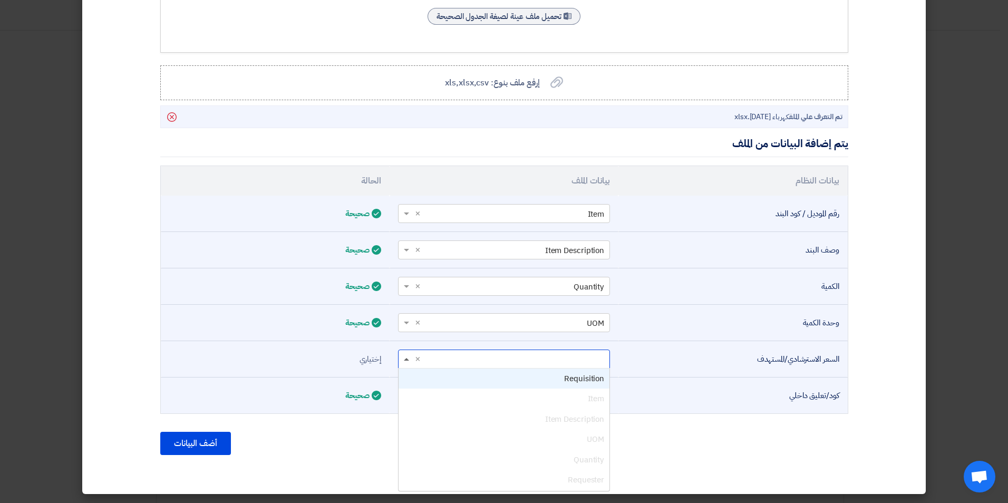
click at [409, 360] on span at bounding box center [406, 359] width 5 height 3
click at [427, 378] on div "Requisition" at bounding box center [504, 379] width 211 height 21
click at [184, 447] on button "أضف البيانات" at bounding box center [195, 443] width 71 height 23
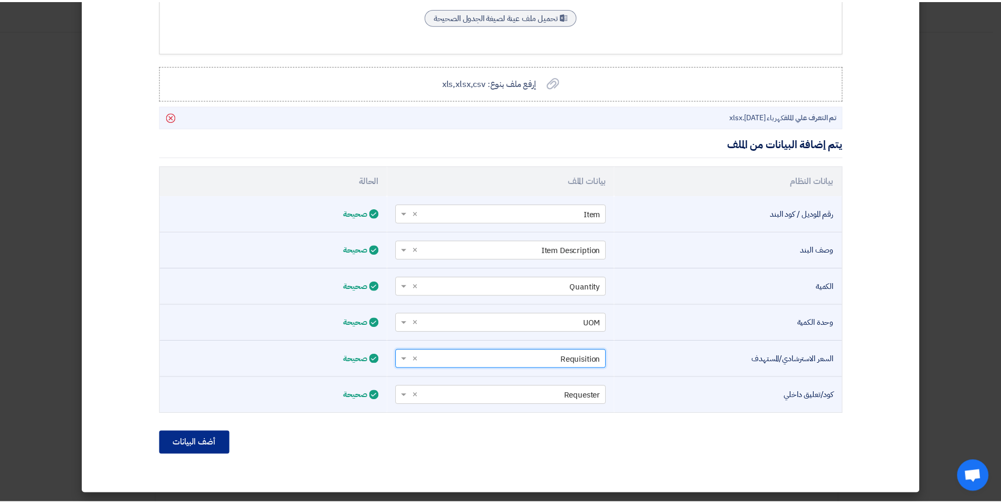
scroll to position [90, 0]
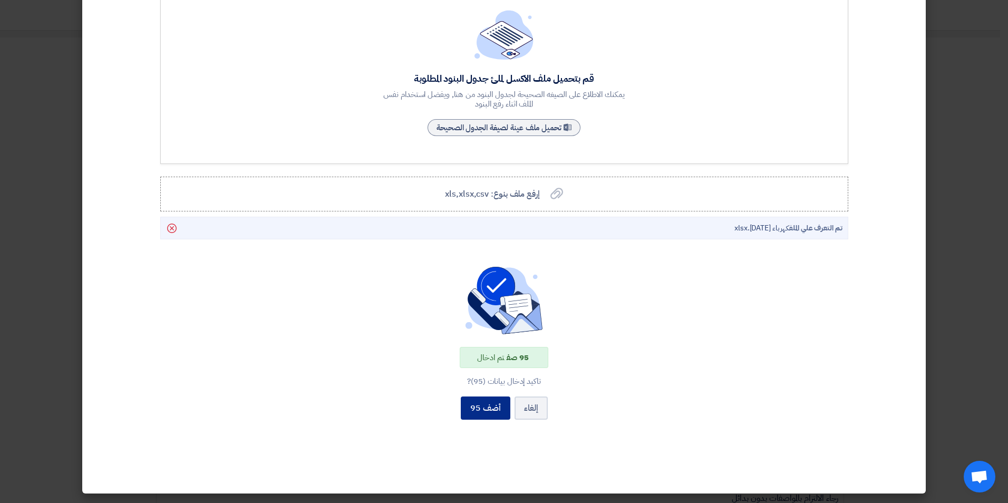
click at [495, 406] on button "أضف 95" at bounding box center [486, 408] width 50 height 23
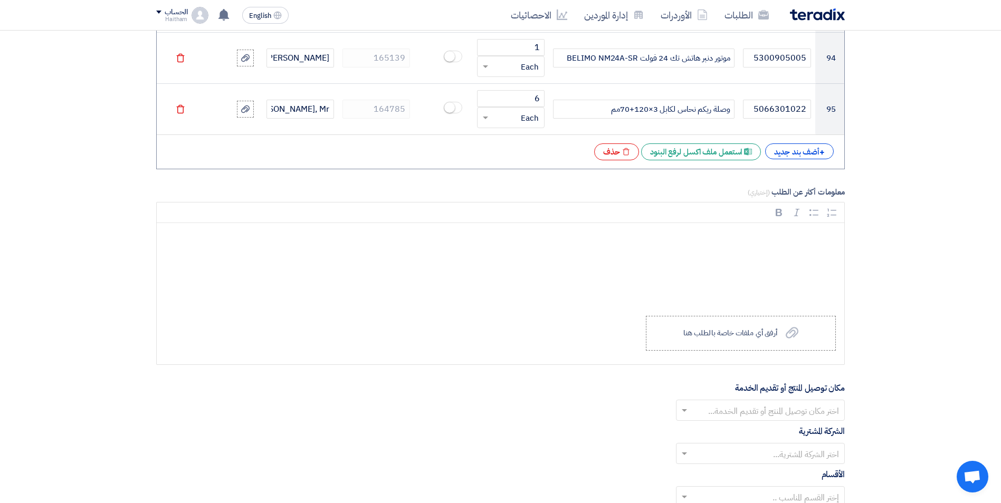
scroll to position [5702, 0]
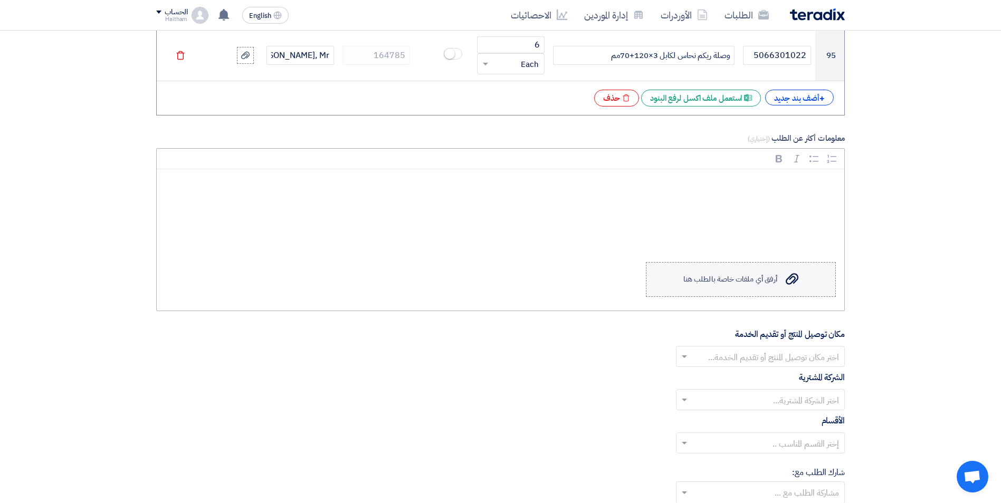
click at [743, 282] on label "Upload a file أرفق أي ملفات خاصة بالطلب هنا" at bounding box center [741, 279] width 190 height 35
click at [0, 0] on input "Upload a file أرفق أي ملفات خاصة بالطلب هنا" at bounding box center [0, 0] width 0 height 0
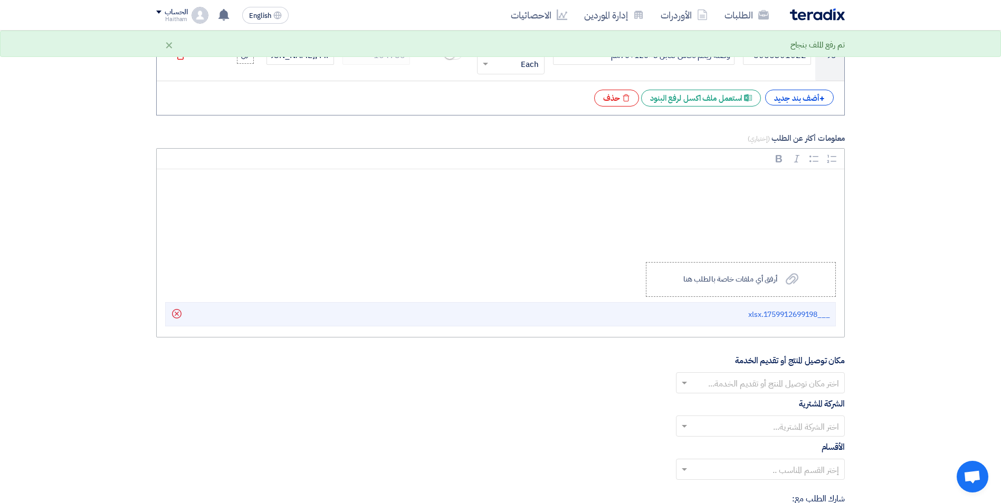
click at [812, 204] on div "Rich Text Editor, main" at bounding box center [500, 211] width 687 height 84
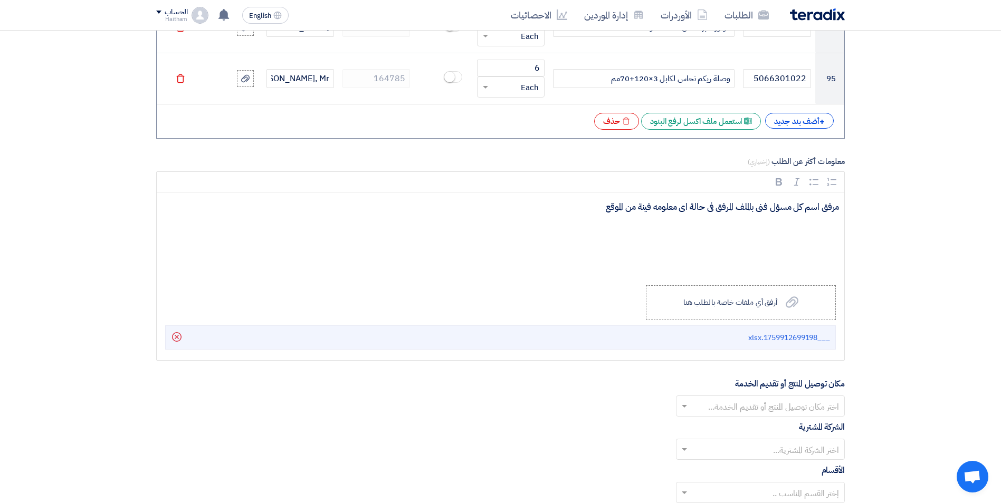
scroll to position [5670, 0]
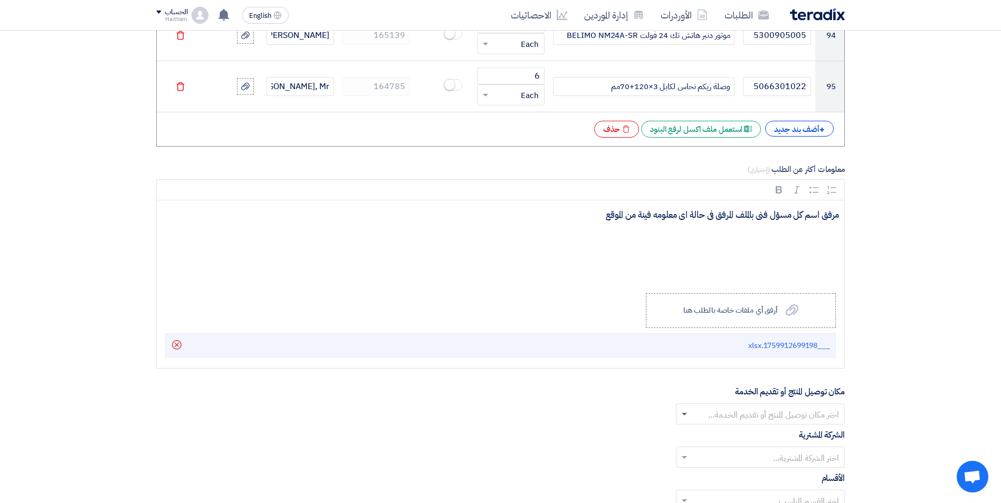
click at [684, 413] on span at bounding box center [683, 415] width 5 height 4
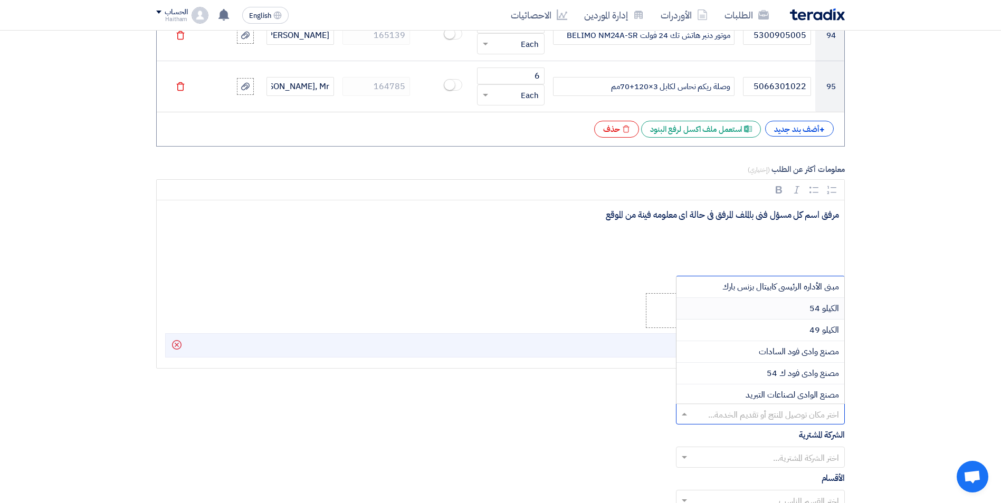
click at [734, 301] on div "الكيلو 54" at bounding box center [760, 309] width 168 height 22
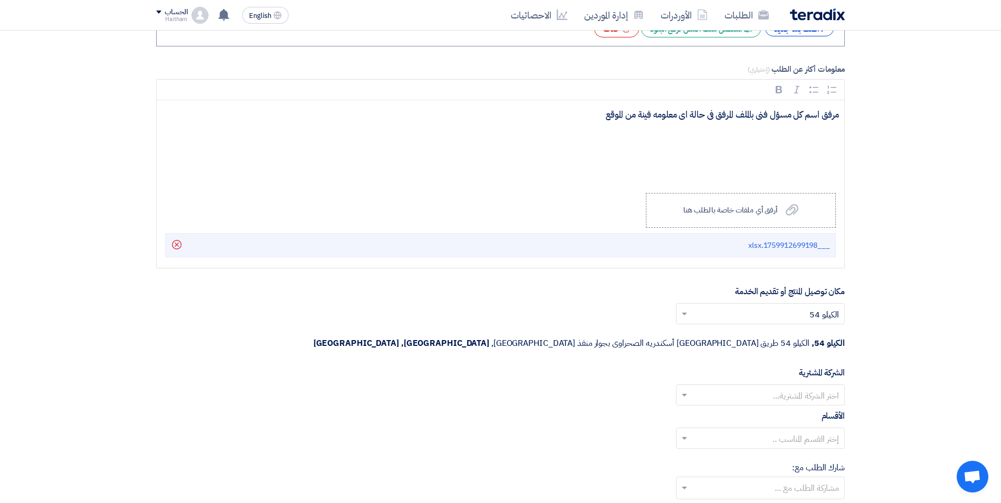
scroll to position [5776, 0]
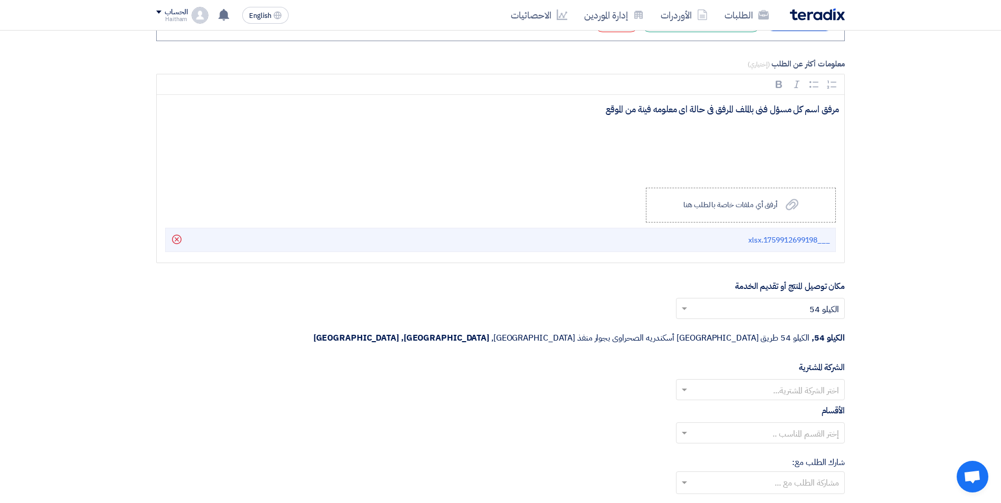
click at [791, 382] on input "text" at bounding box center [766, 390] width 148 height 17
click at [799, 405] on span "Wadi Group وادي جروب" at bounding box center [796, 411] width 84 height 13
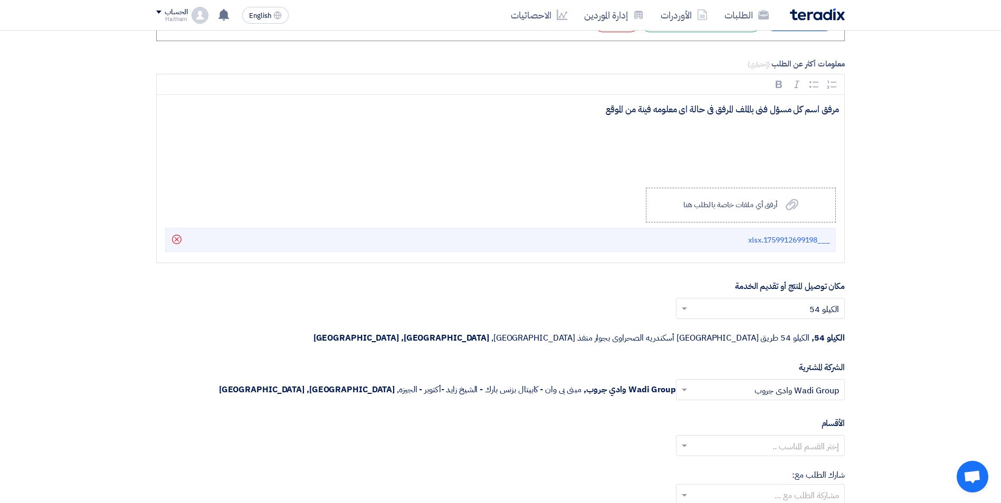
click at [809, 438] on input "text" at bounding box center [766, 446] width 148 height 17
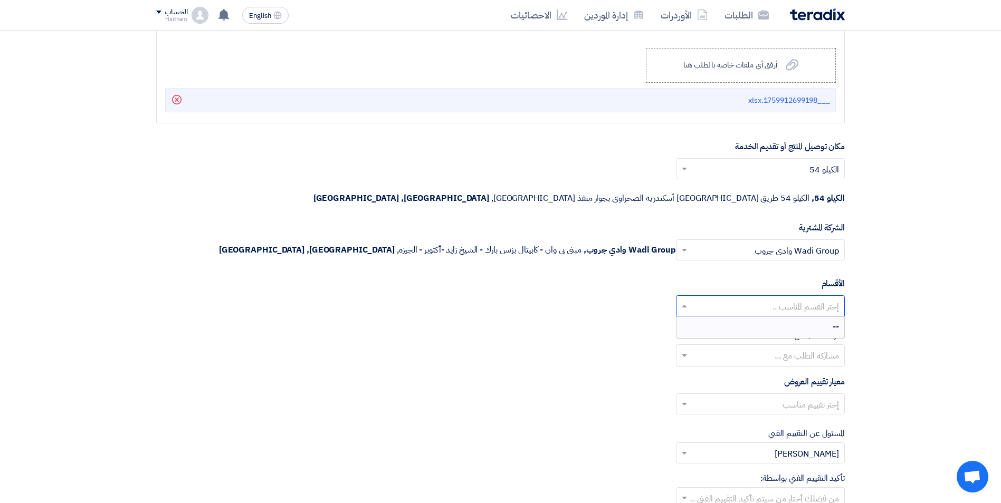
scroll to position [5934, 0]
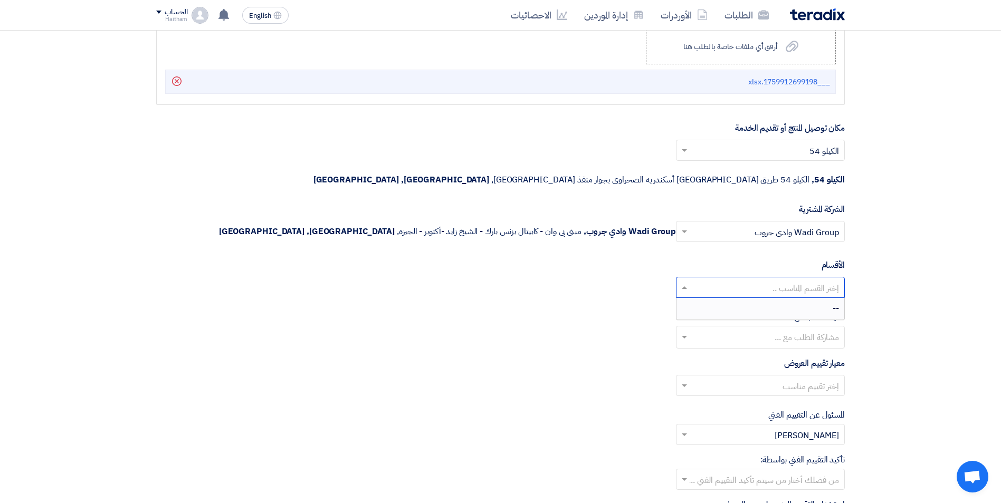
click at [786, 330] on input "text" at bounding box center [759, 338] width 158 height 17
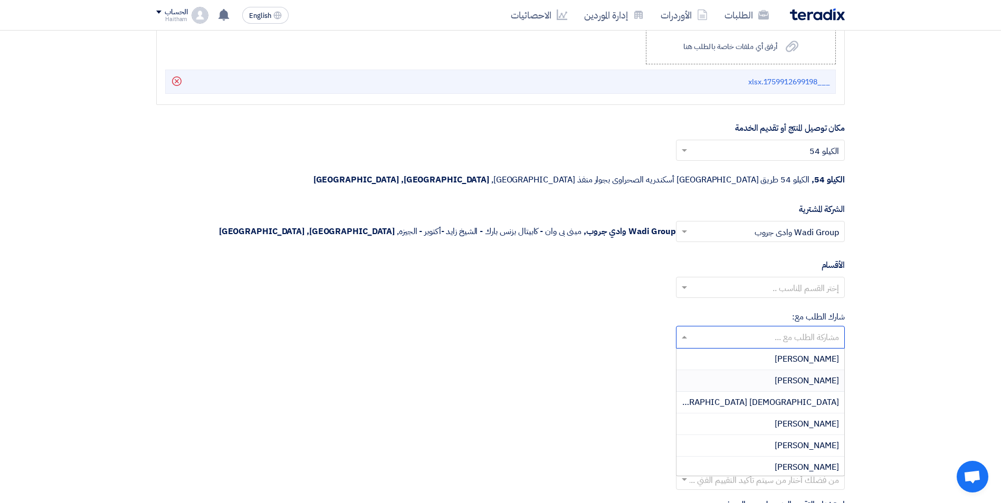
scroll to position [760, 0]
click at [721, 454] on div "[PERSON_NAME]" at bounding box center [760, 464] width 168 height 21
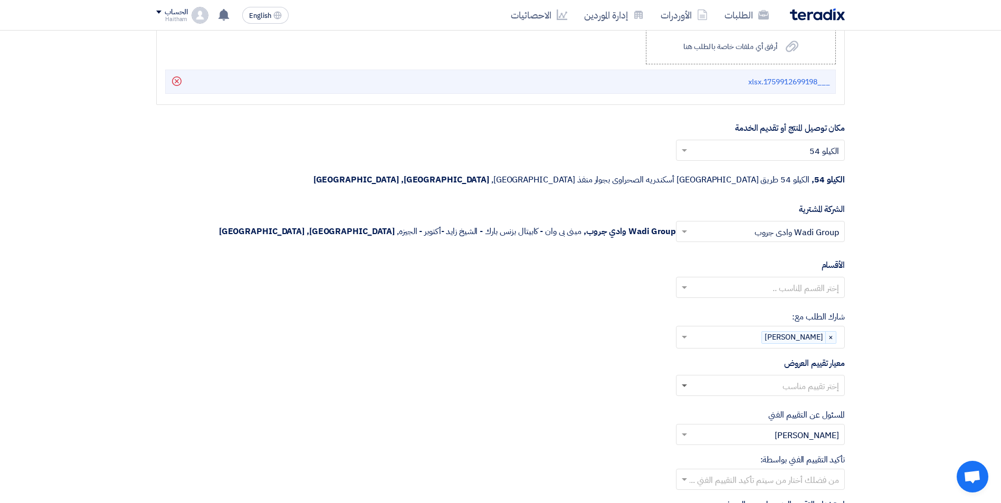
click at [684, 384] on span at bounding box center [683, 386] width 5 height 4
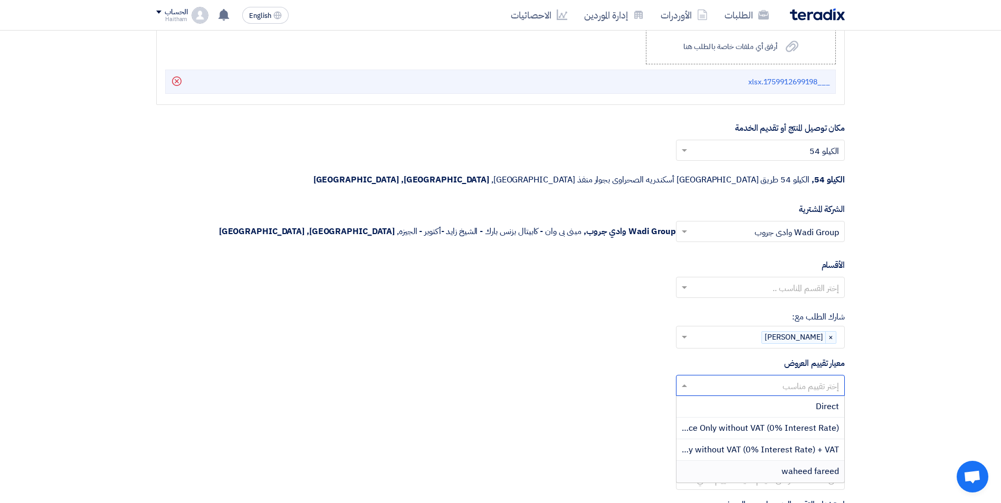
click at [776, 461] on div "waheed fareed" at bounding box center [760, 471] width 168 height 21
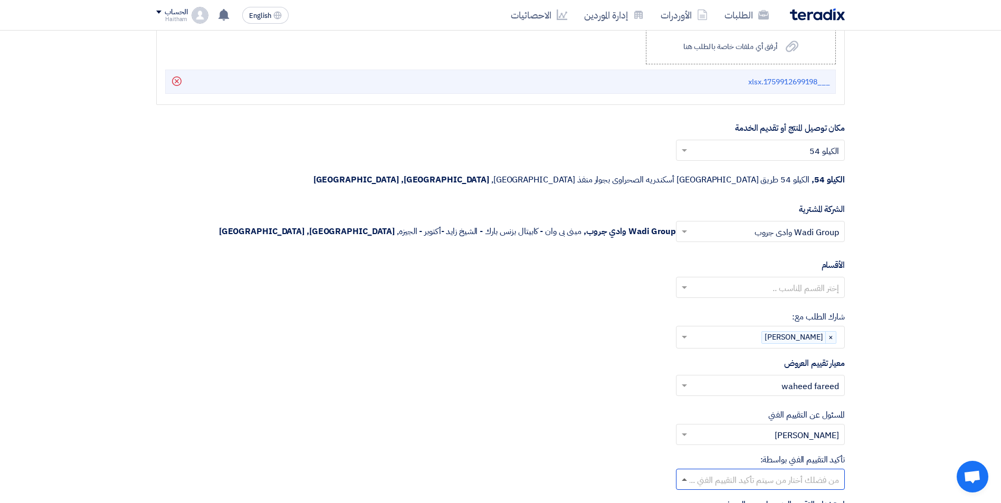
click at [684, 478] on span at bounding box center [683, 479] width 5 height 3
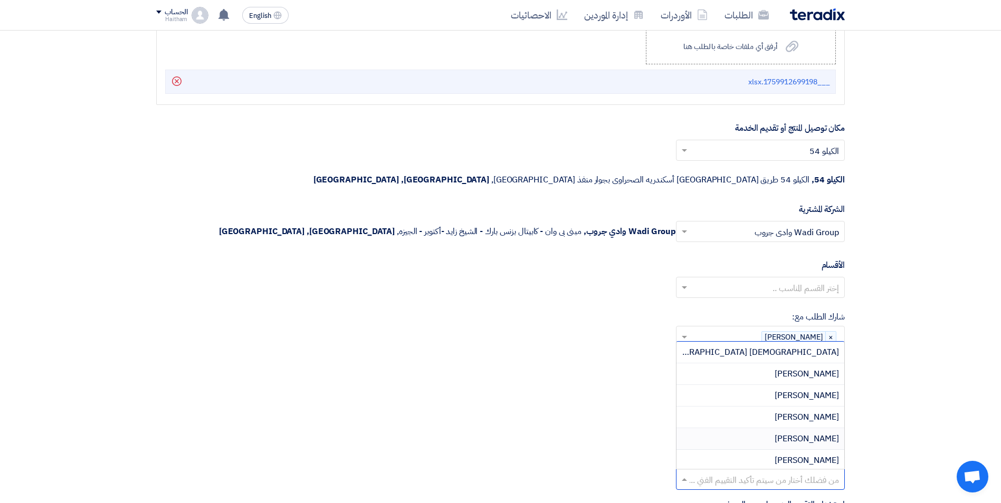
click at [720, 428] on div "[PERSON_NAME]" at bounding box center [760, 439] width 168 height 22
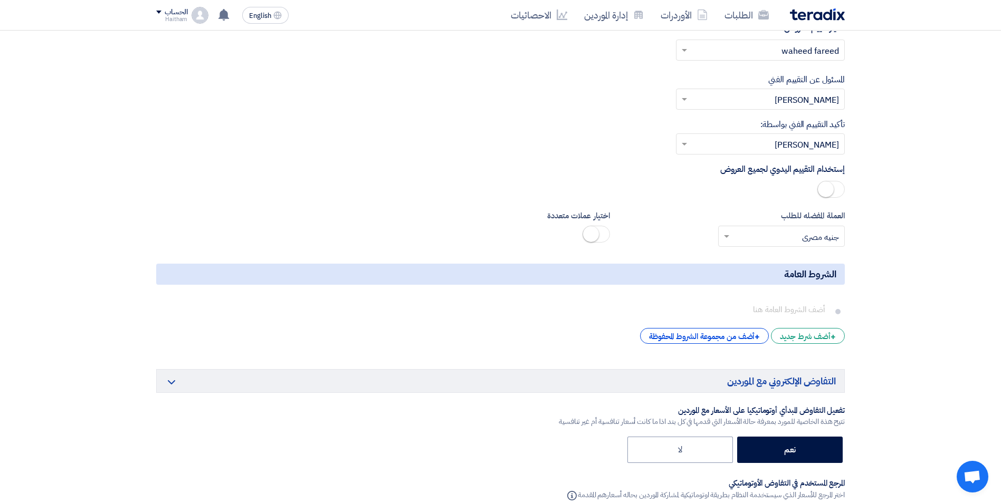
scroll to position [6363, 0]
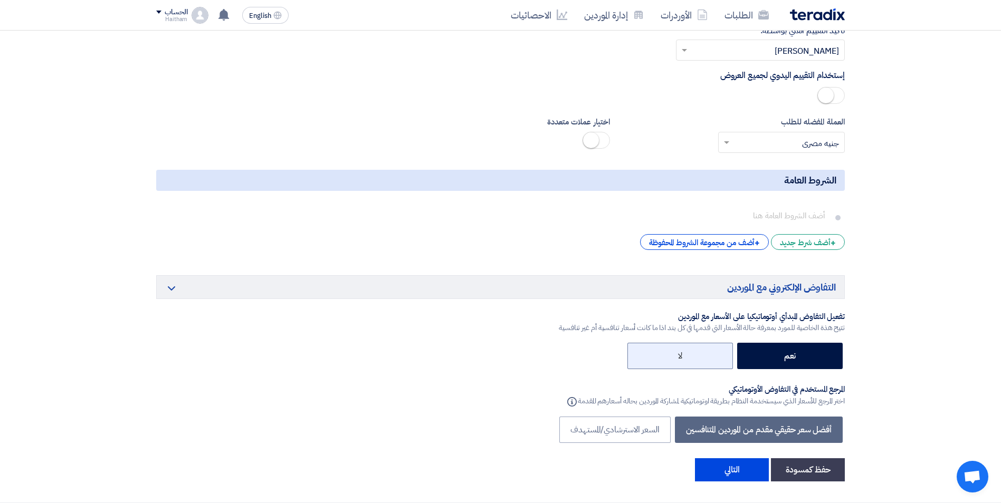
click at [709, 343] on label "لا" at bounding box center [679, 356] width 105 height 26
click at [682, 352] on input "لا" at bounding box center [678, 355] width 7 height 7
radio input "true"
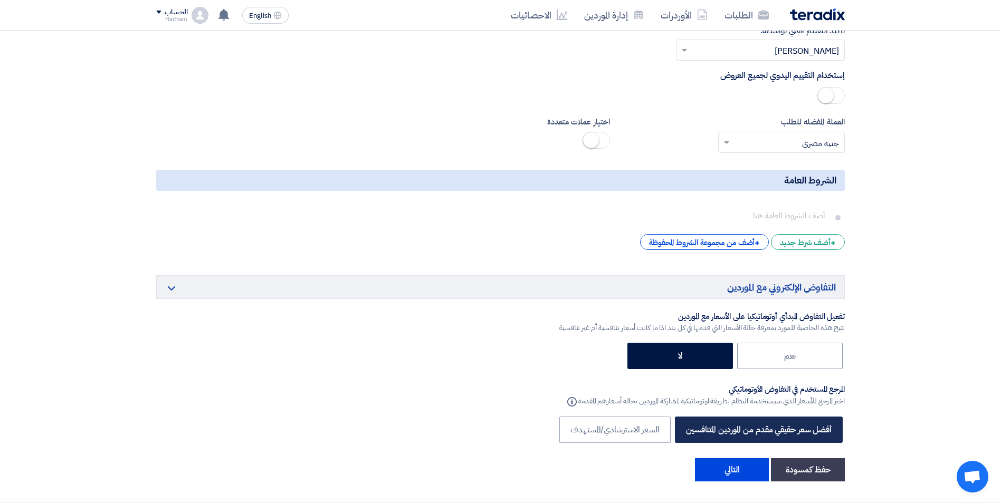
click at [740, 417] on label "أفضل سعر حقيقي مقدم من الموردين المتنافسين" at bounding box center [759, 430] width 168 height 26
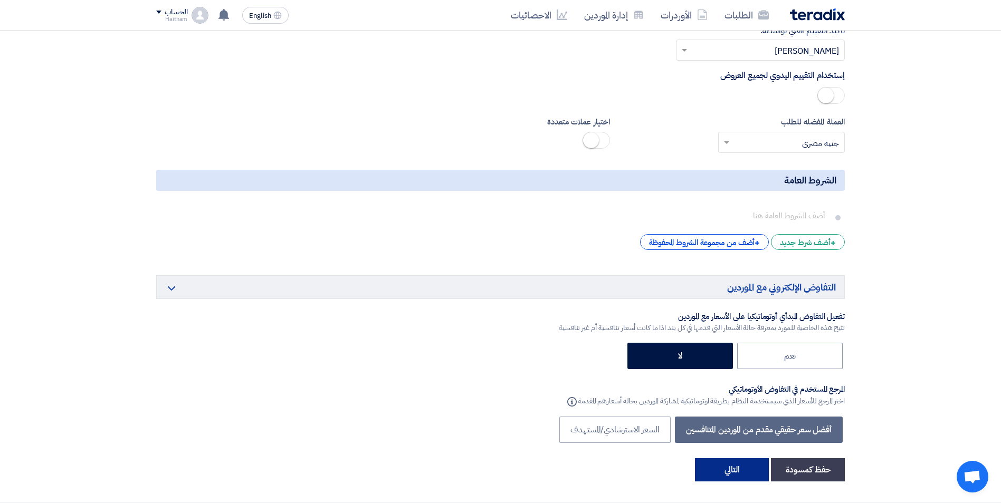
click at [742, 458] on button "التالي" at bounding box center [732, 469] width 74 height 23
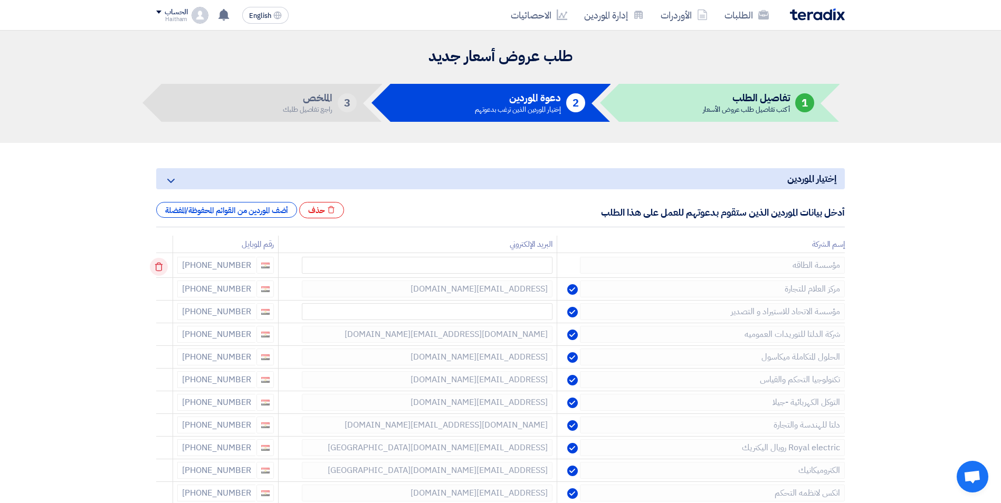
click at [165, 266] on icon at bounding box center [159, 267] width 18 height 18
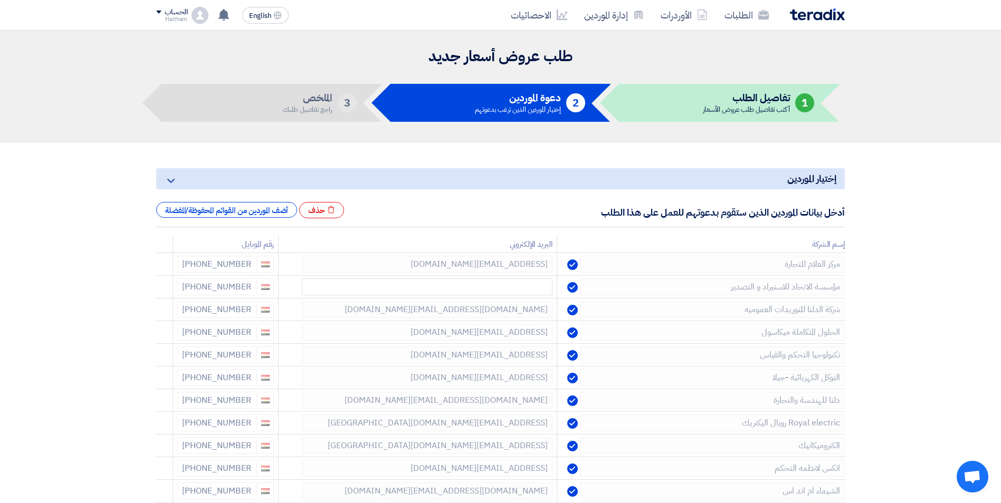
click at [0, 0] on icon at bounding box center [0, 0] width 0 height 0
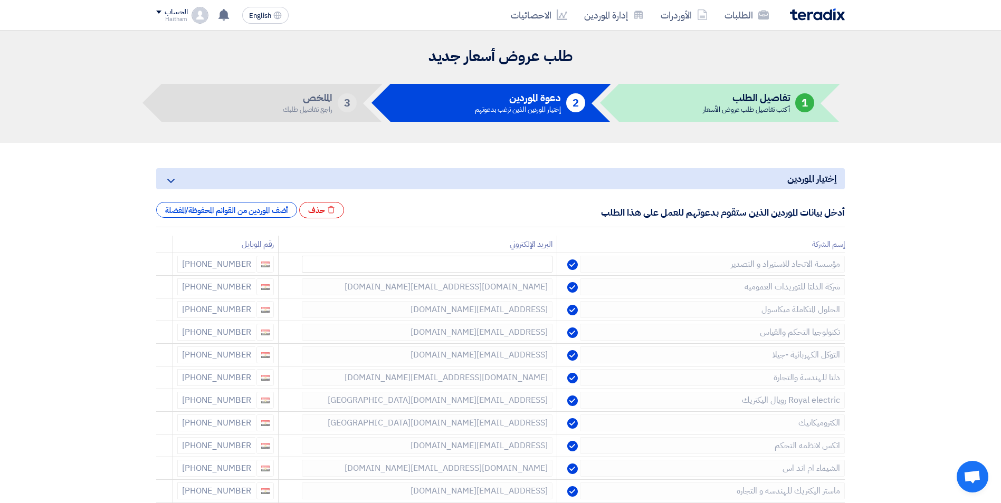
click at [0, 0] on icon at bounding box center [0, 0] width 0 height 0
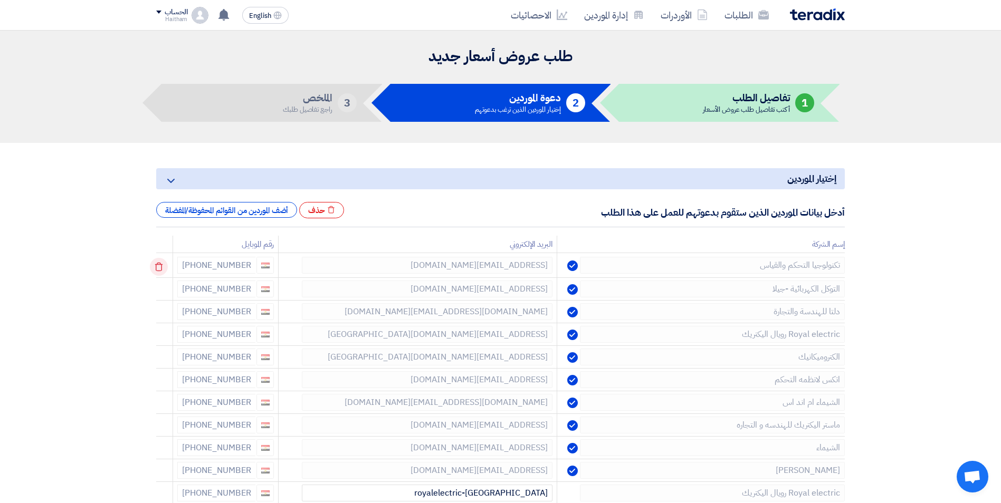
click at [165, 266] on icon at bounding box center [159, 267] width 18 height 18
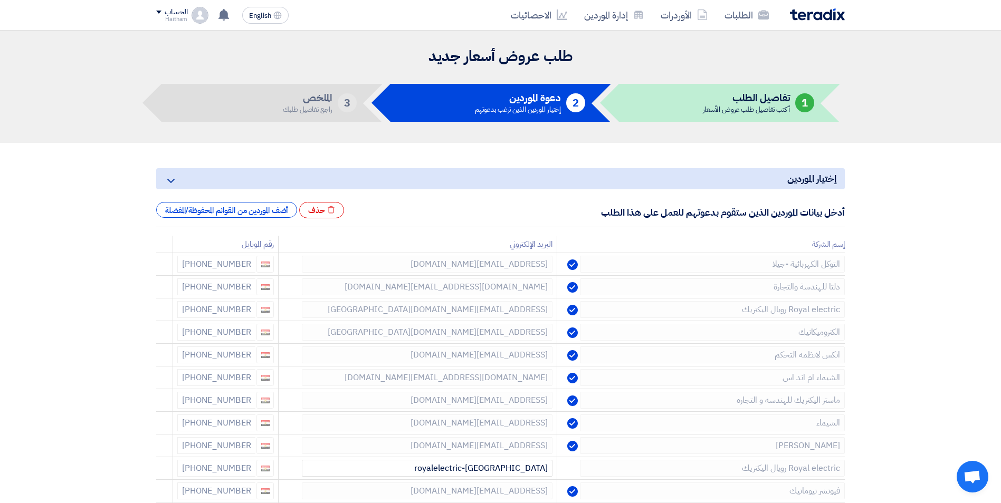
click at [0, 0] on icon at bounding box center [0, 0] width 0 height 0
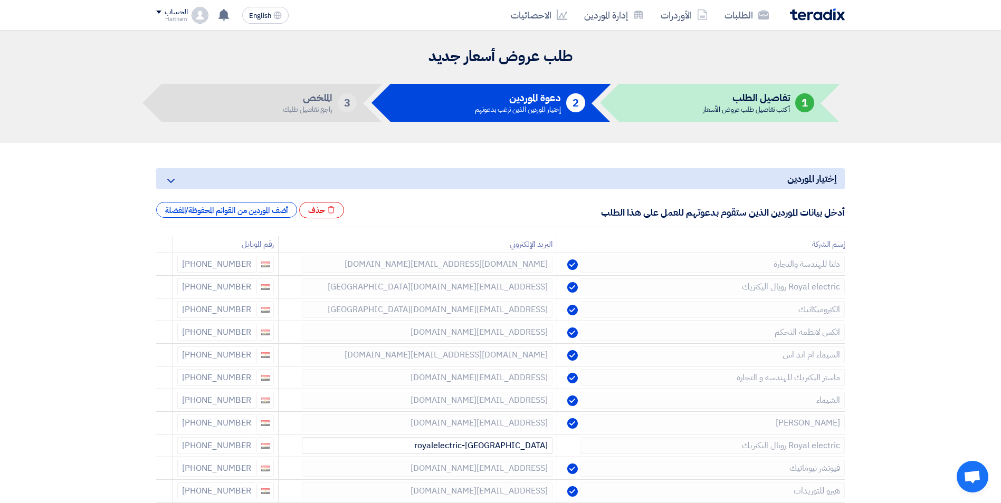
click at [0, 0] on icon at bounding box center [0, 0] width 0 height 0
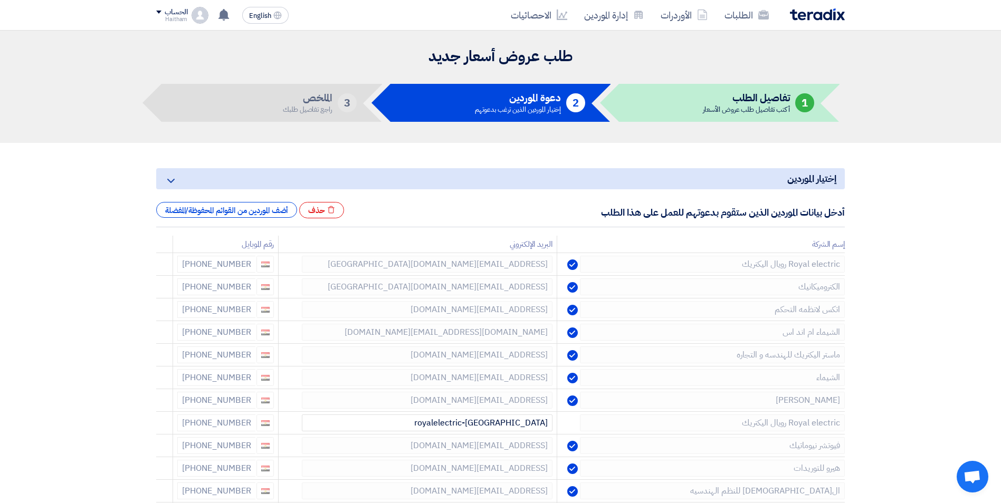
click at [0, 0] on icon at bounding box center [0, 0] width 0 height 0
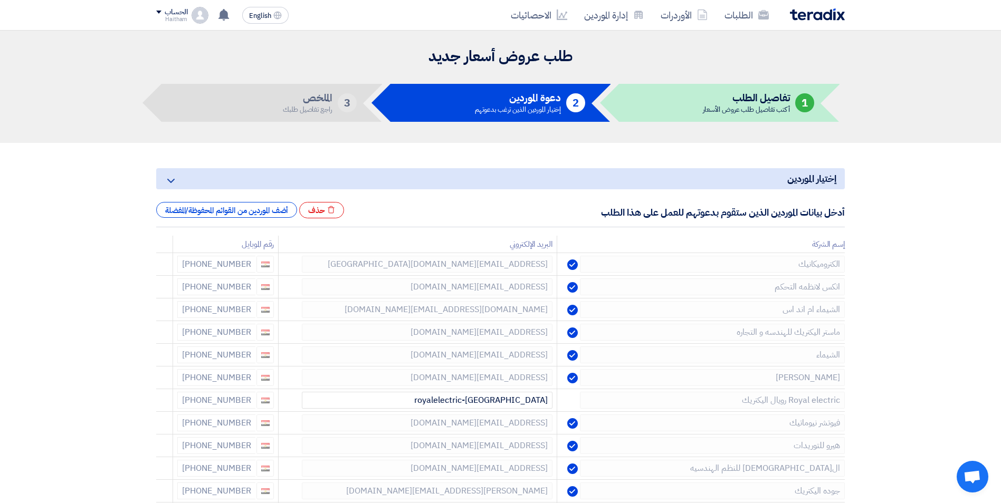
click at [0, 0] on icon at bounding box center [0, 0] width 0 height 0
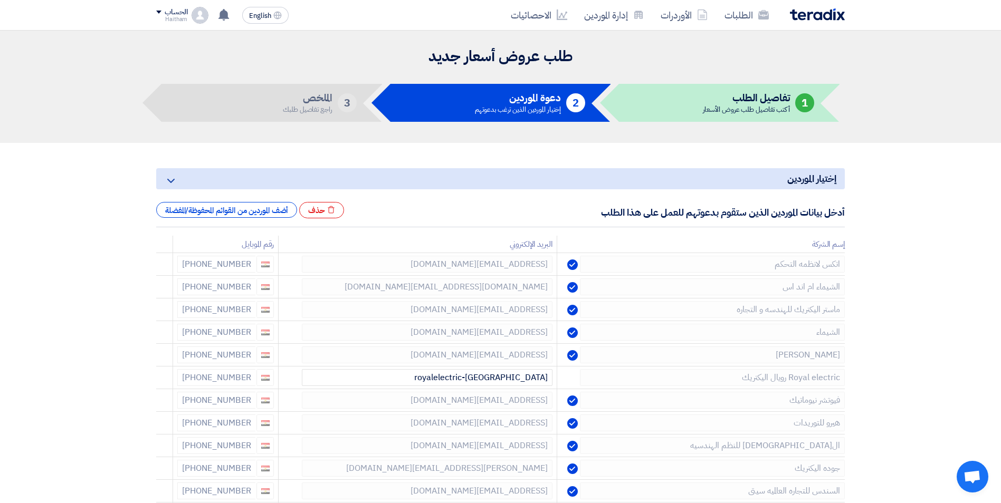
click at [0, 0] on icon at bounding box center [0, 0] width 0 height 0
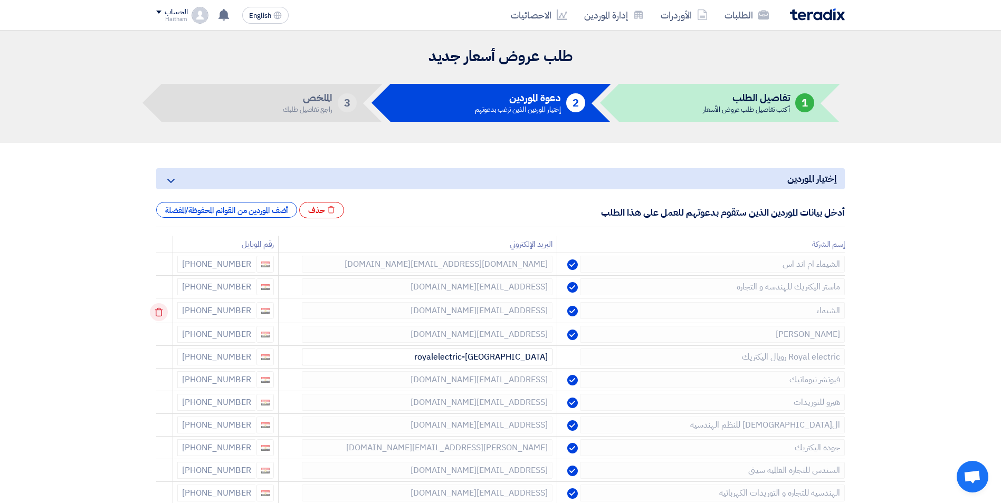
click at [162, 313] on icon at bounding box center [159, 312] width 18 height 18
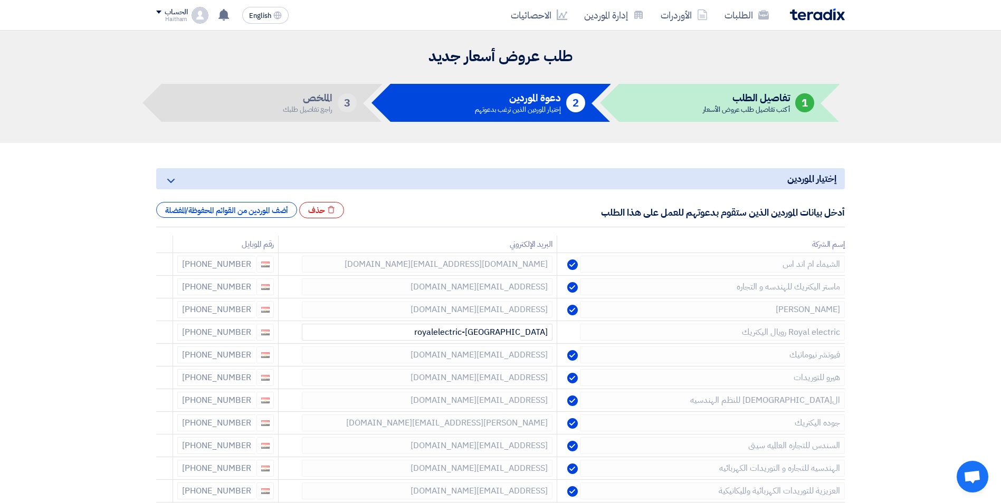
click at [0, 0] on icon at bounding box center [0, 0] width 0 height 0
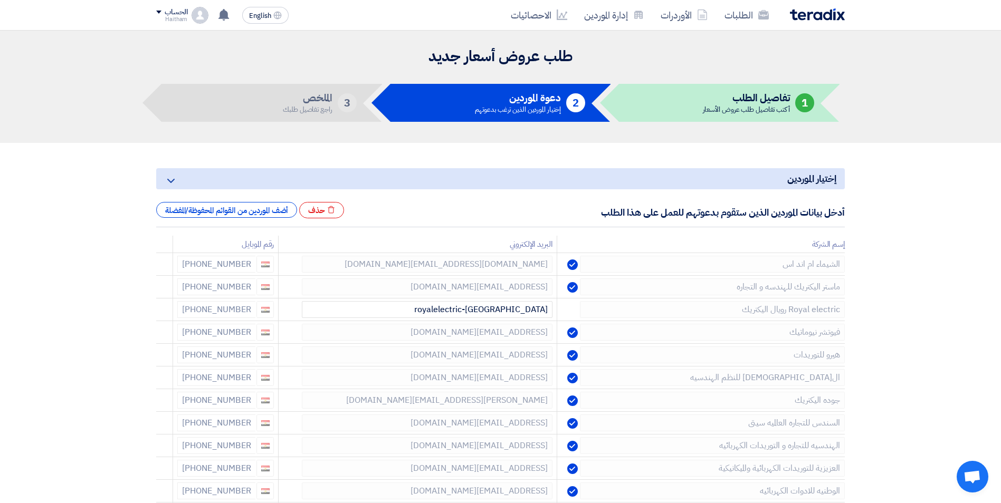
click at [0, 0] on icon at bounding box center [0, 0] width 0 height 0
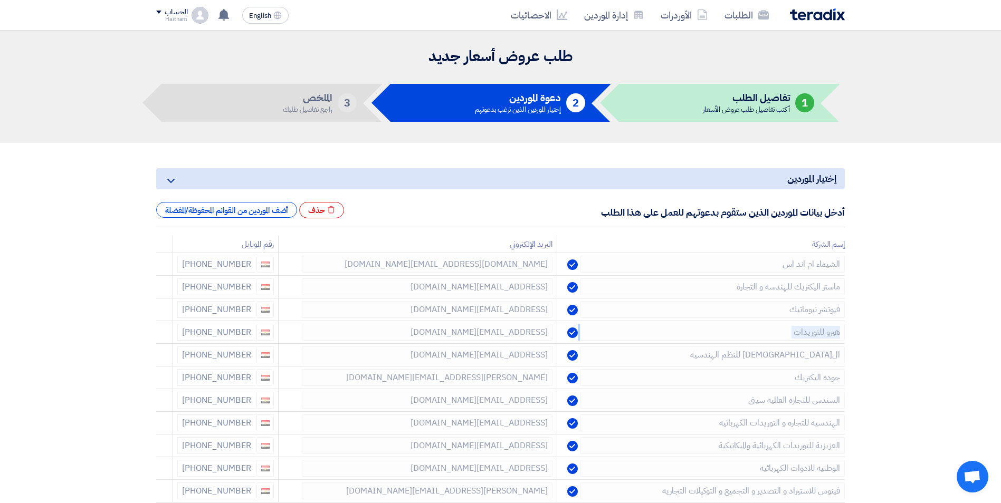
click at [0, 0] on icon at bounding box center [0, 0] width 0 height 0
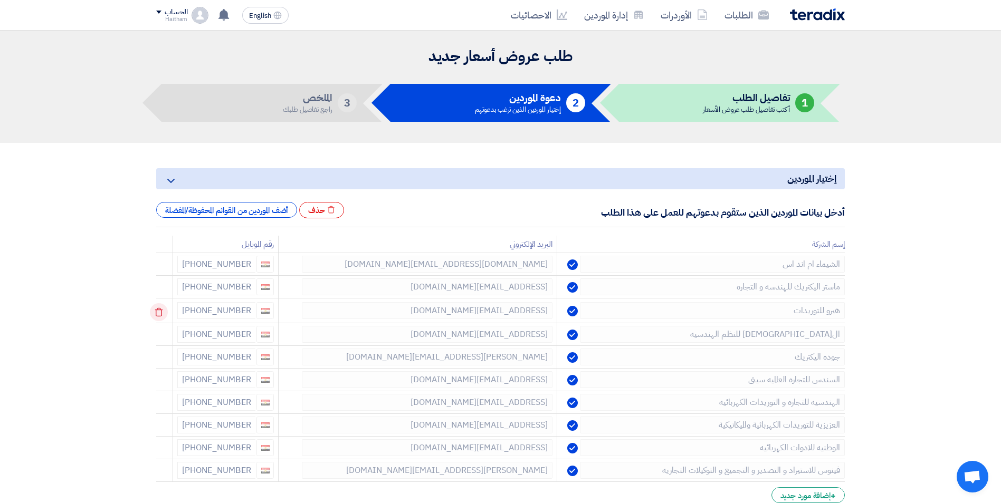
click at [162, 313] on td at bounding box center [164, 311] width 17 height 25
click at [162, 313] on icon at bounding box center [159, 312] width 18 height 18
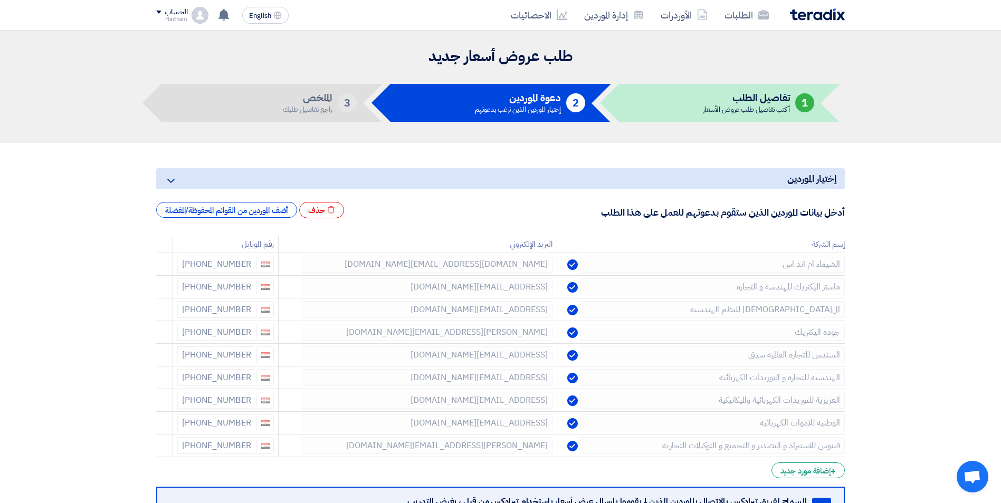
click at [0, 0] on icon at bounding box center [0, 0] width 0 height 0
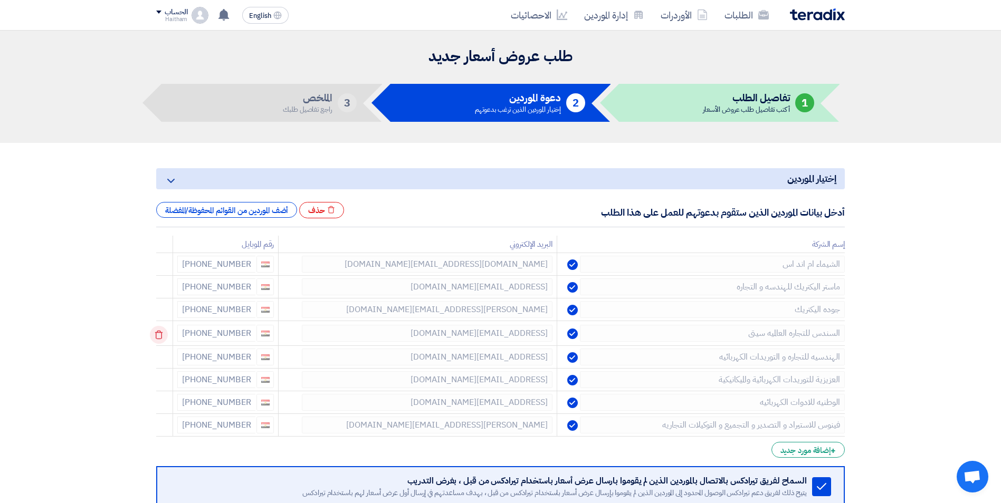
click at [160, 329] on icon at bounding box center [159, 335] width 18 height 18
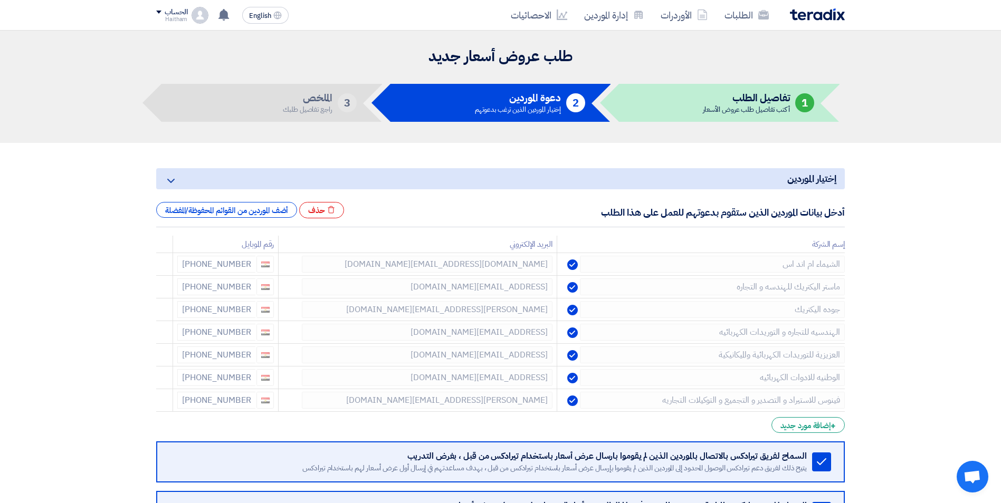
click at [0, 0] on icon at bounding box center [0, 0] width 0 height 0
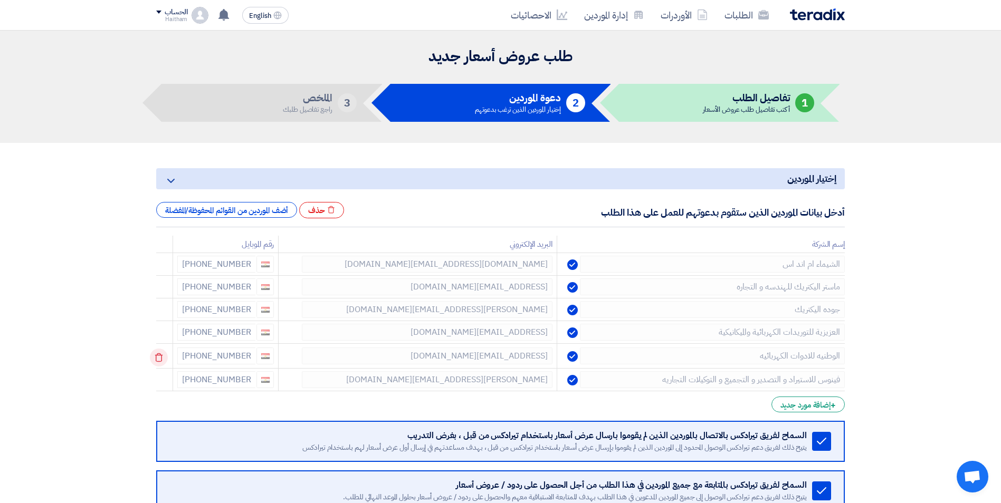
click at [165, 359] on icon at bounding box center [159, 358] width 18 height 18
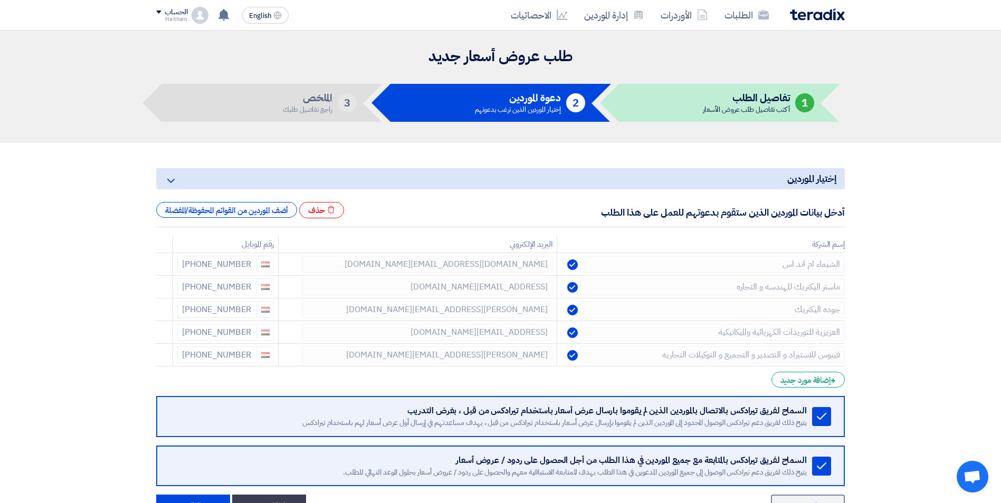
click at [0, 0] on icon at bounding box center [0, 0] width 0 height 0
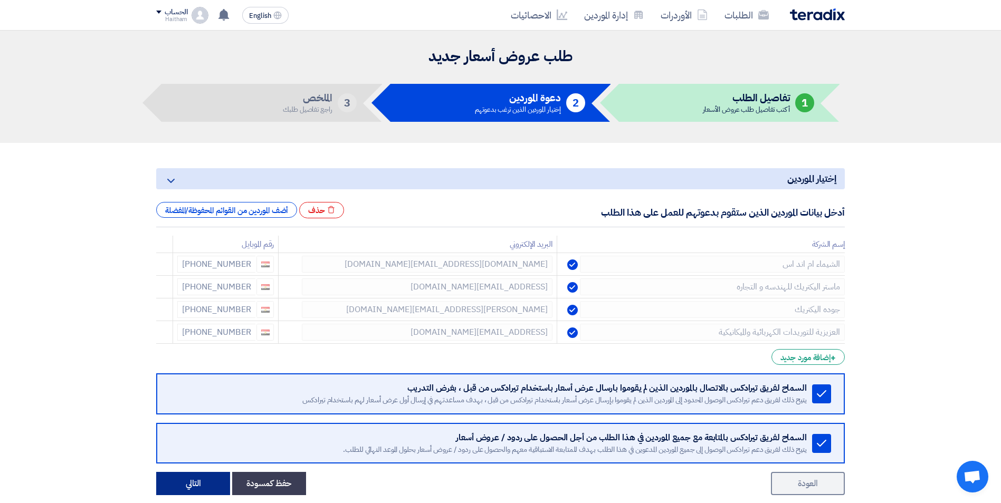
click at [209, 477] on button "التالي" at bounding box center [193, 483] width 74 height 23
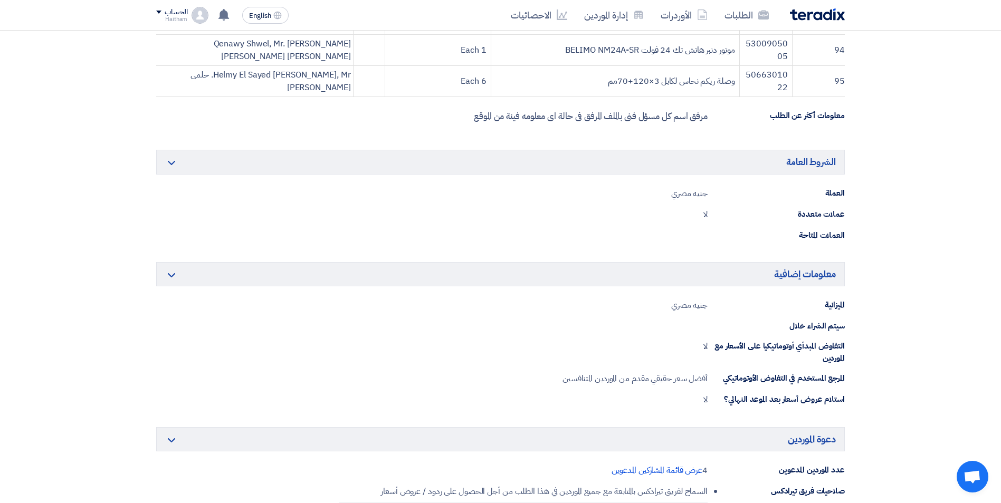
scroll to position [3295, 0]
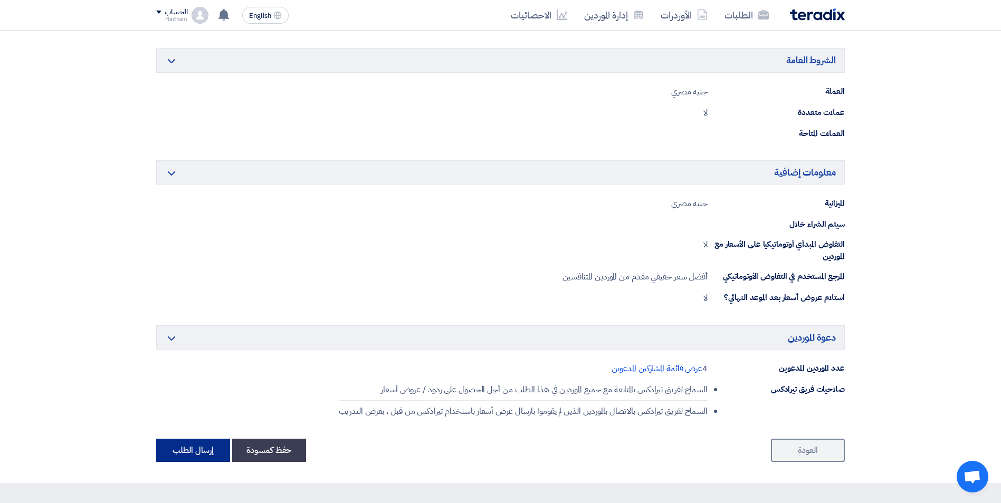
click at [205, 455] on button "إرسال الطلب" at bounding box center [193, 450] width 74 height 23
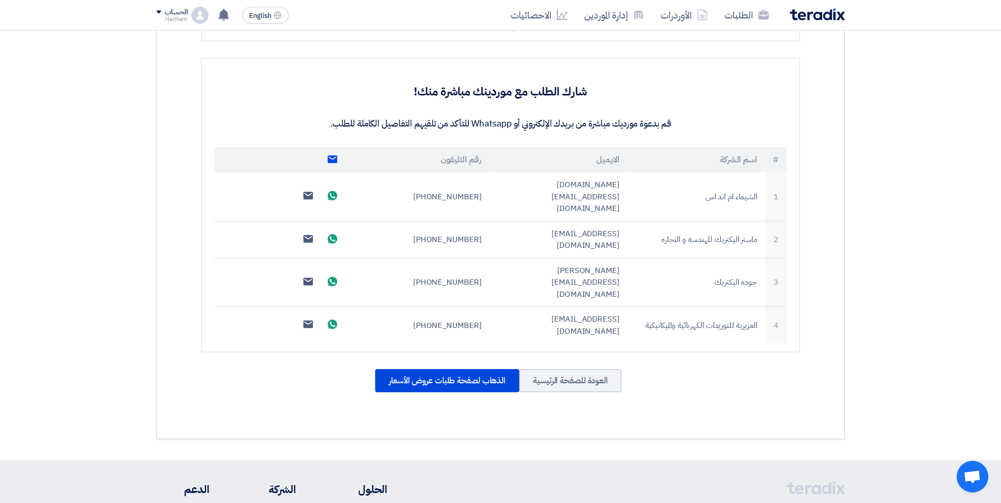
scroll to position [272, 0]
